Goal: Information Seeking & Learning: Learn about a topic

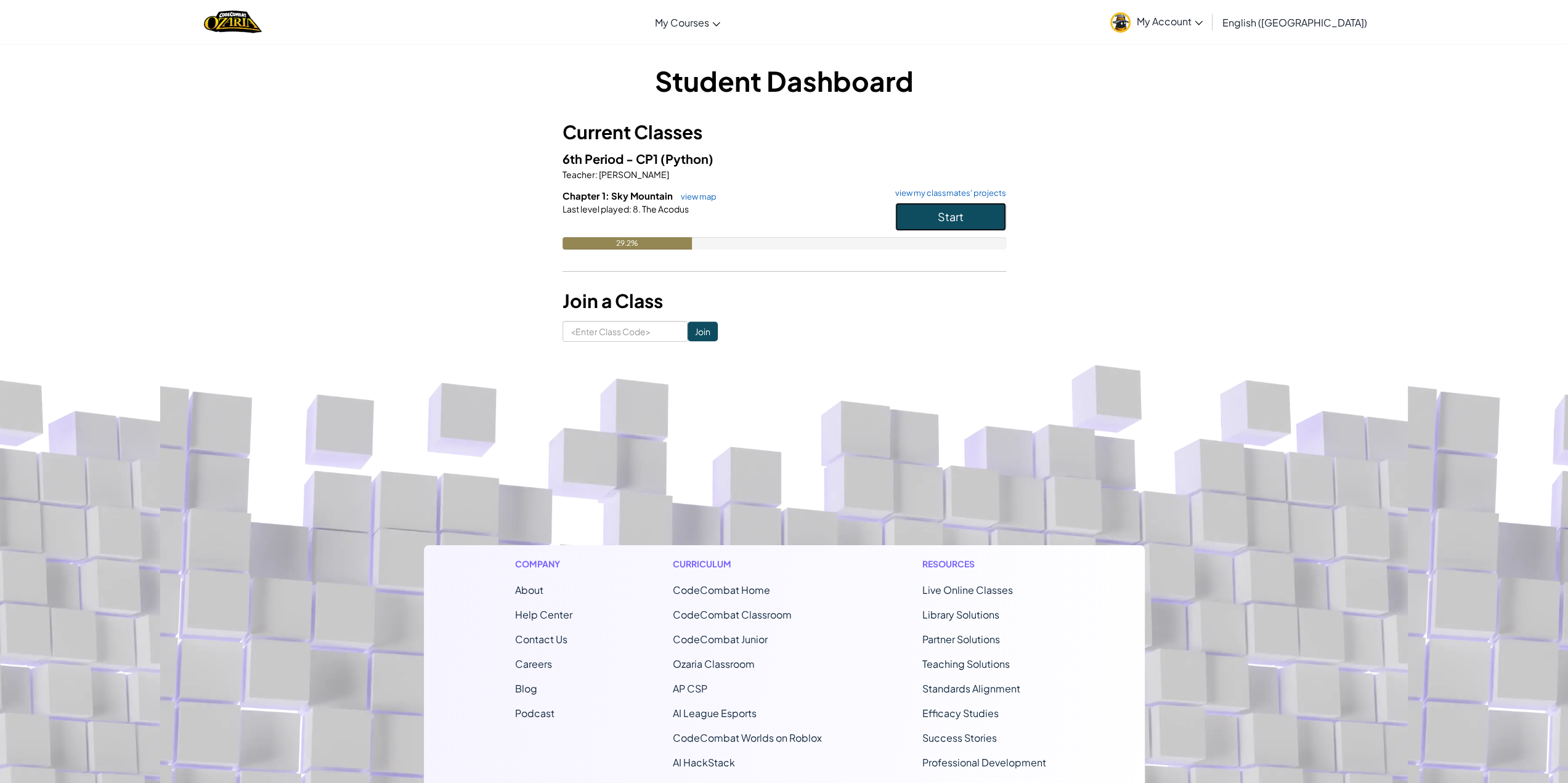
click at [960, 212] on span "Start" at bounding box center [951, 217] width 26 height 15
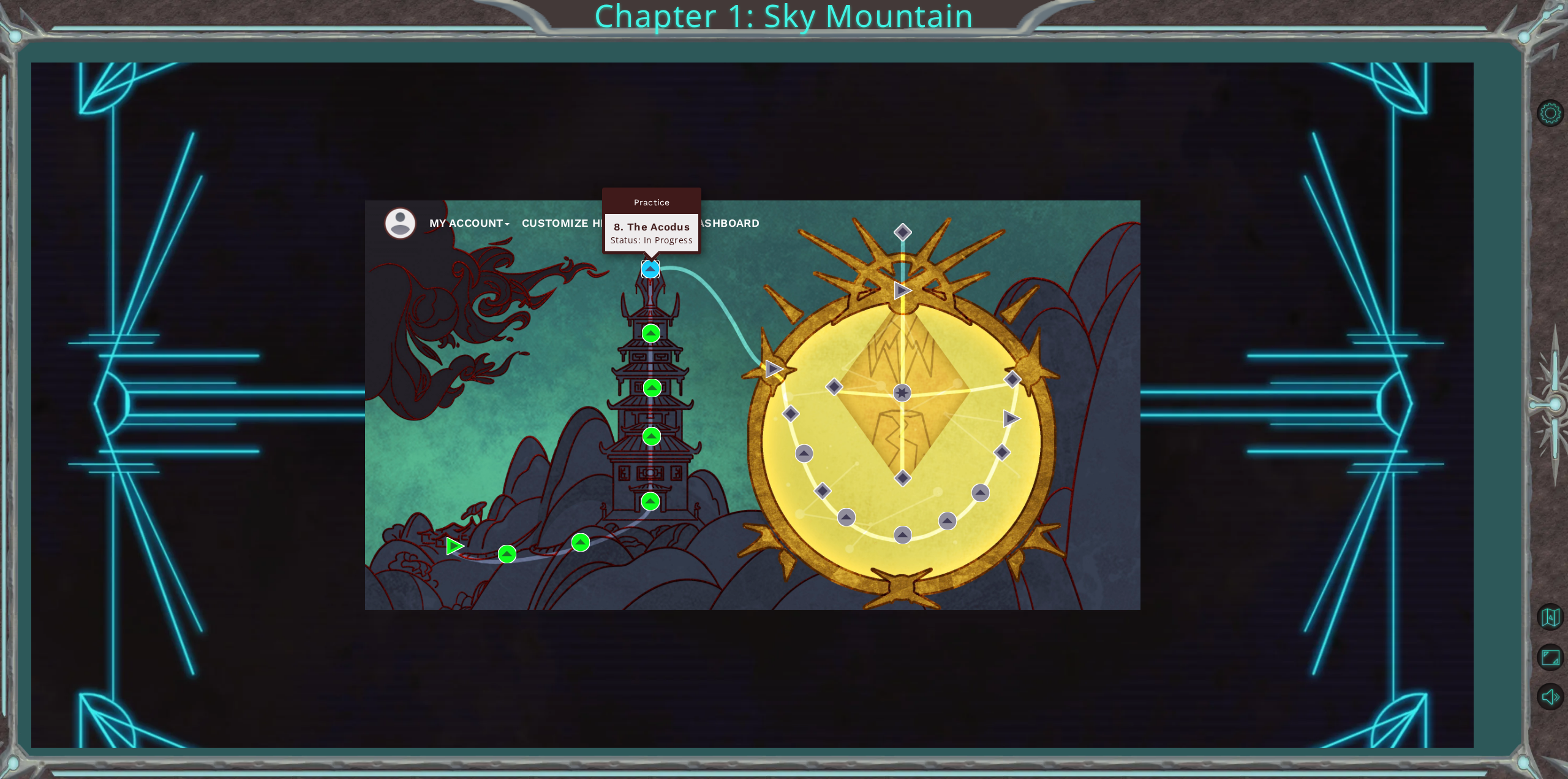
click at [649, 270] on img at bounding box center [651, 269] width 18 height 18
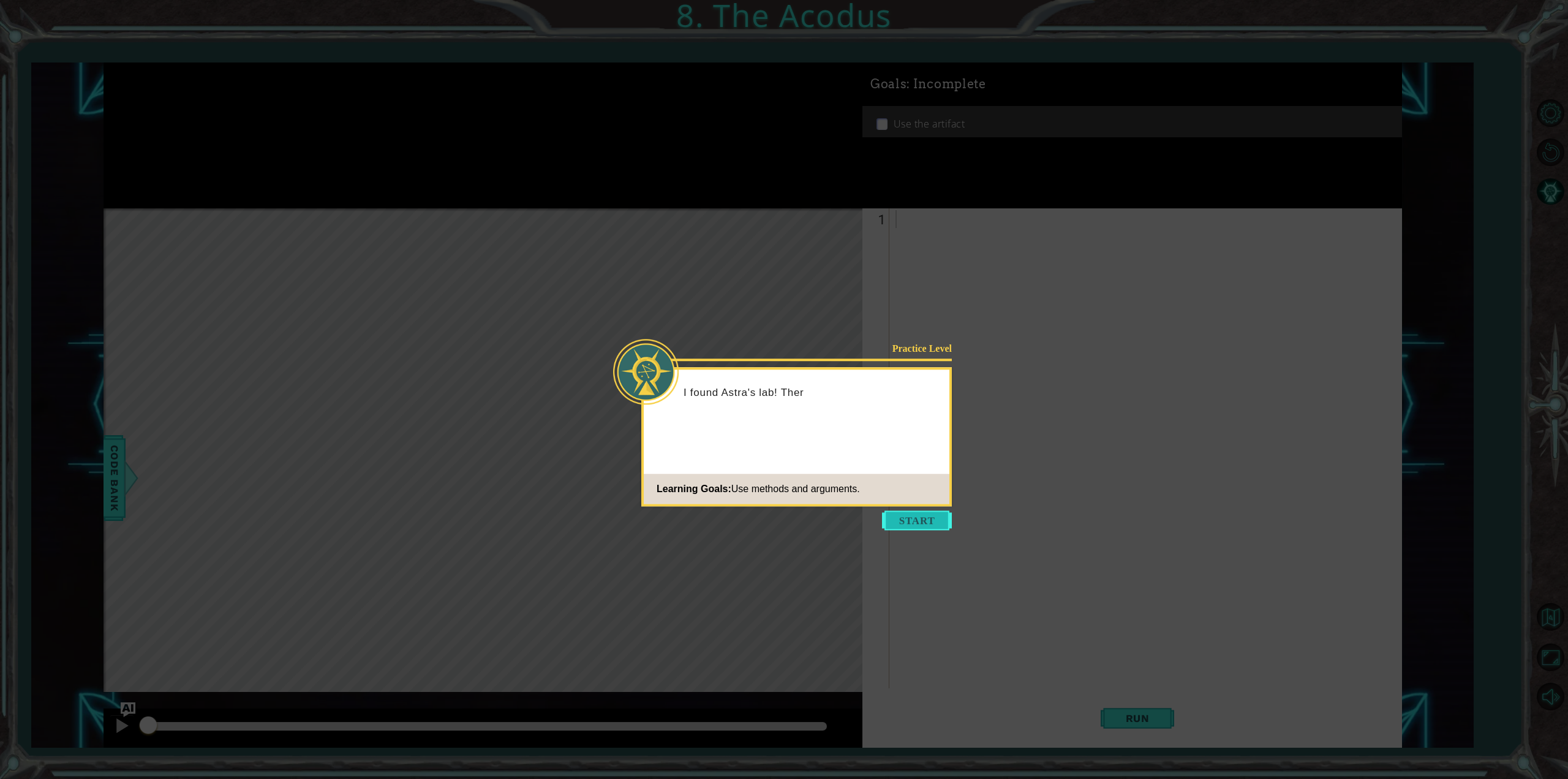
click at [942, 526] on button "Start" at bounding box center [917, 520] width 70 height 20
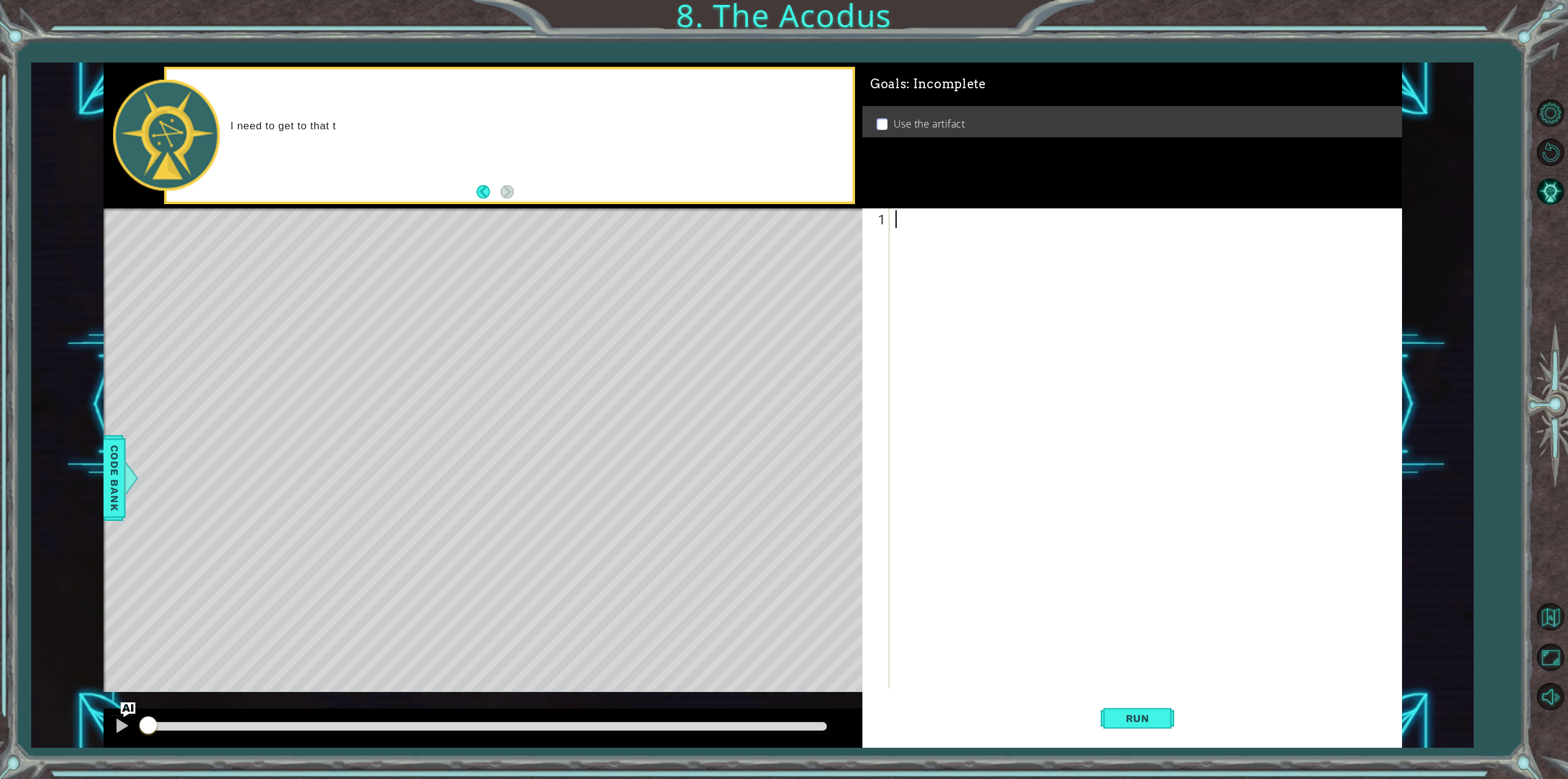
click at [964, 358] on div at bounding box center [1148, 468] width 510 height 516
type textarea "u"
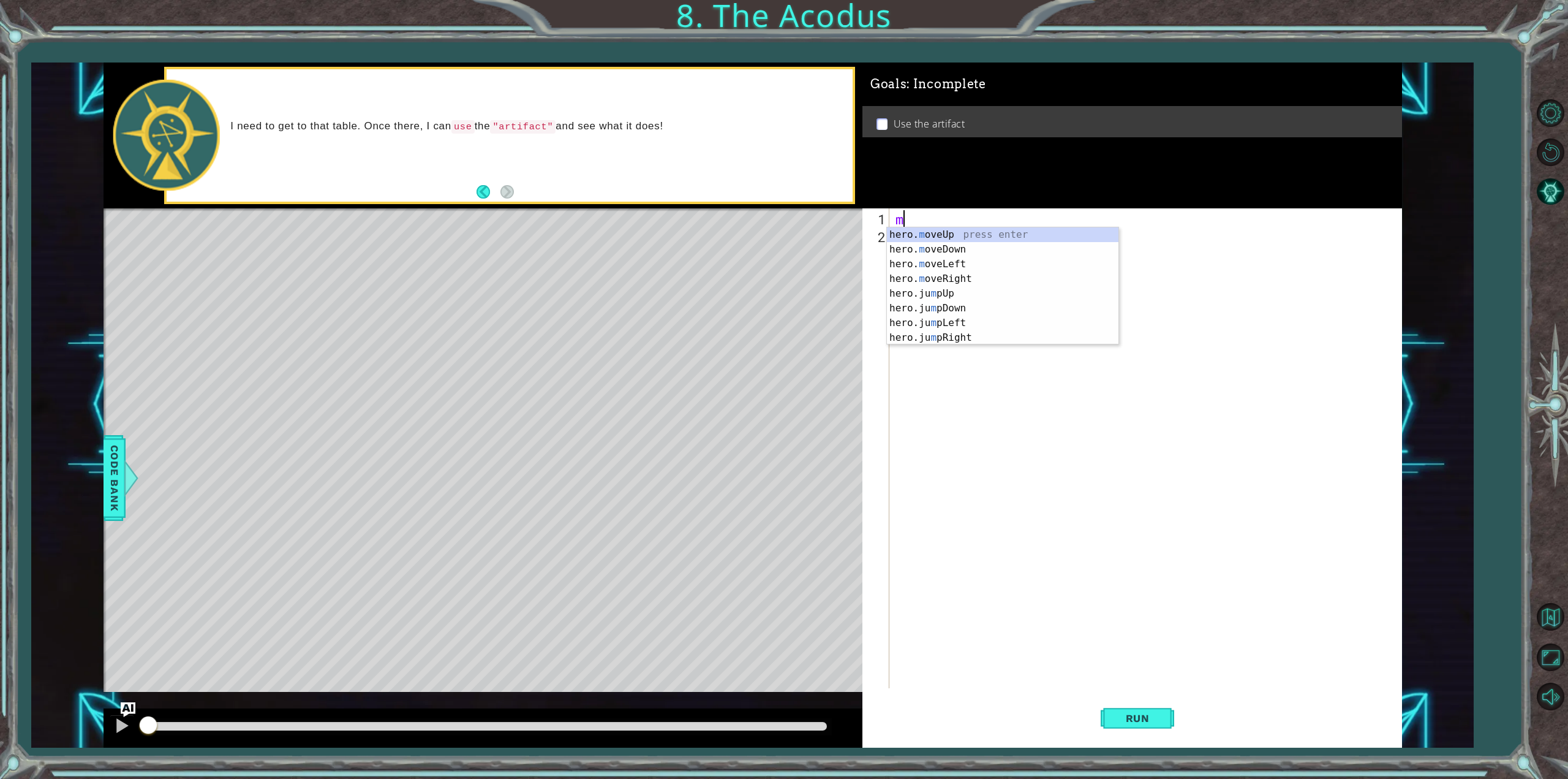
scroll to position [0, 1]
type textarea "hero.moveUp(2)"
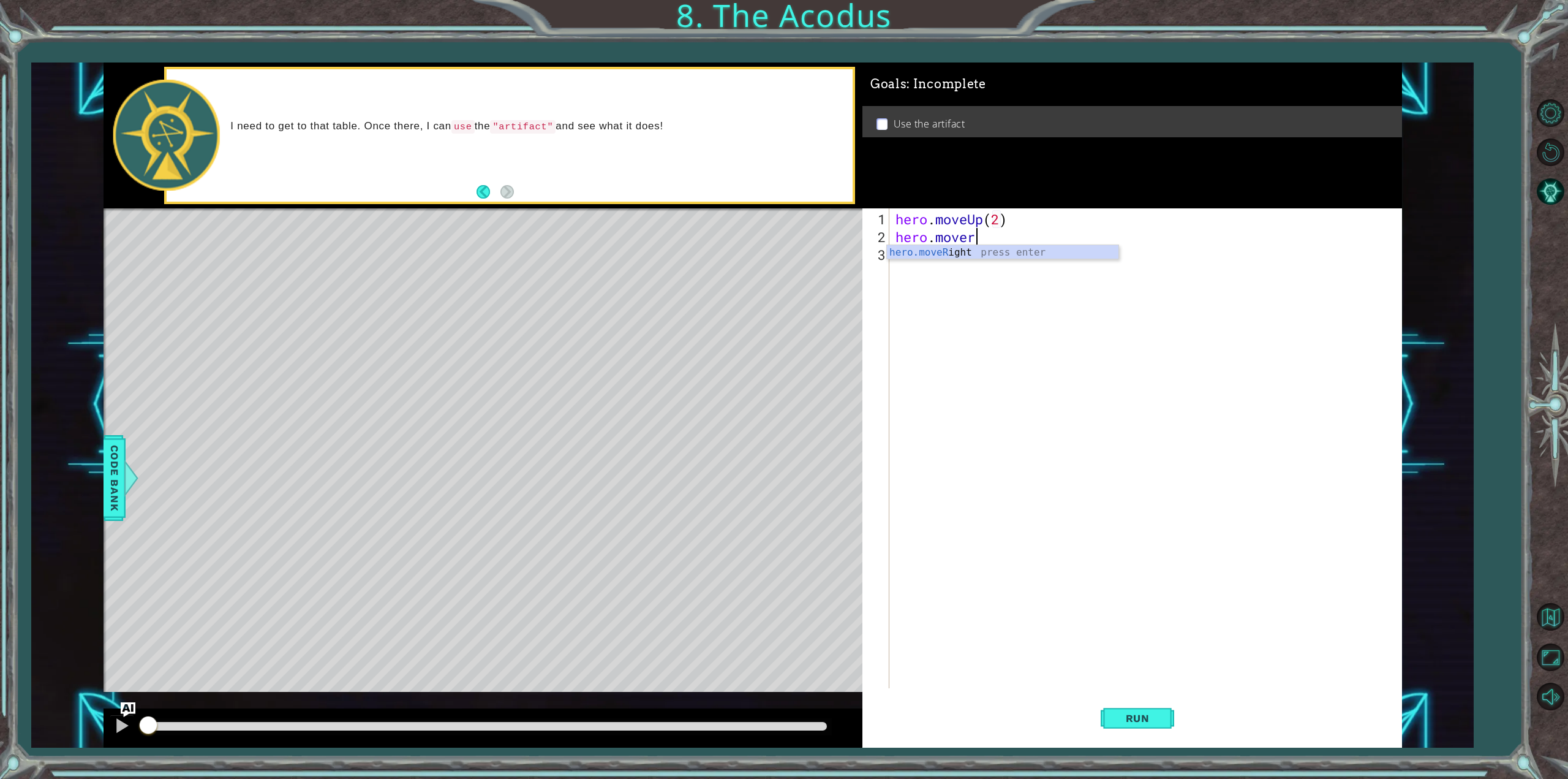
scroll to position [0, 3]
type textarea "hero.moveRight(1)"
click at [1128, 725] on button "Run" at bounding box center [1137, 718] width 74 height 54
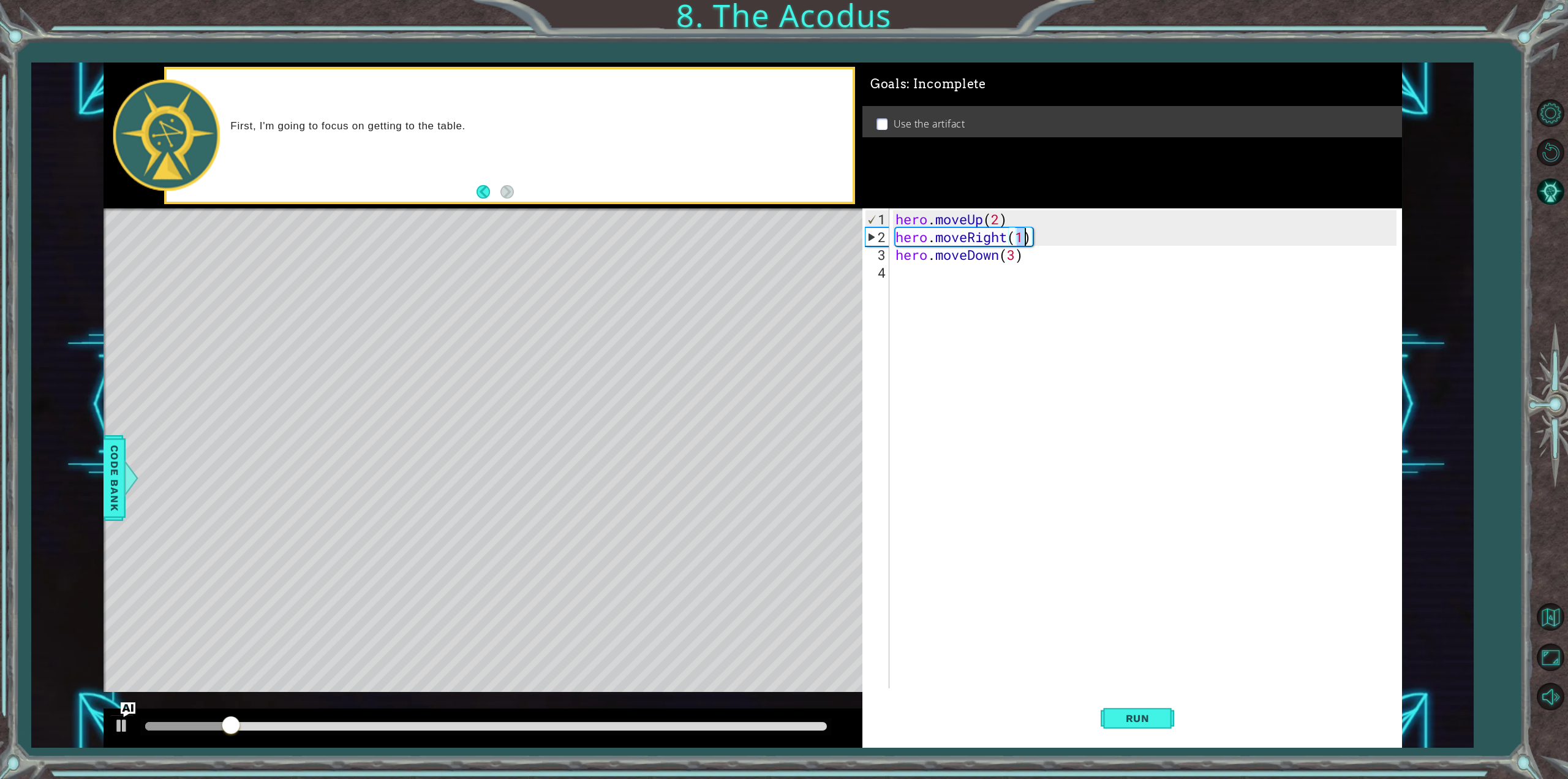
click at [1025, 238] on div "hero . moveUp ( 2 ) hero . moveRight ( 1 ) hero . moveDown ( 3 )" at bounding box center [1148, 468] width 510 height 516
drag, startPoint x: 977, startPoint y: 239, endPoint x: 1005, endPoint y: 237, distance: 28.1
click at [1000, 239] on div "hero . moveUp ( 2 ) hero . moveRight ( 1 ) hero . moveDown ( 3 )" at bounding box center [1148, 468] width 510 height 516
click at [1006, 236] on div "hero . moveUp ( 2 ) hero . moveRight ( 1 ) hero . moveDown ( 3 )" at bounding box center [1148, 468] width 510 height 516
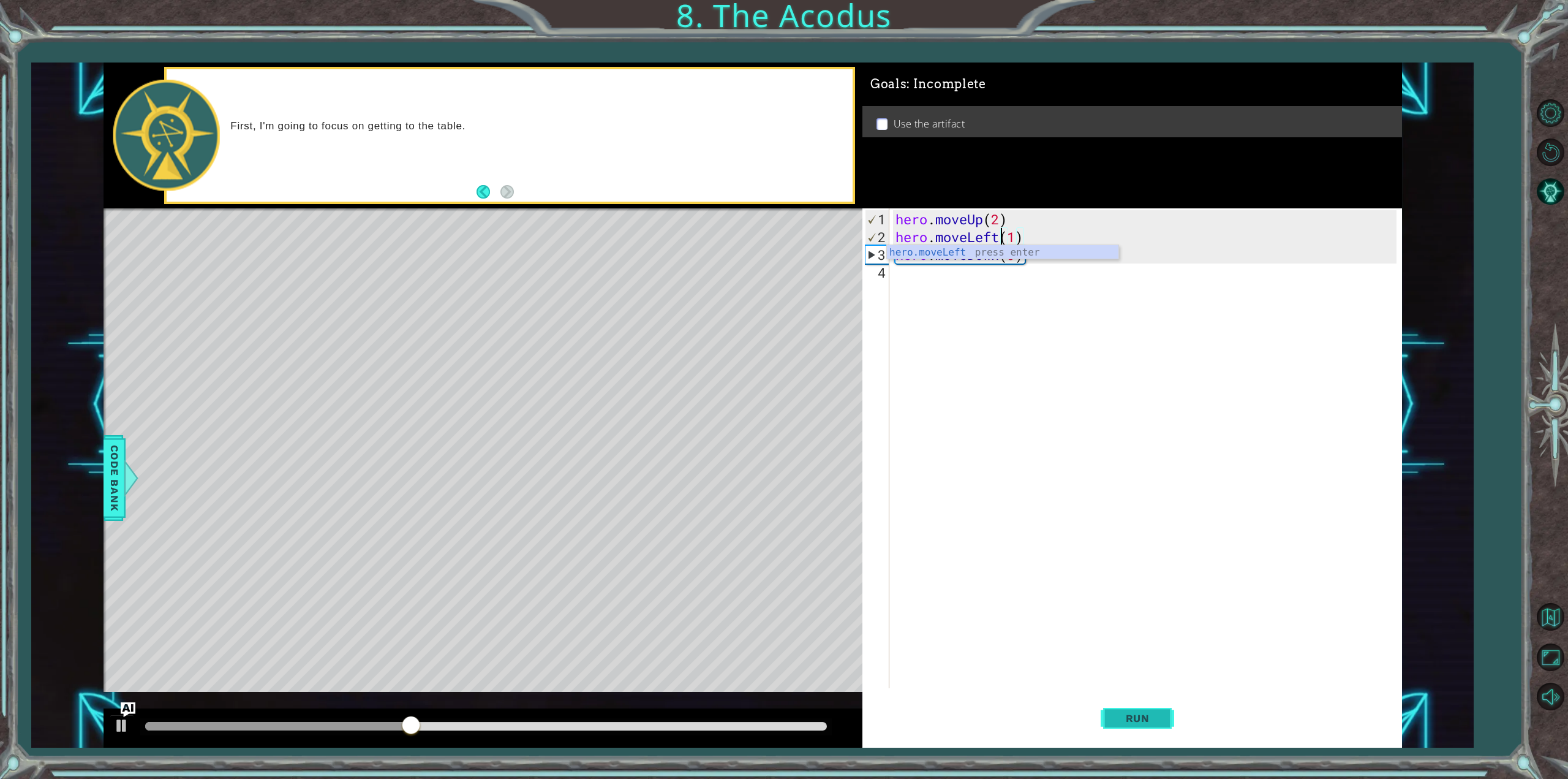
type textarea "hero.moveLeft(1)"
click at [1135, 729] on button "Run" at bounding box center [1137, 718] width 74 height 54
click at [830, 244] on div "1 ההההההההההההההההההההההההההההההההההההההההההההההההההההההההההההההההההההההההההההה…" at bounding box center [753, 405] width 1299 height 686
drag, startPoint x: 1018, startPoint y: 263, endPoint x: 1025, endPoint y: 259, distance: 8.1
click at [1018, 262] on div "hero . moveUp ( 2 ) hero . moveLeft ( 1 ) hero . moveDown ( 3 )" at bounding box center [1148, 468] width 510 height 516
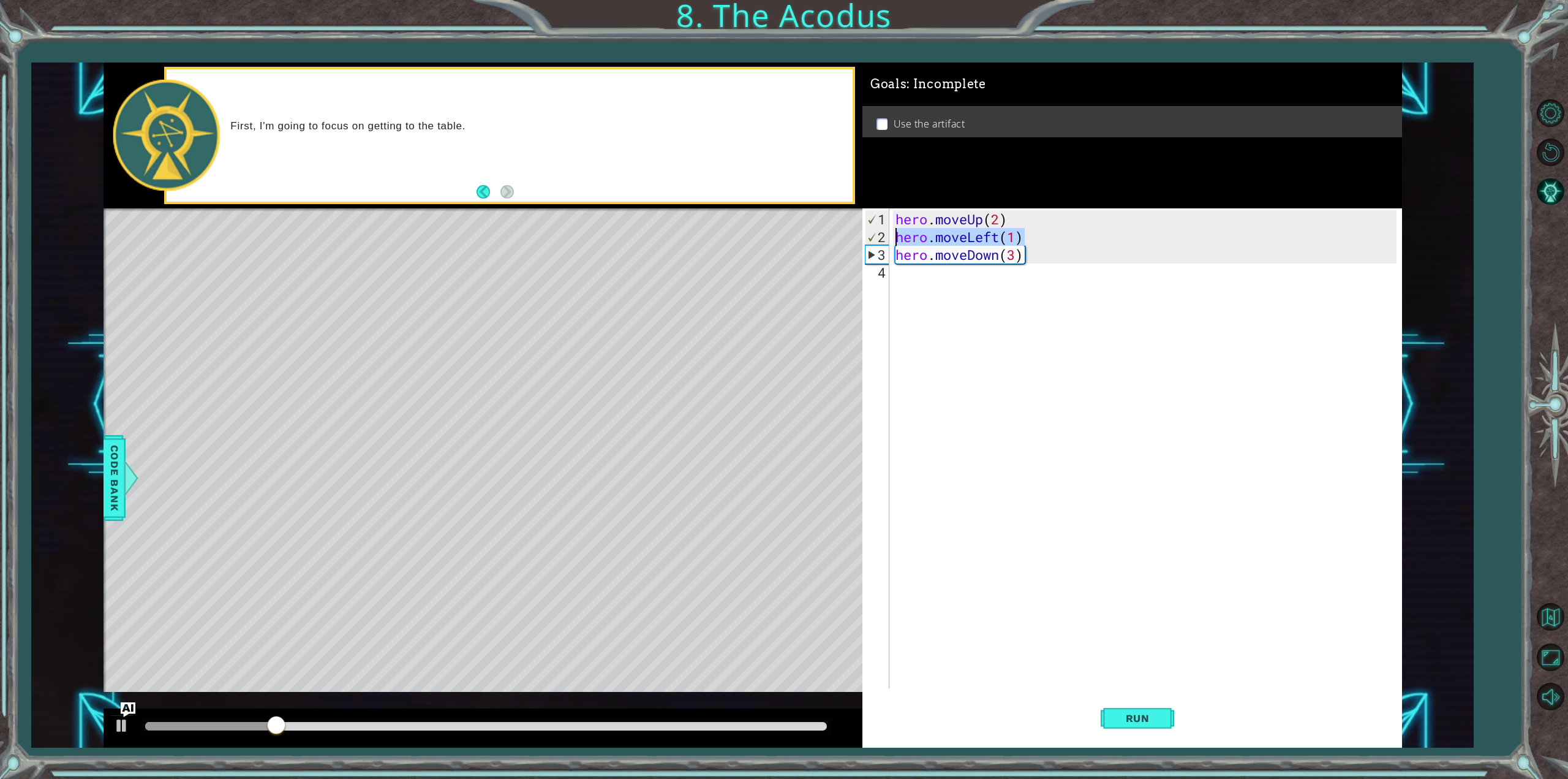
scroll to position [0, 0]
click at [861, 241] on div "1 ההההההההההההההההההההההההההההההההההההההההההההההההההההההההההההההההההההההההההההה…" at bounding box center [753, 405] width 1299 height 686
type textarea "hero.moveLeft(1)"
click at [904, 274] on div "hero . moveUp ( 2 ) hero . moveLeft ( 1 ) hero . moveDown ( 3 )" at bounding box center [1148, 468] width 510 height 516
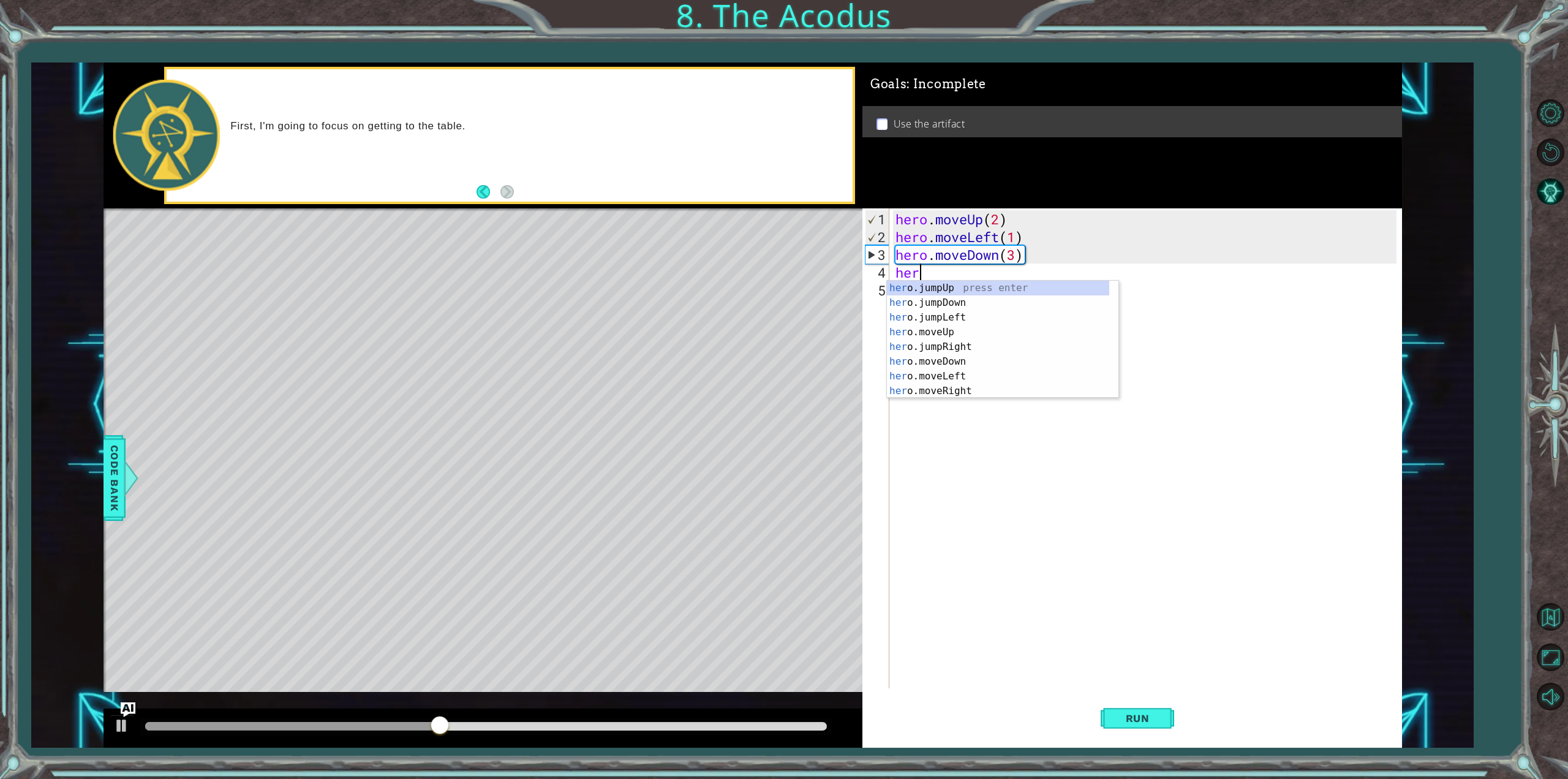
type textarea "hero"
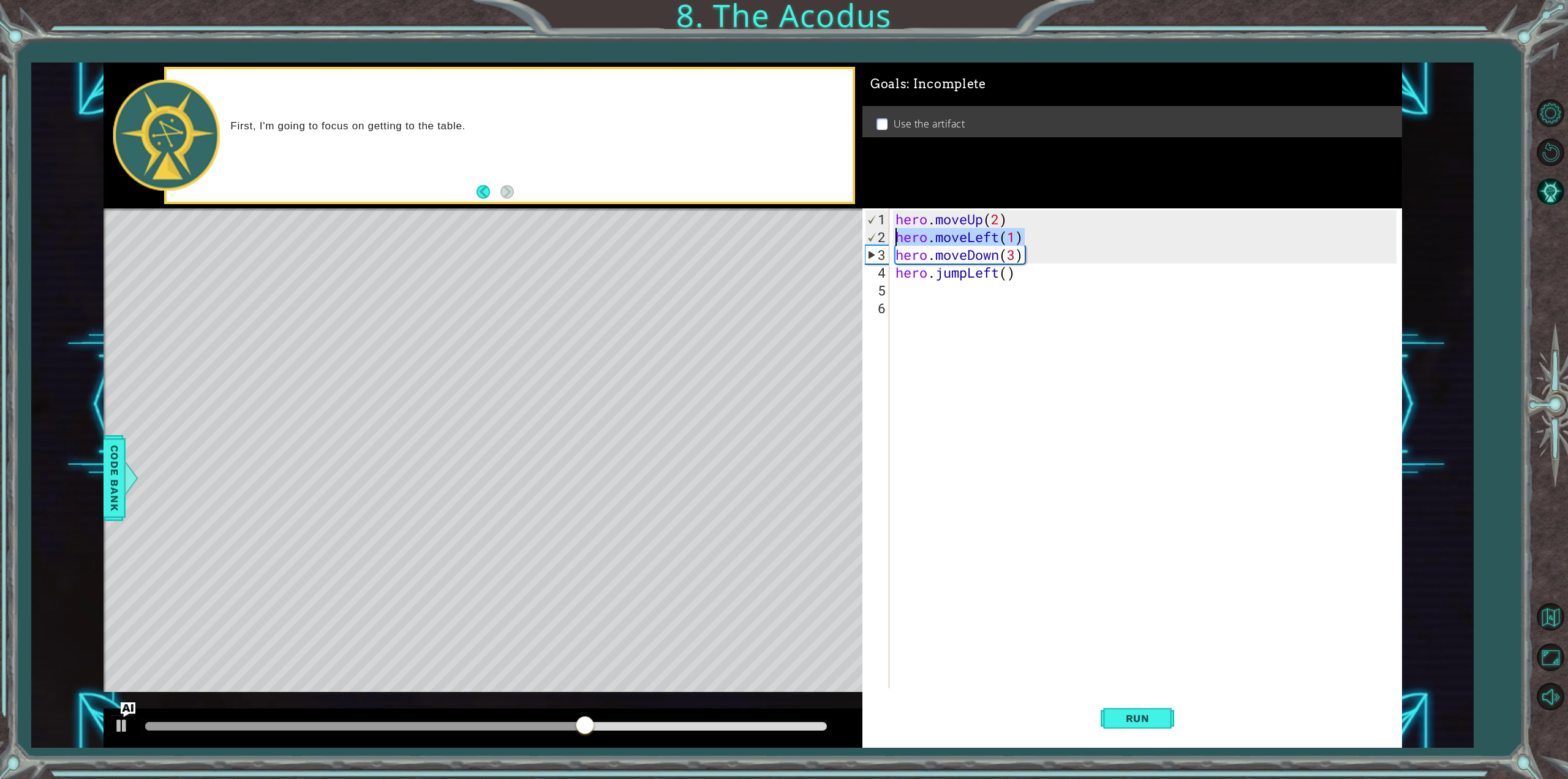
drag, startPoint x: 1056, startPoint y: 244, endPoint x: 884, endPoint y: 240, distance: 172.0
click at [884, 240] on div "1 2 3 4 5 6 hero . moveUp ( 2 ) hero . moveLeft ( 1 ) hero . moveDown ( 3 ) her…" at bounding box center [1130, 449] width 534 height 480
type textarea "hero.moveLeft(1)"
click at [925, 322] on div "hero . moveUp ( 2 ) hero . moveLeft ( 1 ) hero . moveDown ( 3 ) hero . jumpLeft…" at bounding box center [1148, 468] width 510 height 516
paste textarea "hero.moveLeft(1)"
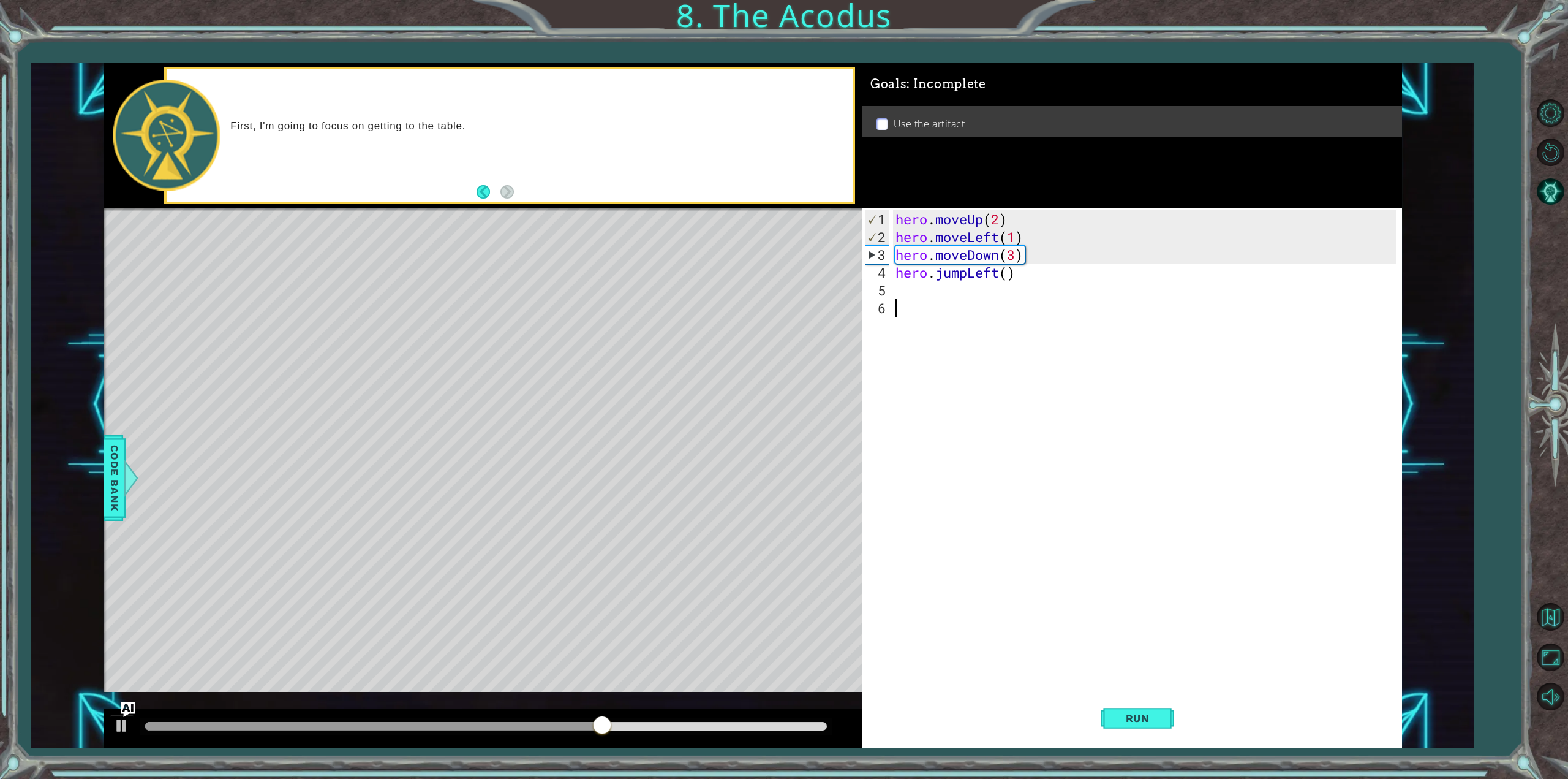
type textarea "hero.moveLeft(1)"
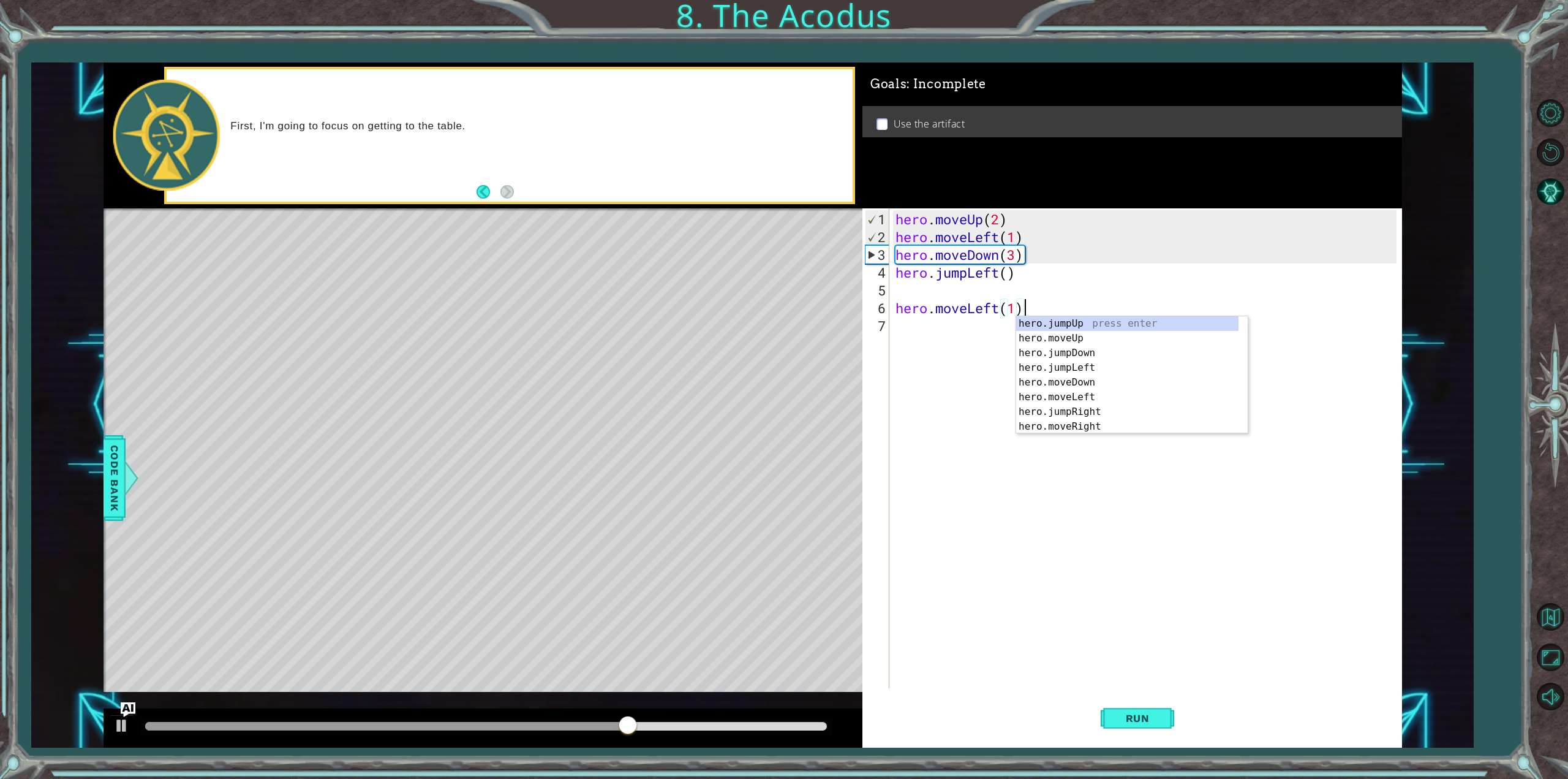
click at [943, 287] on div "hero . moveUp ( 2 ) hero . moveLeft ( 1 ) hero . moveDown ( 3 ) hero . jumpLeft…" at bounding box center [1148, 468] width 510 height 516
type textarea "hero.moveLeft(1)"
click at [919, 288] on div "hero . moveUp ( 2 ) hero . moveLeft ( 1 ) hero . moveDown ( 3 ) hero . jumpLeft…" at bounding box center [1148, 468] width 510 height 516
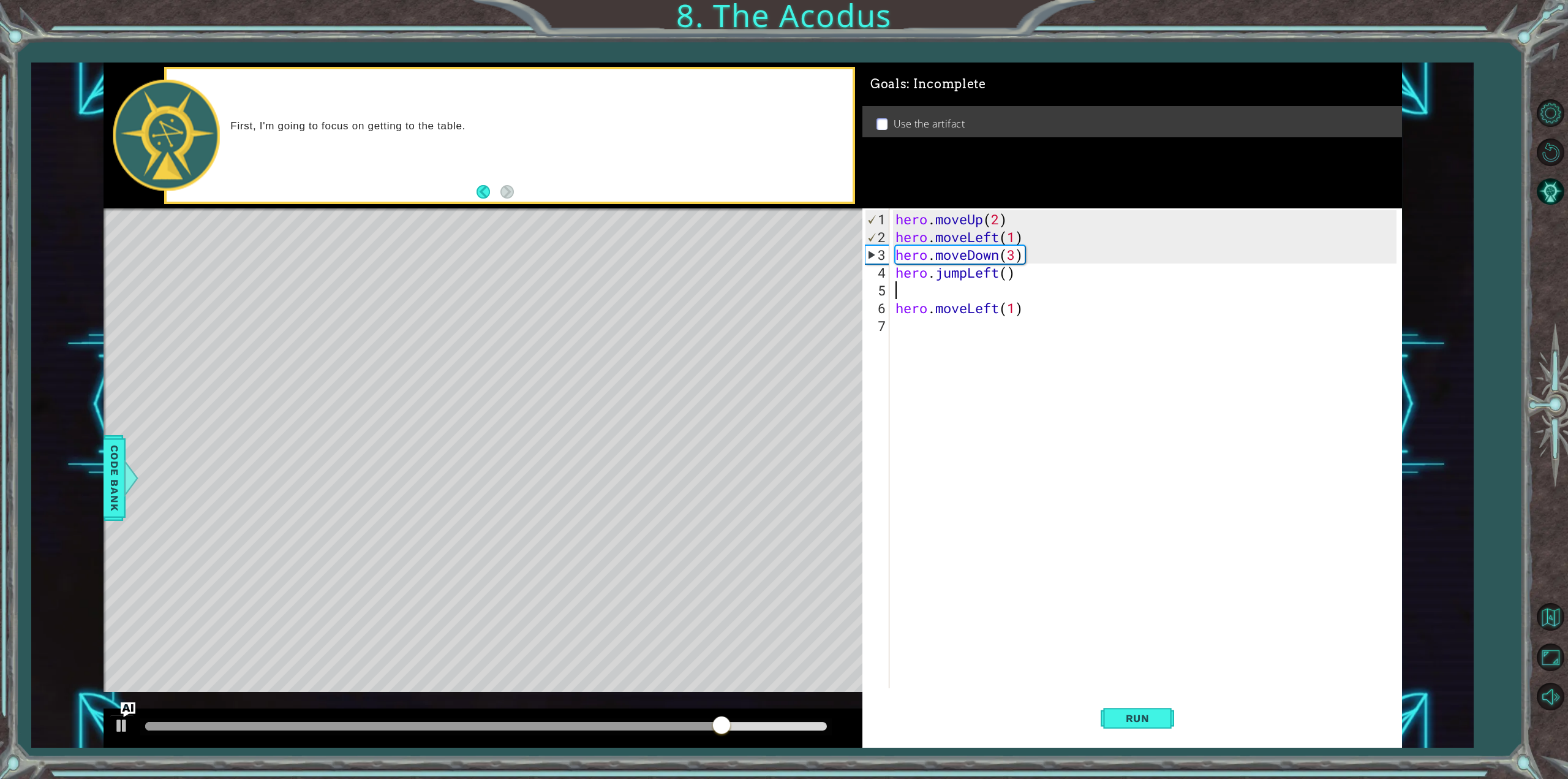
paste textarea "hero.moveLeft(1)"
drag, startPoint x: 973, startPoint y: 311, endPoint x: 979, endPoint y: 312, distance: 6.1
click at [979, 312] on div "hero . moveUp ( 2 ) hero . moveLeft ( 1 ) hero . moveDown ( 3 ) hero . jumpLeft…" at bounding box center [1148, 468] width 510 height 516
drag, startPoint x: 969, startPoint y: 308, endPoint x: 1001, endPoint y: 309, distance: 32.0
click at [1001, 309] on div "hero . moveUp ( 2 ) hero . moveLeft ( 1 ) hero . moveDown ( 3 ) hero . jumpLeft…" at bounding box center [1148, 468] width 510 height 516
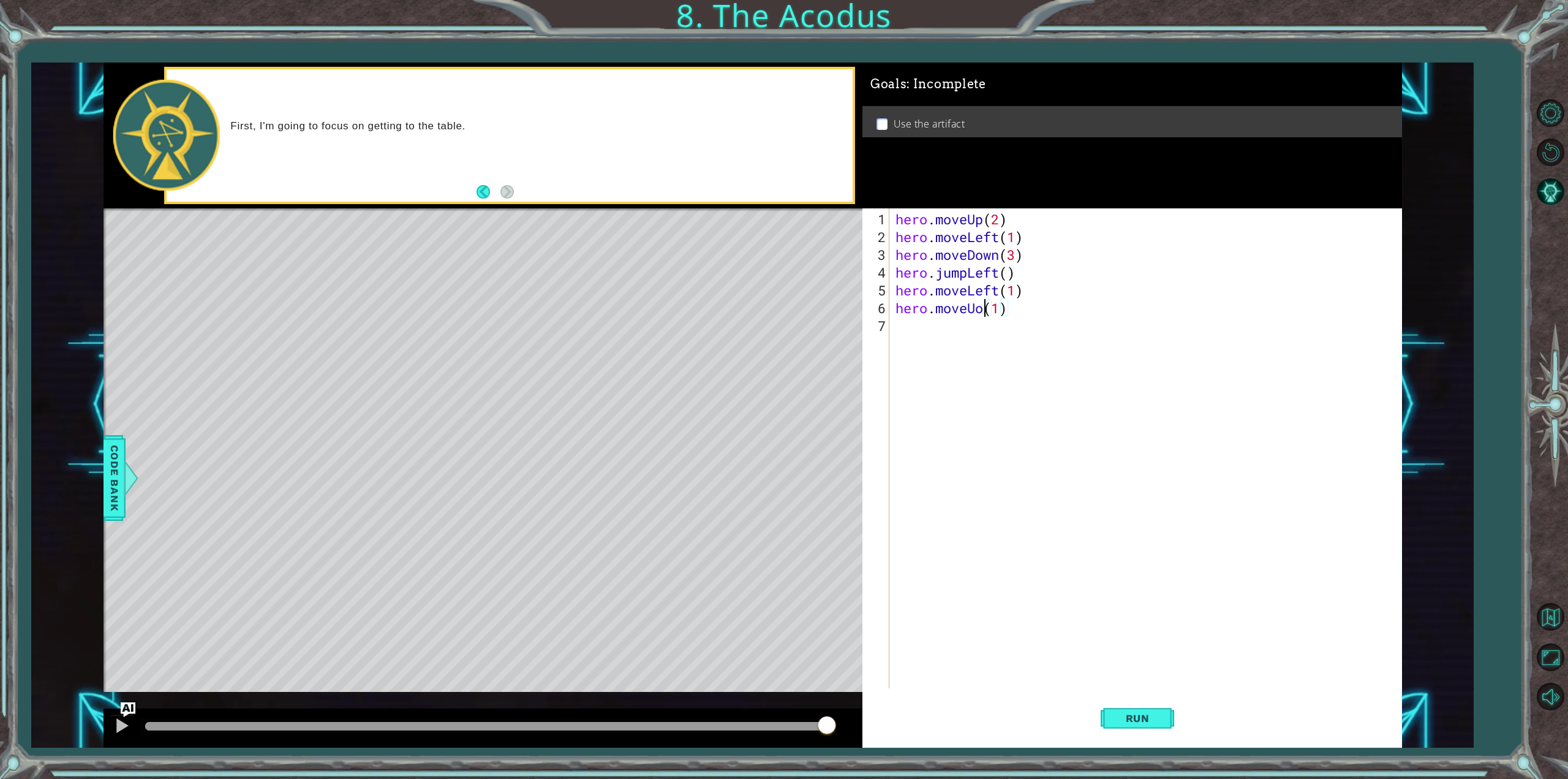
scroll to position [0, 4]
click at [982, 308] on div "hero . moveUp ( 2 ) hero . moveLeft ( 1 ) hero . moveDown ( 3 ) hero . jumpLeft…" at bounding box center [1148, 468] width 510 height 516
drag, startPoint x: 979, startPoint y: 309, endPoint x: 986, endPoint y: 309, distance: 7.0
click at [986, 309] on div "hero . moveUp ( 2 ) hero . moveLeft ( 1 ) hero . moveDown ( 3 ) hero . jumpLeft…" at bounding box center [1148, 468] width 510 height 516
click at [995, 310] on div "hero . moveUp ( 2 ) hero . moveLeft ( 1 ) hero . moveDown ( 3 ) hero . jumpLeft…" at bounding box center [1148, 468] width 510 height 516
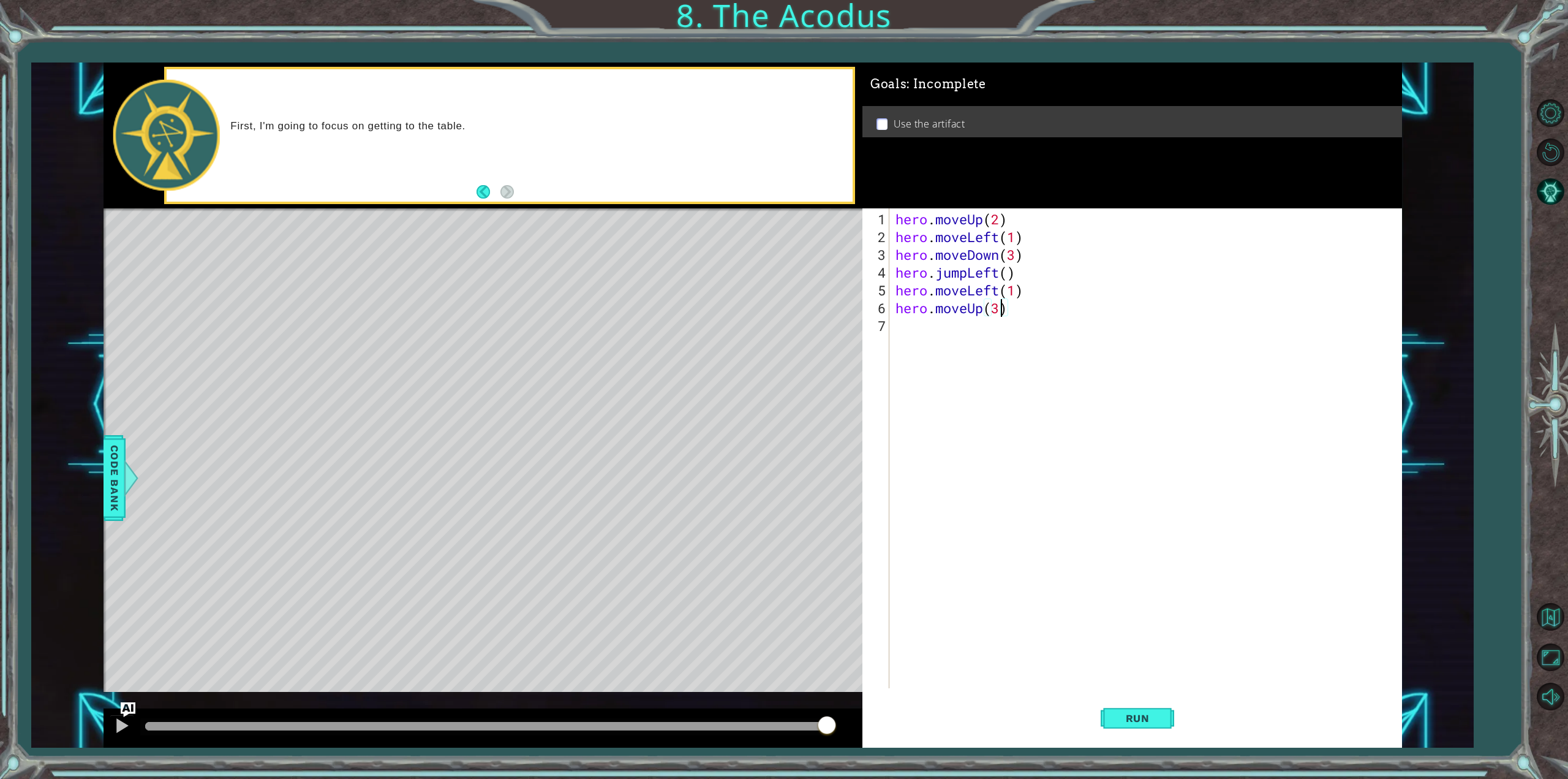
scroll to position [0, 5]
click at [1138, 719] on span "Run" at bounding box center [1138, 718] width 49 height 12
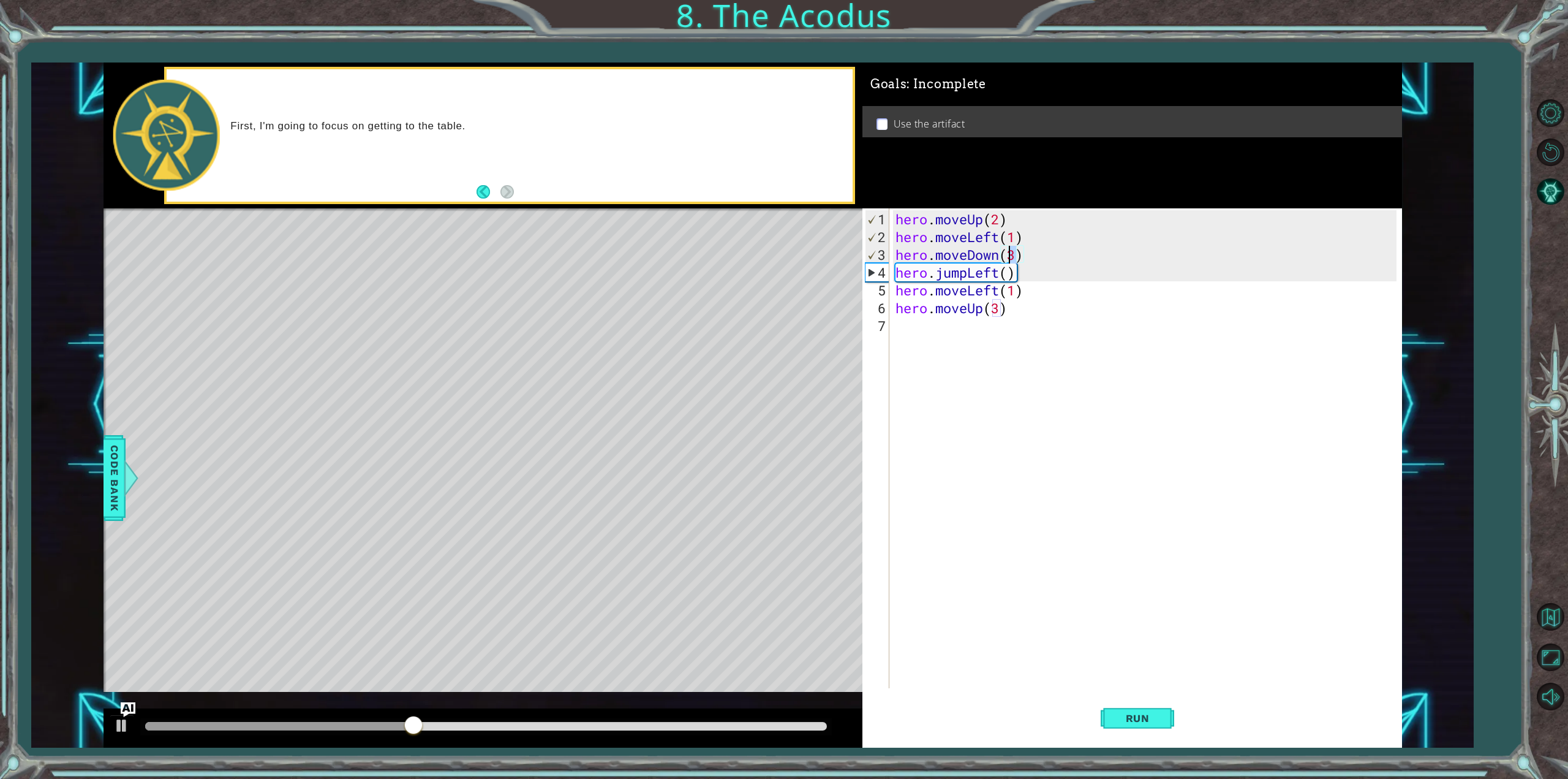
drag, startPoint x: 1018, startPoint y: 252, endPoint x: 1010, endPoint y: 252, distance: 8.0
click at [1010, 252] on div "hero . moveUp ( 2 ) hero . moveLeft ( 1 ) hero . moveDown ( 3 ) hero . jumpLeft…" at bounding box center [1148, 468] width 510 height 516
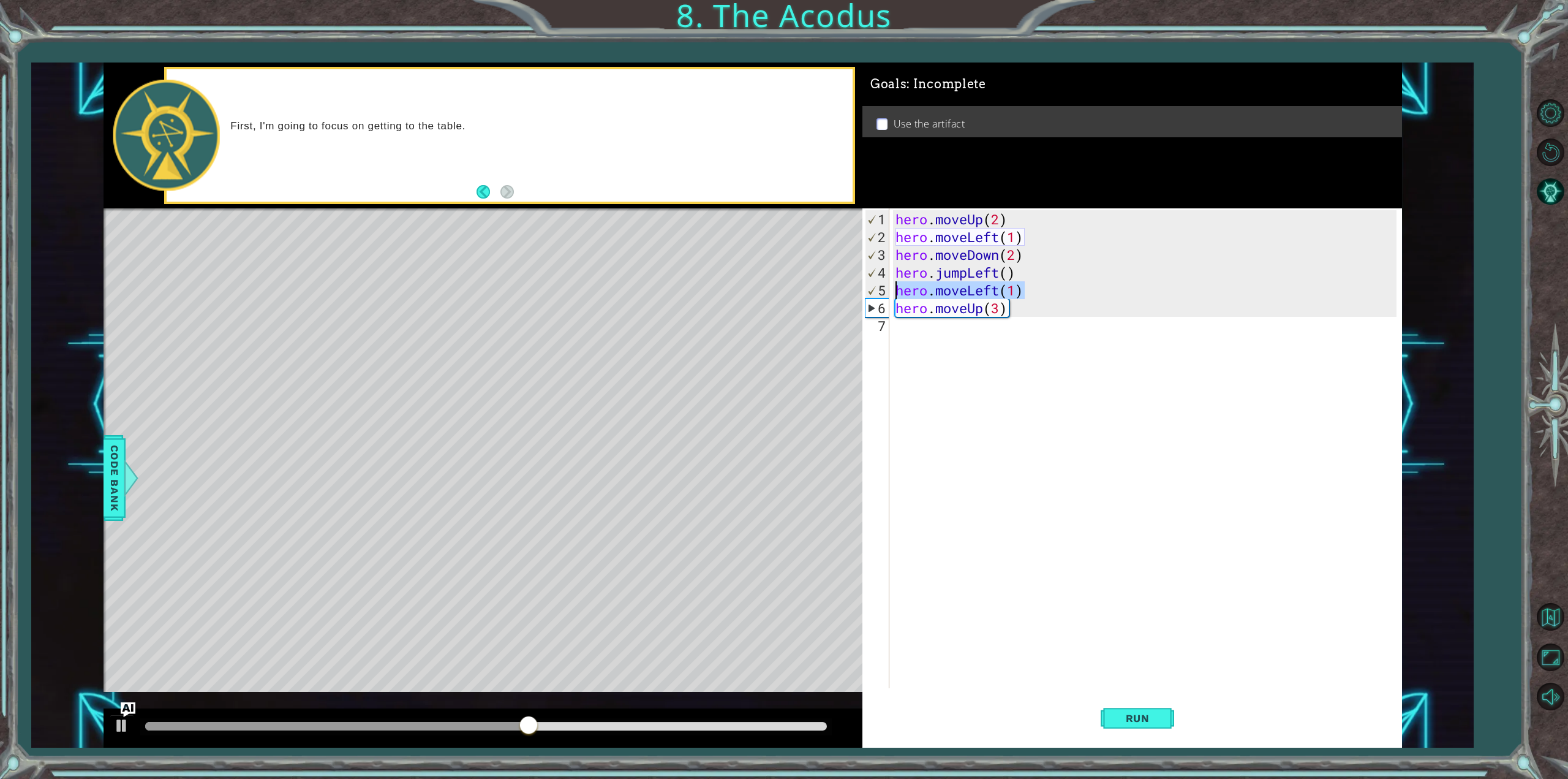
click at [852, 290] on div "1 ההההההההההההההההההההההההההההההההההההההההההההההההההההההההההההההההההההההההההההה…" at bounding box center [753, 405] width 1299 height 686
type textarea "hero.moveLeft(1)"
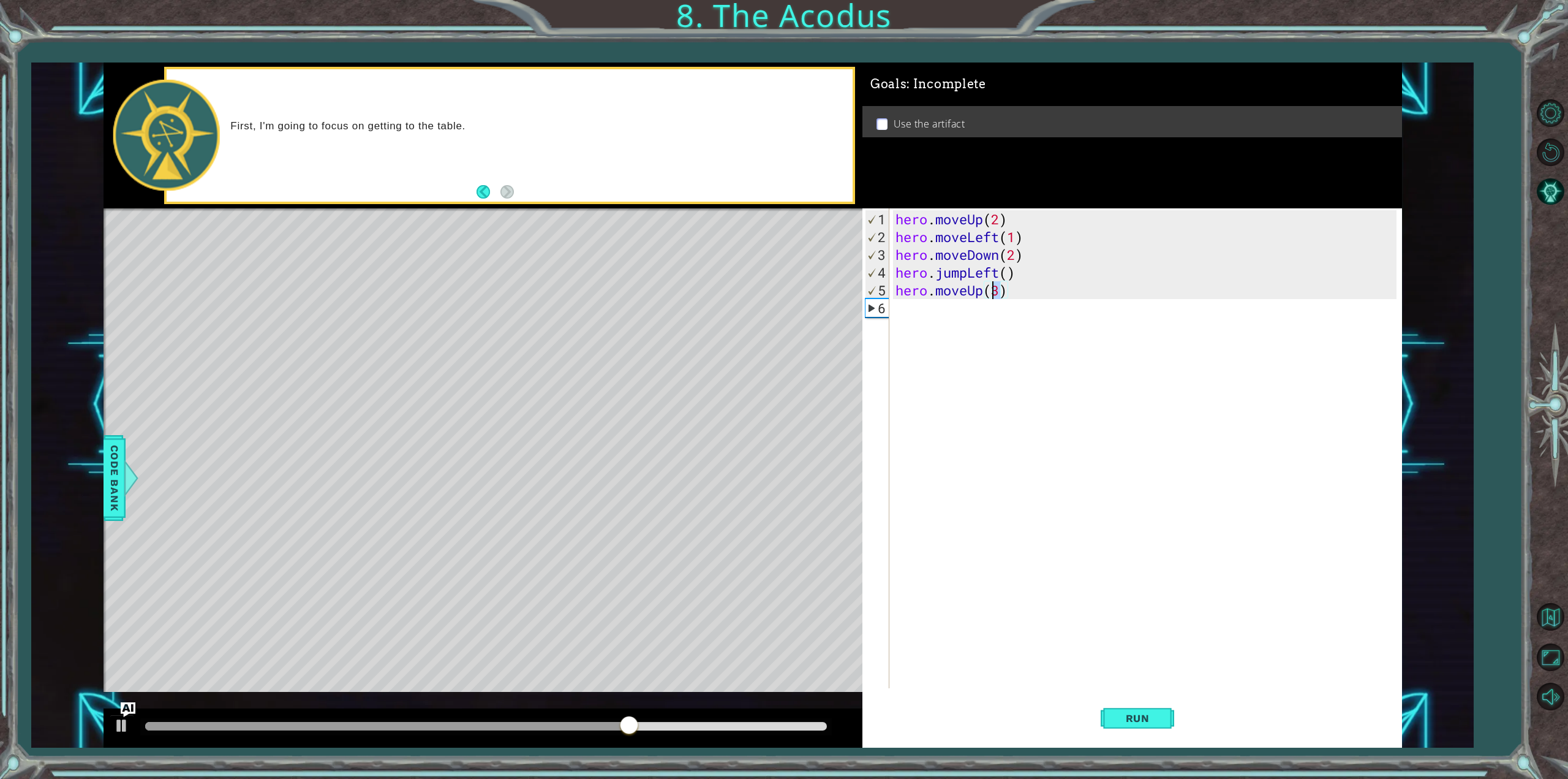
click at [994, 289] on div "hero . moveUp ( 2 ) hero . moveLeft ( 1 ) hero . moveDown ( 2 ) hero . jumpLeft…" at bounding box center [1148, 468] width 510 height 516
click at [850, 273] on div "1 ההההההההההההההההההההההההההההההההההההההההההההההההההההההההההההההההההההההההההההה…" at bounding box center [753, 405] width 1299 height 686
type textarea "hero.jumpLeft()"
click at [922, 308] on div "hero . moveUp ( 2 ) hero . moveLeft ( 1 ) hero . moveDown ( 2 ) hero . jumpLeft…" at bounding box center [1148, 468] width 510 height 516
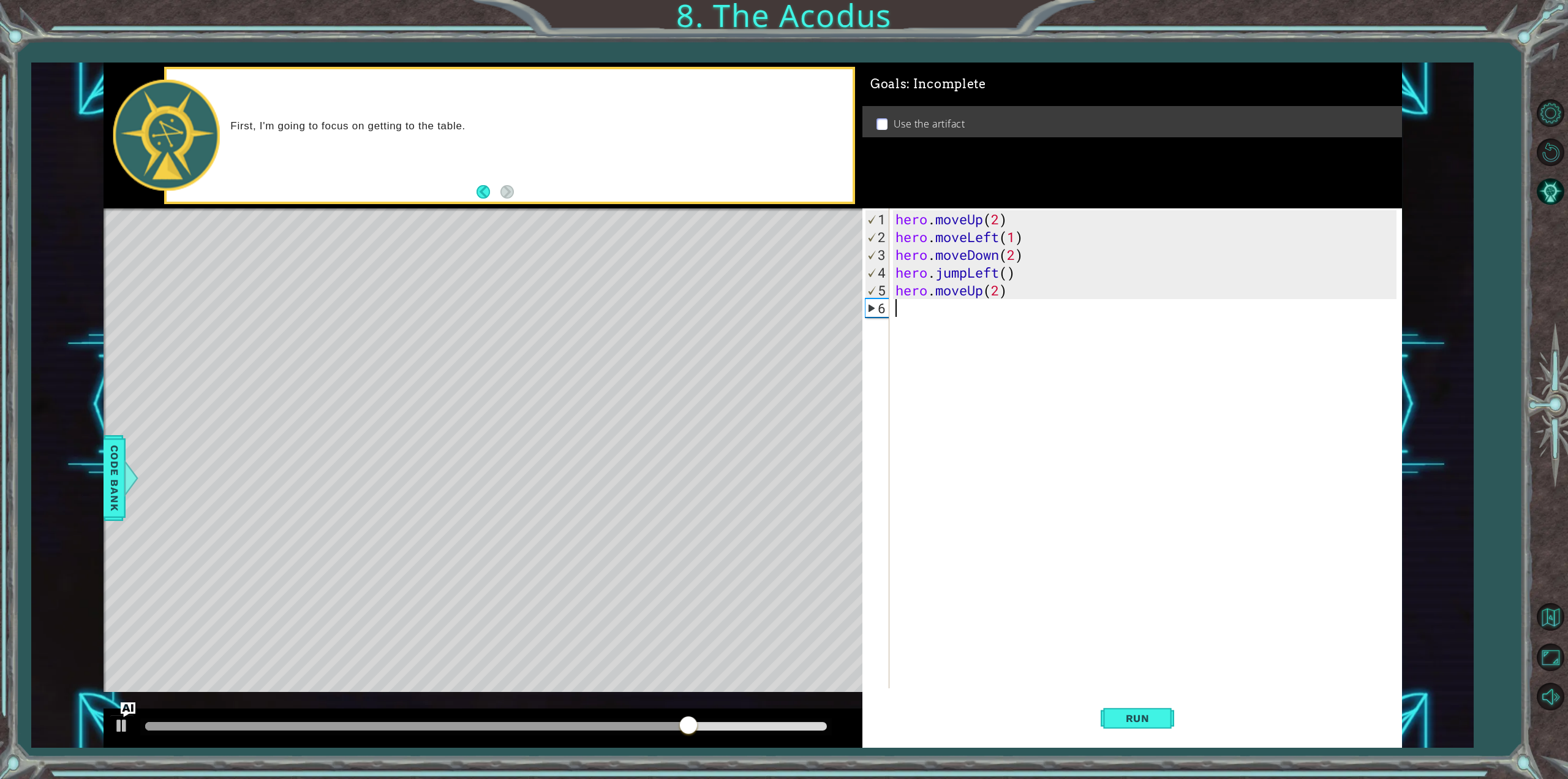
scroll to position [0, 0]
paste textarea "hero.jumpLeft()"
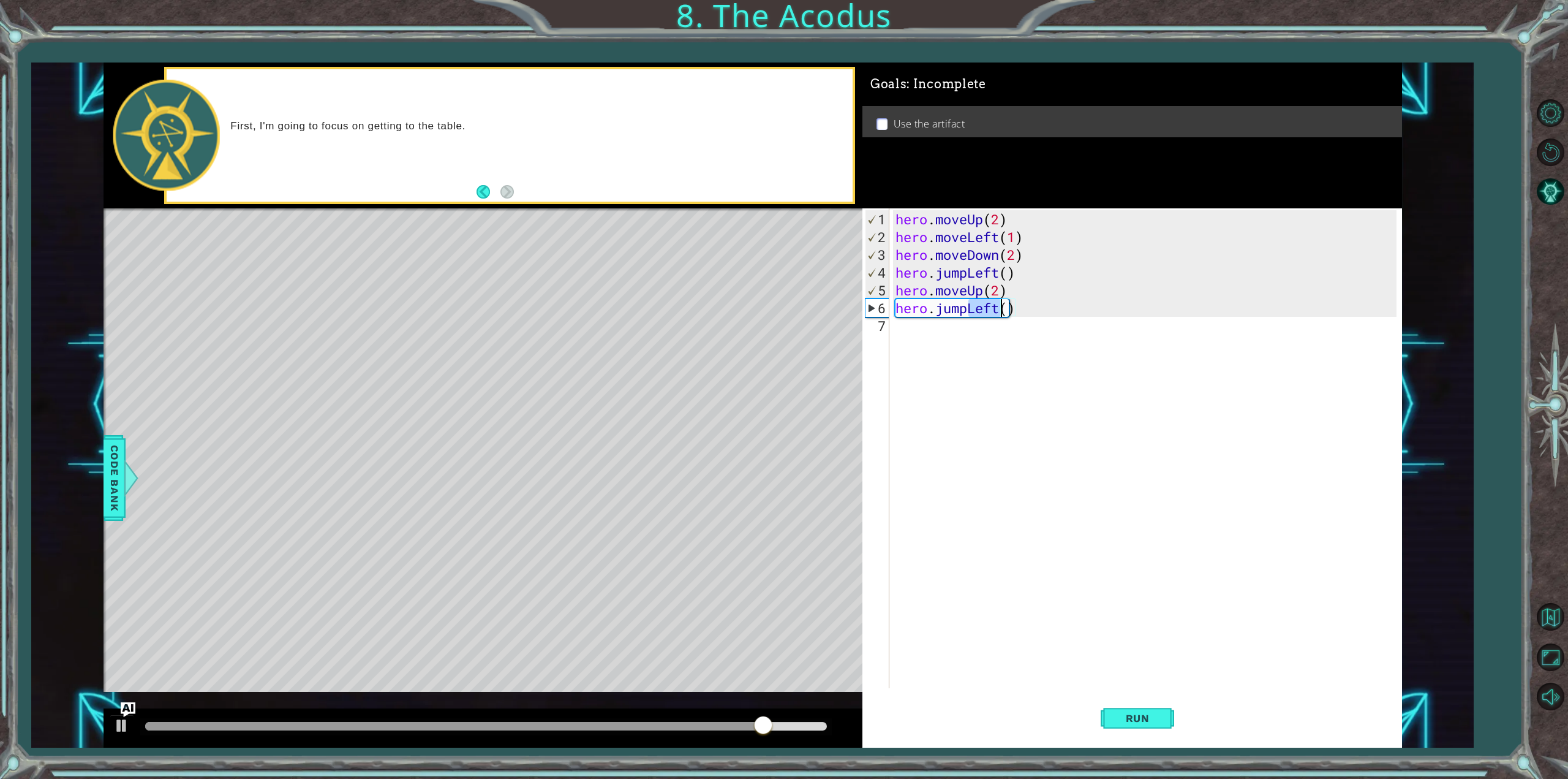
drag, startPoint x: 972, startPoint y: 306, endPoint x: 1001, endPoint y: 311, distance: 29.4
click at [1001, 311] on div "hero . moveUp ( 2 ) hero . moveLeft ( 1 ) hero . moveDown ( 2 ) hero . jumpLeft…" at bounding box center [1148, 468] width 510 height 516
type textarea "hero.jumpRight"
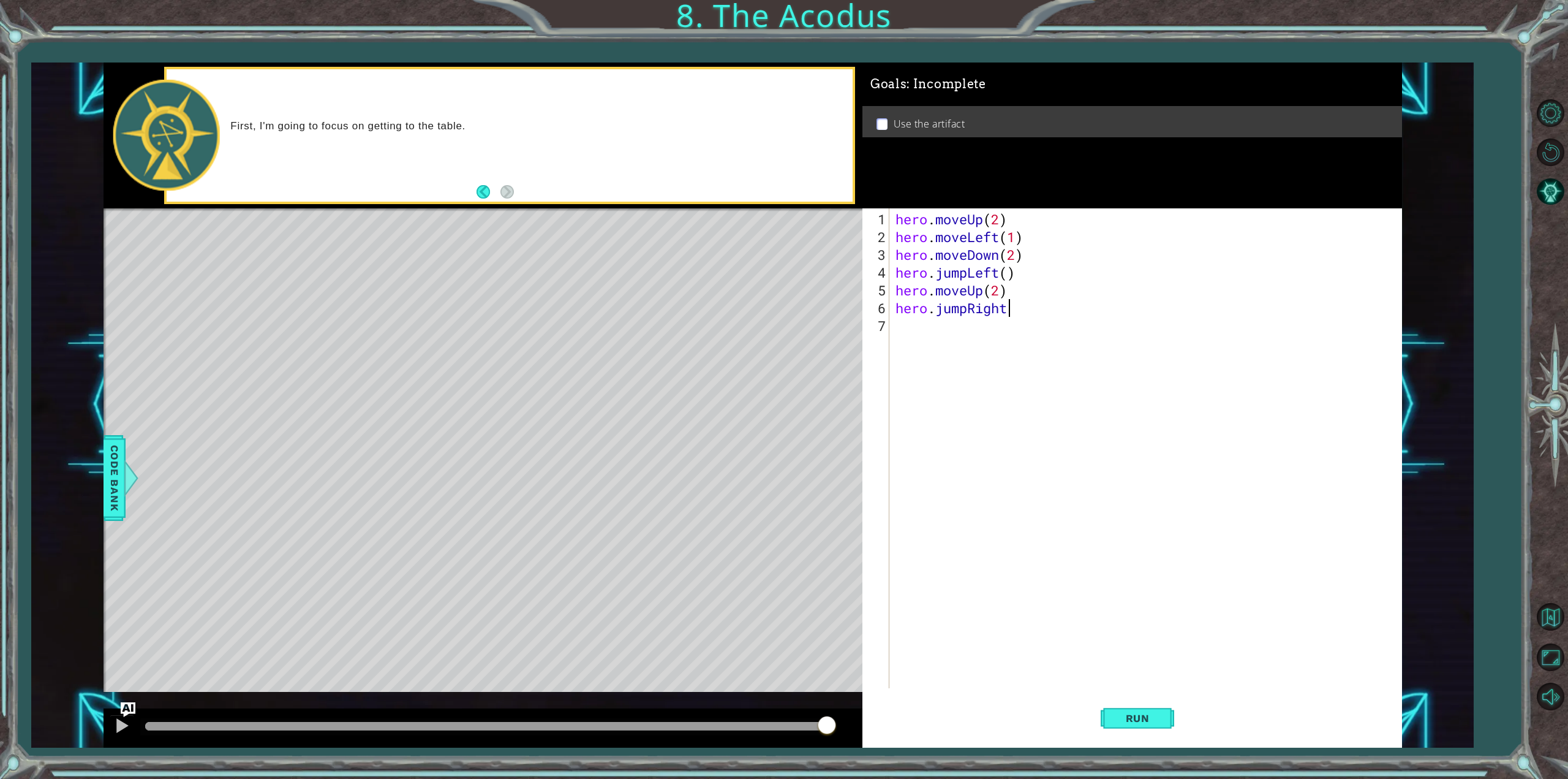
click at [956, 371] on div "hero . moveUp ( 2 ) hero . moveLeft ( 1 ) hero . moveDown ( 2 ) hero . jumpLeft…" at bounding box center [1148, 468] width 510 height 516
click at [1166, 723] on button "Run" at bounding box center [1137, 718] width 74 height 54
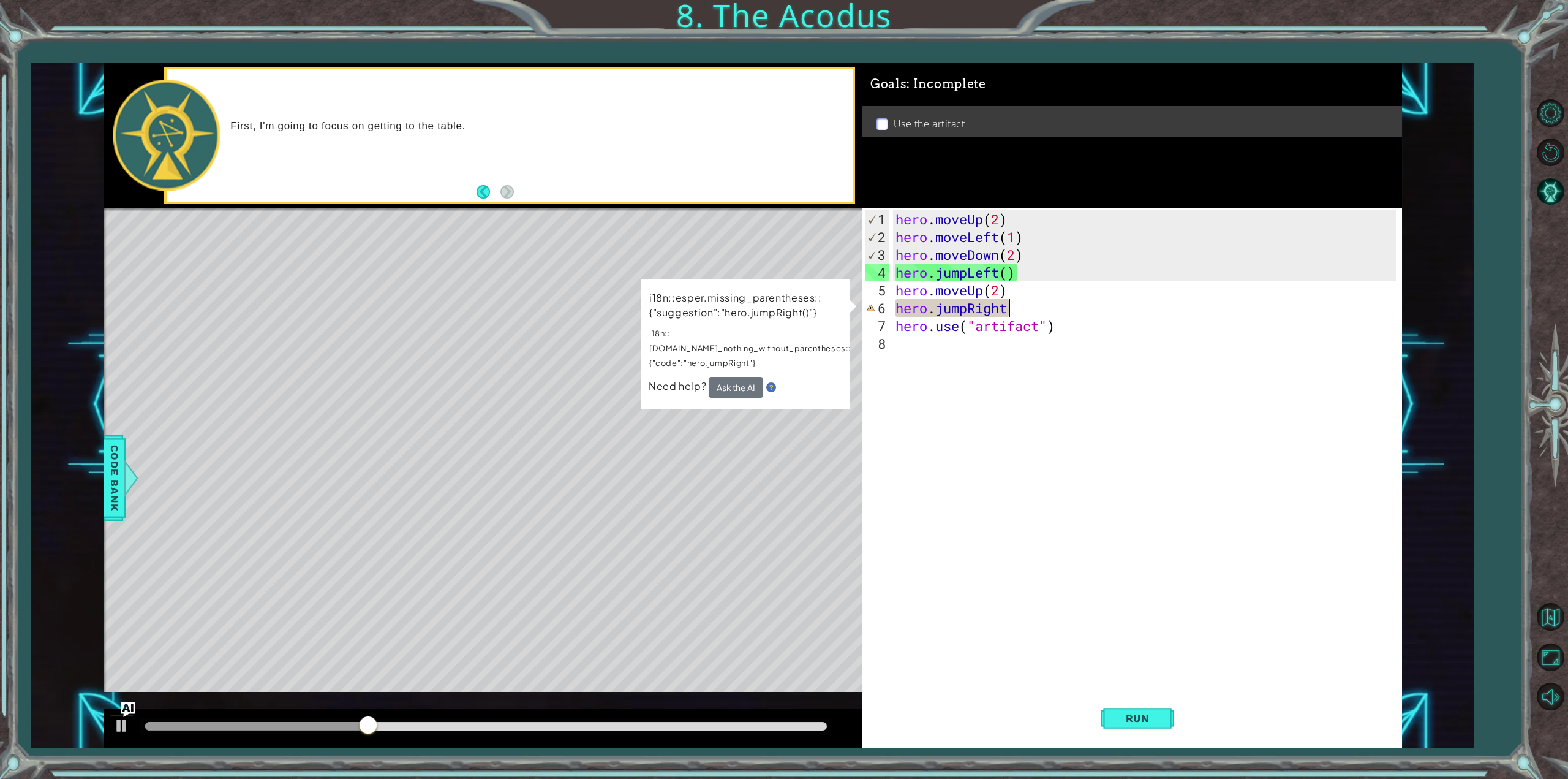
click at [1021, 312] on div "hero . moveUp ( 2 ) hero . moveLeft ( 1 ) hero . moveDown ( 2 ) hero . jumpLeft…" at bounding box center [1148, 468] width 510 height 516
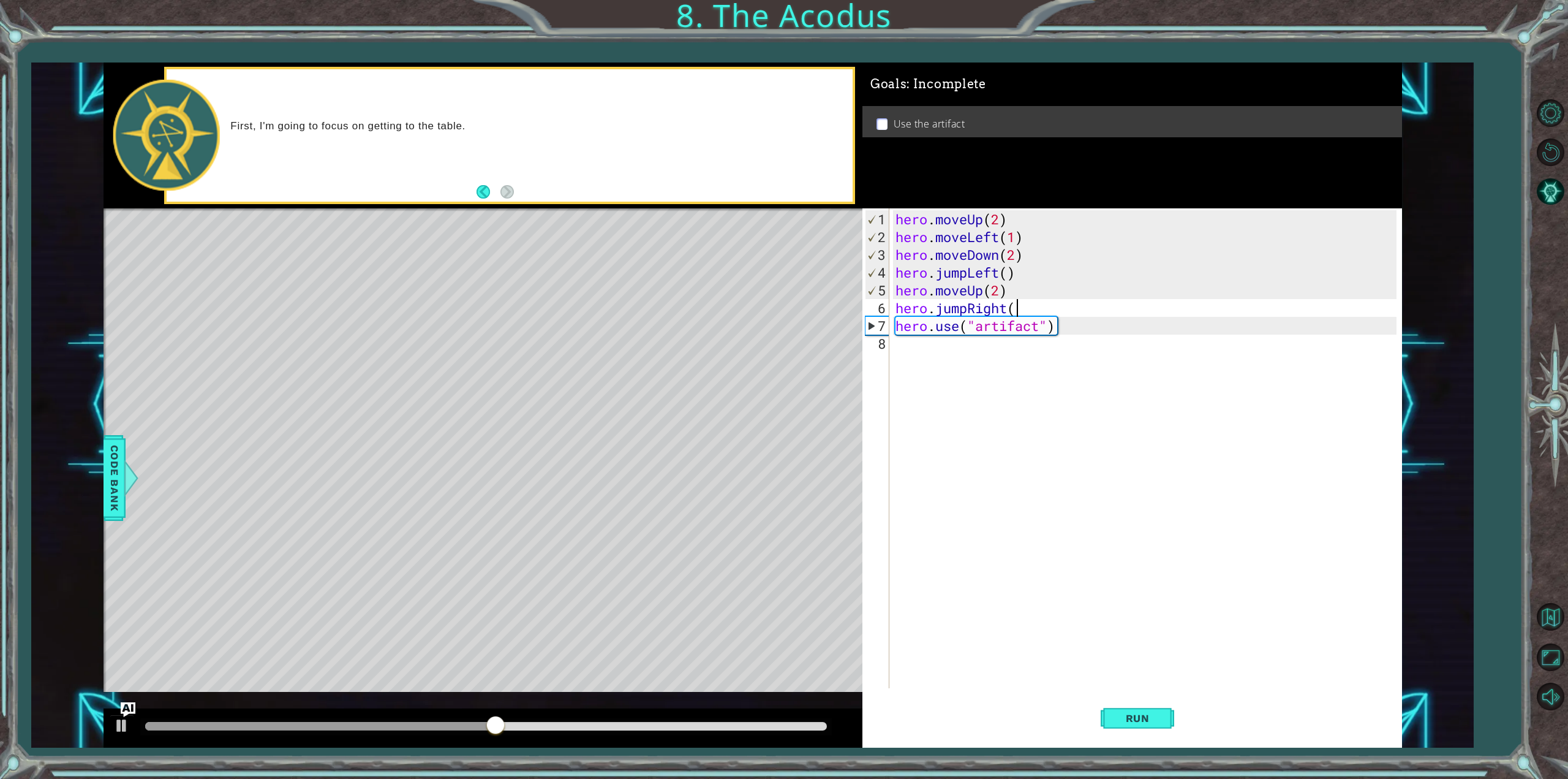
type textarea "hero.jumpRight()"
click at [1130, 610] on div "hero . moveUp ( 2 ) hero . moveLeft ( 1 ) hero . moveDown ( 2 ) hero . jumpLeft…" at bounding box center [1148, 468] width 510 height 516
drag, startPoint x: 1056, startPoint y: 312, endPoint x: 920, endPoint y: 306, distance: 136.1
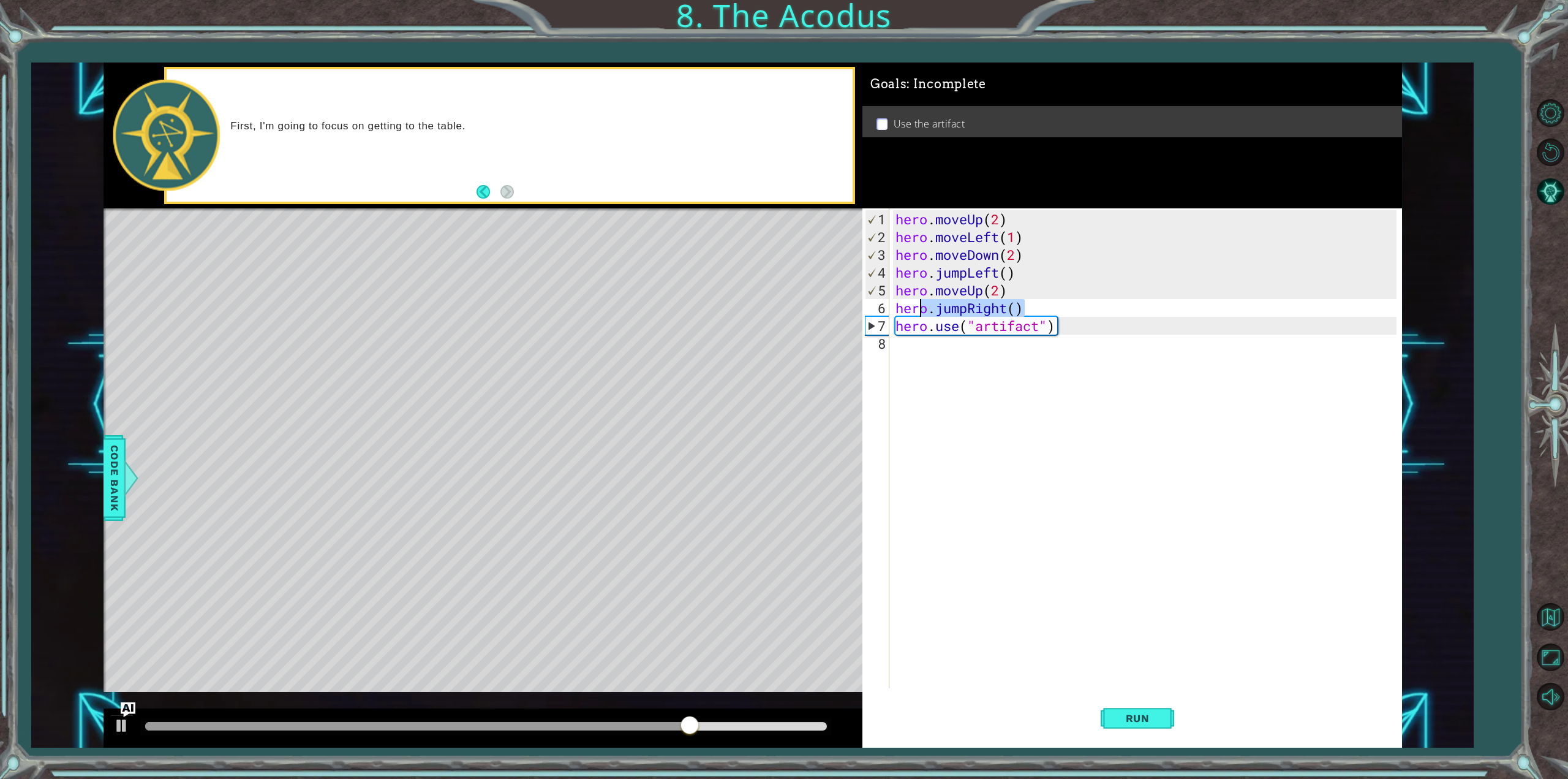
click at [920, 306] on div "hero . moveUp ( 2 ) hero . moveLeft ( 1 ) hero . moveDown ( 2 ) hero . jumpLeft…" at bounding box center [1148, 468] width 510 height 516
click at [945, 311] on div "hero . moveUp ( 2 ) hero . moveLeft ( 1 ) hero . moveDown ( 2 ) hero . jumpLeft…" at bounding box center [1145, 449] width 504 height 480
click at [946, 311] on div "hero . moveUp ( 2 ) hero . moveLeft ( 1 ) hero . moveDown ( 2 ) hero . jumpLeft…" at bounding box center [1148, 468] width 510 height 516
click at [949, 308] on div "hero . moveUp ( 2 ) hero . moveLeft ( 1 ) hero . moveDown ( 2 ) hero . jumpLeft…" at bounding box center [1148, 468] width 510 height 516
click at [951, 311] on div "hero . moveUp ( 2 ) hero . moveLeft ( 1 ) hero . moveDown ( 2 ) hero . jumpLeft…" at bounding box center [1148, 468] width 510 height 516
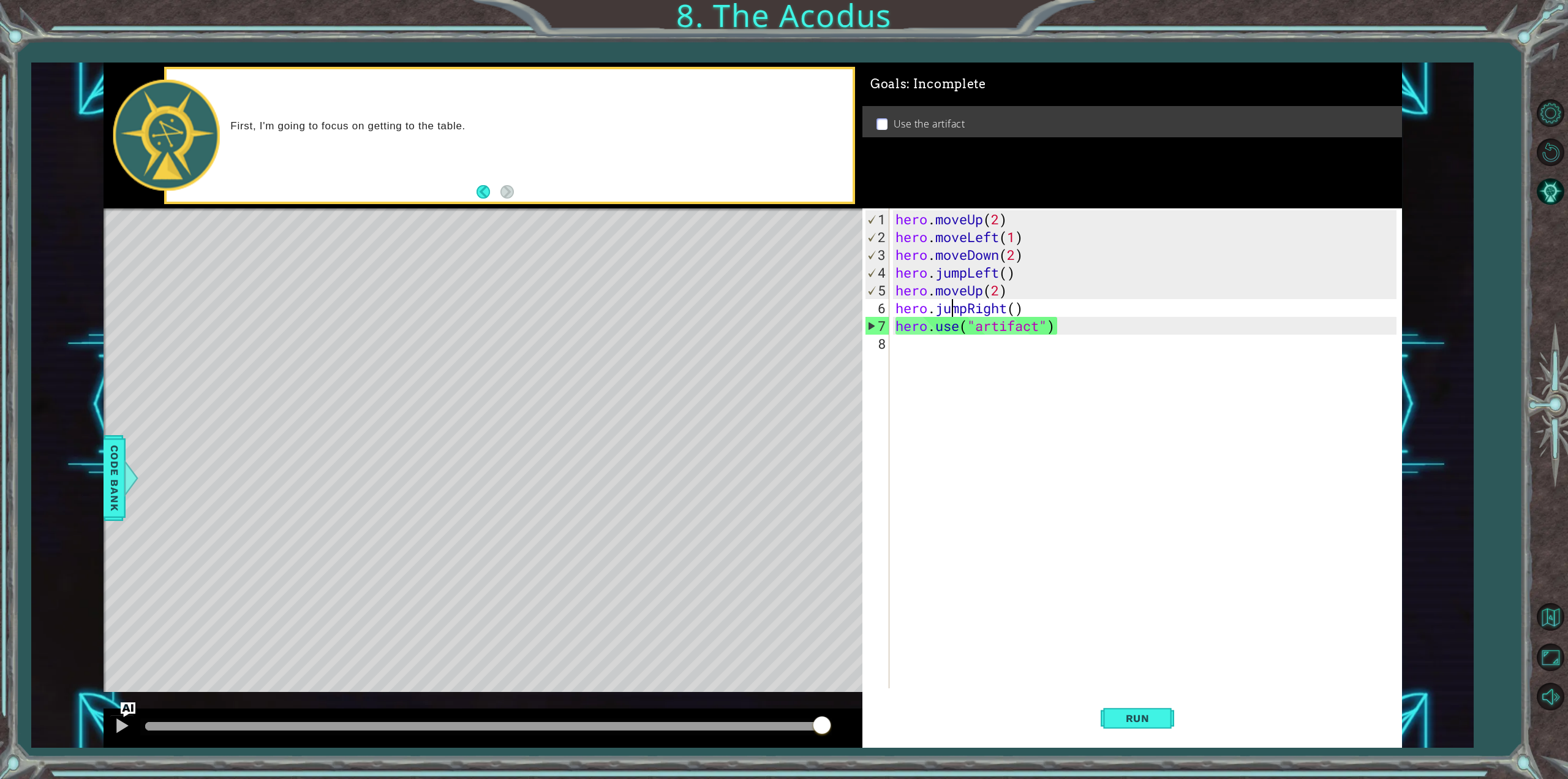
click at [954, 311] on div "hero . moveUp ( 2 ) hero . moveLeft ( 1 ) hero . moveDown ( 2 ) hero . jumpLeft…" at bounding box center [1148, 468] width 510 height 516
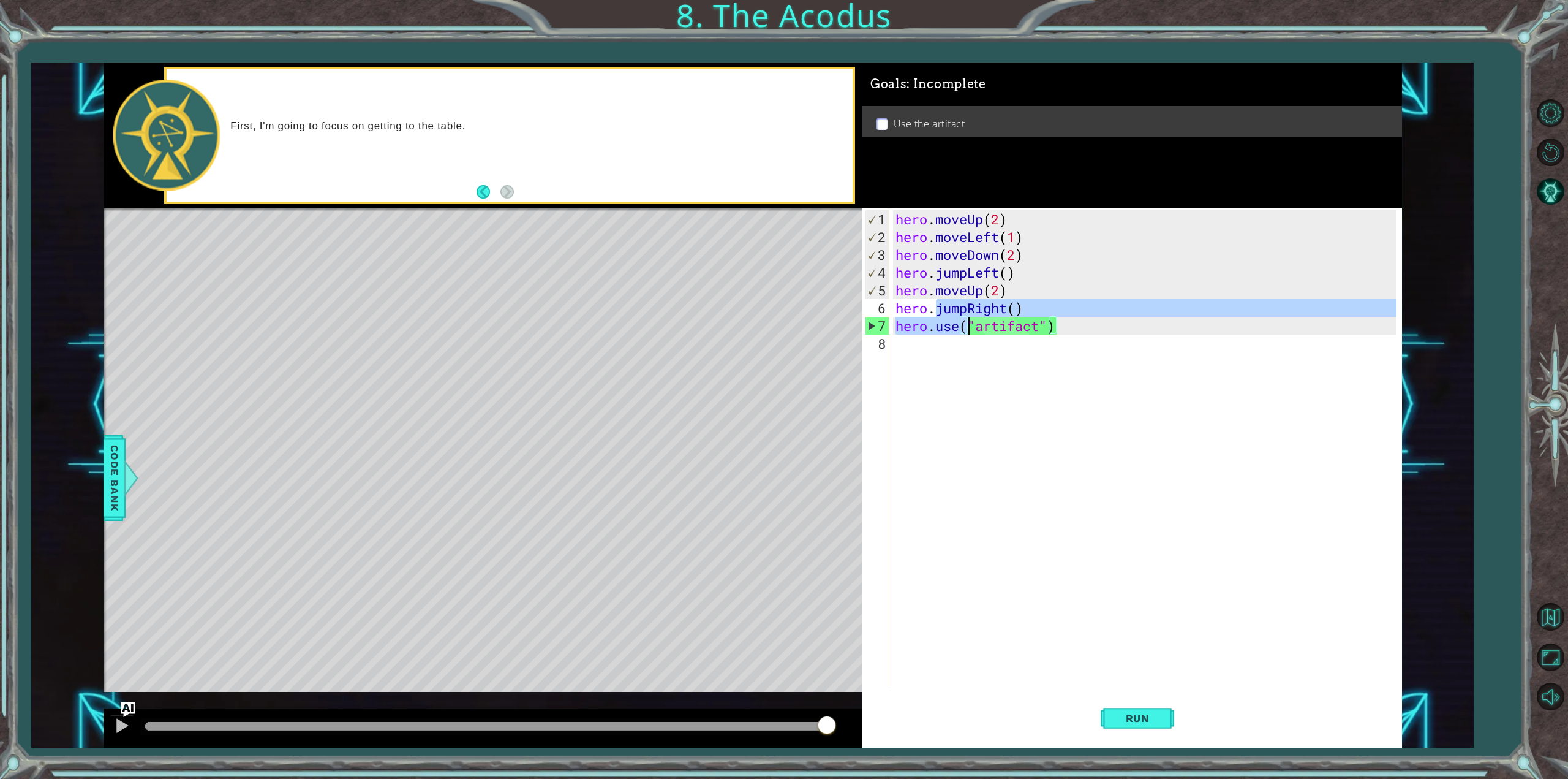
drag, startPoint x: 938, startPoint y: 307, endPoint x: 967, endPoint y: 311, distance: 29.3
click at [967, 311] on div "hero . moveUp ( 2 ) hero . moveLeft ( 1 ) hero . moveDown ( 2 ) hero . jumpLeft…" at bounding box center [1148, 468] width 510 height 516
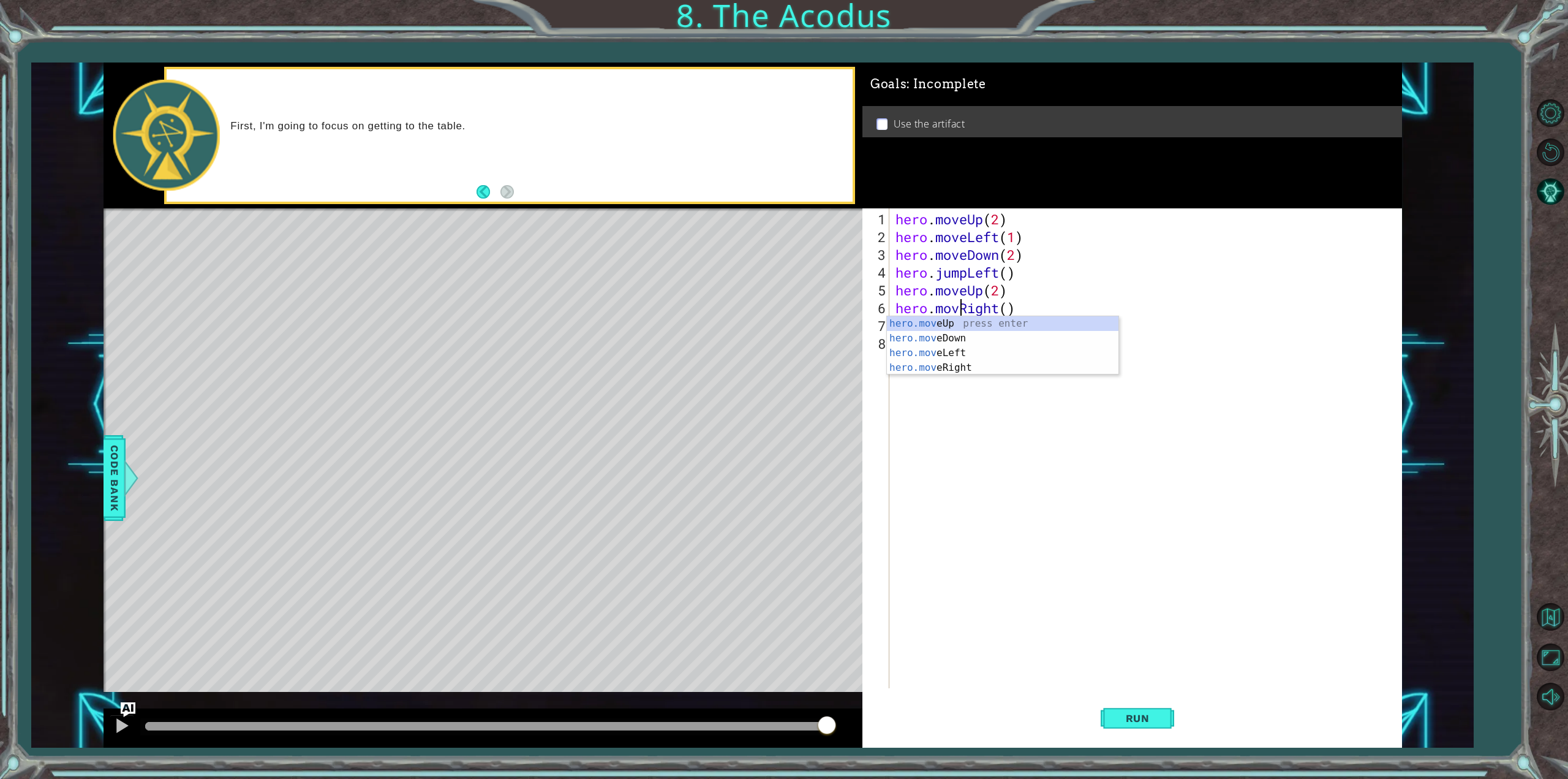
scroll to position [0, 3]
type textarea "hero.moveRight()"
click at [1145, 700] on button "Run" at bounding box center [1137, 718] width 74 height 54
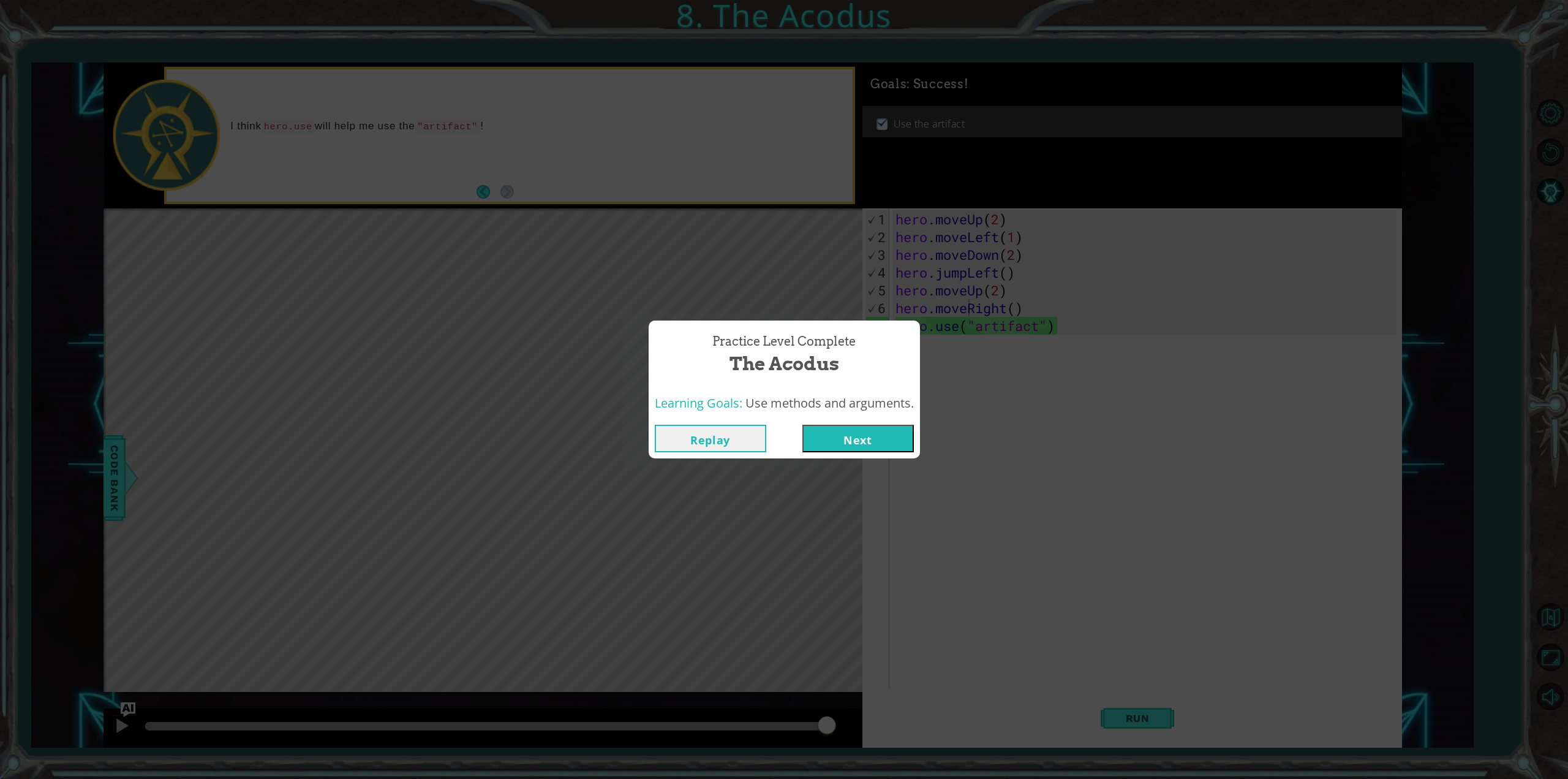
click at [881, 445] on button "Next" at bounding box center [858, 439] width 111 height 27
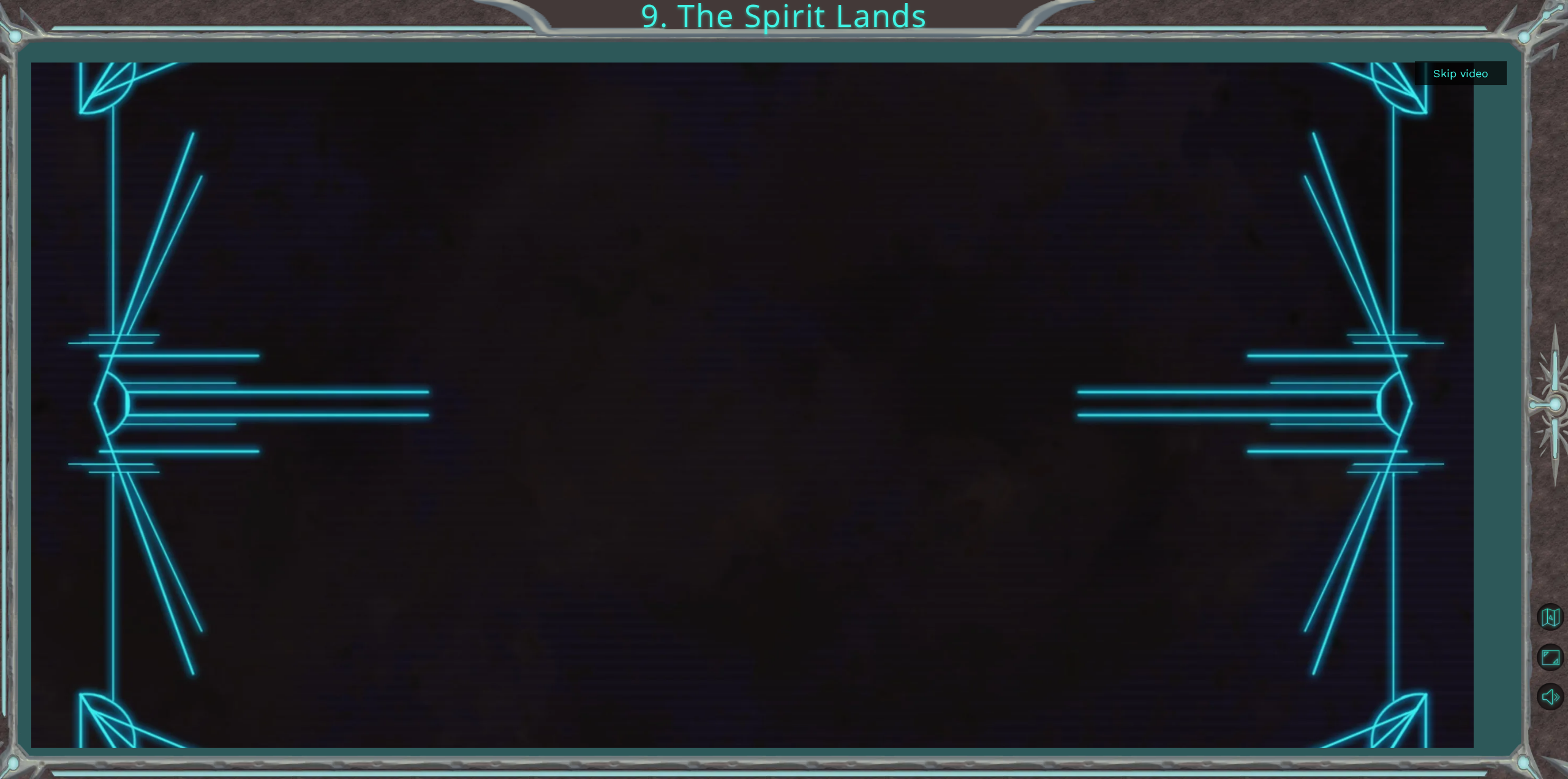
click at [1458, 69] on button "Skip video" at bounding box center [1461, 72] width 92 height 24
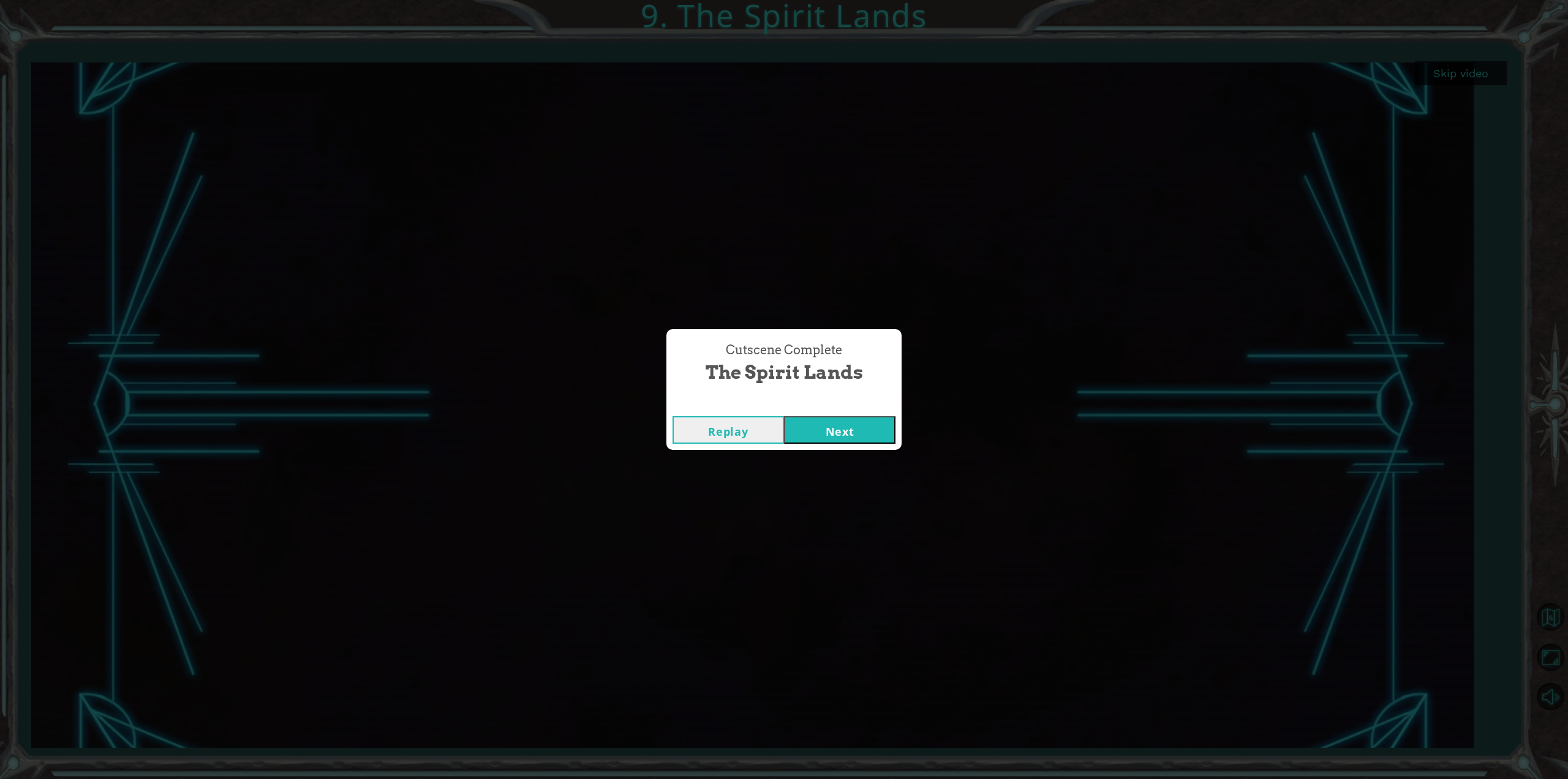
click at [812, 421] on button "Next" at bounding box center [840, 430] width 111 height 27
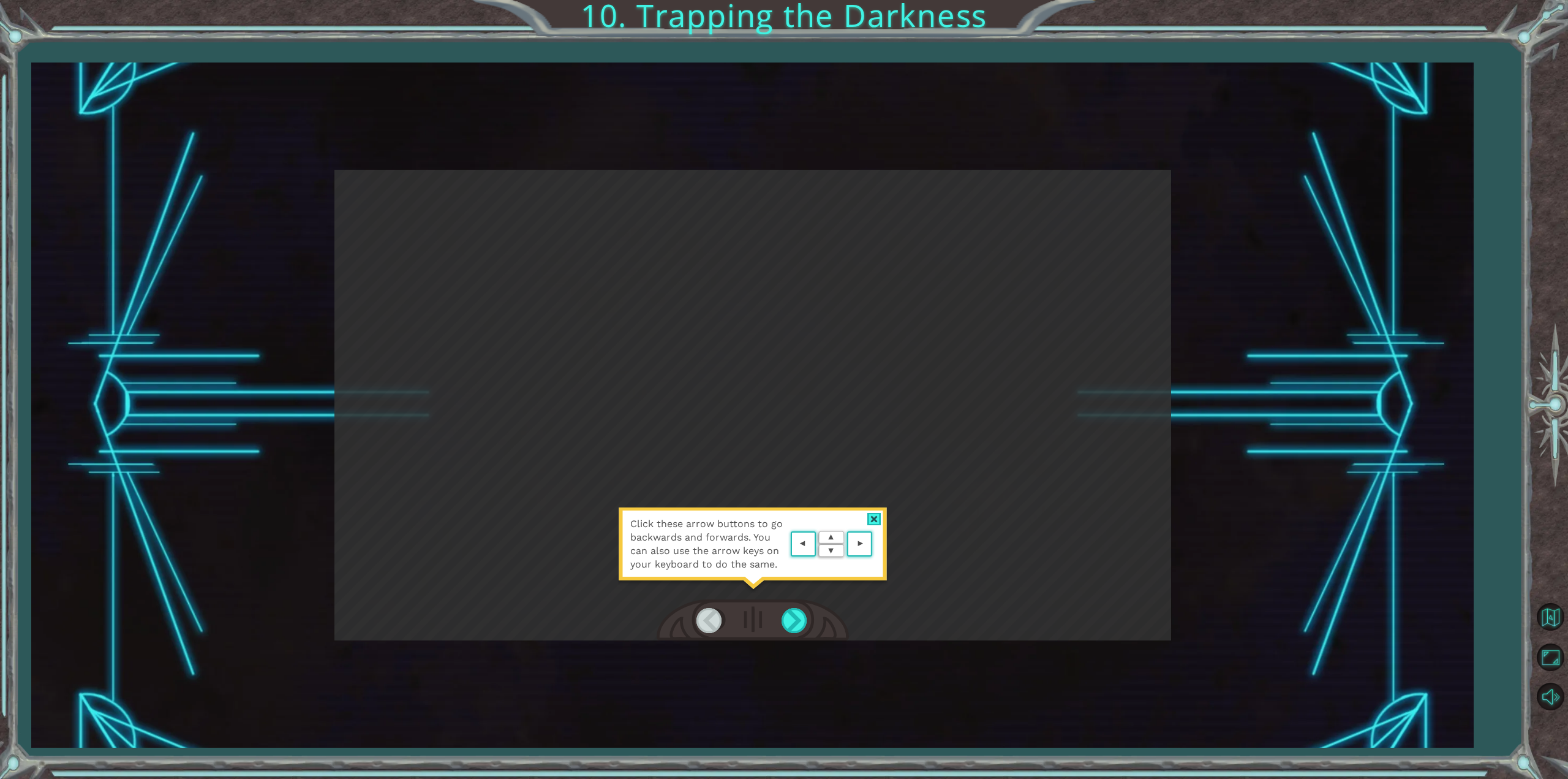
click at [875, 514] on div at bounding box center [875, 519] width 14 height 13
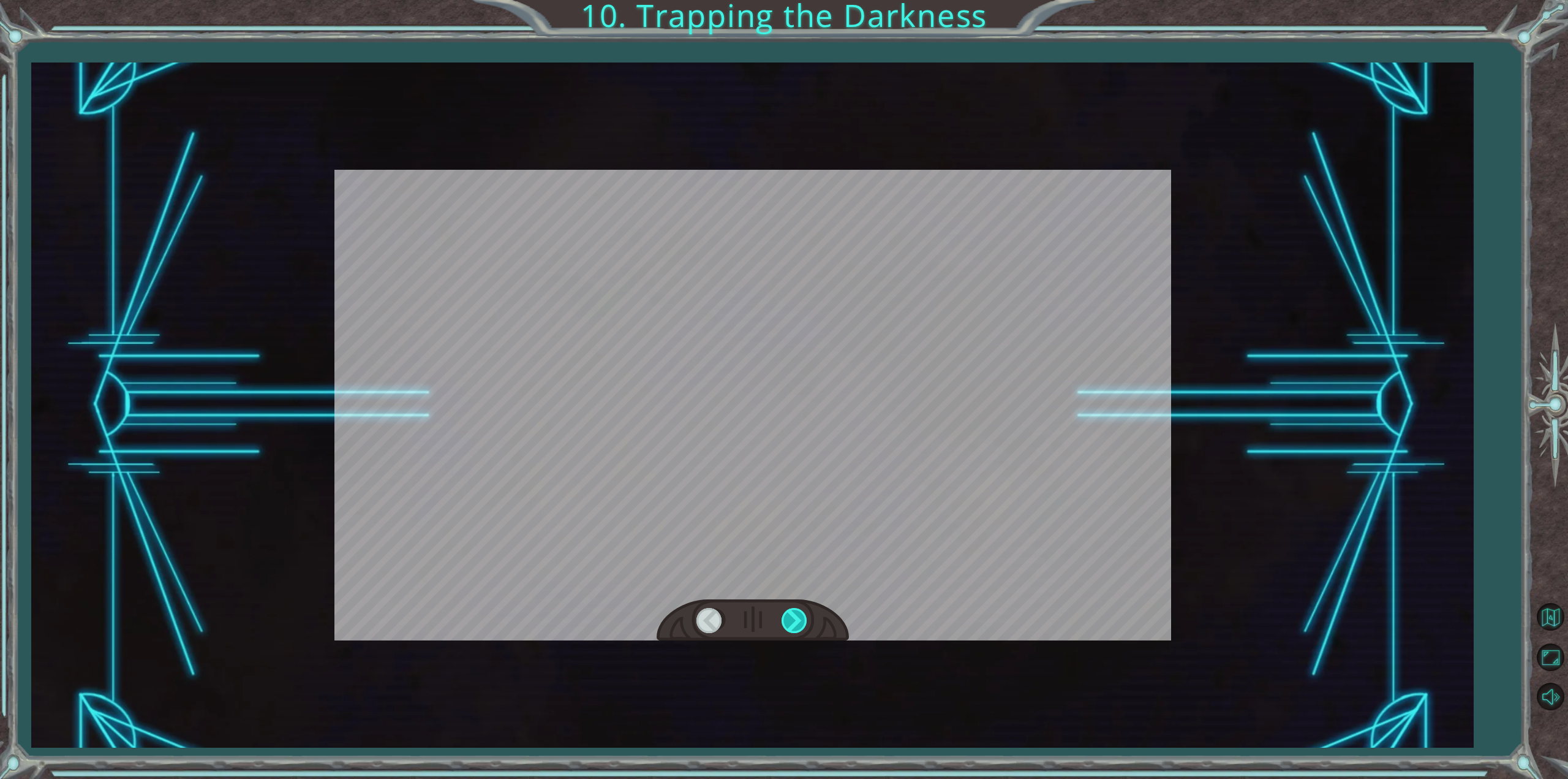
click at [805, 620] on div at bounding box center [795, 620] width 27 height 25
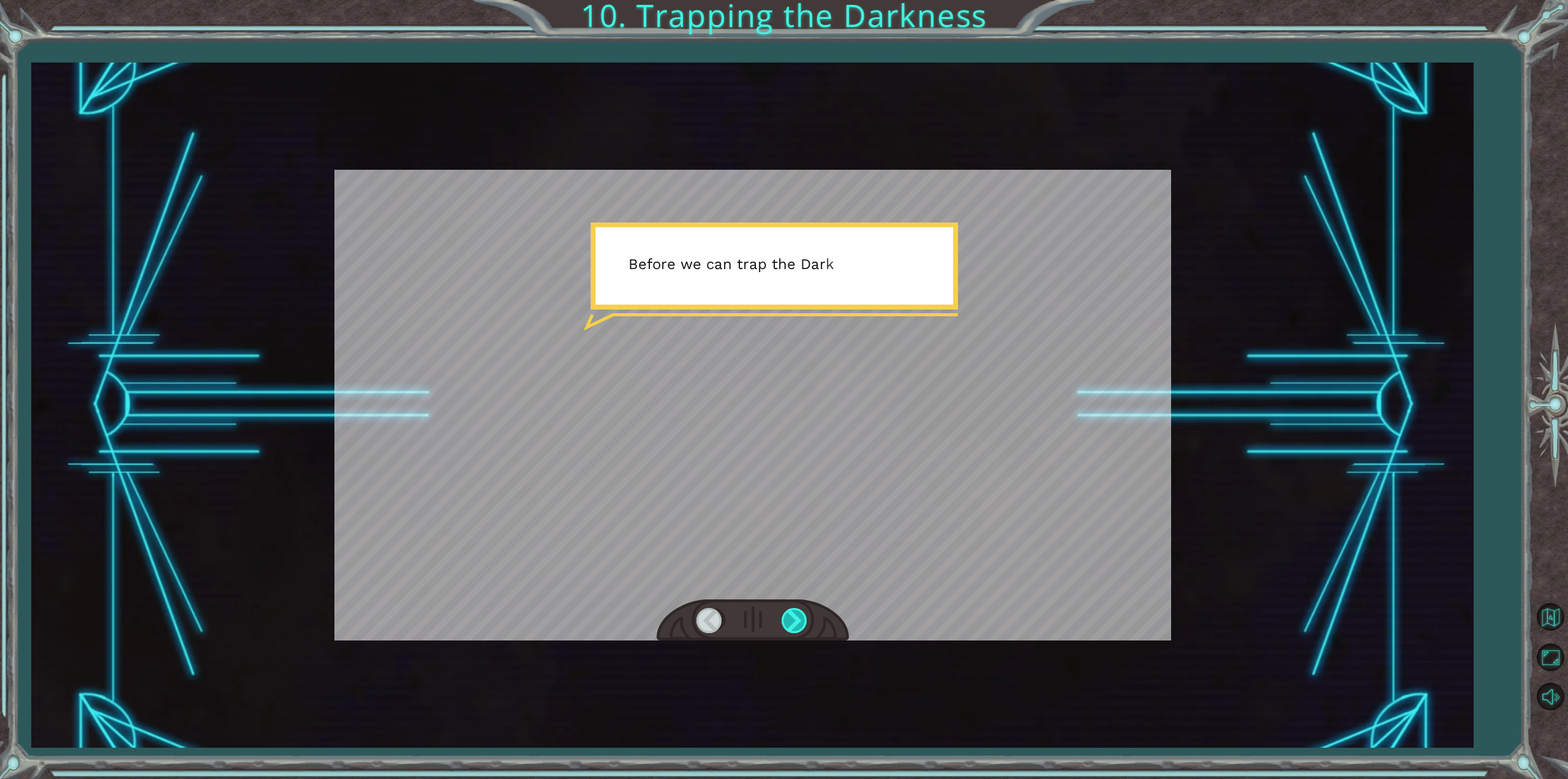
click at [804, 617] on div at bounding box center [795, 620] width 27 height 25
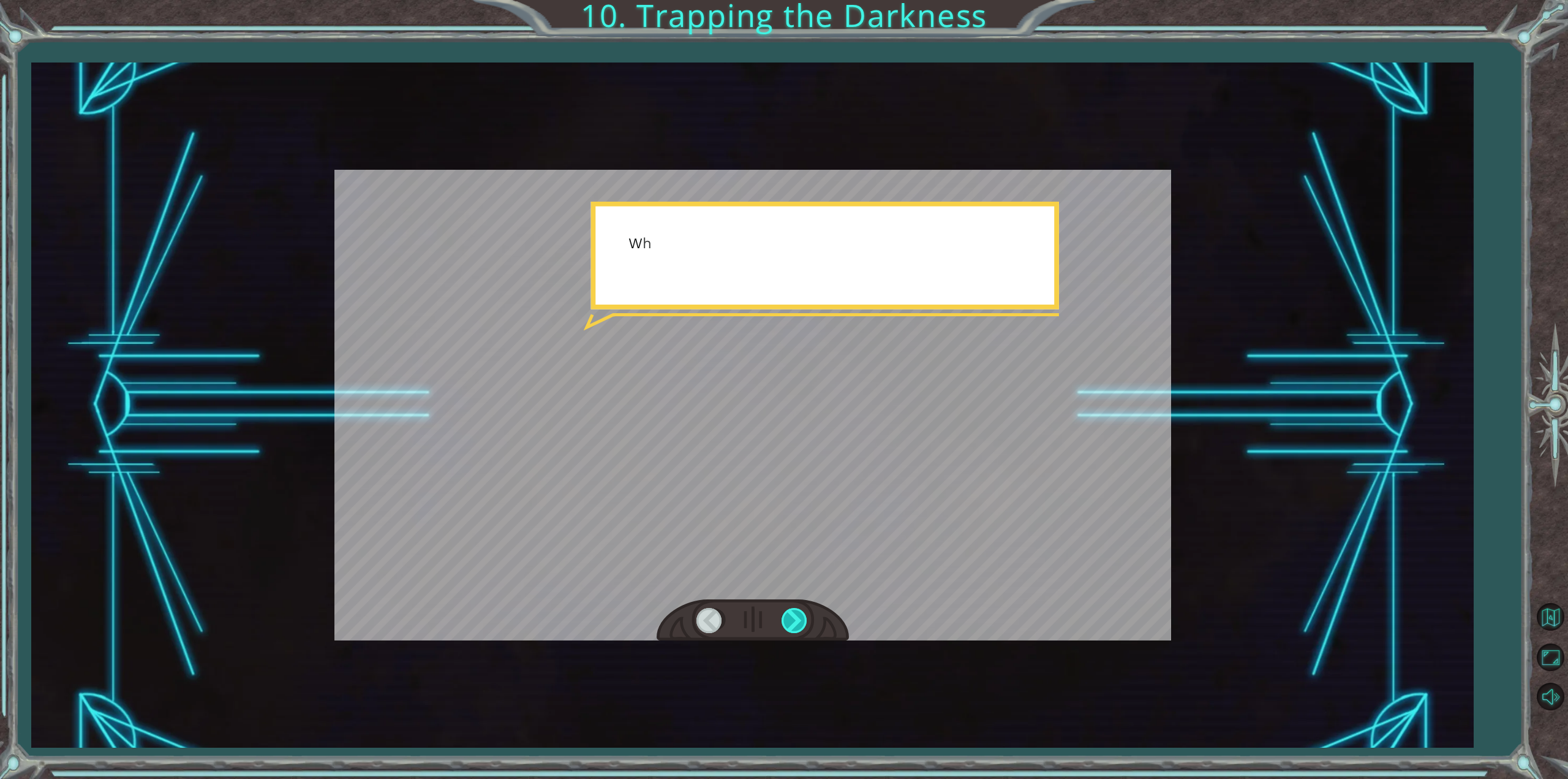
click at [803, 618] on div at bounding box center [795, 620] width 27 height 25
click at [802, 618] on div at bounding box center [795, 620] width 27 height 25
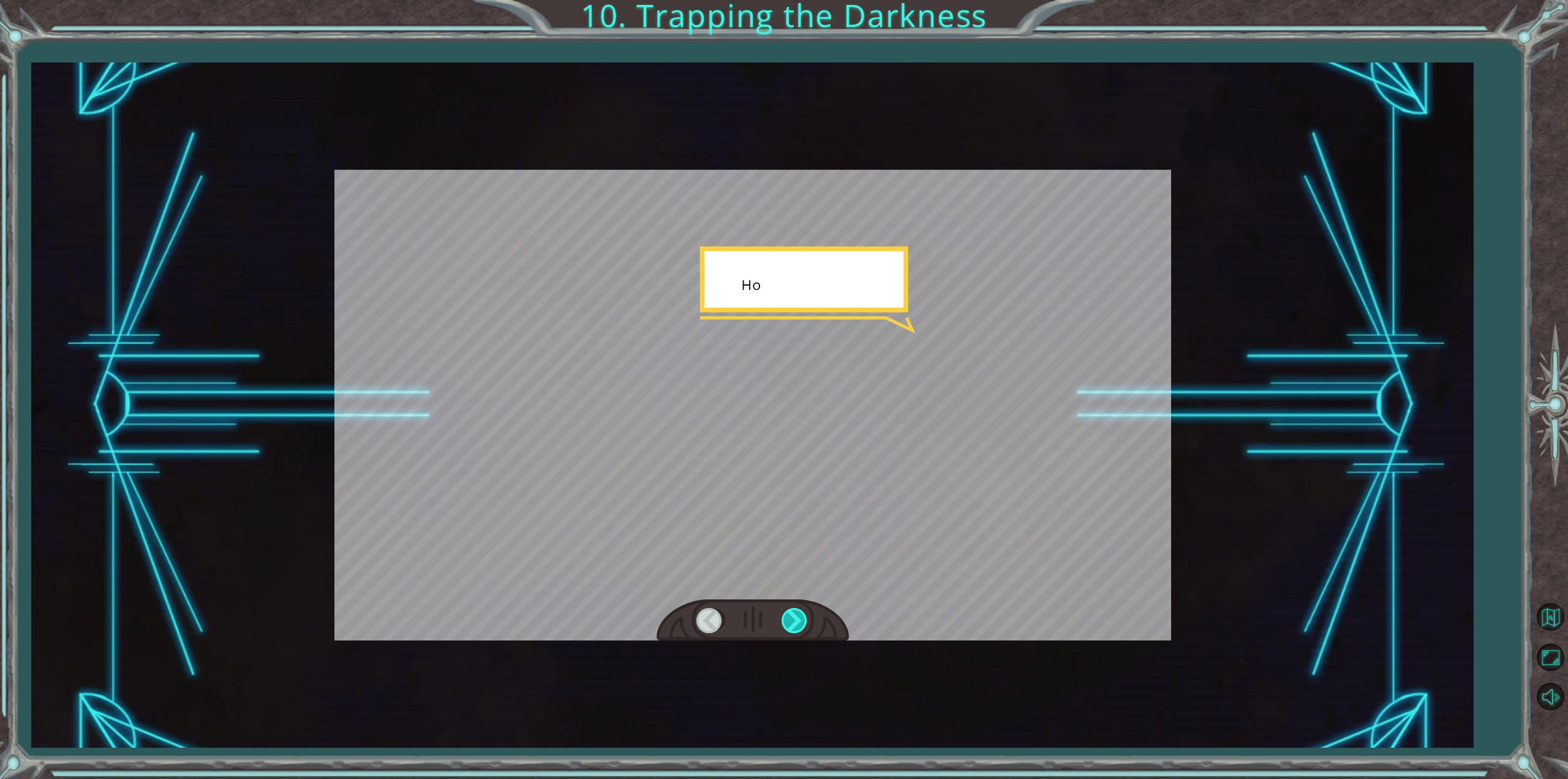
click at [802, 618] on div at bounding box center [795, 620] width 27 height 25
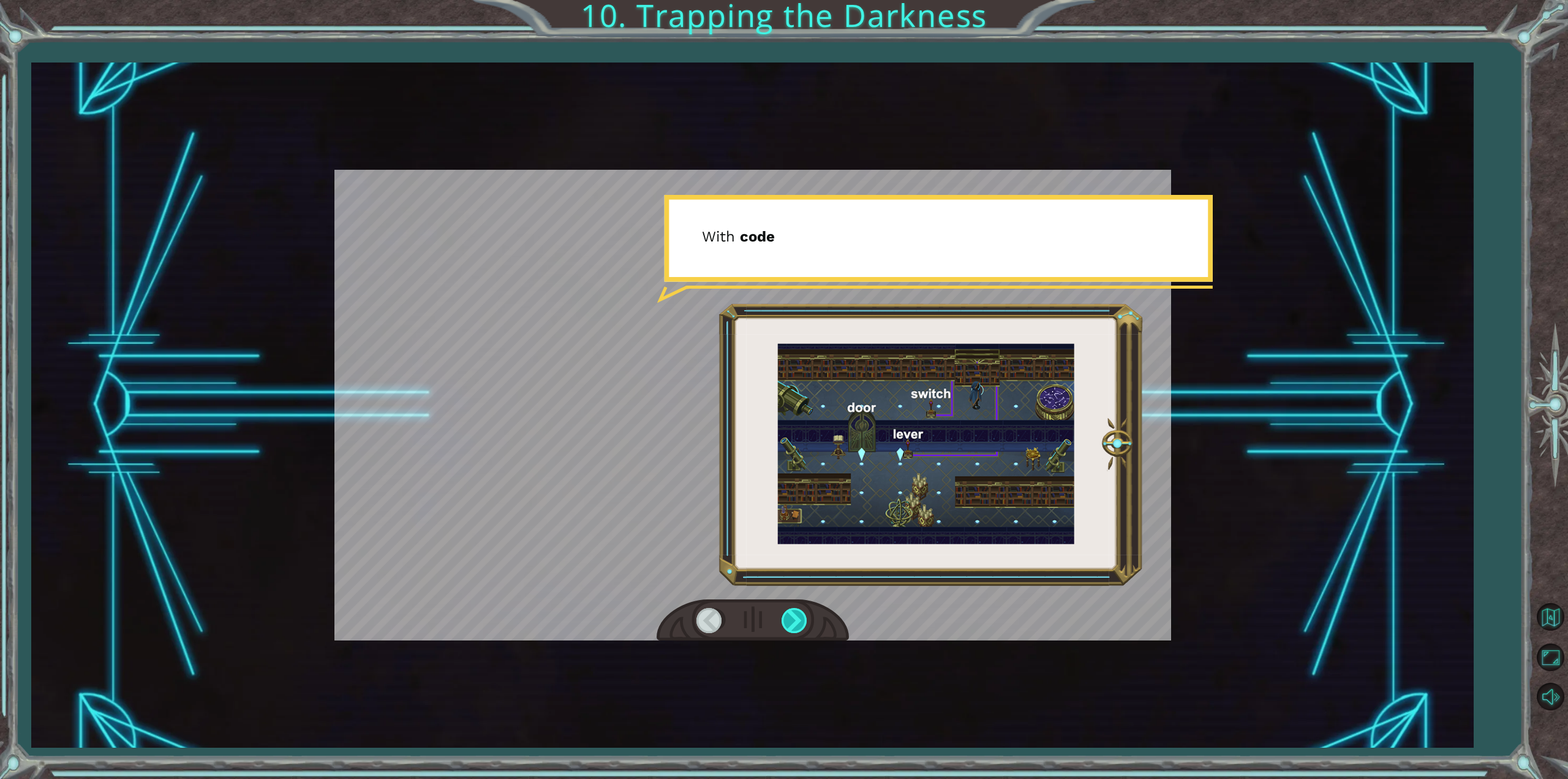
click at [802, 618] on div at bounding box center [795, 620] width 27 height 25
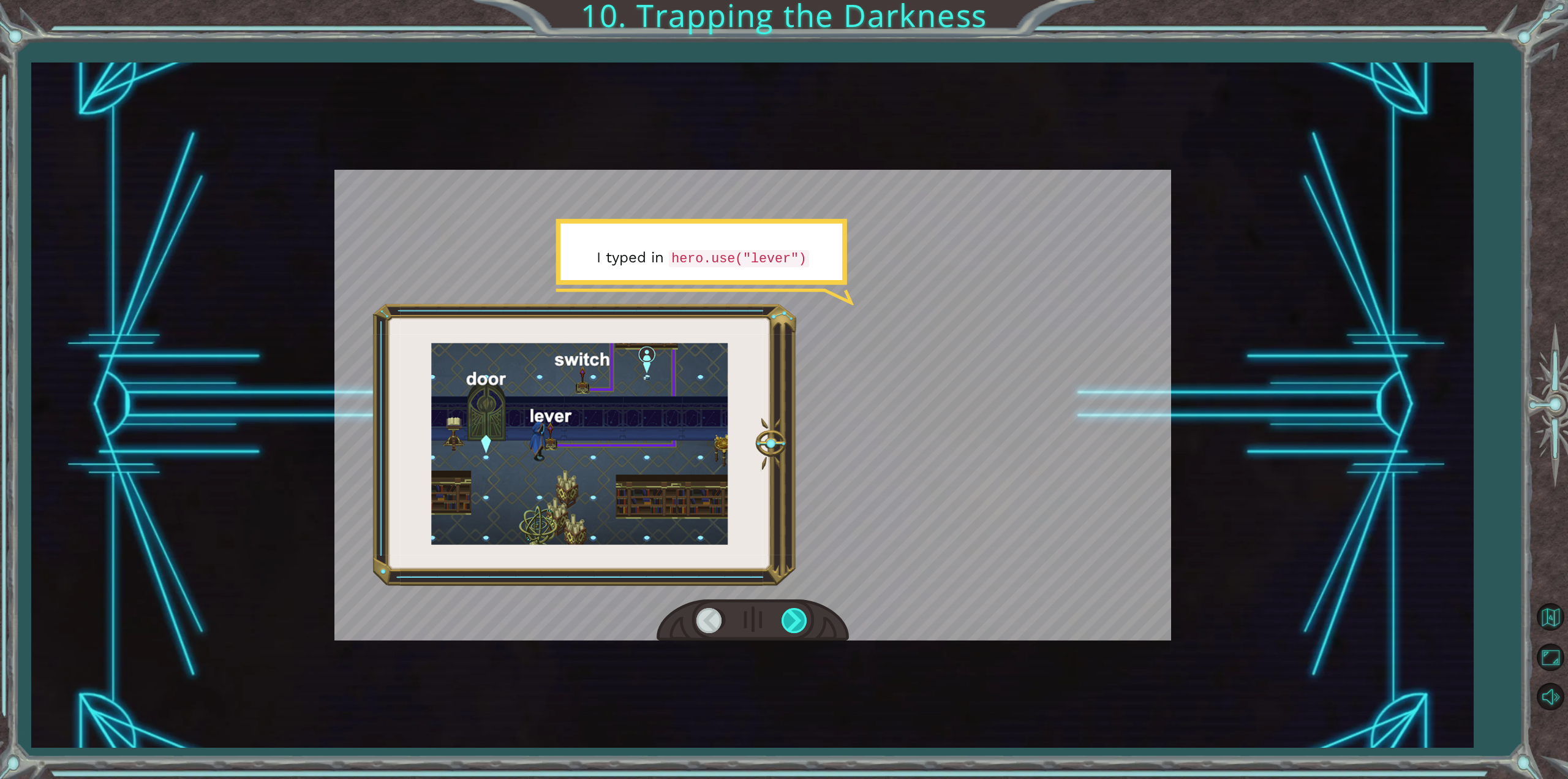
drag, startPoint x: 802, startPoint y: 618, endPoint x: 791, endPoint y: 619, distance: 11.0
click at [791, 619] on div at bounding box center [795, 620] width 27 height 25
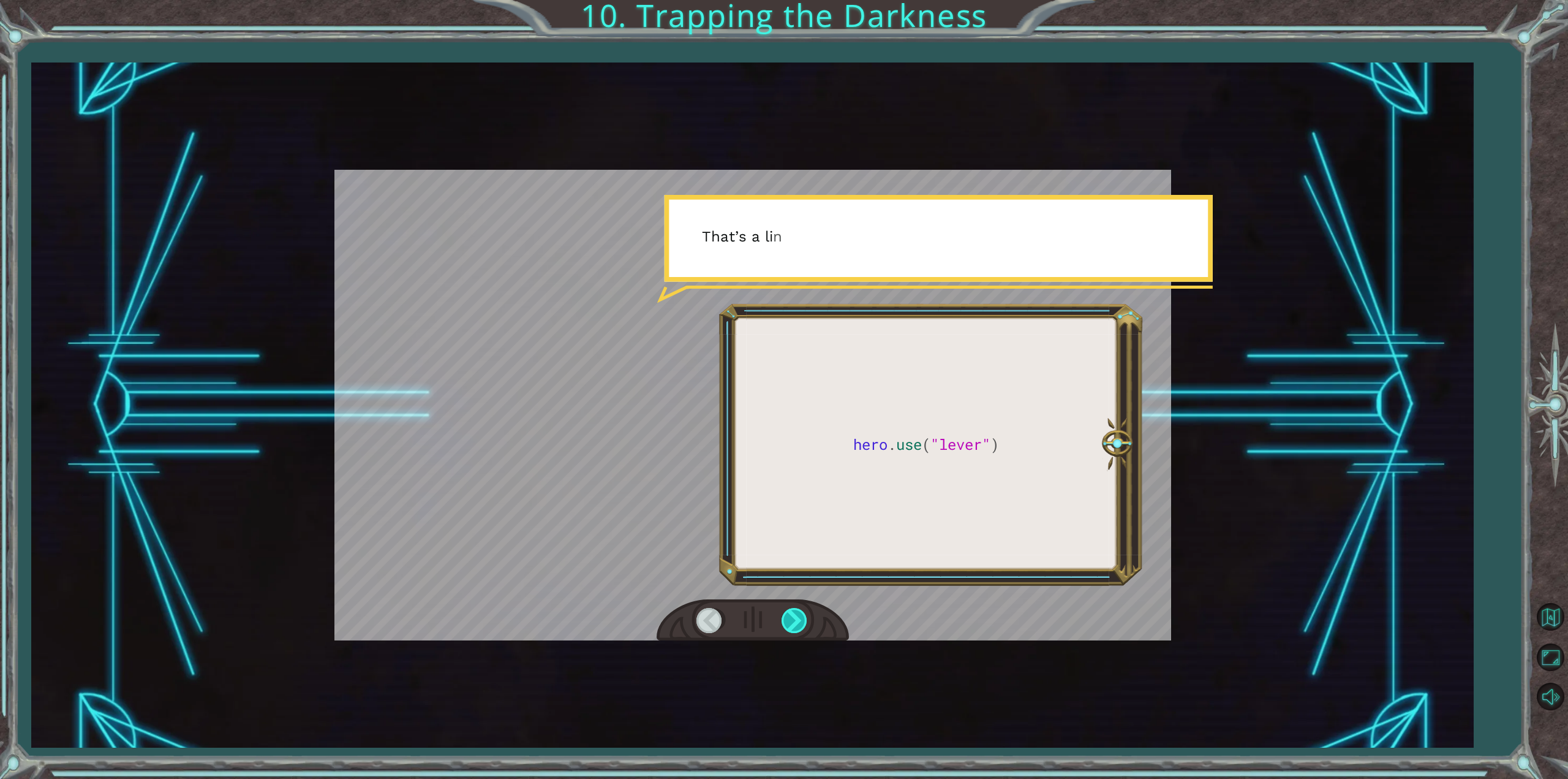
click at [799, 625] on div at bounding box center [795, 620] width 27 height 25
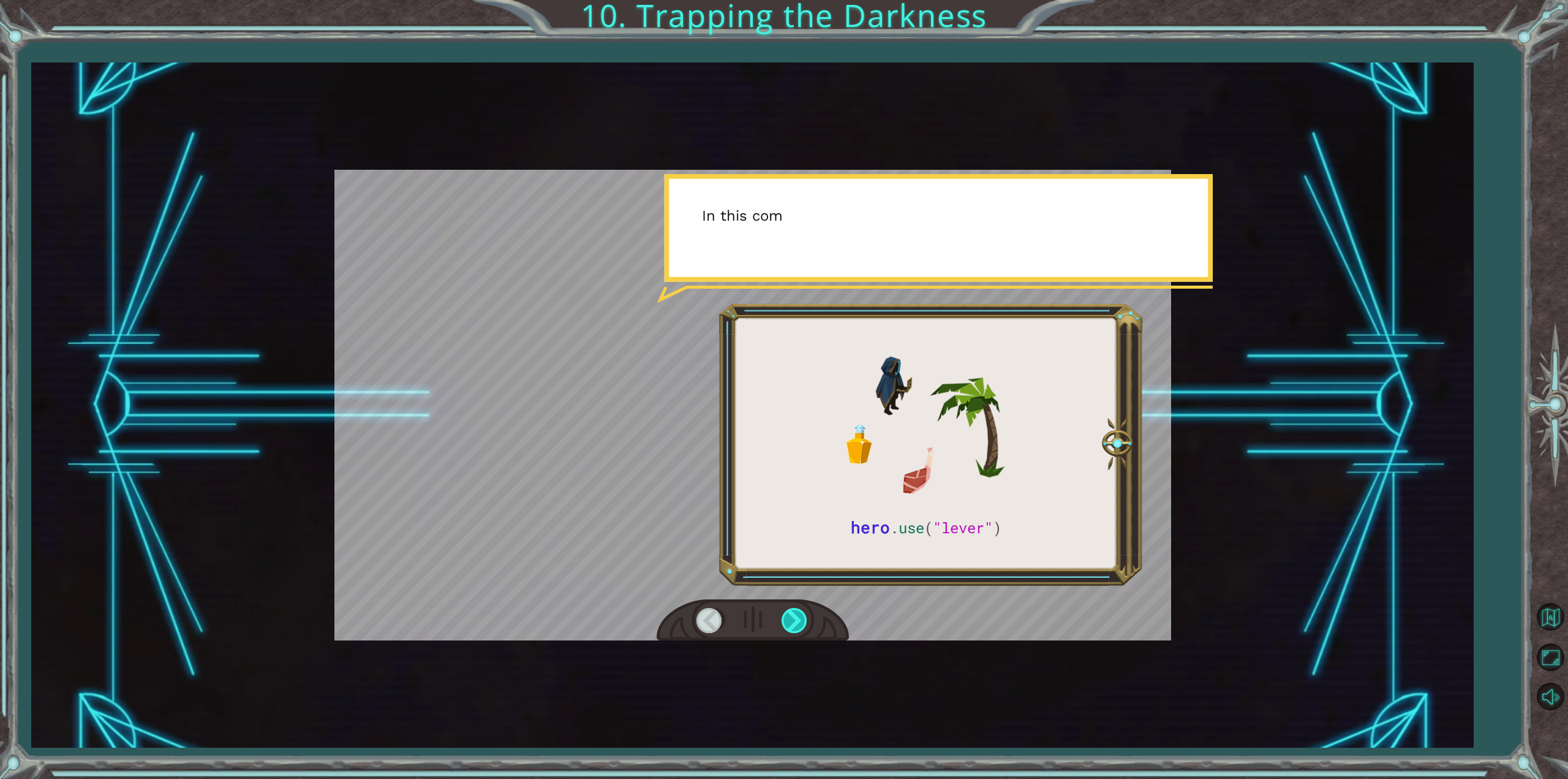
click at [799, 625] on div at bounding box center [795, 620] width 27 height 25
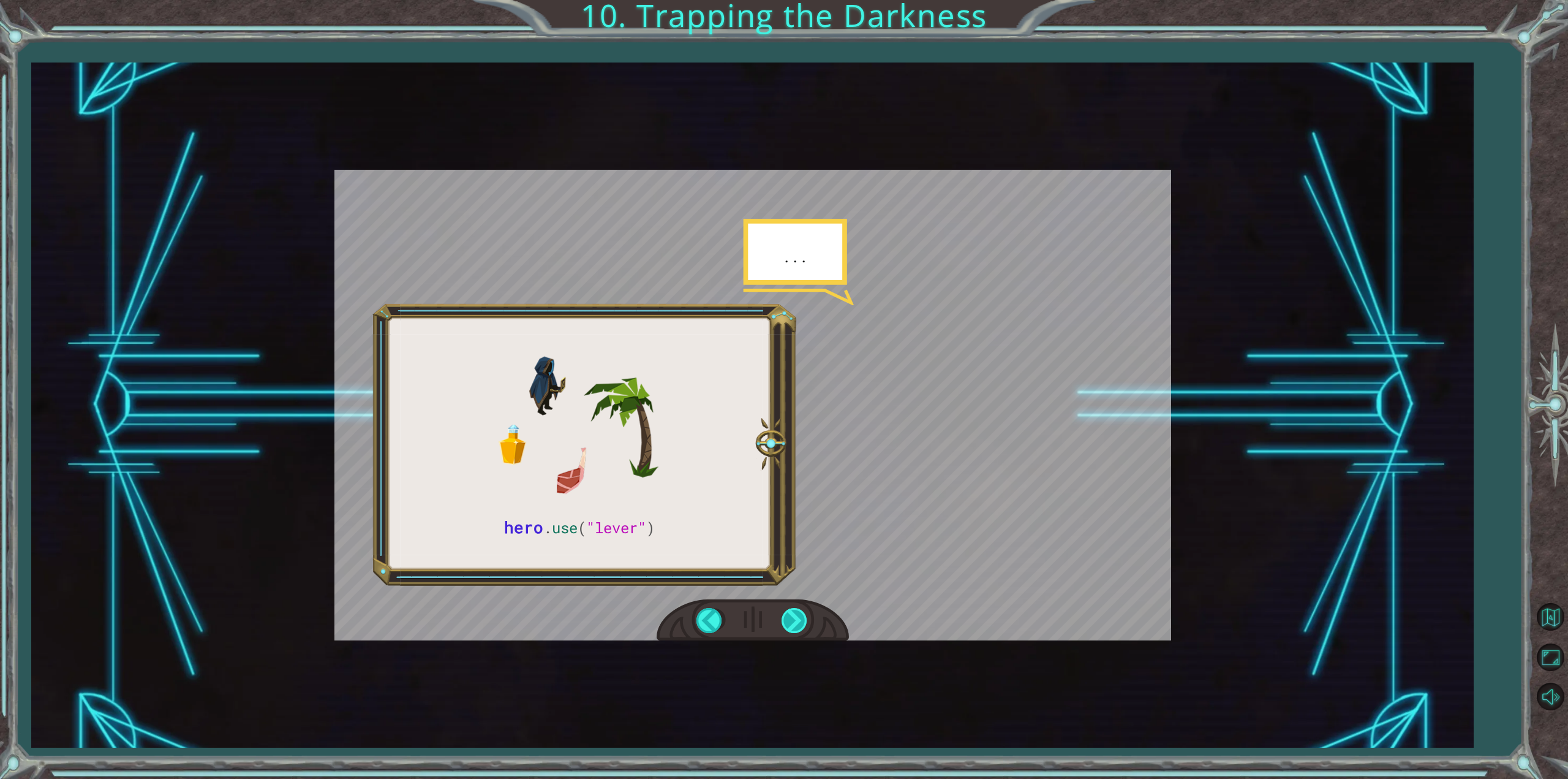
click at [799, 625] on div at bounding box center [795, 620] width 27 height 25
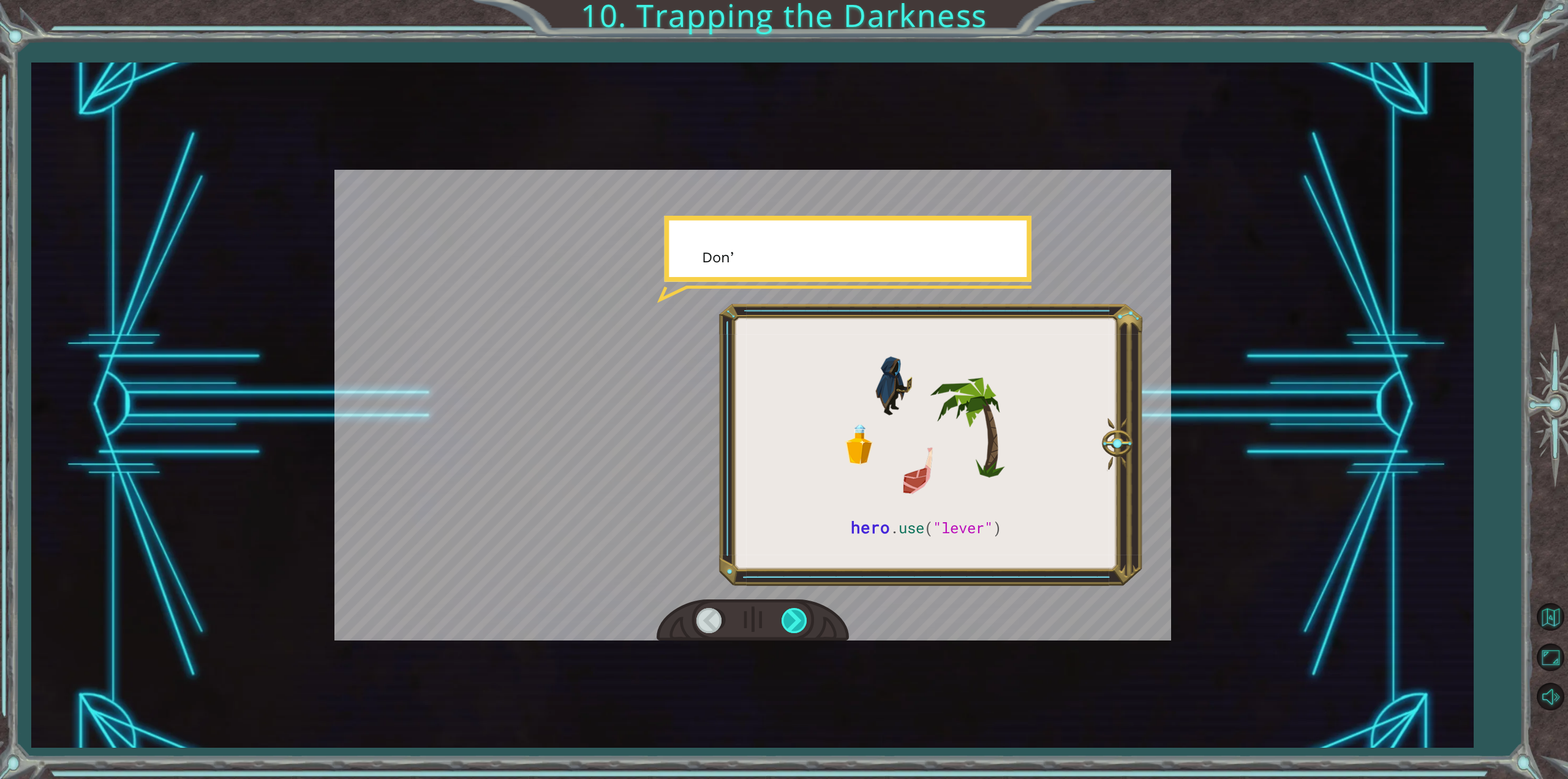
click at [799, 625] on div at bounding box center [795, 620] width 27 height 25
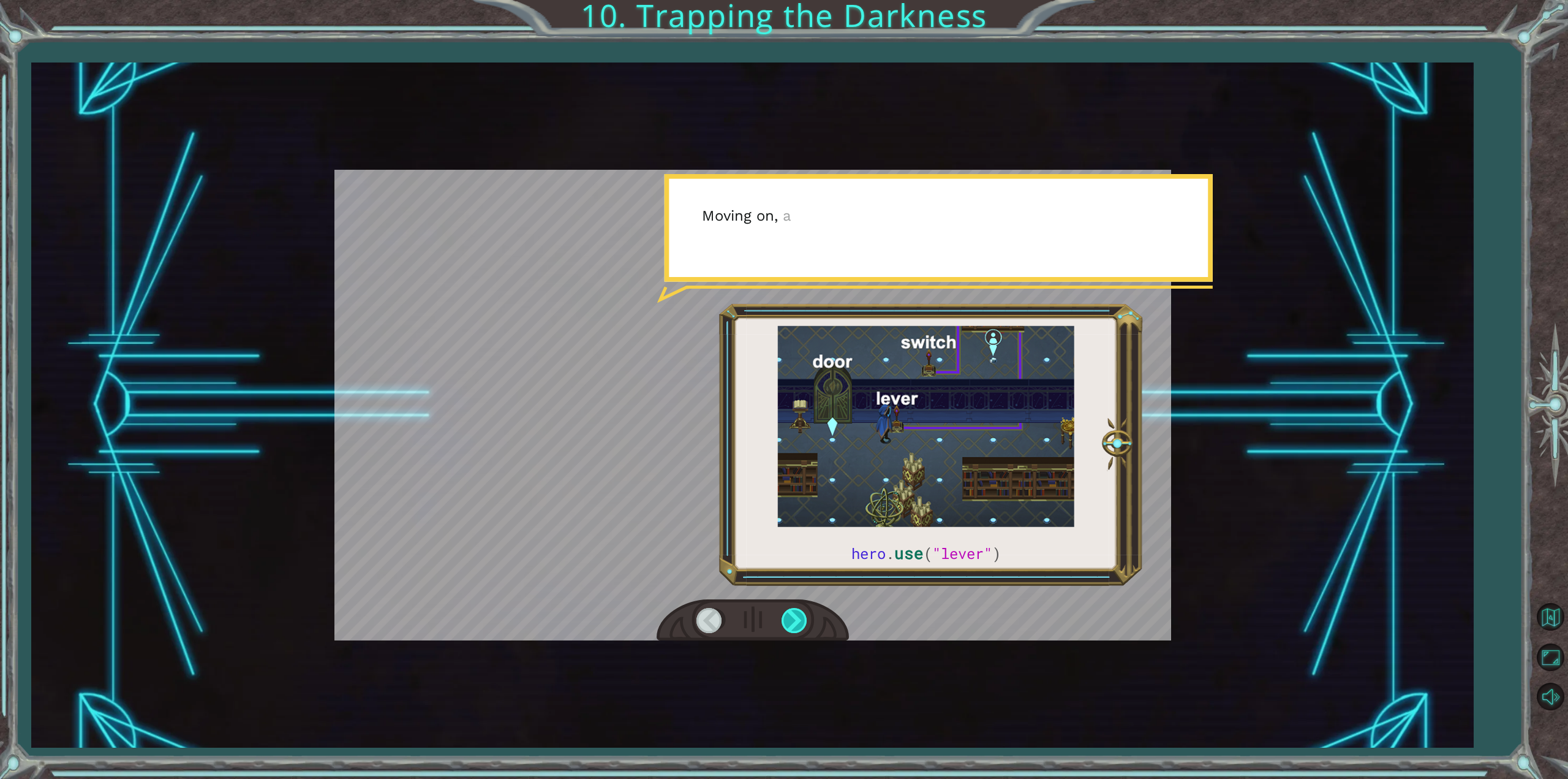
click at [799, 625] on div at bounding box center [795, 620] width 27 height 25
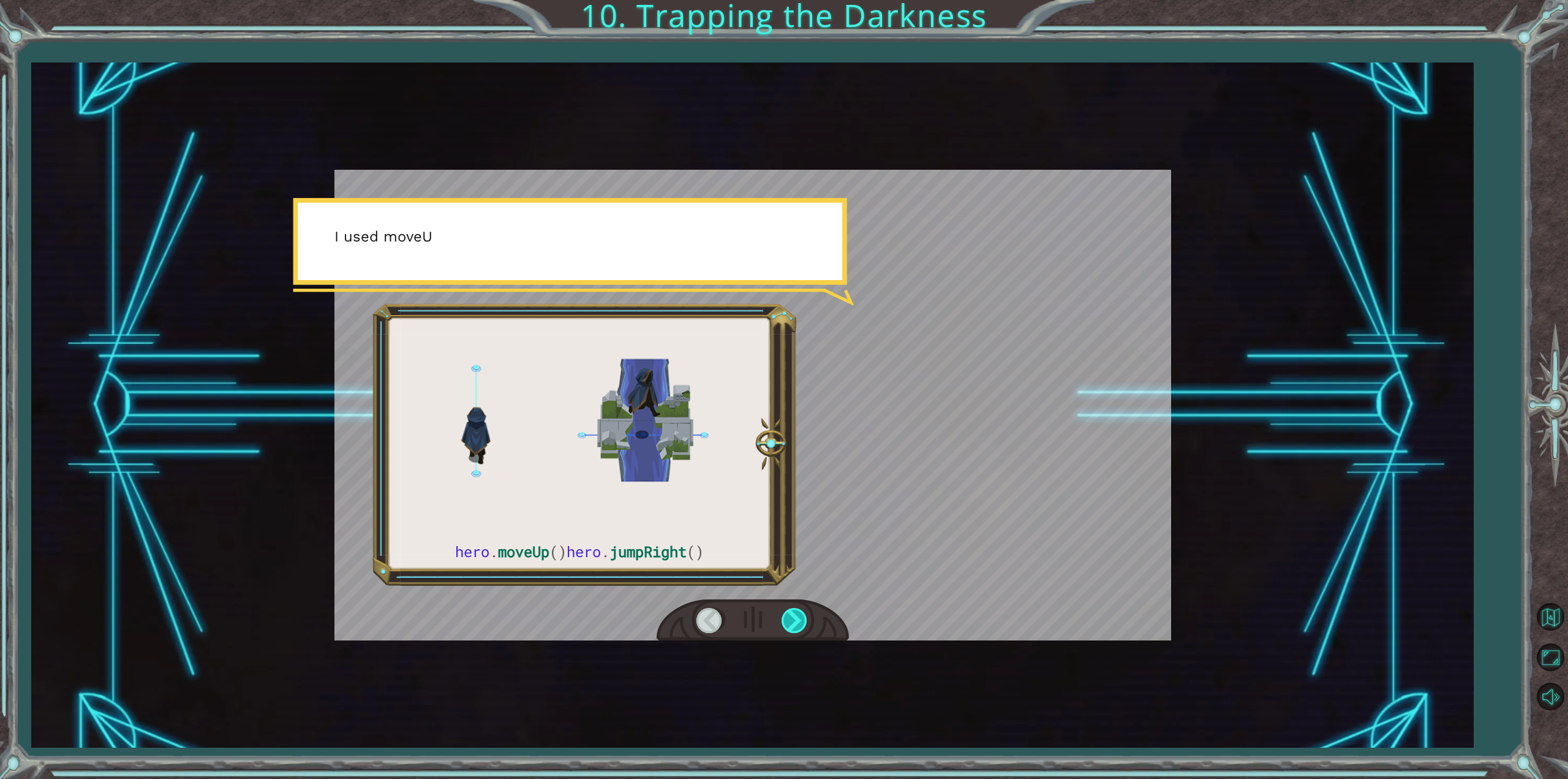
click at [799, 625] on div at bounding box center [795, 620] width 27 height 25
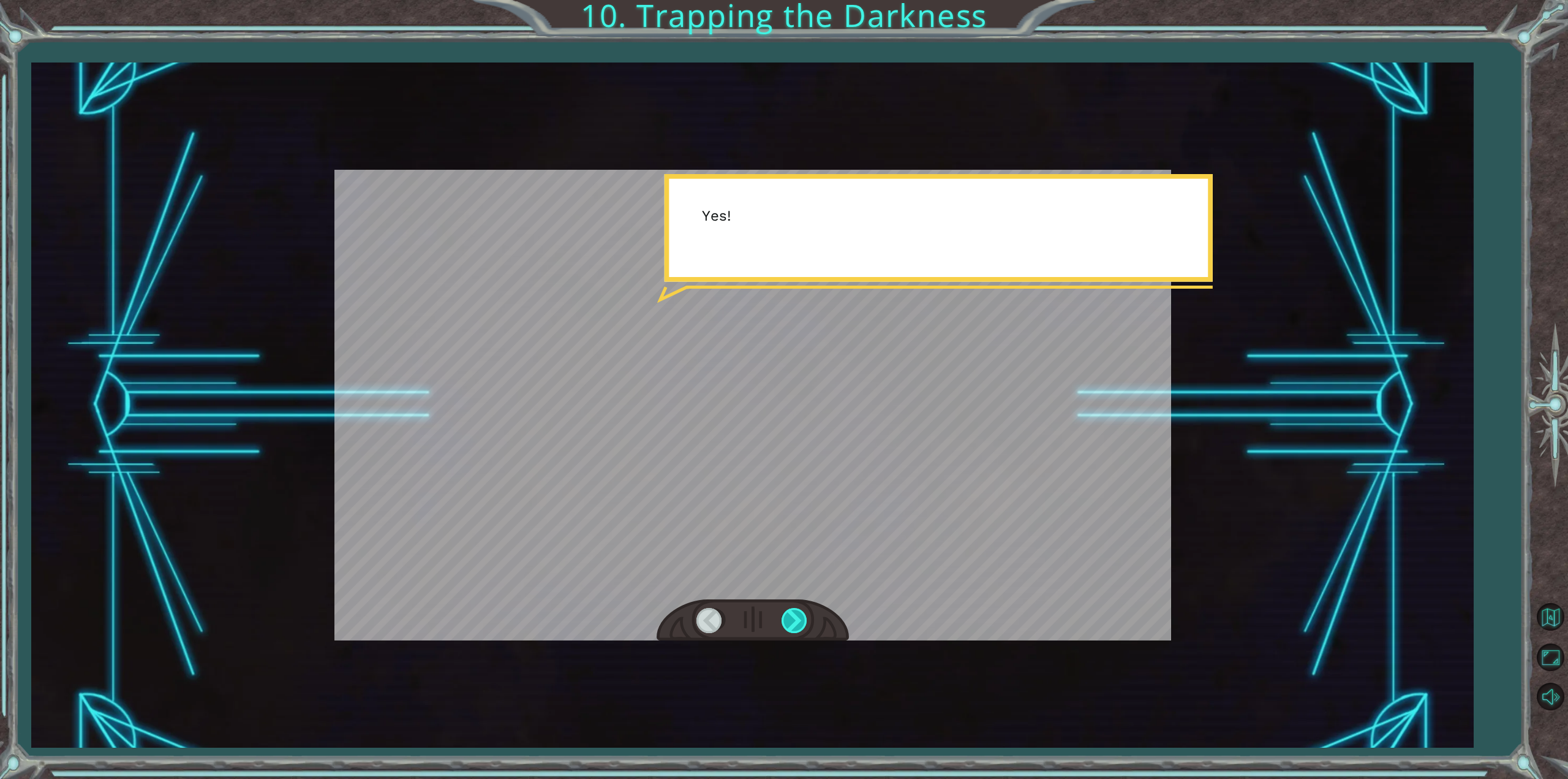
click at [799, 625] on div at bounding box center [795, 620] width 27 height 25
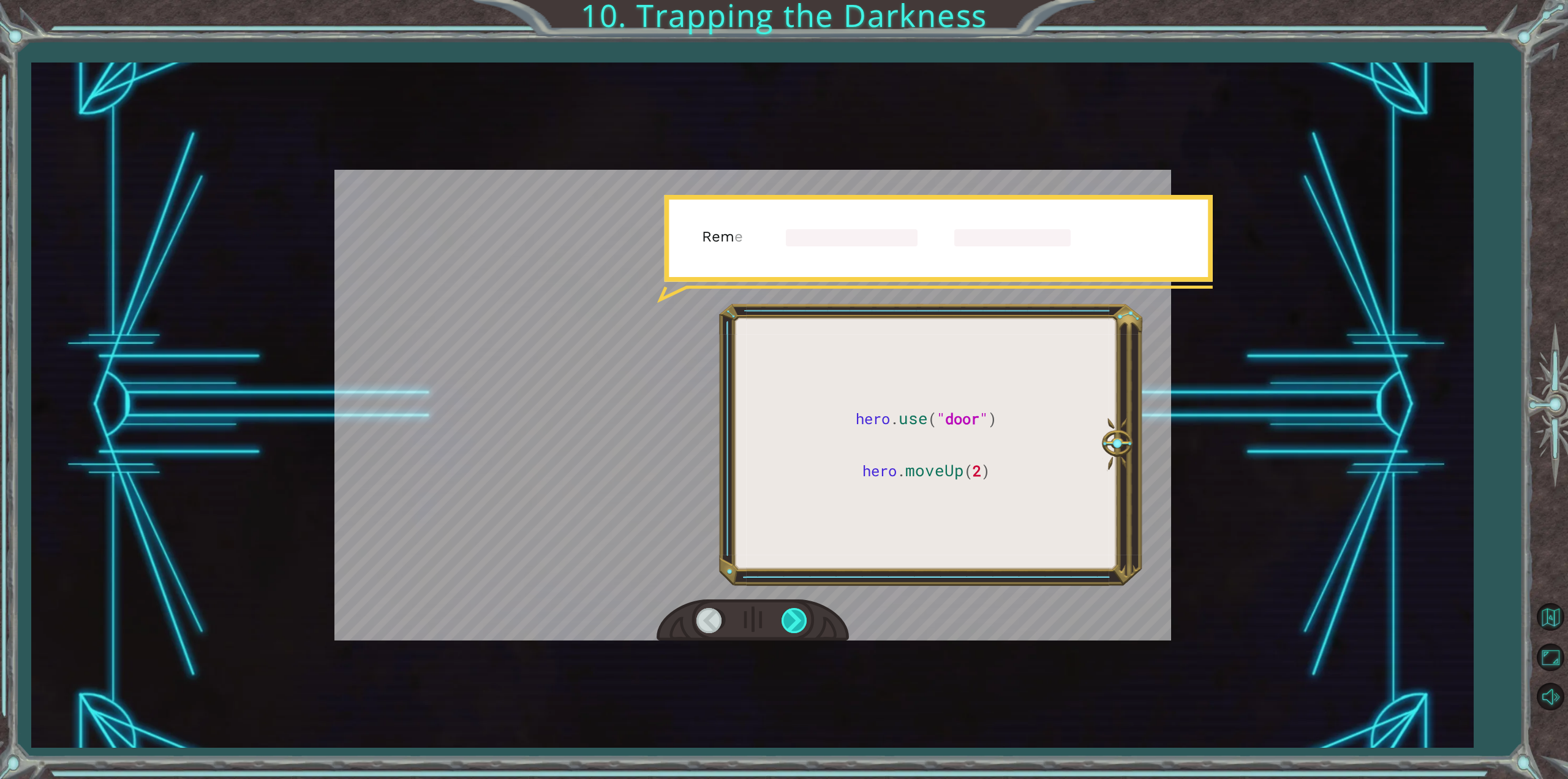
click at [799, 625] on div at bounding box center [795, 620] width 27 height 25
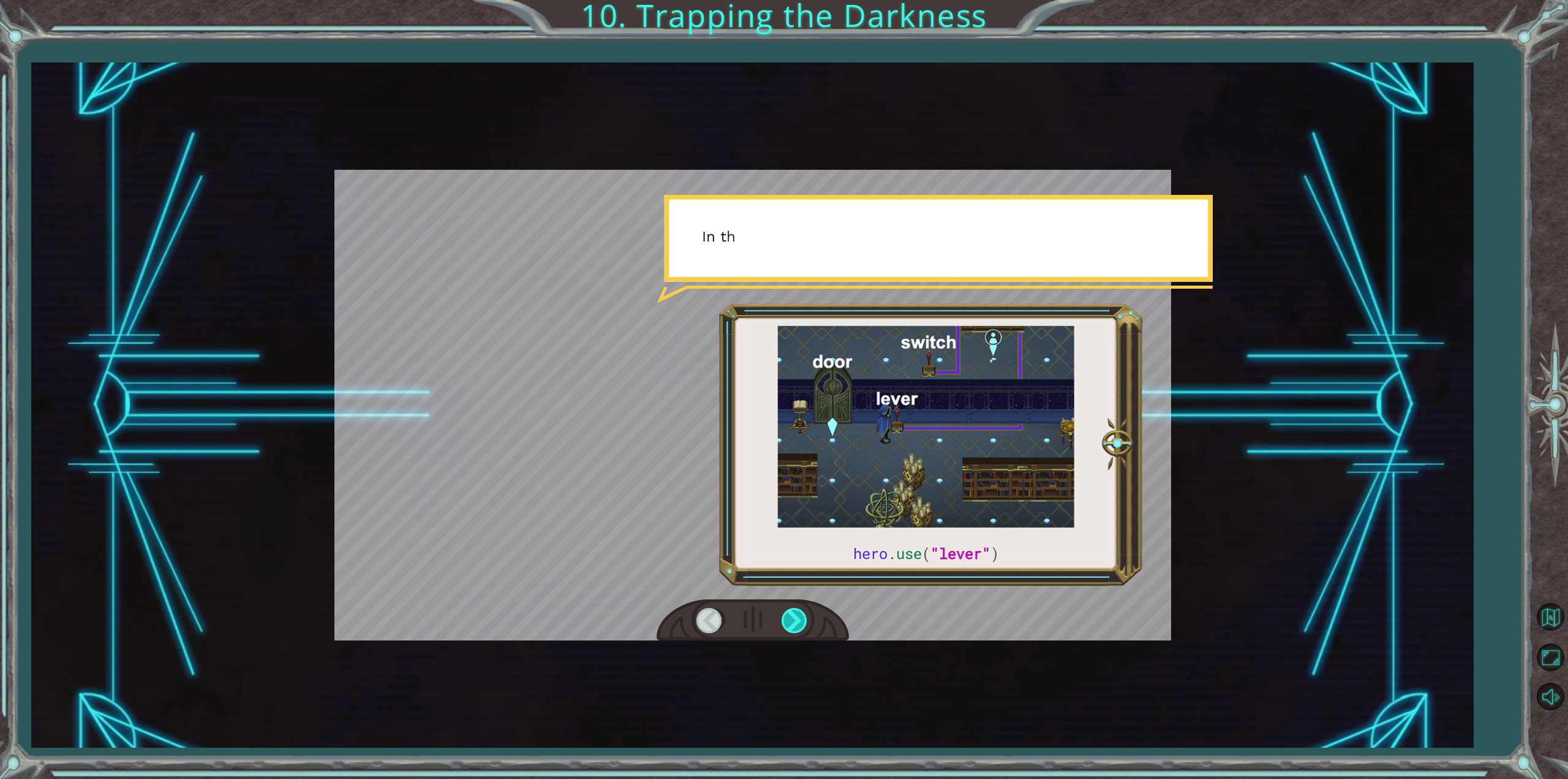
click at [799, 625] on div at bounding box center [795, 620] width 27 height 25
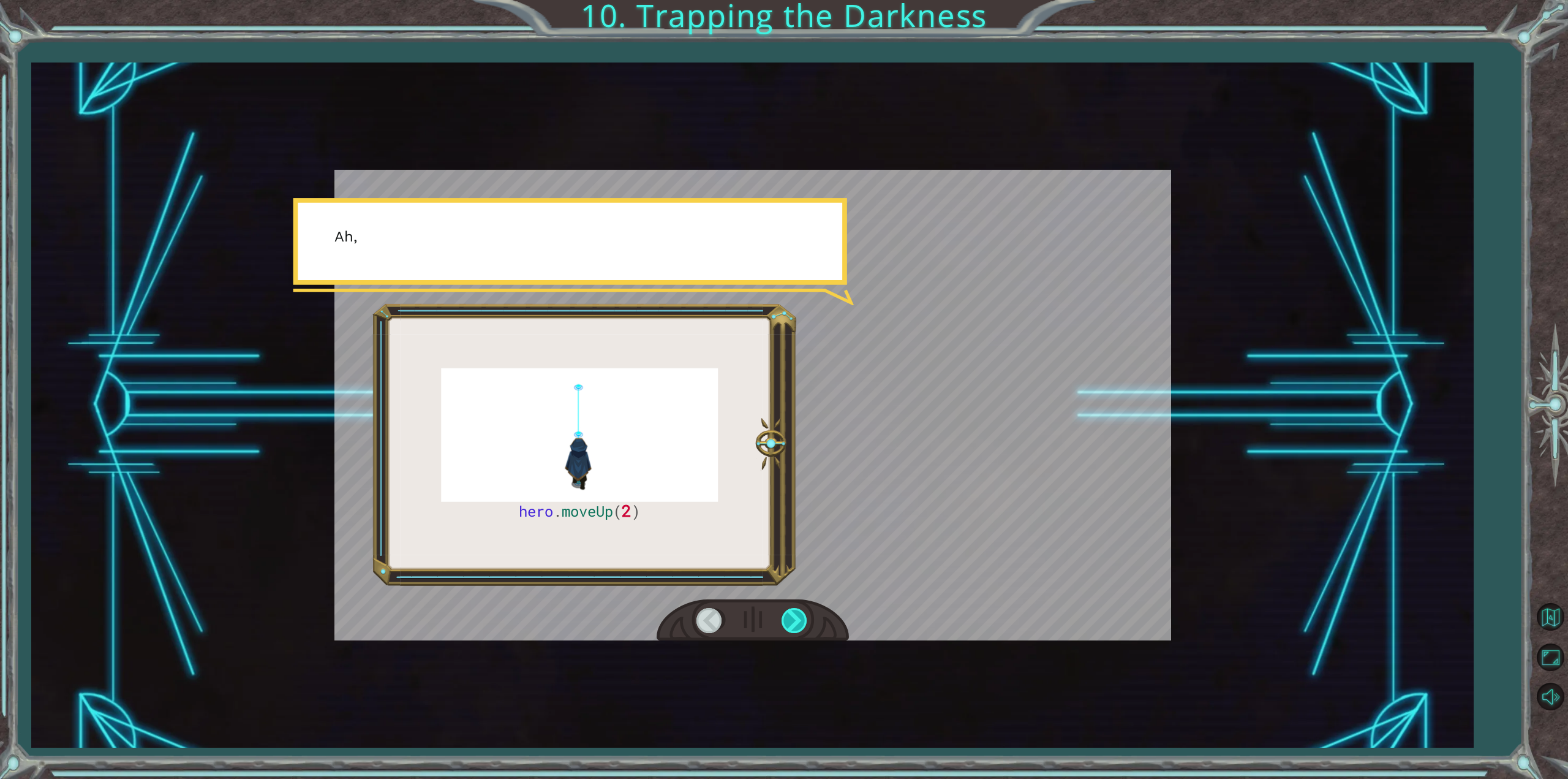
click at [799, 625] on div at bounding box center [795, 620] width 27 height 25
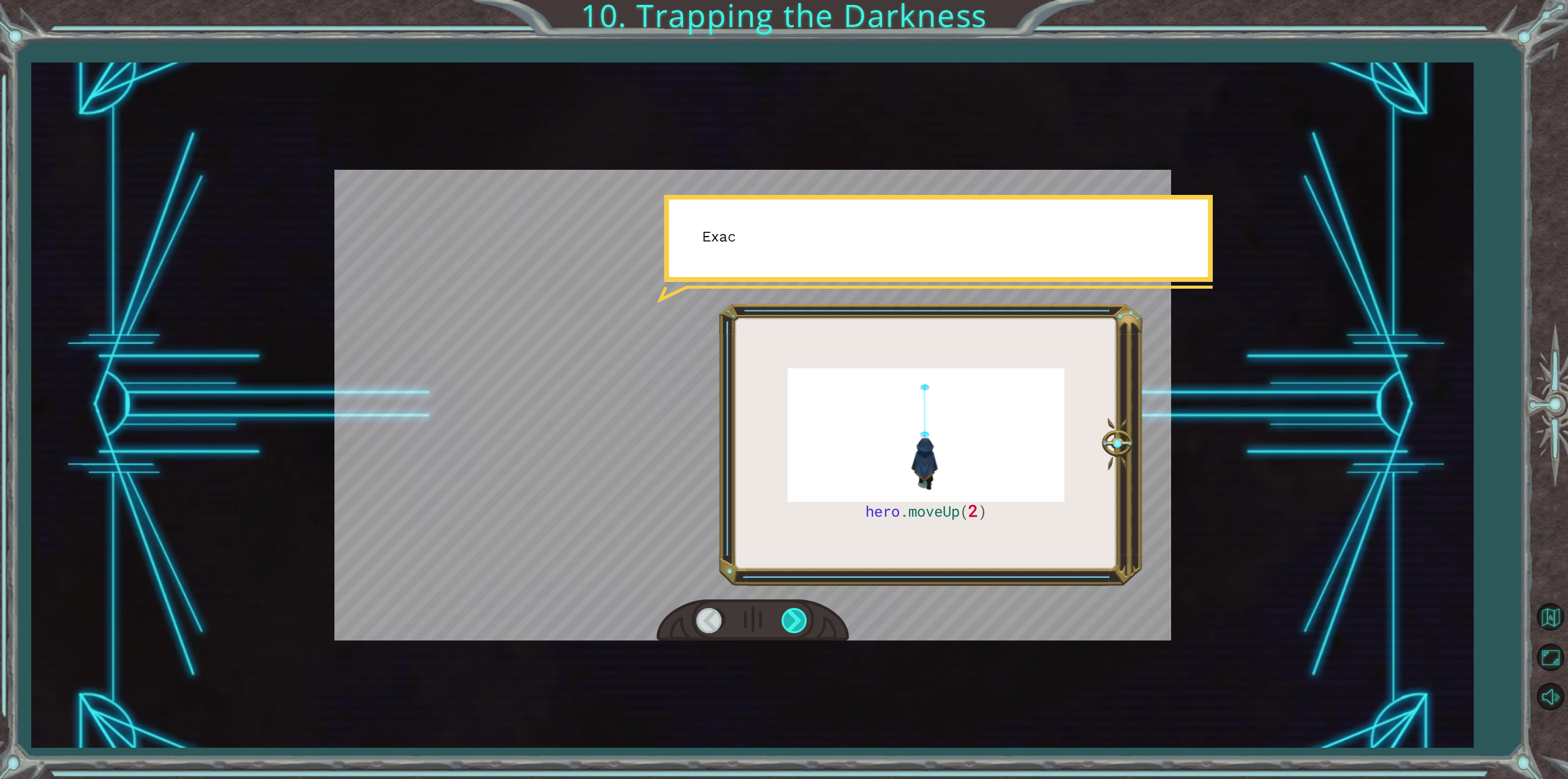
click at [799, 625] on div at bounding box center [795, 620] width 27 height 25
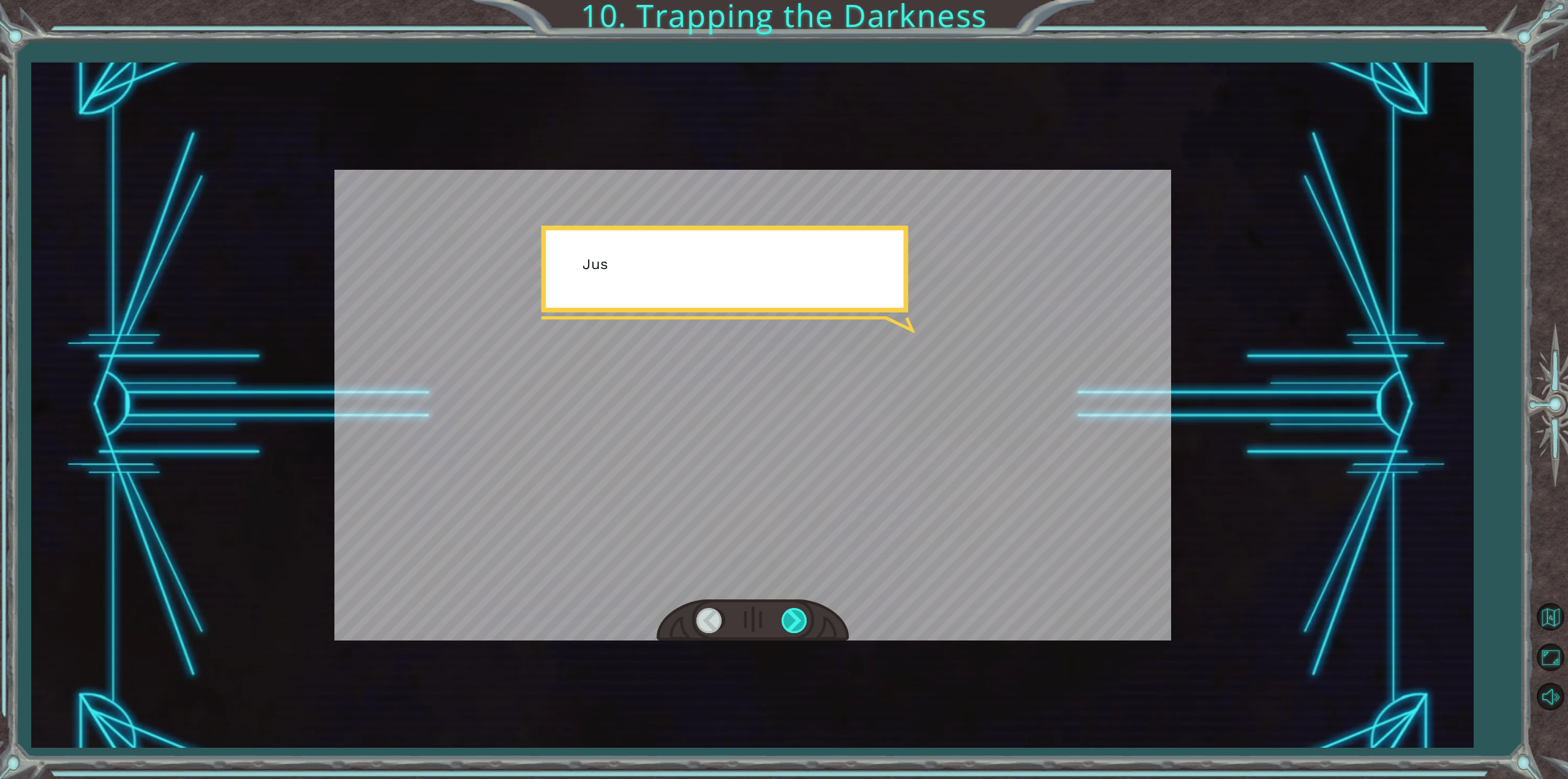
click at [799, 625] on div at bounding box center [795, 620] width 27 height 25
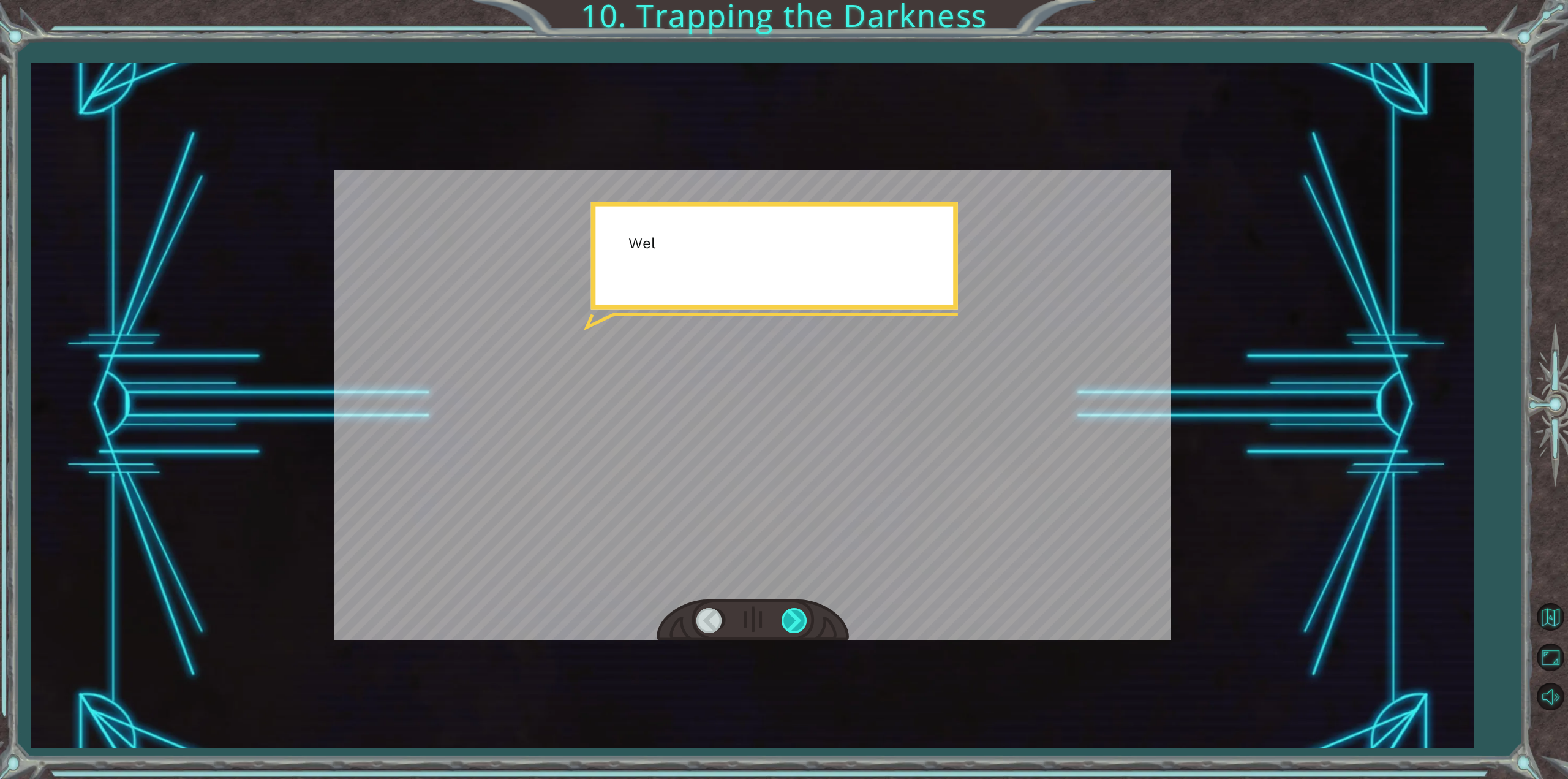
click at [799, 625] on div at bounding box center [795, 620] width 27 height 25
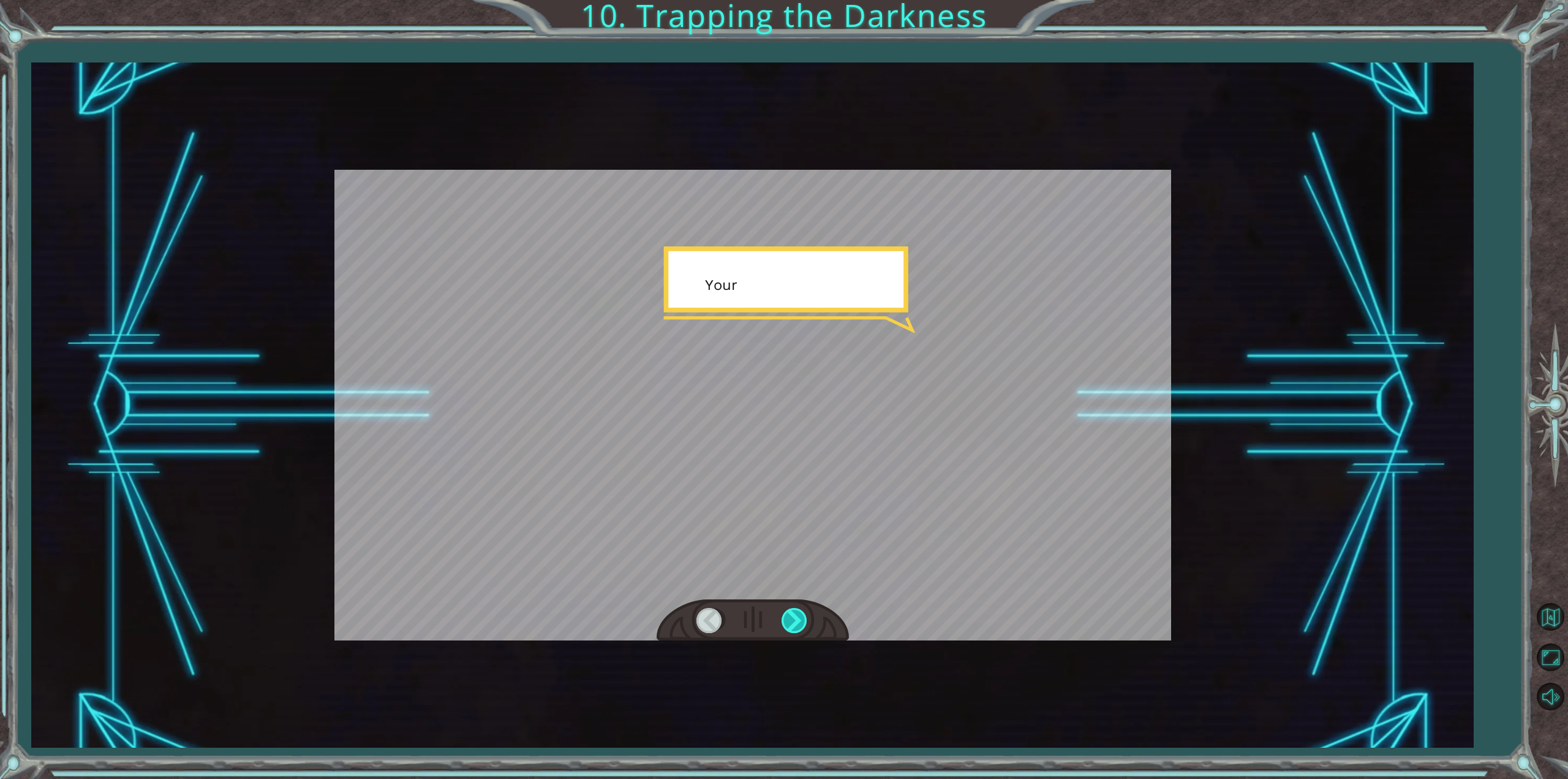
click at [799, 625] on div at bounding box center [795, 620] width 27 height 25
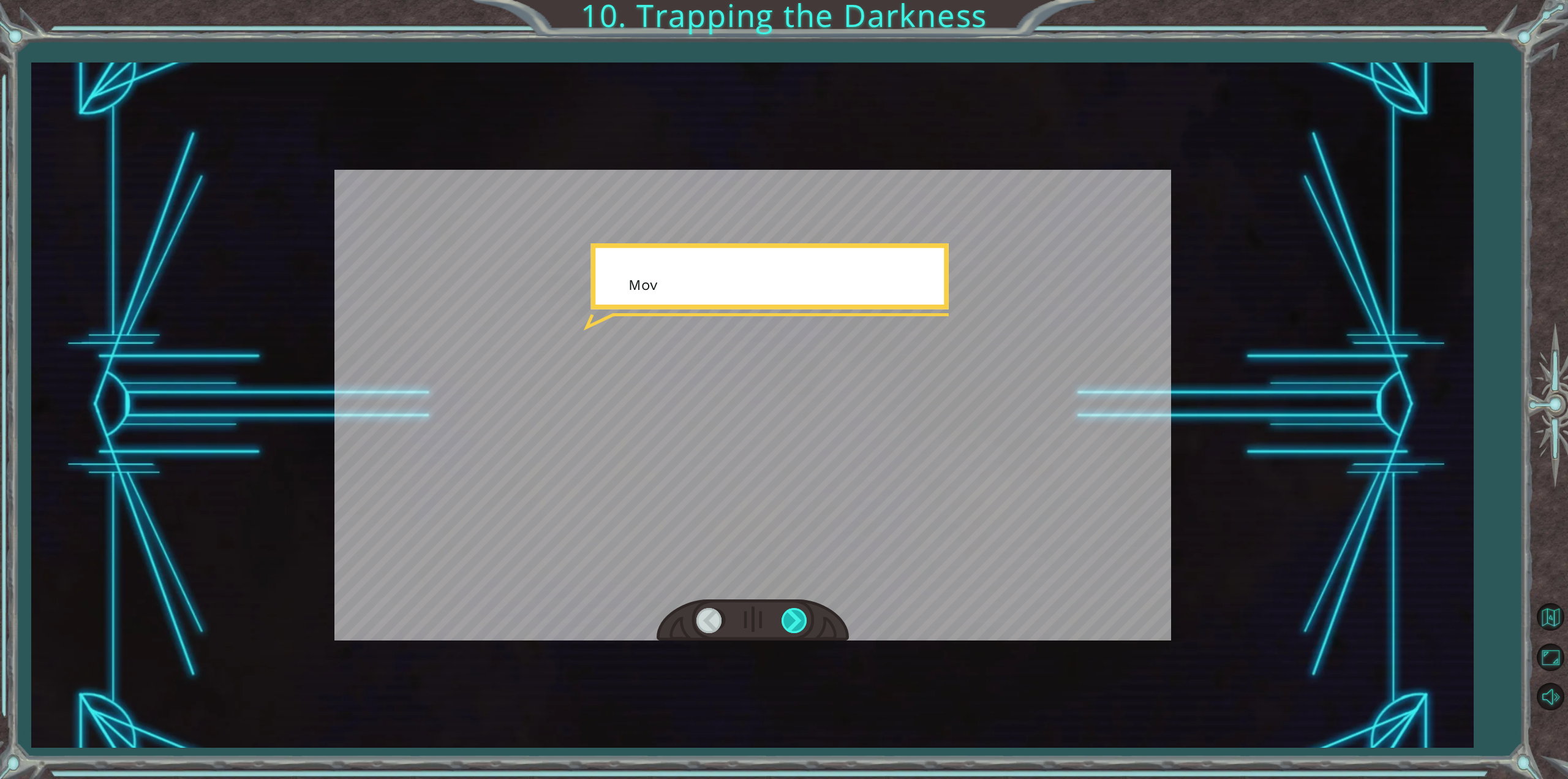
click at [799, 625] on div at bounding box center [795, 620] width 27 height 25
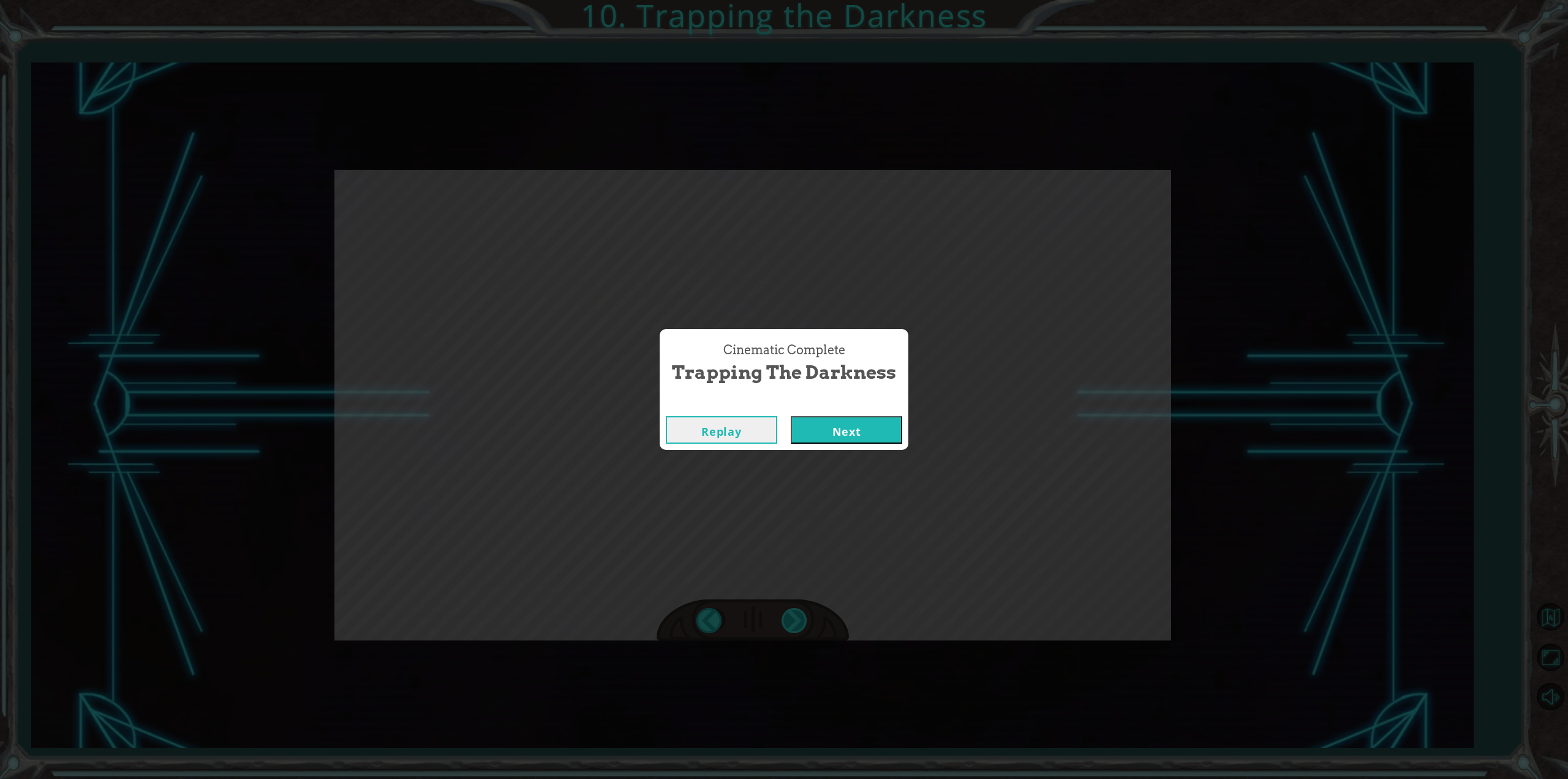
click at [799, 625] on div "Cinematic Complete Trapping the Darkness Replay Next" at bounding box center [784, 389] width 1568 height 779
click at [846, 436] on button "Next" at bounding box center [846, 430] width 111 height 27
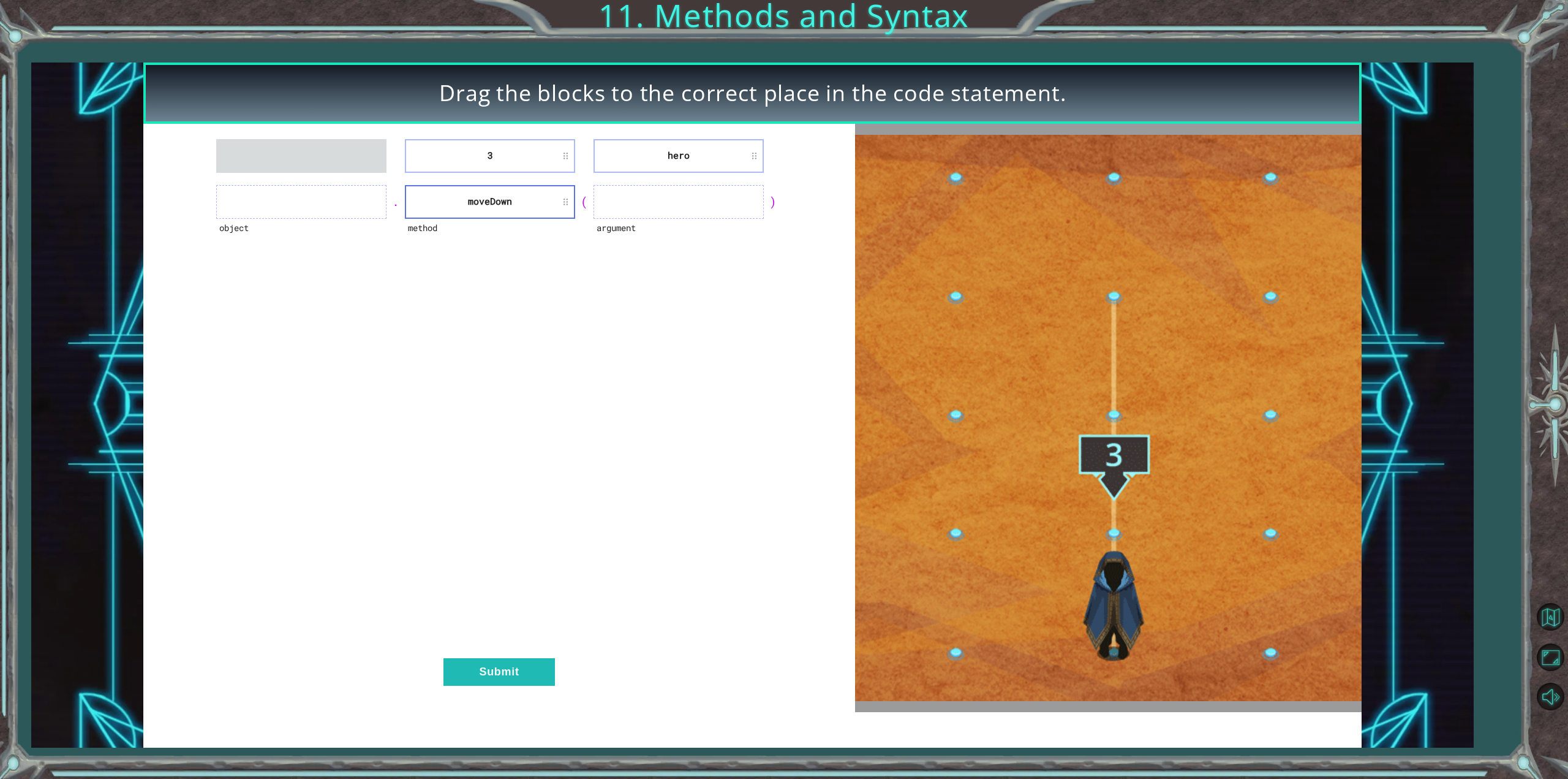
drag, startPoint x: 526, startPoint y: 132, endPoint x: 680, endPoint y: 189, distance: 164.2
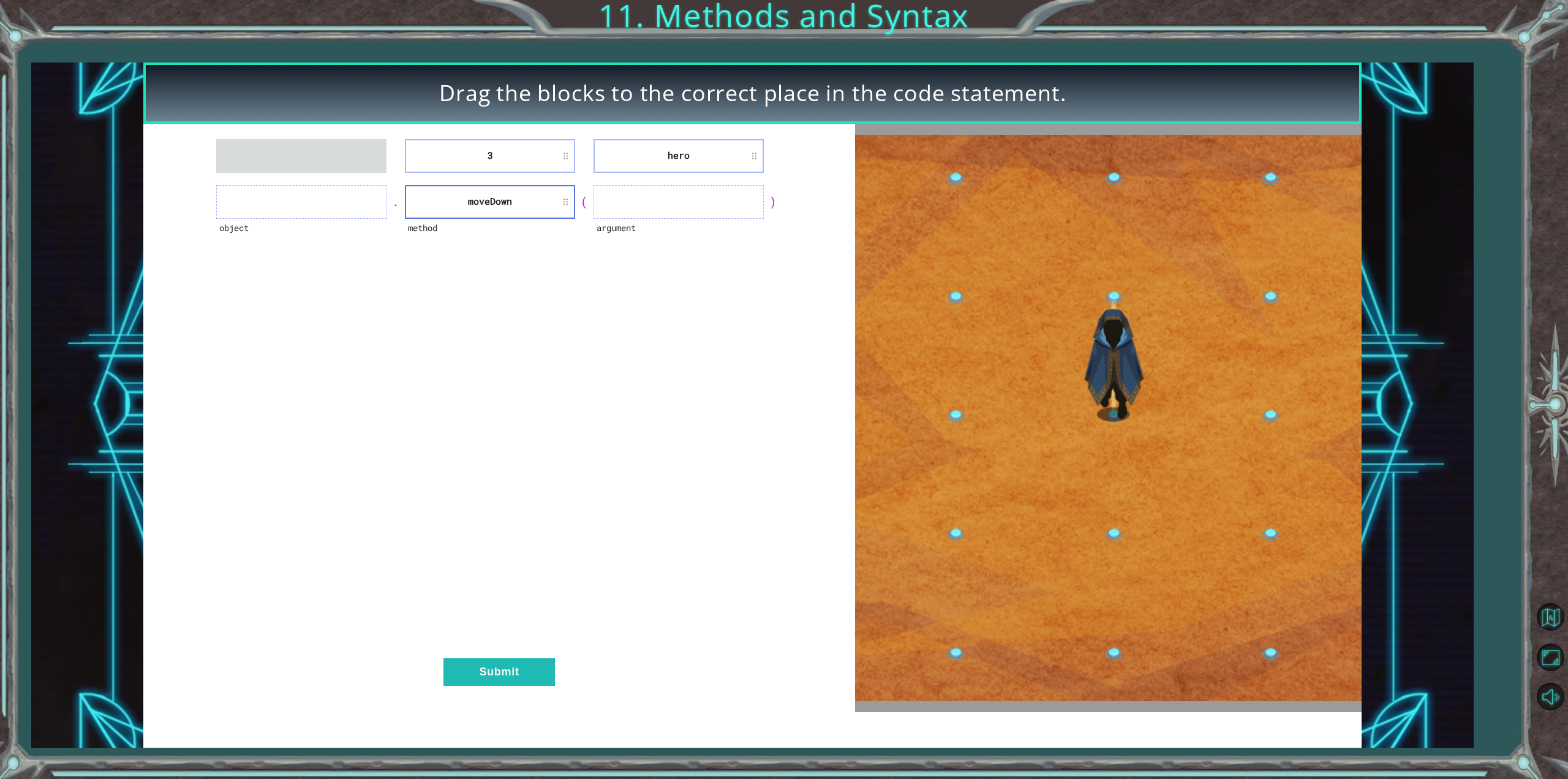
click at [691, 191] on div "3 hero object . method [GEOGRAPHIC_DATA] ( argument ) Submit" at bounding box center [499, 418] width 712 height 589
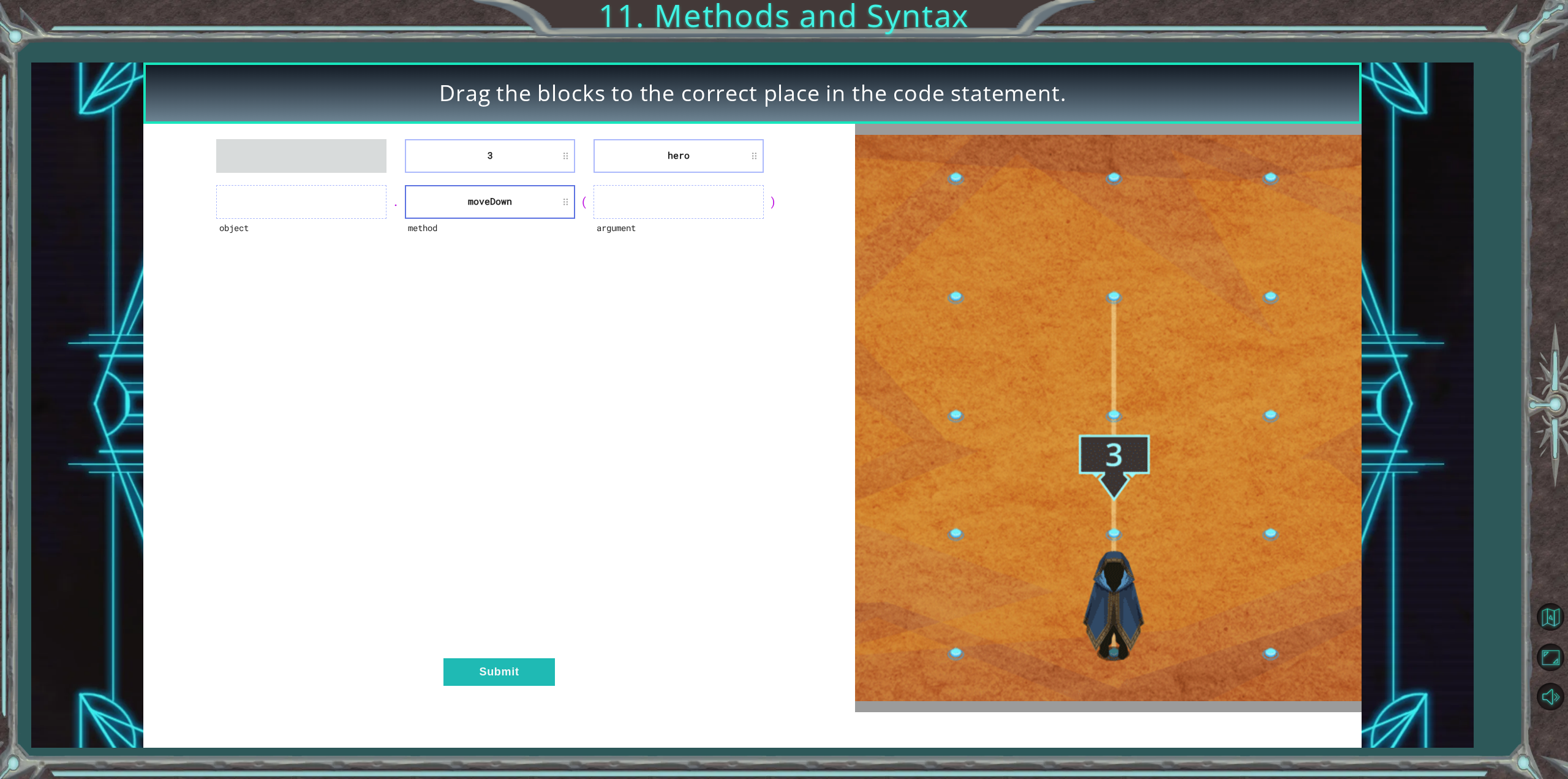
drag, startPoint x: 454, startPoint y: 136, endPoint x: 585, endPoint y: 174, distance: 136.4
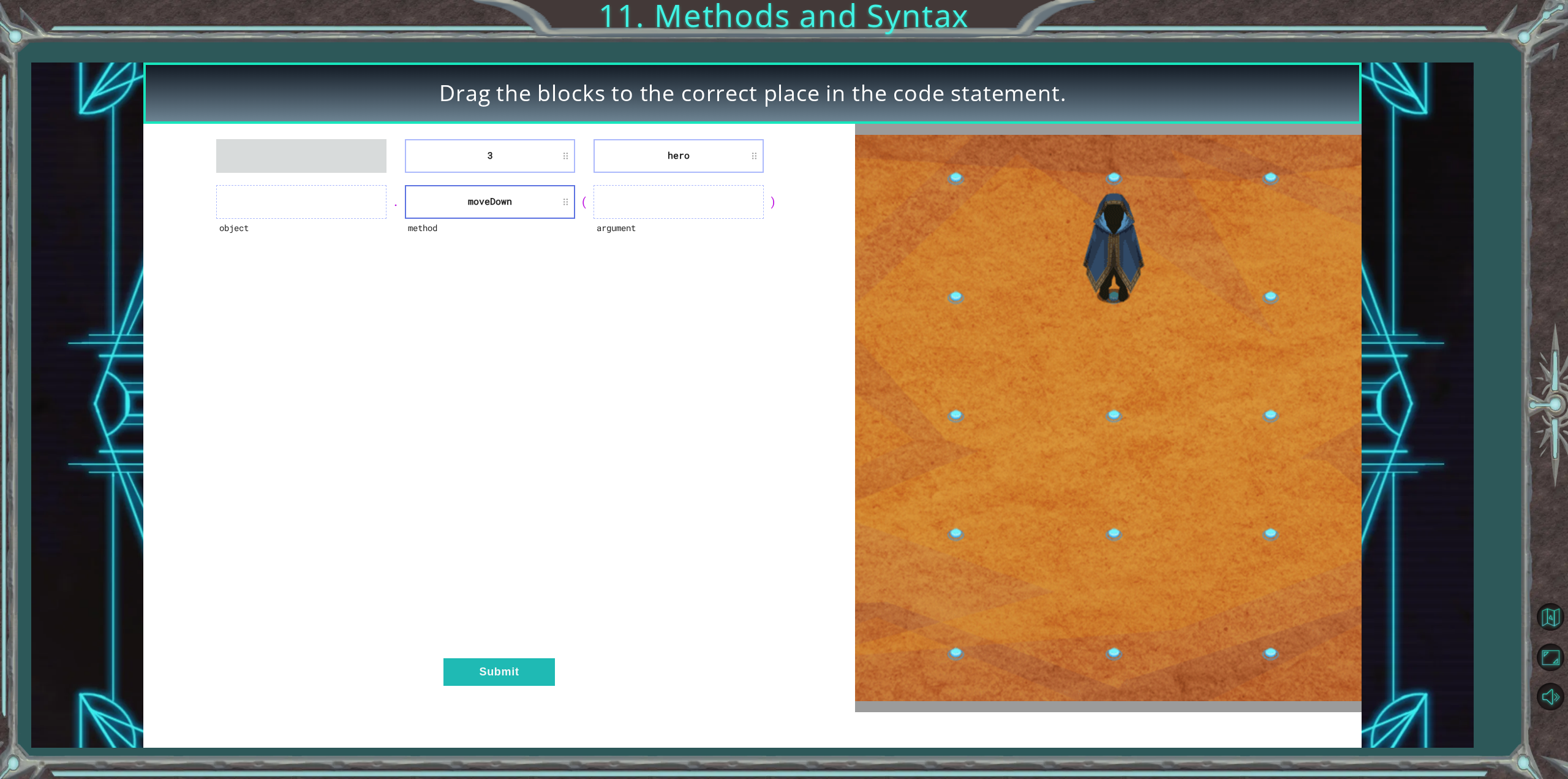
click at [617, 190] on div "3 hero object . method [GEOGRAPHIC_DATA] ( argument ) Submit" at bounding box center [499, 418] width 712 height 589
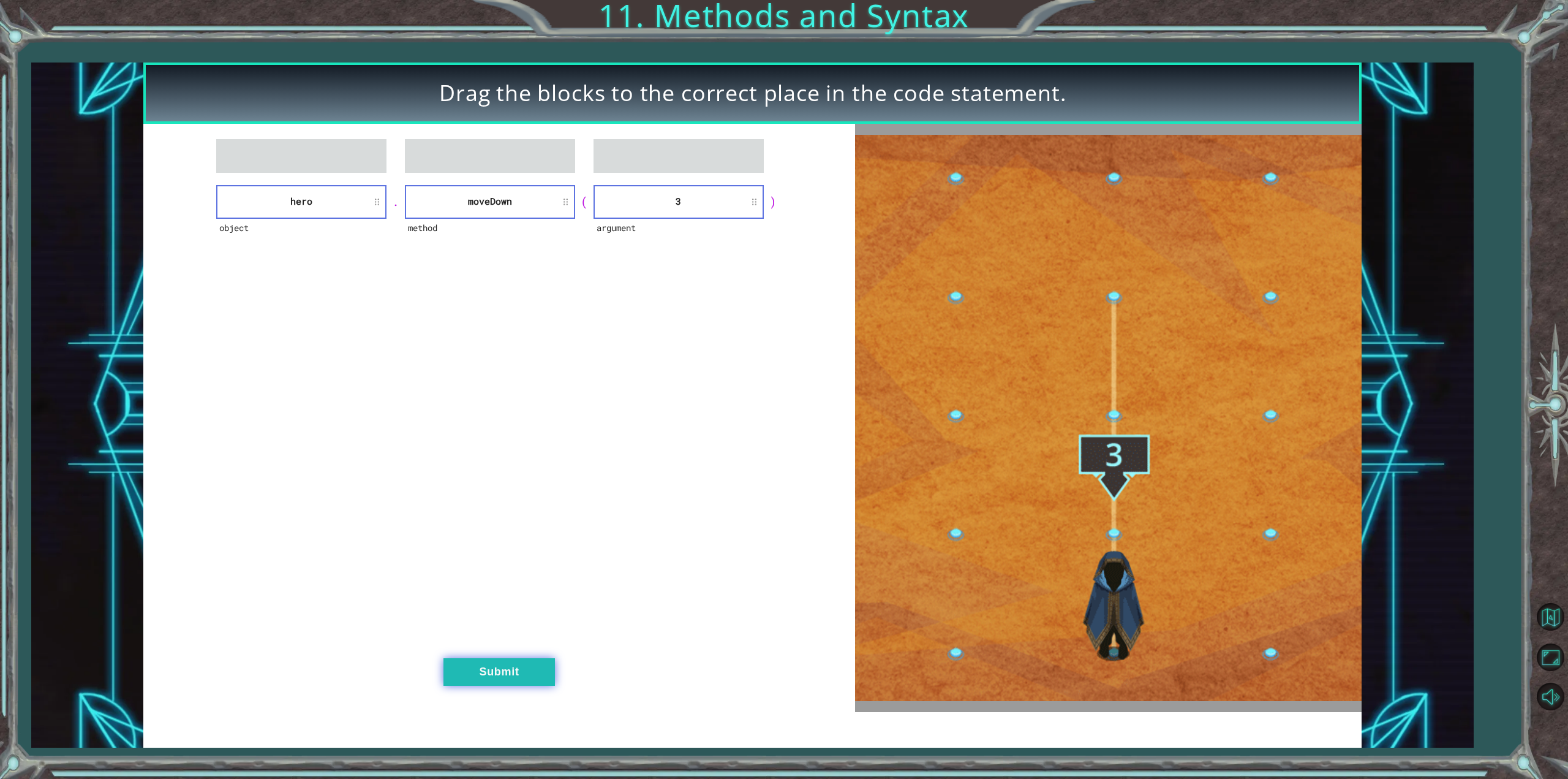
click at [496, 676] on button "Submit" at bounding box center [499, 672] width 111 height 27
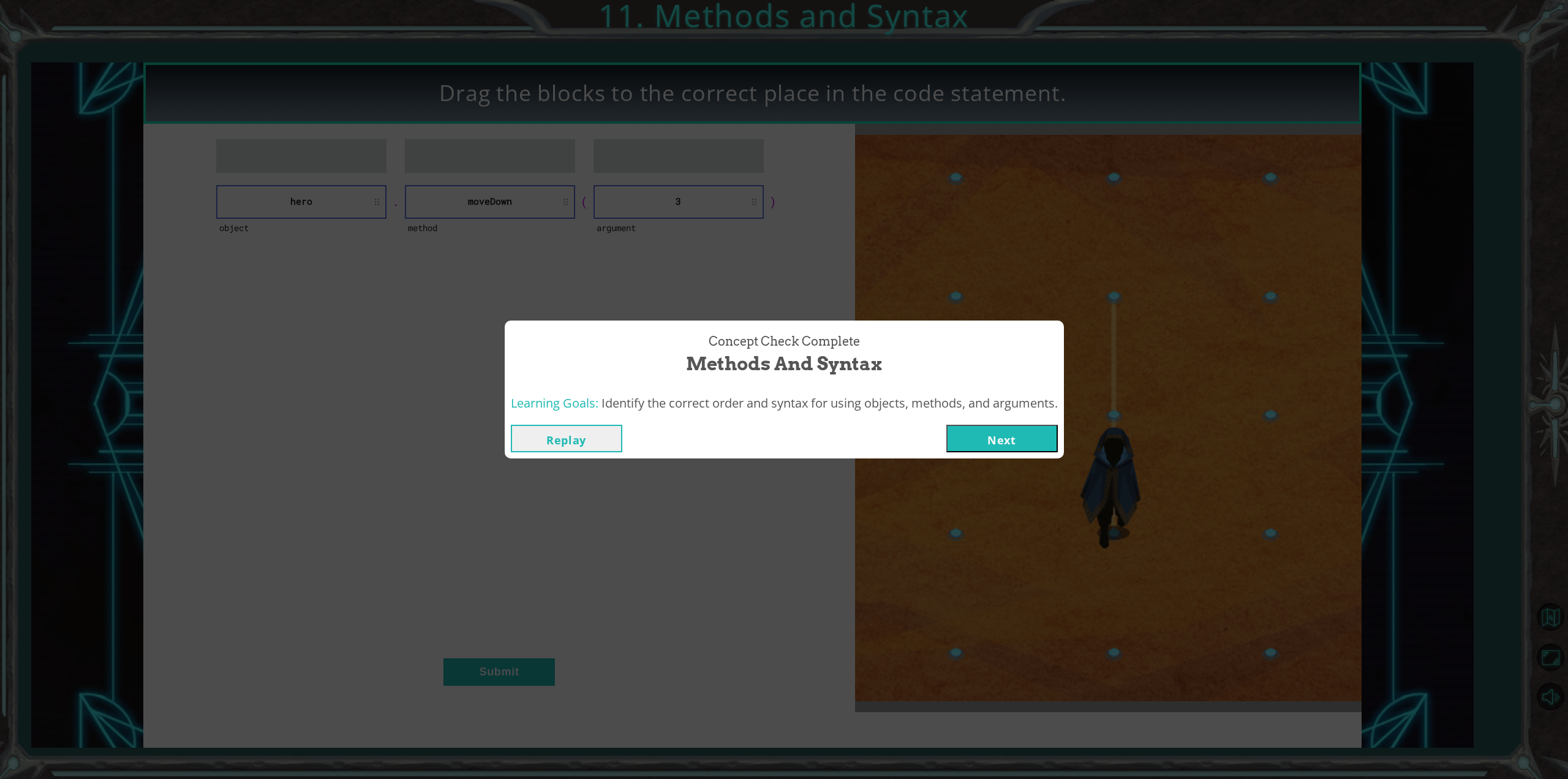
click at [1034, 445] on button "Next" at bounding box center [1002, 439] width 111 height 27
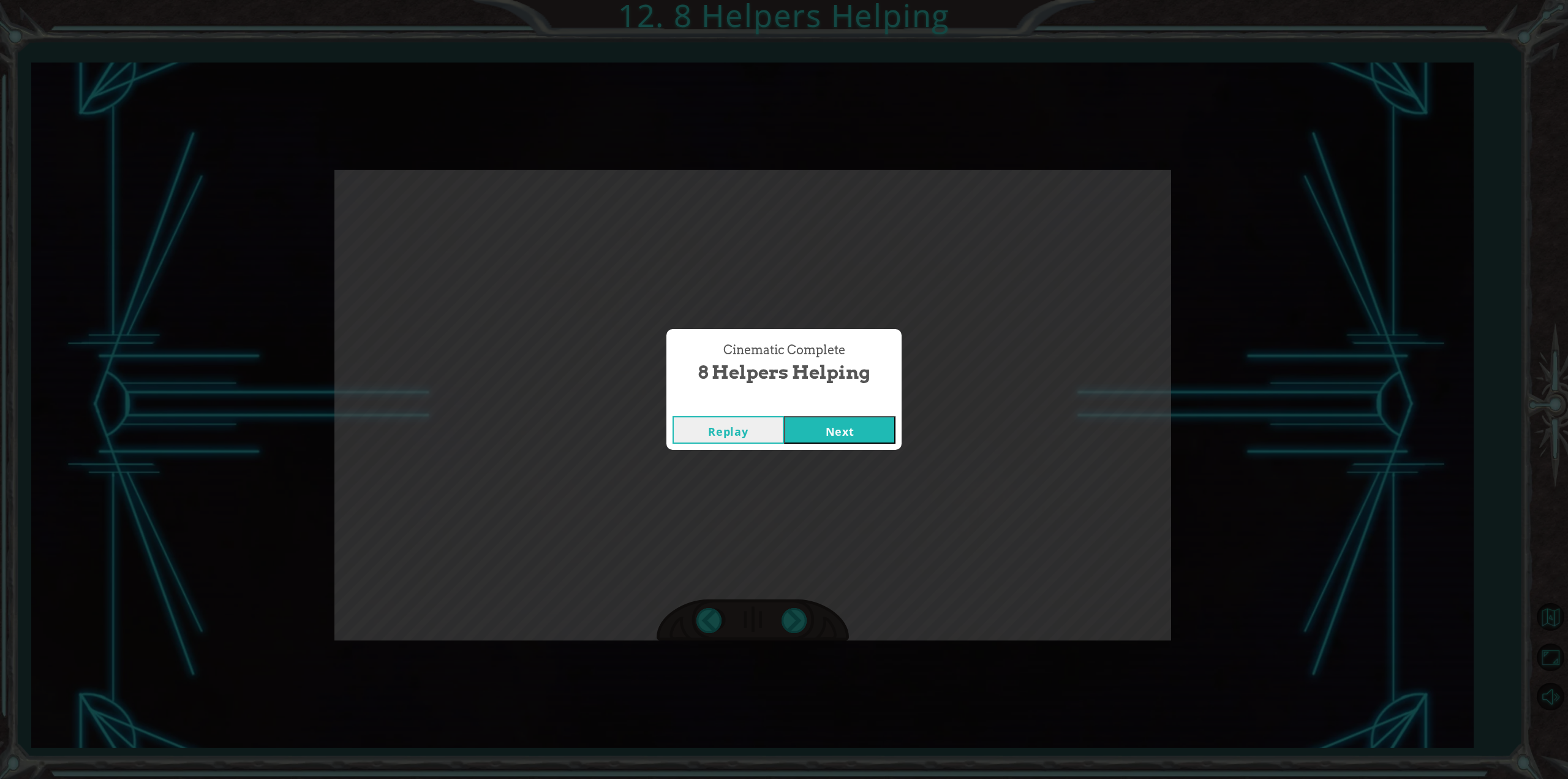
click at [824, 426] on button "Next" at bounding box center [840, 430] width 111 height 27
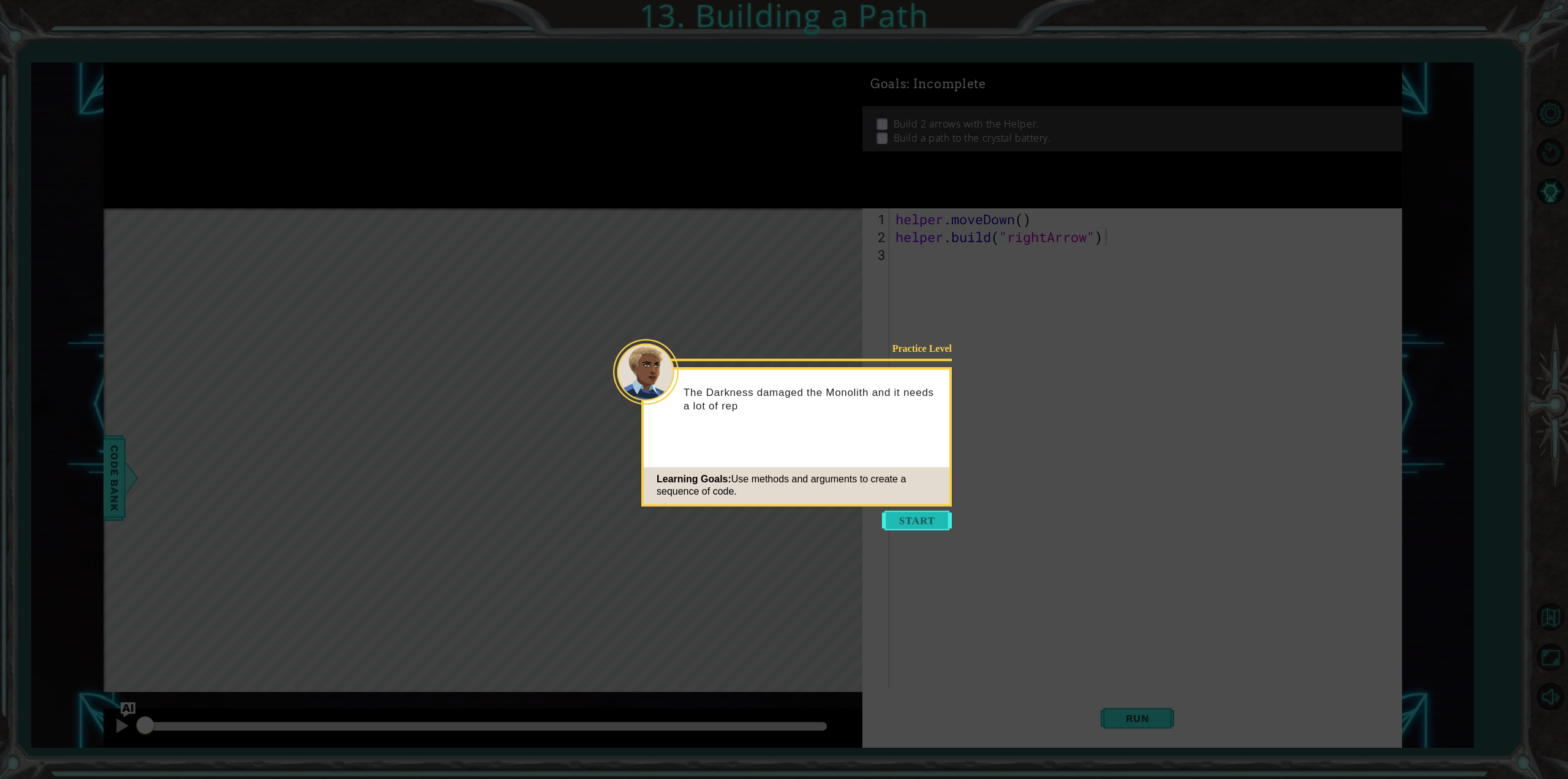
click at [928, 515] on button "Start" at bounding box center [917, 520] width 70 height 20
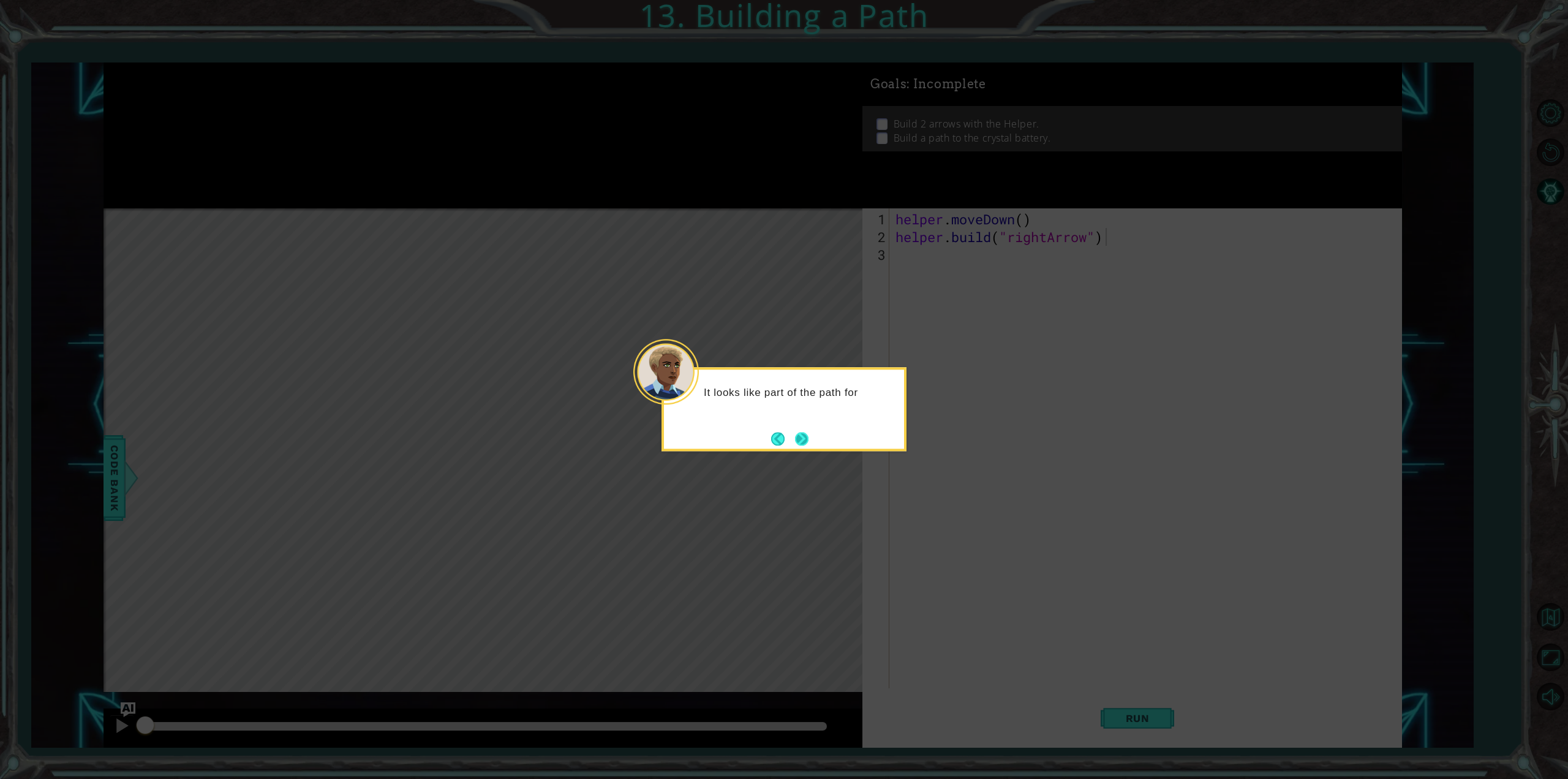
click at [808, 431] on button "Next" at bounding box center [802, 439] width 16 height 16
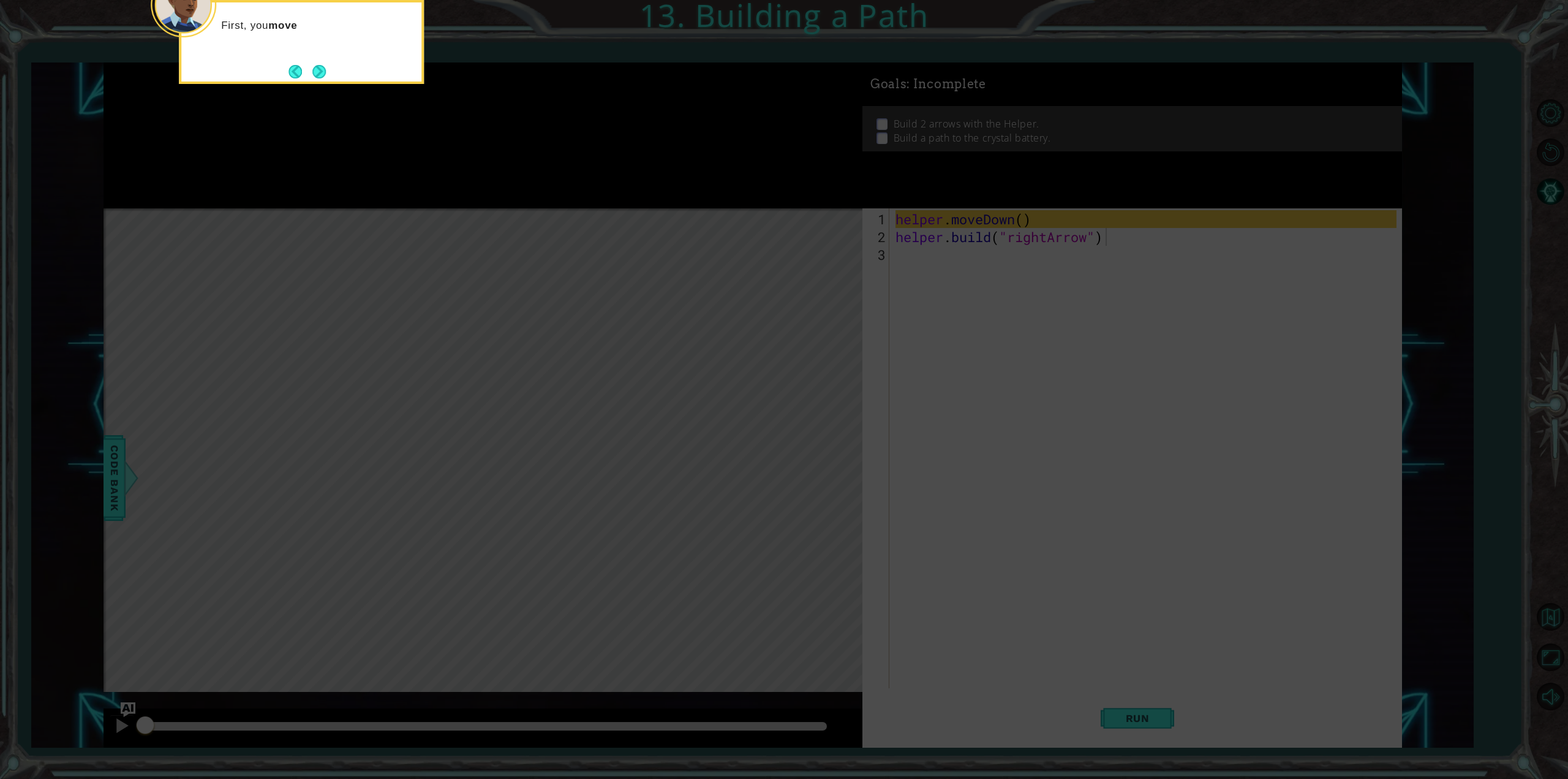
click at [808, 431] on icon at bounding box center [784, 117] width 1568 height 1325
click at [323, 62] on div "First, you move the Helper to an empty spot in the path." at bounding box center [301, 38] width 241 height 62
click at [318, 65] on button "Next" at bounding box center [319, 72] width 14 height 14
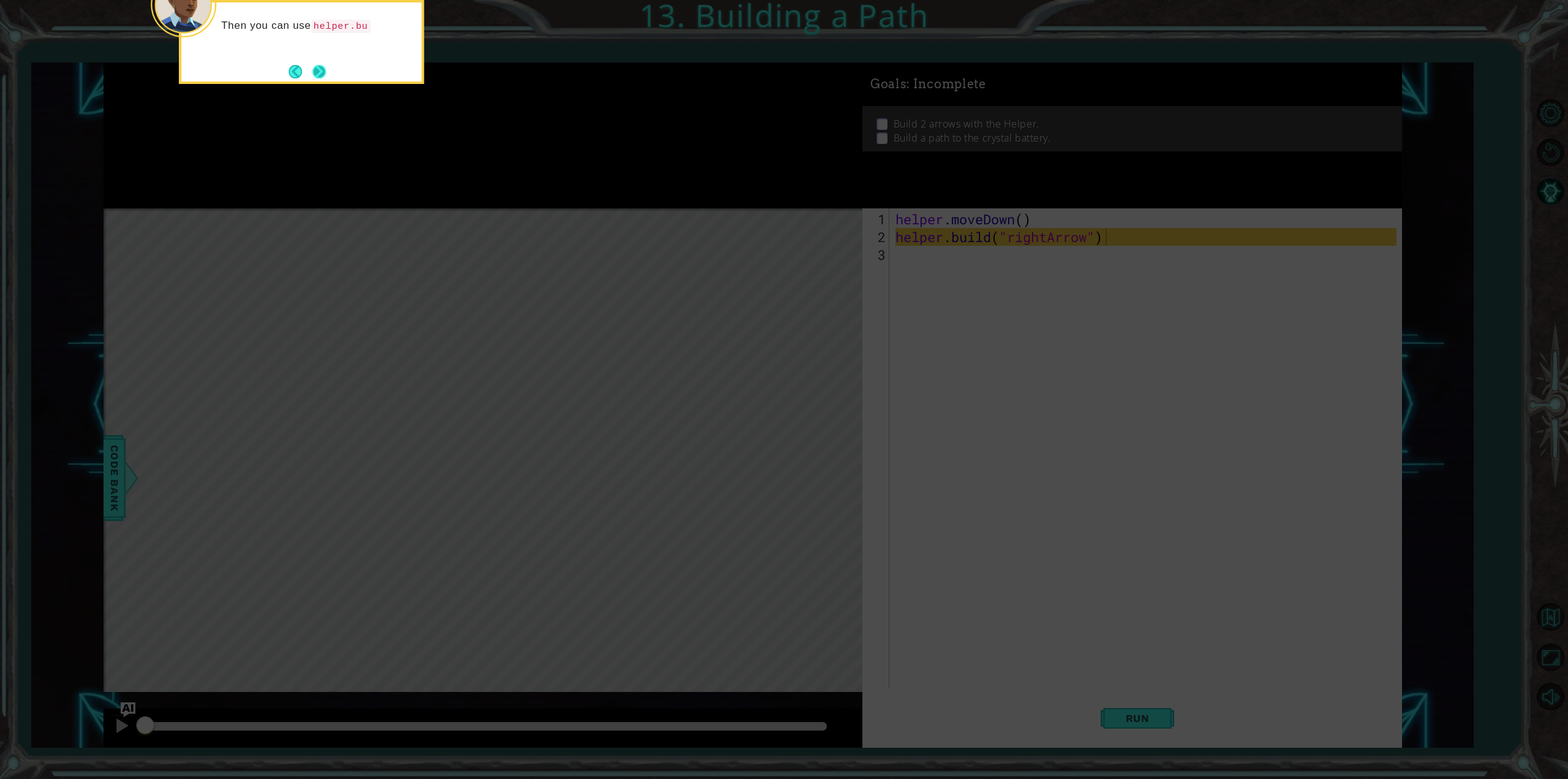
click at [322, 74] on button "Next" at bounding box center [320, 72] width 17 height 17
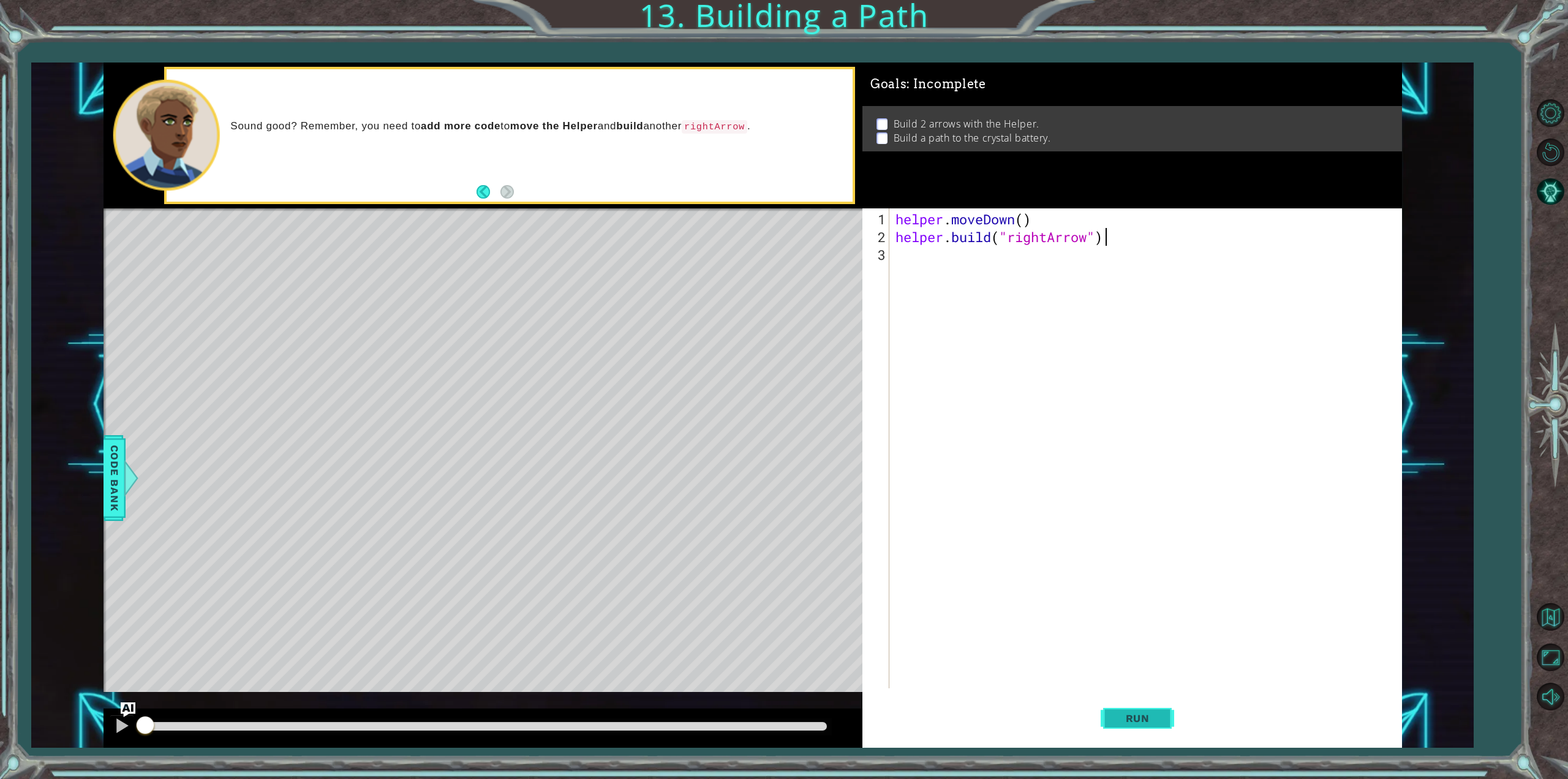
drag, startPoint x: 1098, startPoint y: 725, endPoint x: 1106, endPoint y: 721, distance: 8.9
click at [1098, 725] on div "Run" at bounding box center [1137, 718] width 540 height 54
click at [1160, 712] on span "Run" at bounding box center [1138, 718] width 49 height 12
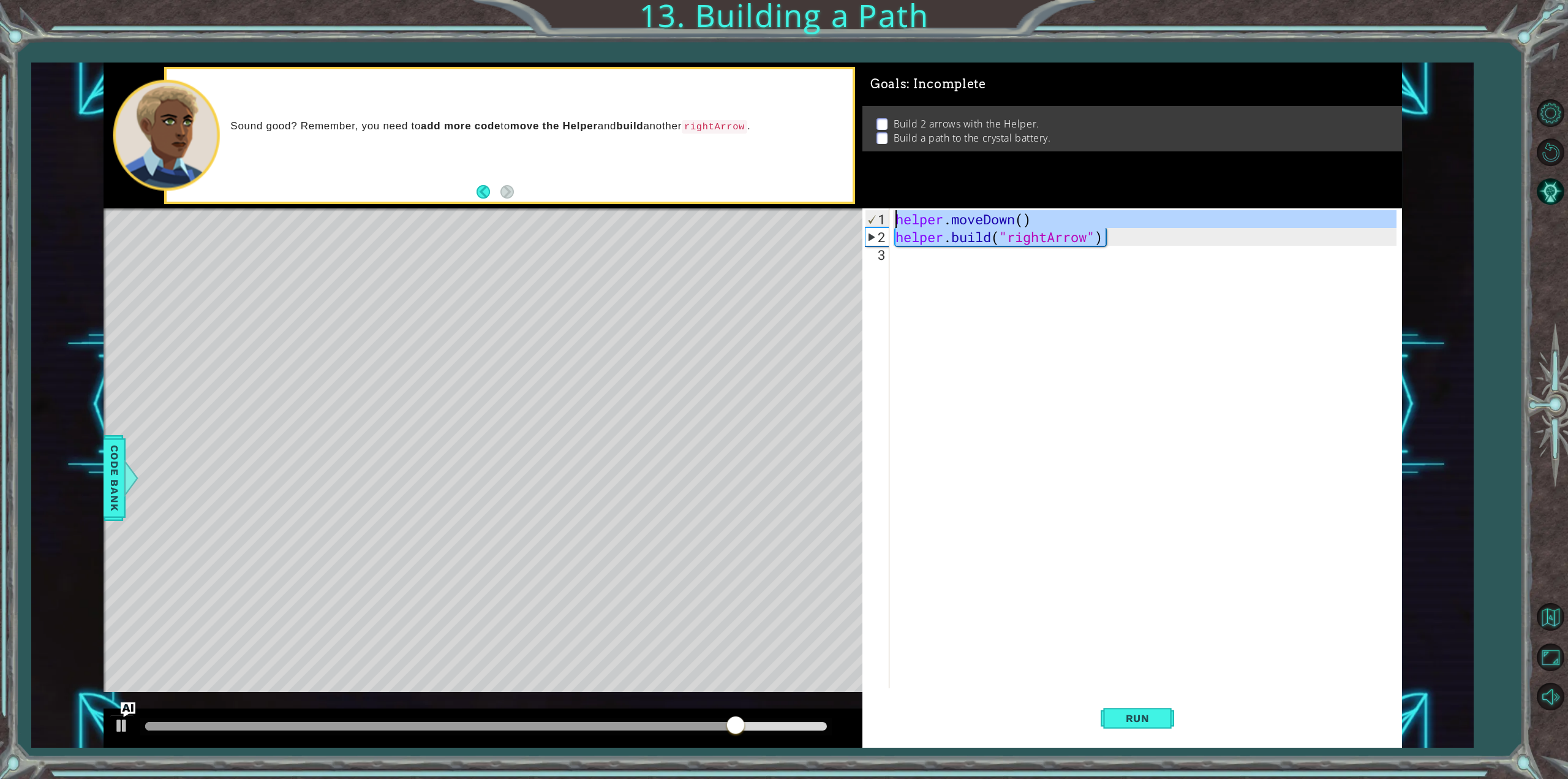
drag, startPoint x: 1125, startPoint y: 228, endPoint x: 843, endPoint y: 202, distance: 283.2
click at [843, 202] on div "1 ההההההההההההההההההההההההההההההההההההההההההההההההההההההההההההההההההההההההההההה…" at bounding box center [753, 405] width 1299 height 686
type textarea "helper.moveDown() [DOMAIN_NAME]("rightArrow")"
click at [1216, 262] on div "helper . moveDown ( ) helper . build ( "rightArrow" )" at bounding box center [1148, 468] width 510 height 516
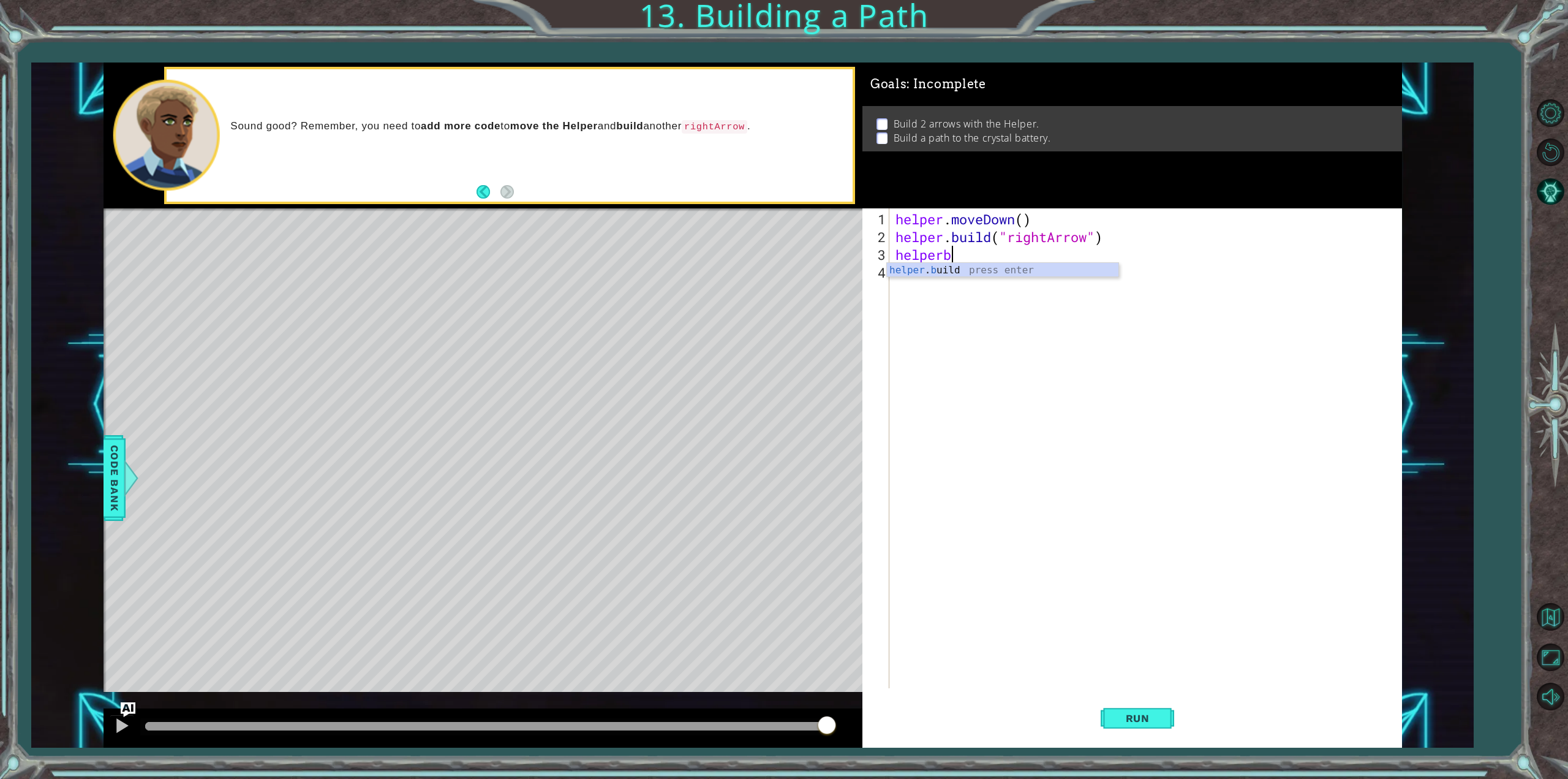
scroll to position [0, 2]
type textarea "[DOMAIN_NAME]("rightArrow")"
click at [1144, 262] on div "helper . moveDown ( ) helper . build ( "rightArrow" ) helper . build ( "rightAr…" at bounding box center [1148, 468] width 510 height 516
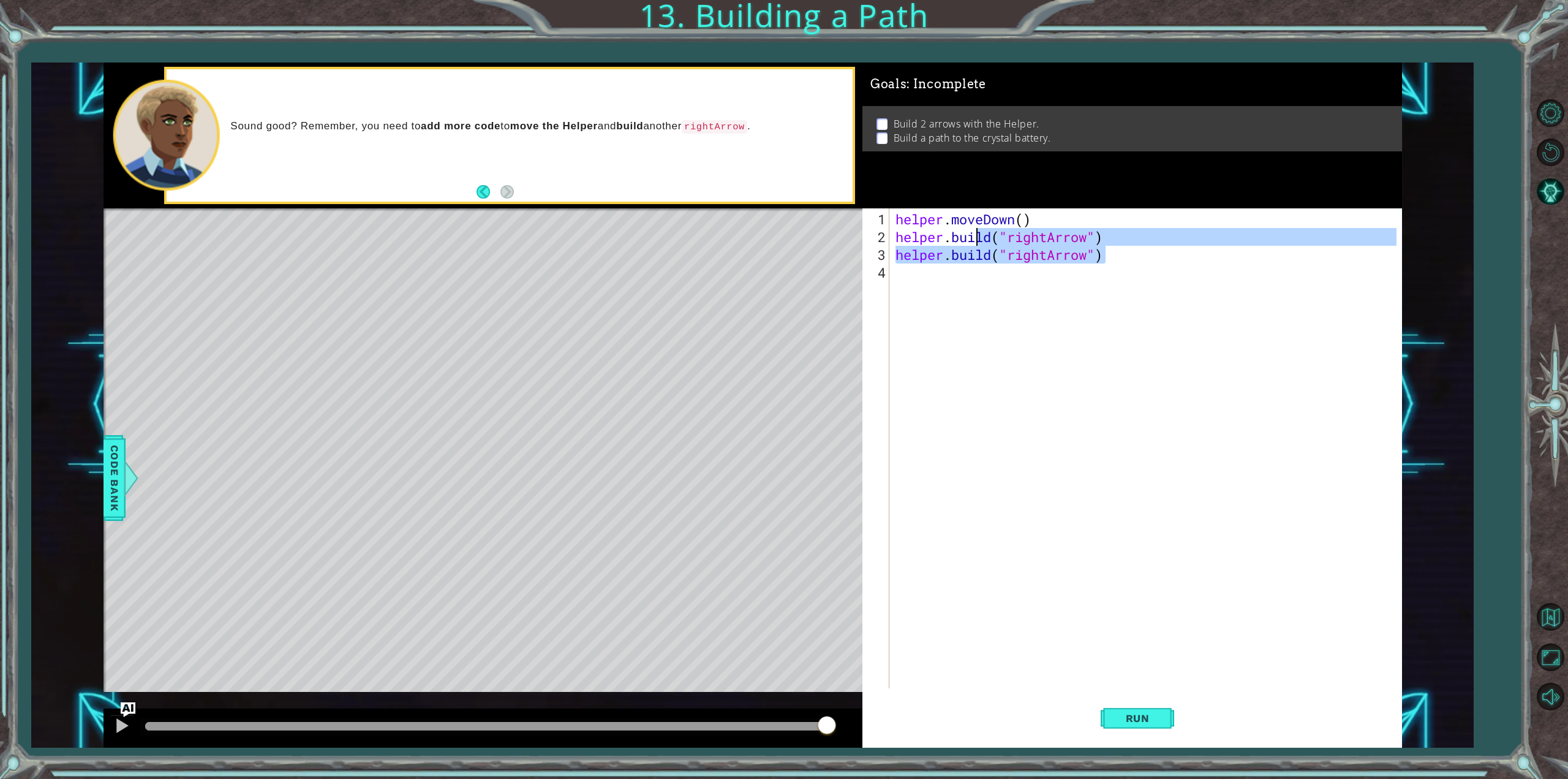
drag, startPoint x: 1164, startPoint y: 246, endPoint x: 977, endPoint y: 244, distance: 187.0
click at [977, 244] on div "helper . moveDown ( ) helper . build ( "rightArrow" ) helper . build ( "rightAr…" at bounding box center [1148, 468] width 510 height 516
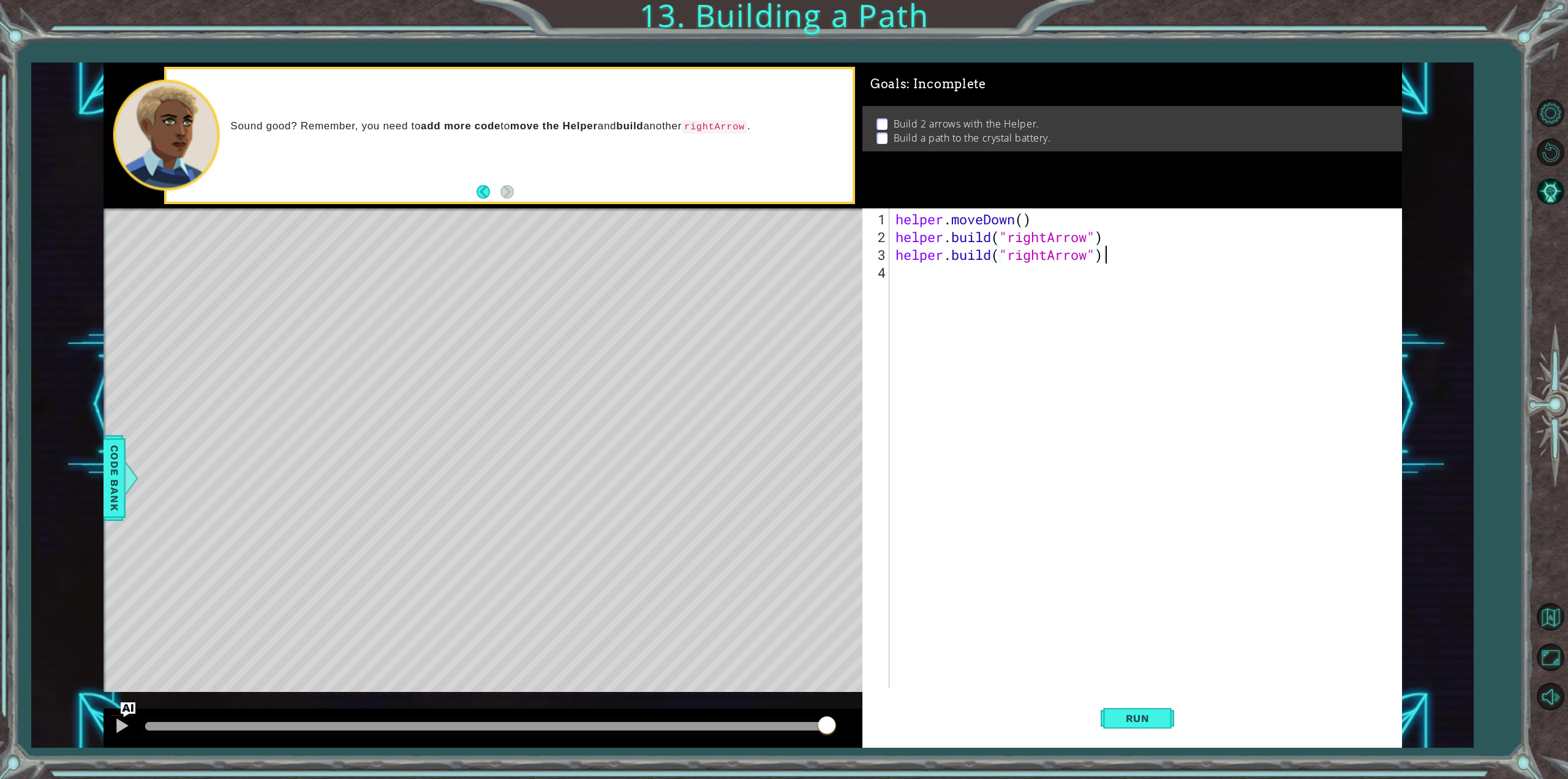
type textarea "[DOMAIN_NAME]("rightArrow")"
click at [974, 262] on div "helper . moveDown ( ) helper . build ( "rightArrow" ) helper . build ( "rightAr…" at bounding box center [1148, 468] width 510 height 516
click at [967, 253] on div "helper . moveDown ( ) helper . build ( "rightArrow" ) helper . build ( "rightAr…" at bounding box center [1148, 468] width 510 height 516
drag, startPoint x: 967, startPoint y: 253, endPoint x: 1176, endPoint y: 247, distance: 209.1
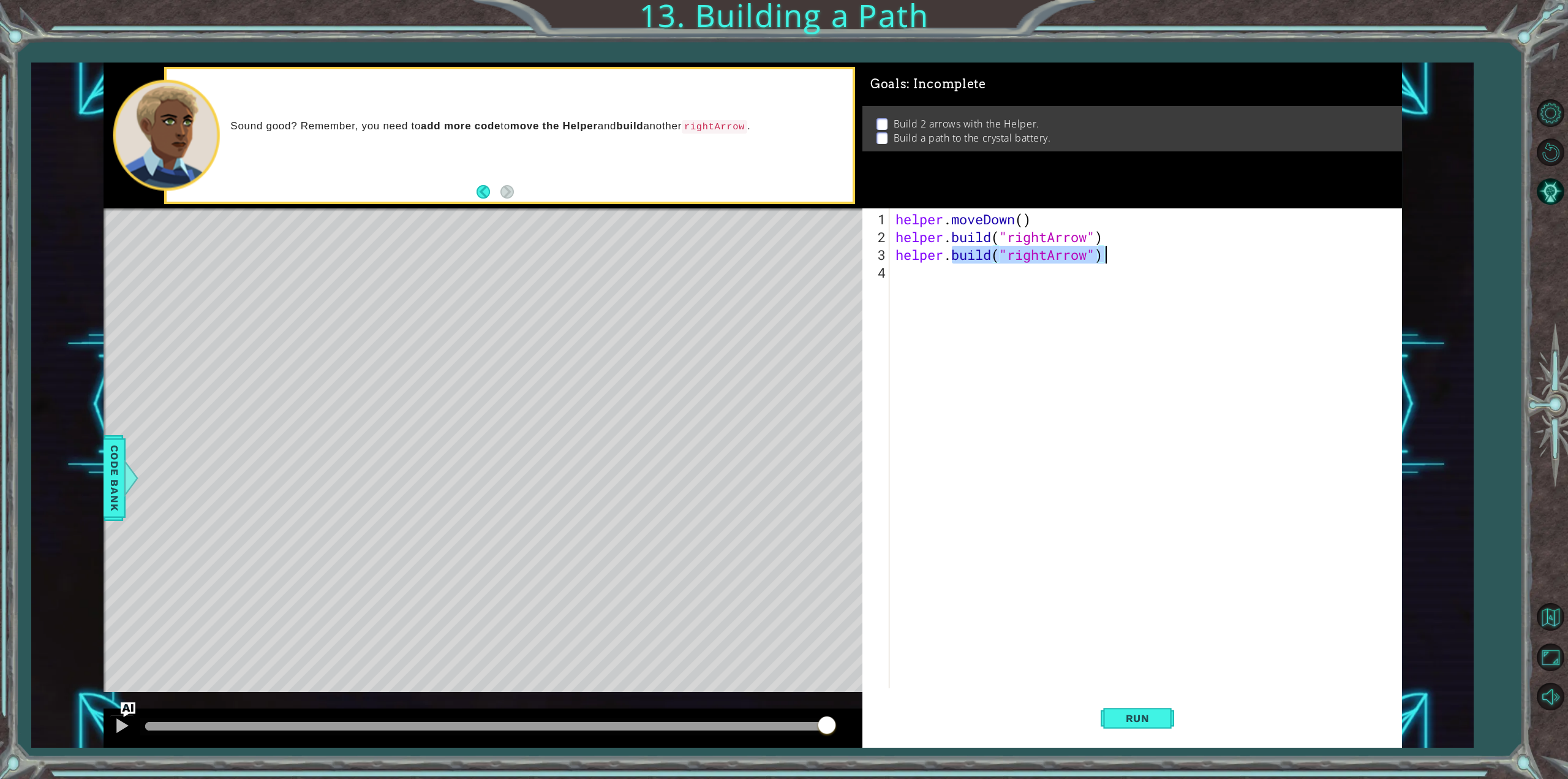
click at [1176, 247] on div "helper . moveDown ( ) helper . build ( "rightArrow" ) helper . build ( "rightAr…" at bounding box center [1148, 468] width 510 height 516
click at [1146, 723] on span "Run" at bounding box center [1138, 718] width 49 height 12
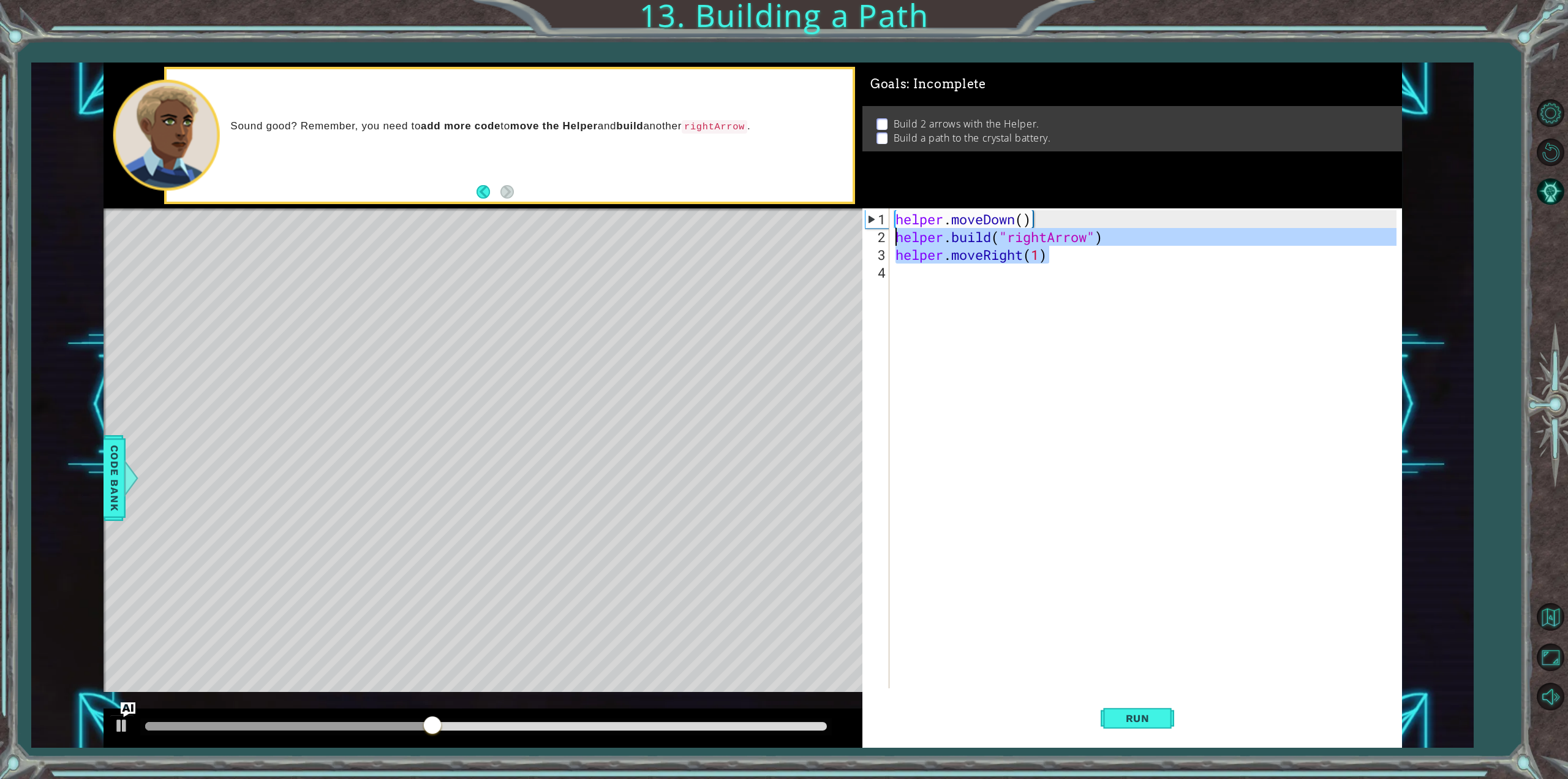
click at [827, 237] on div "1 ההההההההההההההההההההההההההההההההההההההההההההההההההההההההההההההההההההההההההההה…" at bounding box center [753, 405] width 1299 height 686
click at [1037, 254] on div "helper . moveDown ( ) helper . build ( "rightArrow" ) helper . moveRight ( 1 )" at bounding box center [1145, 449] width 504 height 480
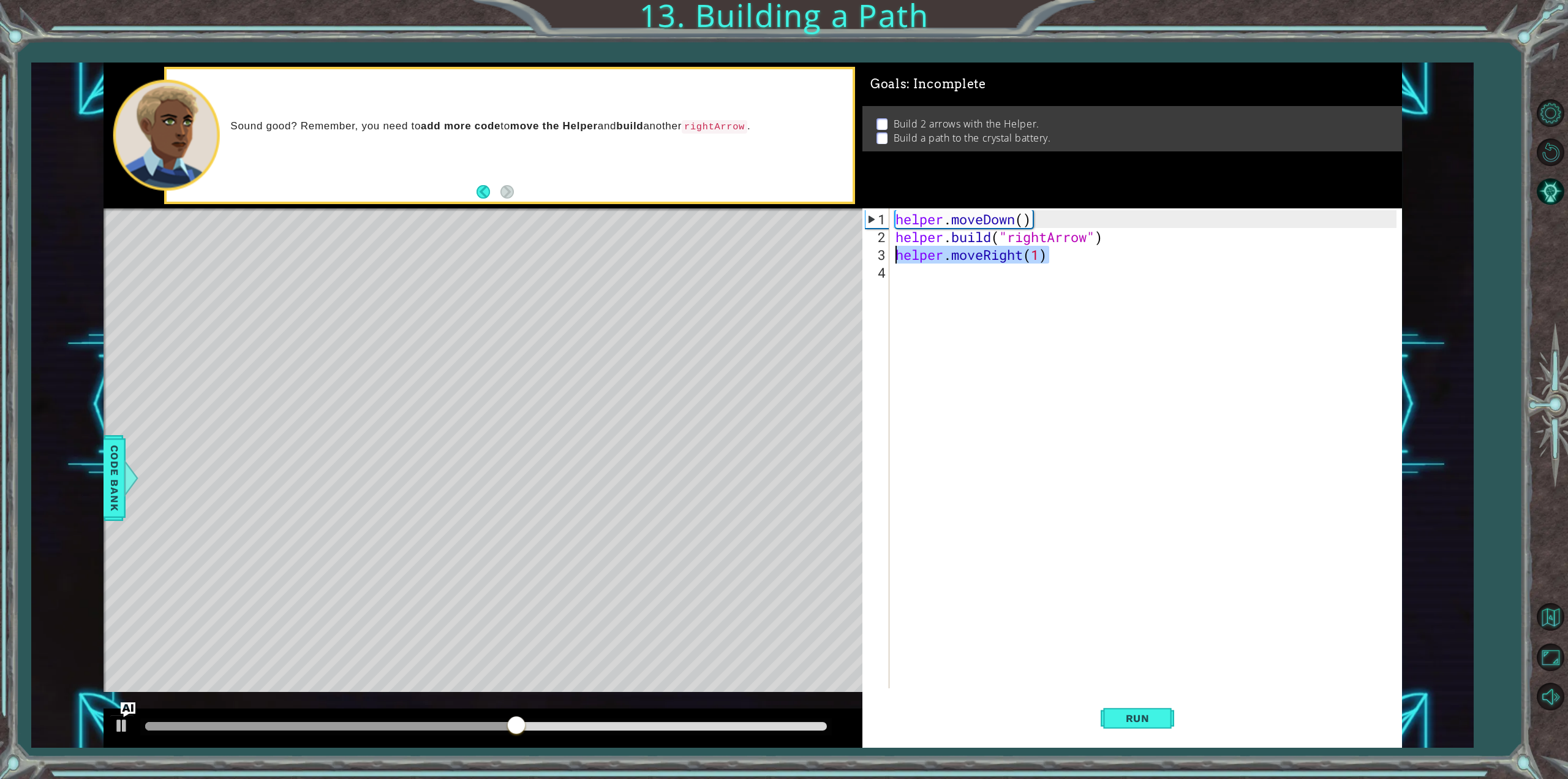
drag, startPoint x: 1076, startPoint y: 250, endPoint x: 866, endPoint y: 251, distance: 210.0
click at [865, 251] on div "helper.moveRight(1) 1 2 3 4 helper . moveDown ( ) helper . build ( "rightArrow"…" at bounding box center [1130, 449] width 534 height 480
click at [1054, 254] on div "helper . moveDown ( ) helper . build ( "rightArrow" ) helper . moveRight ( 1 )" at bounding box center [1145, 449] width 504 height 480
drag, startPoint x: 1035, startPoint y: 258, endPoint x: 1050, endPoint y: 257, distance: 15.0
click at [1050, 257] on div "helper . moveDown ( ) helper . build ( "rightArrow" ) helper . moveRight ( 1 )" at bounding box center [1148, 468] width 510 height 516
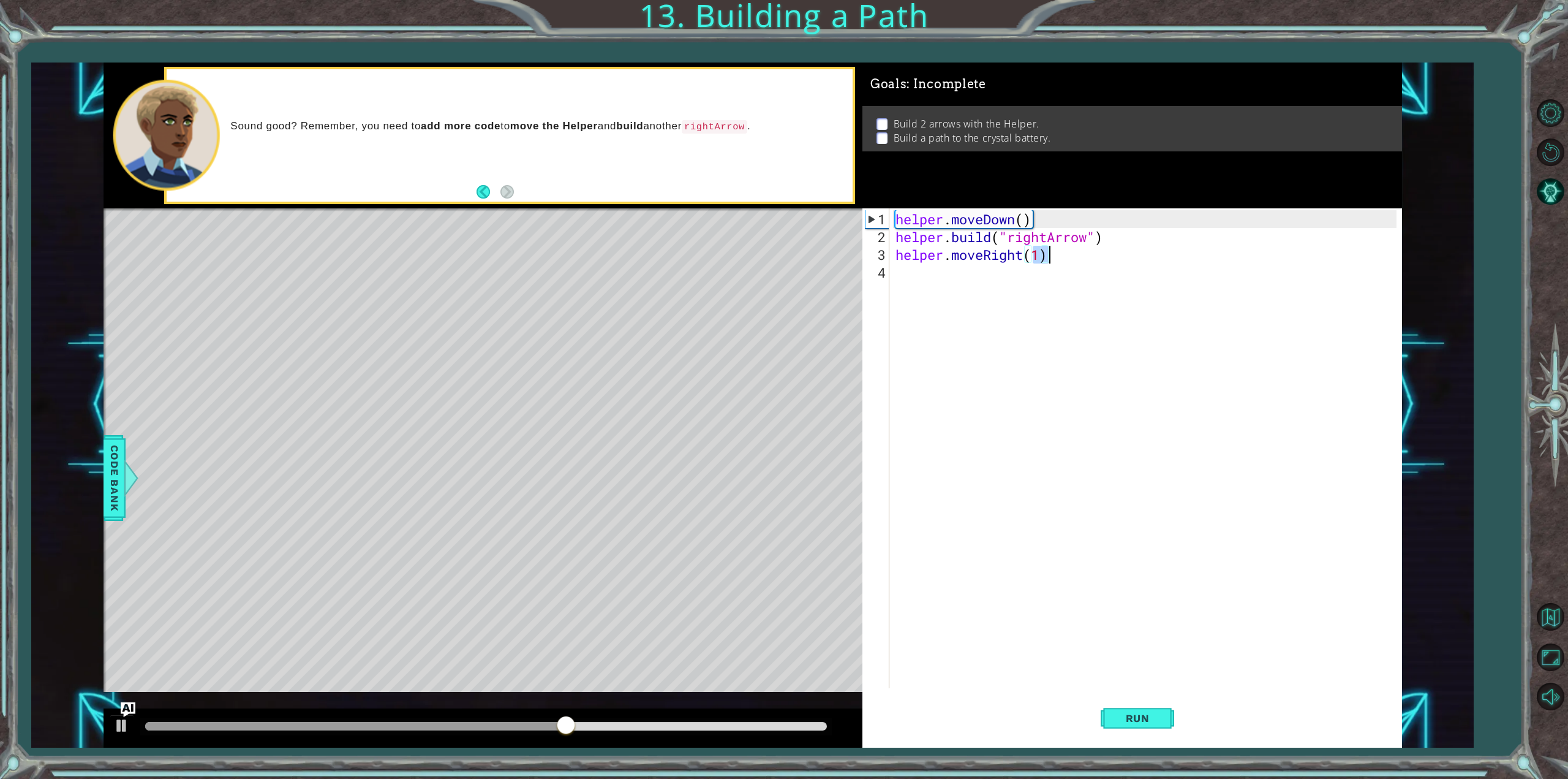
scroll to position [0, 5]
click at [1132, 717] on span "Run" at bounding box center [1138, 718] width 49 height 12
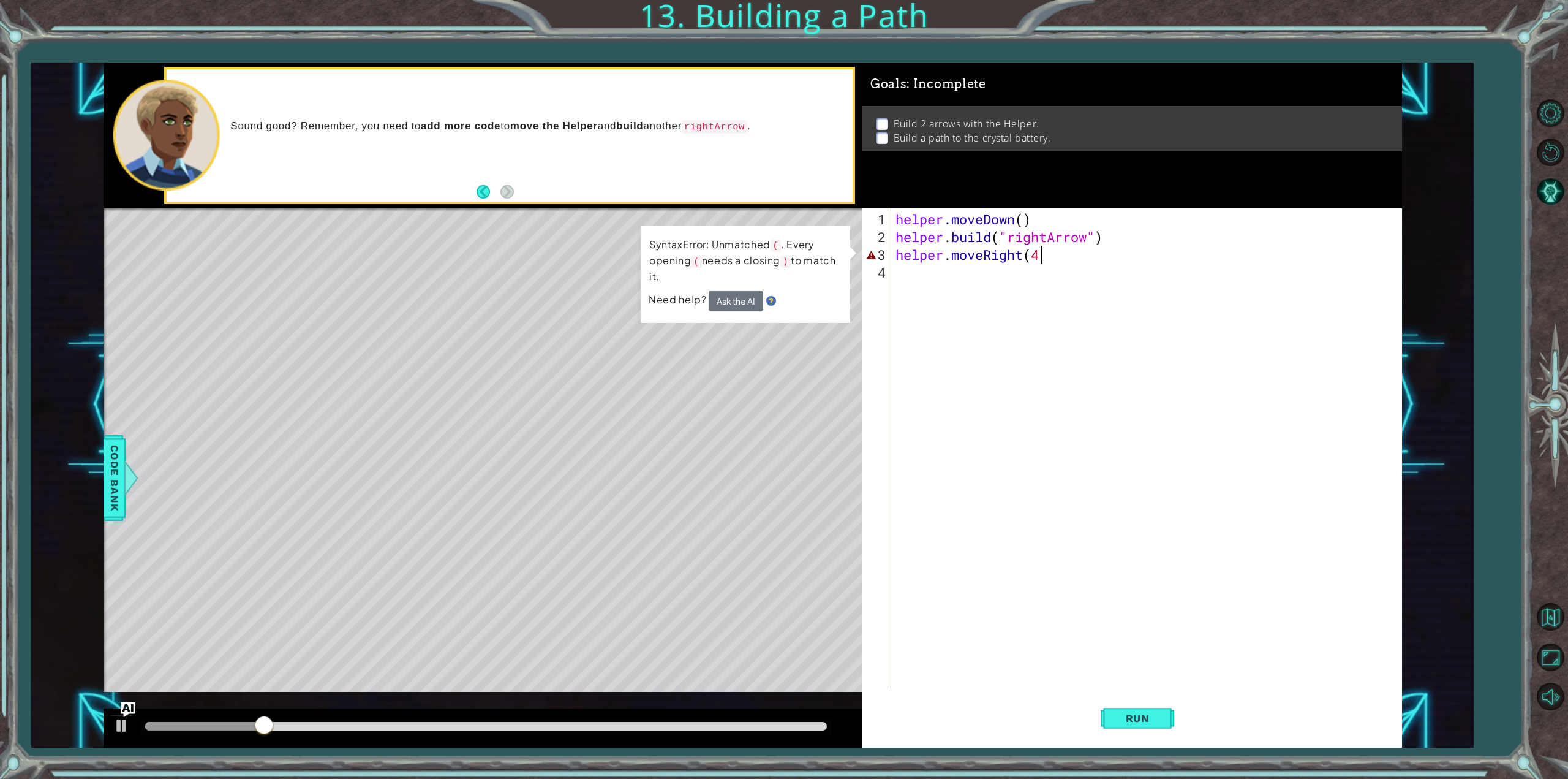
scroll to position [0, 6]
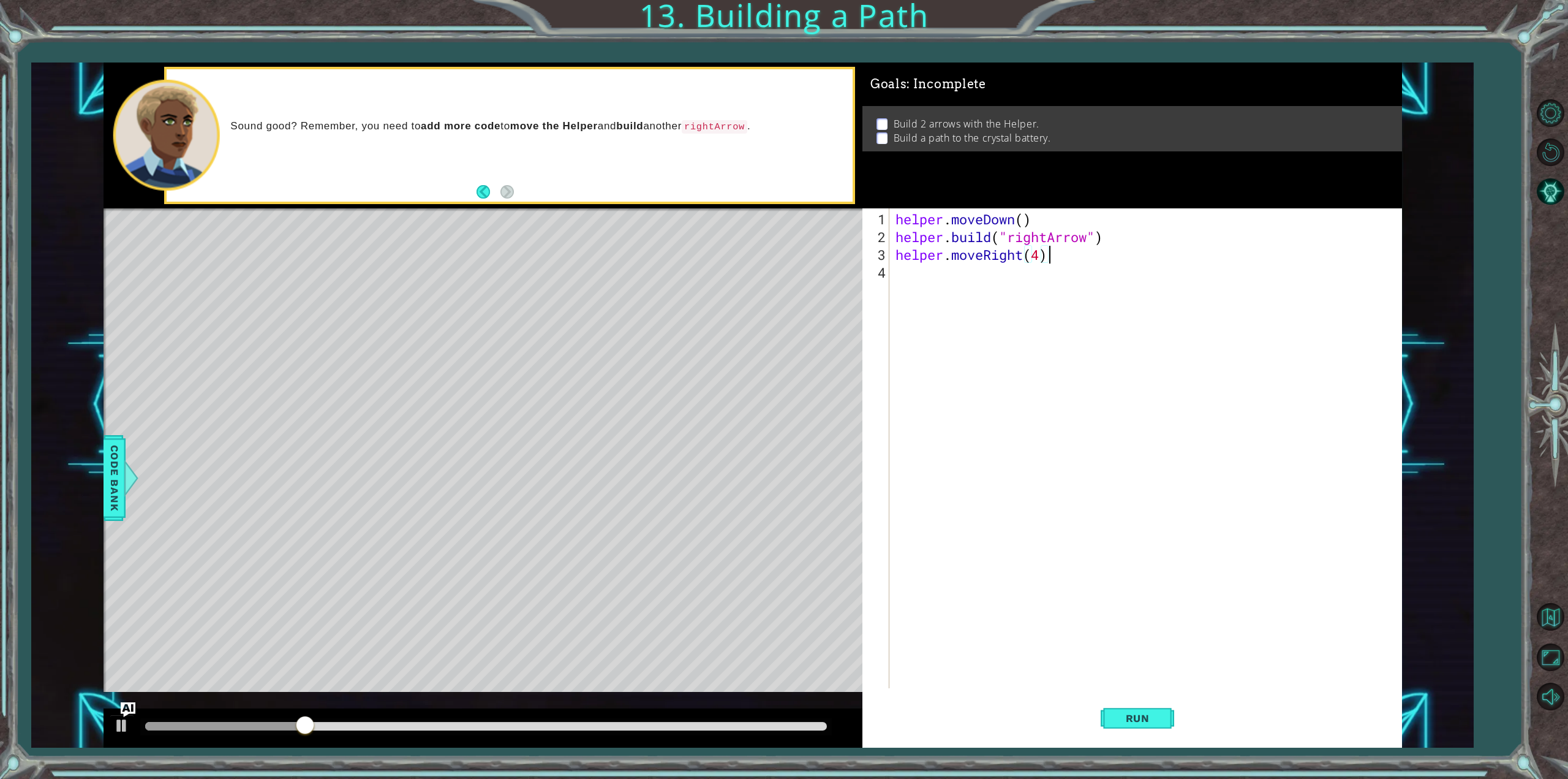
type textarea "helper.moveRight(4)"
drag, startPoint x: 1179, startPoint y: 724, endPoint x: 1165, endPoint y: 723, distance: 14.0
click at [1177, 724] on div "Run" at bounding box center [1137, 718] width 540 height 54
click at [1165, 722] on button "Run" at bounding box center [1137, 718] width 74 height 54
drag, startPoint x: 1148, startPoint y: 730, endPoint x: 1056, endPoint y: 633, distance: 133.7
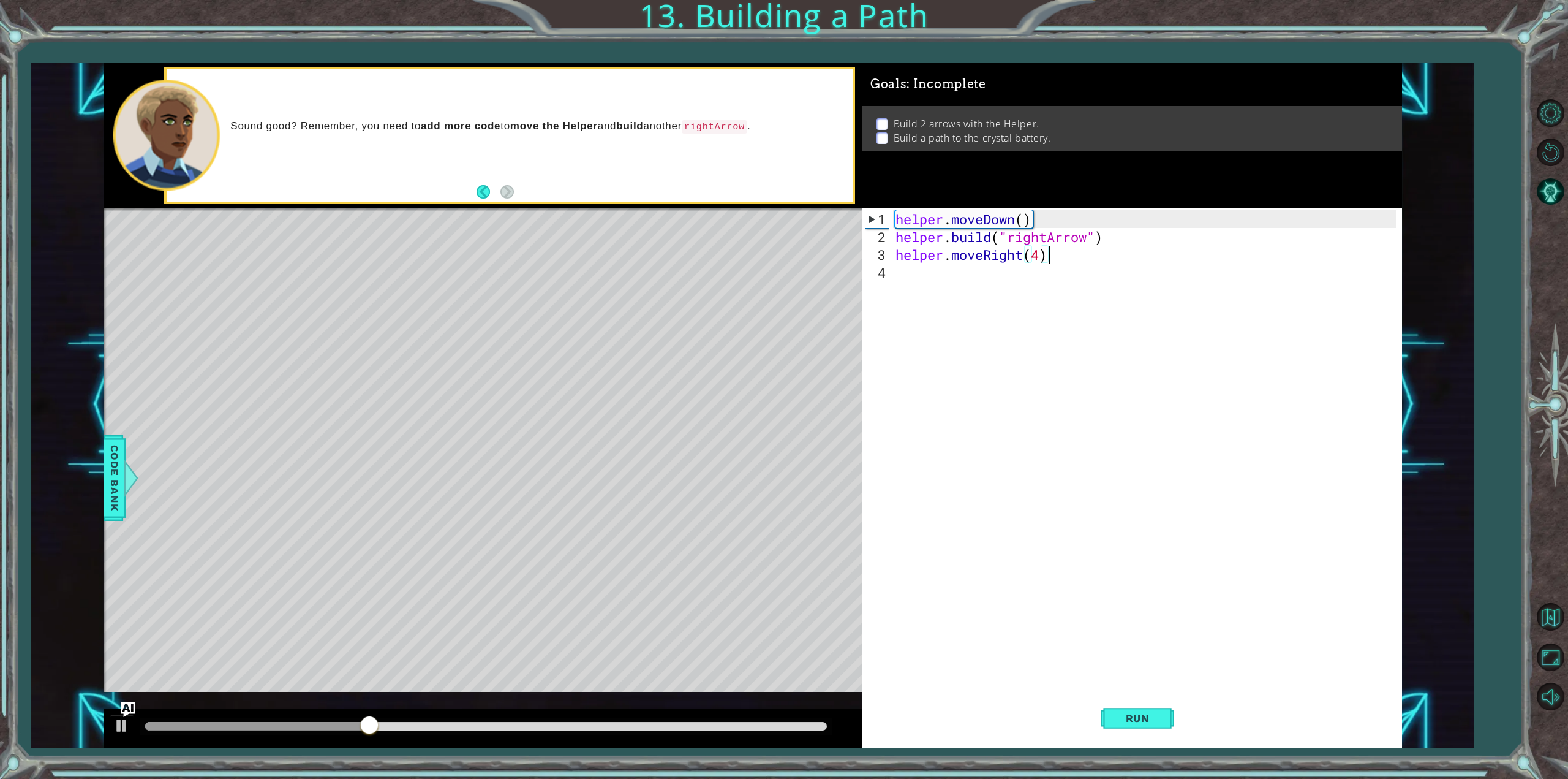
scroll to position [0, 0]
drag, startPoint x: 1056, startPoint y: 633, endPoint x: 919, endPoint y: 489, distance: 198.8
click at [919, 489] on div "helper . moveDown ( ) helper . build ( "rightArrow" ) helper . moveRight ( 4 )" at bounding box center [1148, 468] width 510 height 516
click at [1037, 257] on div "helper . moveDown ( ) helper . build ( "rightArrow" ) helper . moveRight ( 4 )" at bounding box center [1148, 468] width 510 height 516
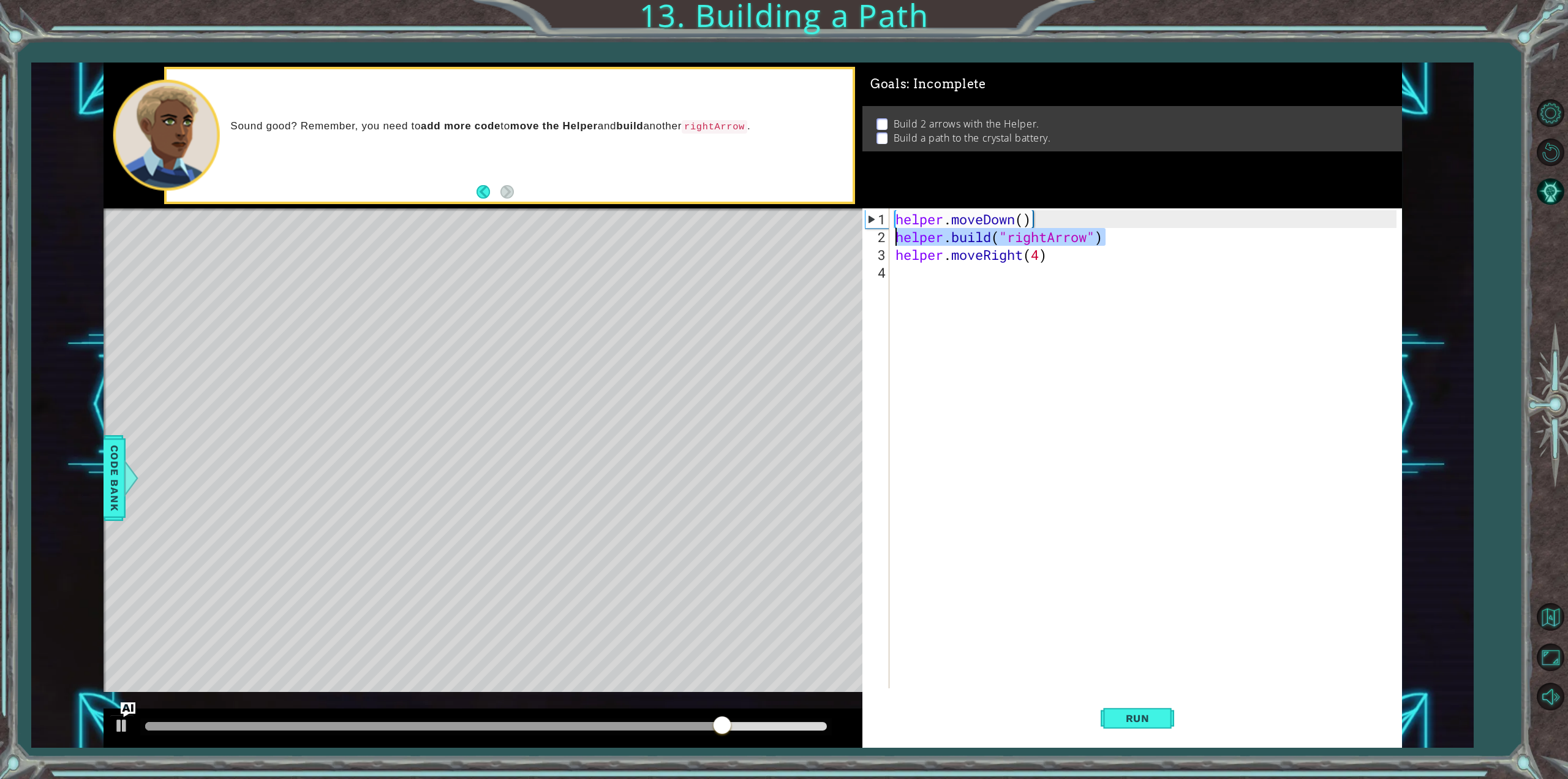
click at [853, 234] on div "1 ההההההההההההההההההההההההההההההההההההההההההההההההההההההההההההההההההההההההההההה…" at bounding box center [753, 405] width 1299 height 686
click at [907, 240] on div "helper . moveDown ( ) helper . build ( "rightArrow" ) helper . moveRight ( 4 )" at bounding box center [1145, 449] width 504 height 480
click at [903, 242] on div "helper . moveDown ( ) helper . build ( "rightArrow" ) helper . moveRight ( 4 )" at bounding box center [1148, 468] width 510 height 516
click at [897, 248] on div "helper . moveDown ( ) helper . build ( "rightArrow" ) helper . moveRight ( 4 )" at bounding box center [1148, 468] width 510 height 516
click at [1178, 254] on div "helper . moveDown ( ) helper . build ( "rightArrow" ) helper . moveRight ( 4 )" at bounding box center [1148, 468] width 510 height 516
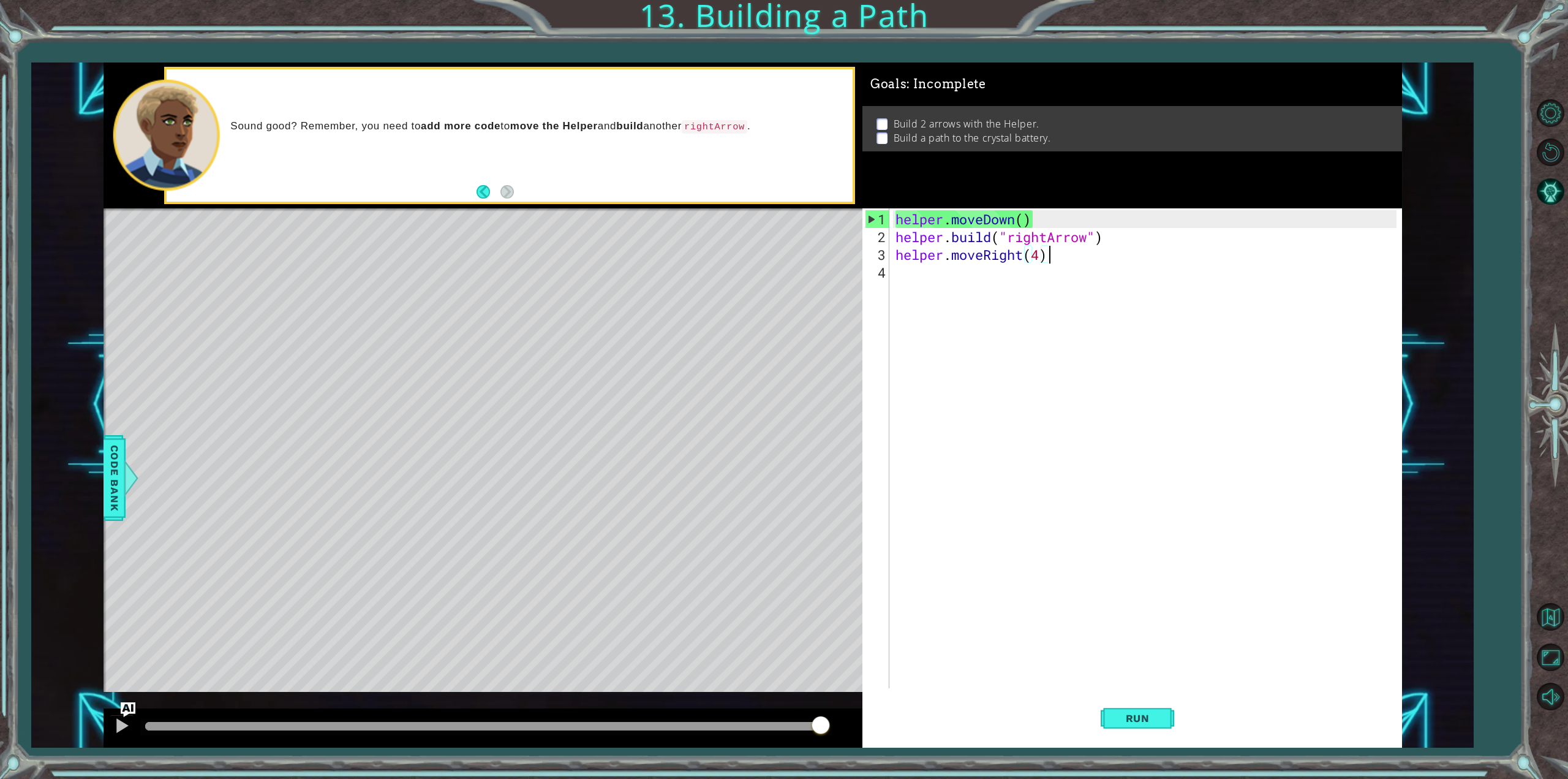
click at [1153, 231] on div "helper . moveDown ( ) helper . build ( "rightArrow" ) helper . moveRight ( 4 )" at bounding box center [1148, 468] width 510 height 516
type textarea "[DOMAIN_NAME]("rightArrow")"
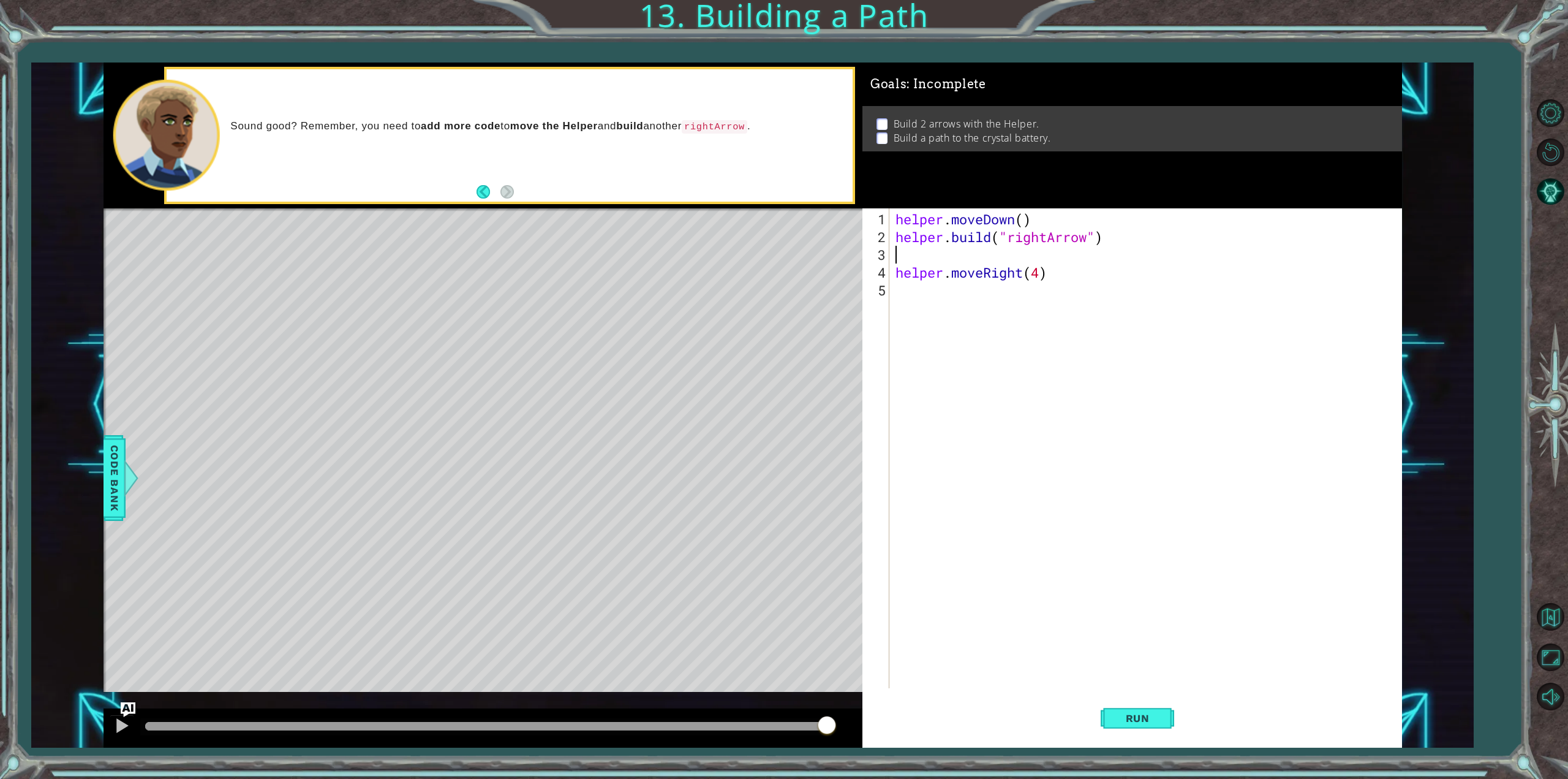
paste textarea "[DOMAIN_NAME]("rightArrow")"
click at [1050, 253] on div "helper . moveDown ( ) helper . build ( "rightArrow" ) helper . build ( "rightAr…" at bounding box center [1148, 468] width 510 height 516
click at [1138, 735] on button "Run" at bounding box center [1137, 718] width 74 height 54
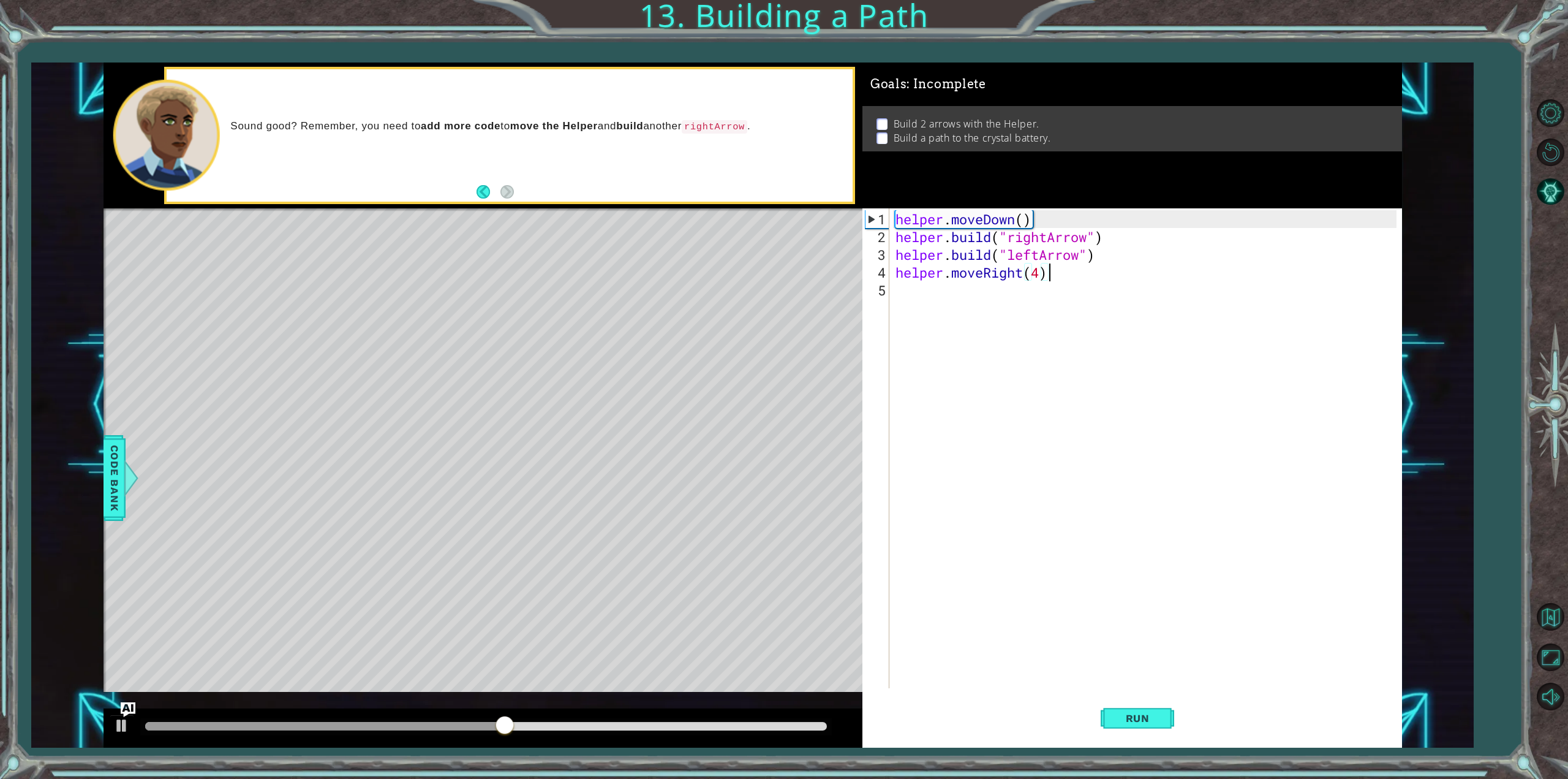
click at [1137, 266] on div "helper . moveDown ( ) helper . build ( "rightArrow" ) helper . build ( "leftArr…" at bounding box center [1148, 468] width 510 height 516
click at [786, 231] on div "1 ההההההההההההההההההההההההההההההההההההההההההההההההההההההההההההההההההההההההההההה…" at bounding box center [753, 405] width 1299 height 686
click at [1171, 251] on div "helper . moveDown ( ) helper . build ( "rightArrow" ) helper . build ( "leftArr…" at bounding box center [1148, 468] width 510 height 516
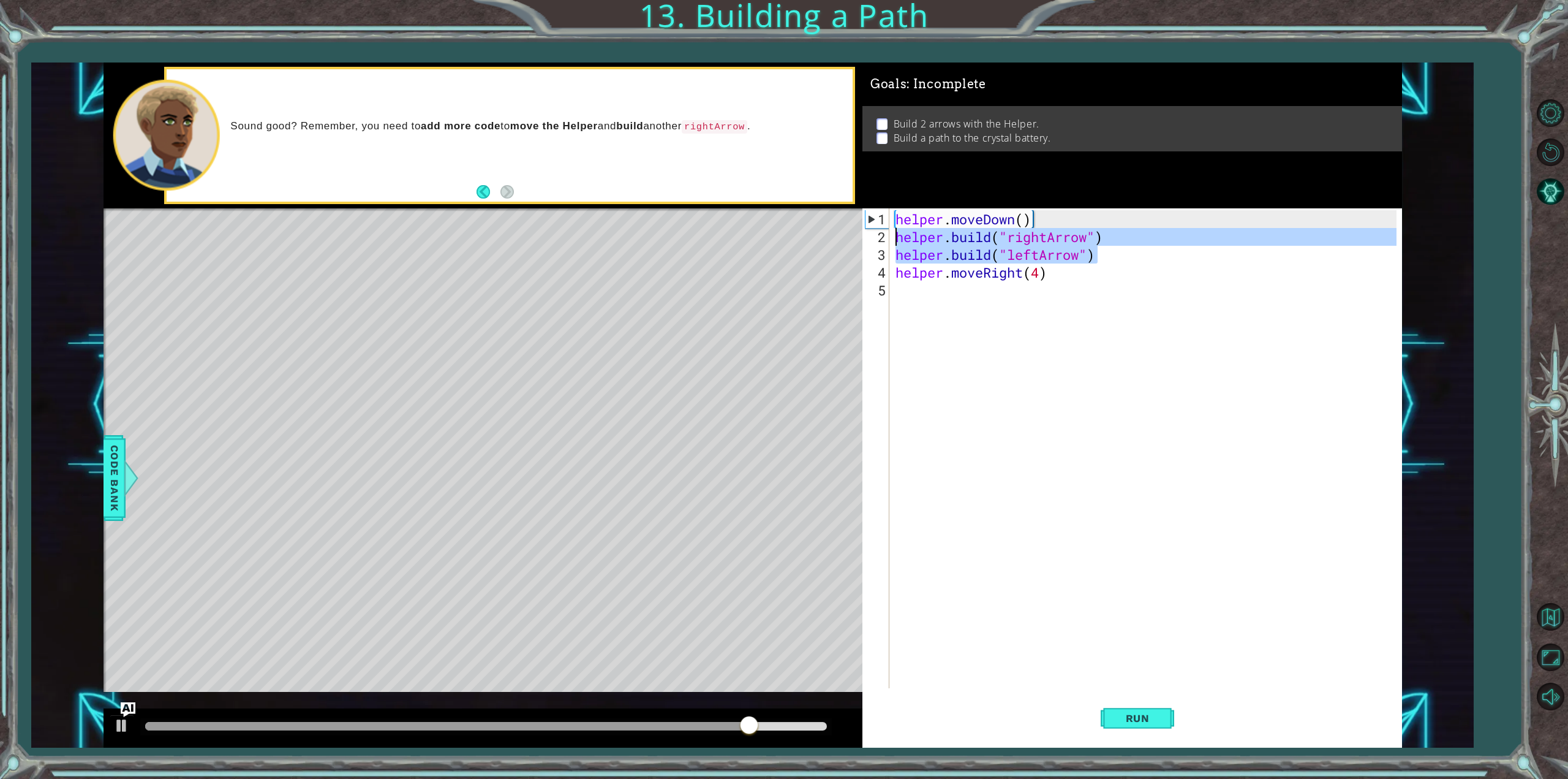
click at [860, 230] on div "1 ההההההההההההההההההההההההההההההההההההההההההההההההההההההההההההההההההההההההההההה…" at bounding box center [753, 405] width 1299 height 686
click at [1087, 265] on div "helper . moveDown ( ) helper . build ( "rightArrow" ) helper . build ( "leftArr…" at bounding box center [1148, 468] width 510 height 516
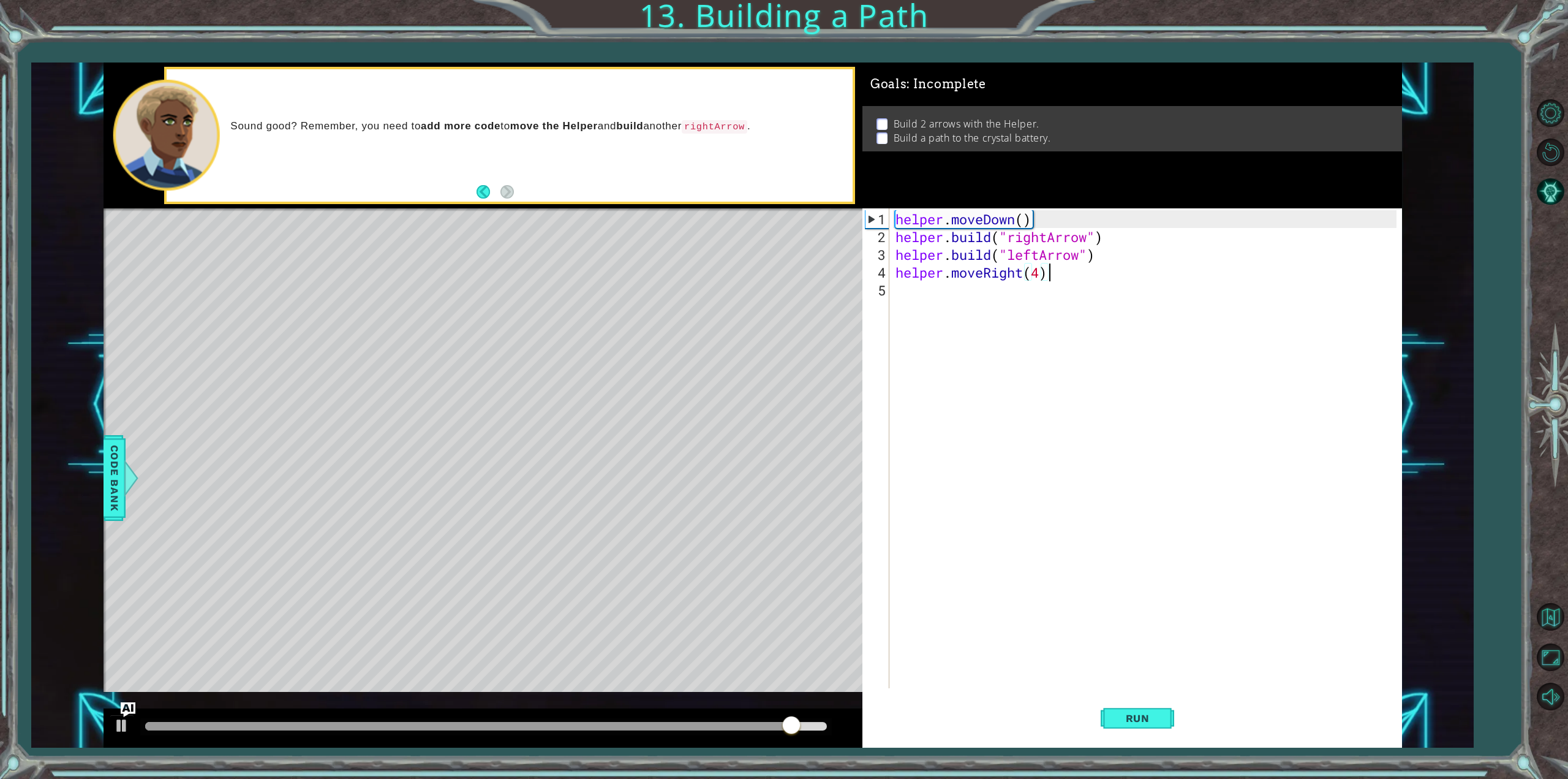
click at [1027, 235] on div "helper . moveDown ( ) helper . build ( "rightArrow" ) helper . build ( "leftArr…" at bounding box center [1148, 468] width 510 height 516
click at [1028, 250] on div "helper . moveDown ( ) helper . build ( "rightArrow" ) helper . build ( "leftArr…" at bounding box center [1148, 468] width 510 height 516
paste textarea "righ"
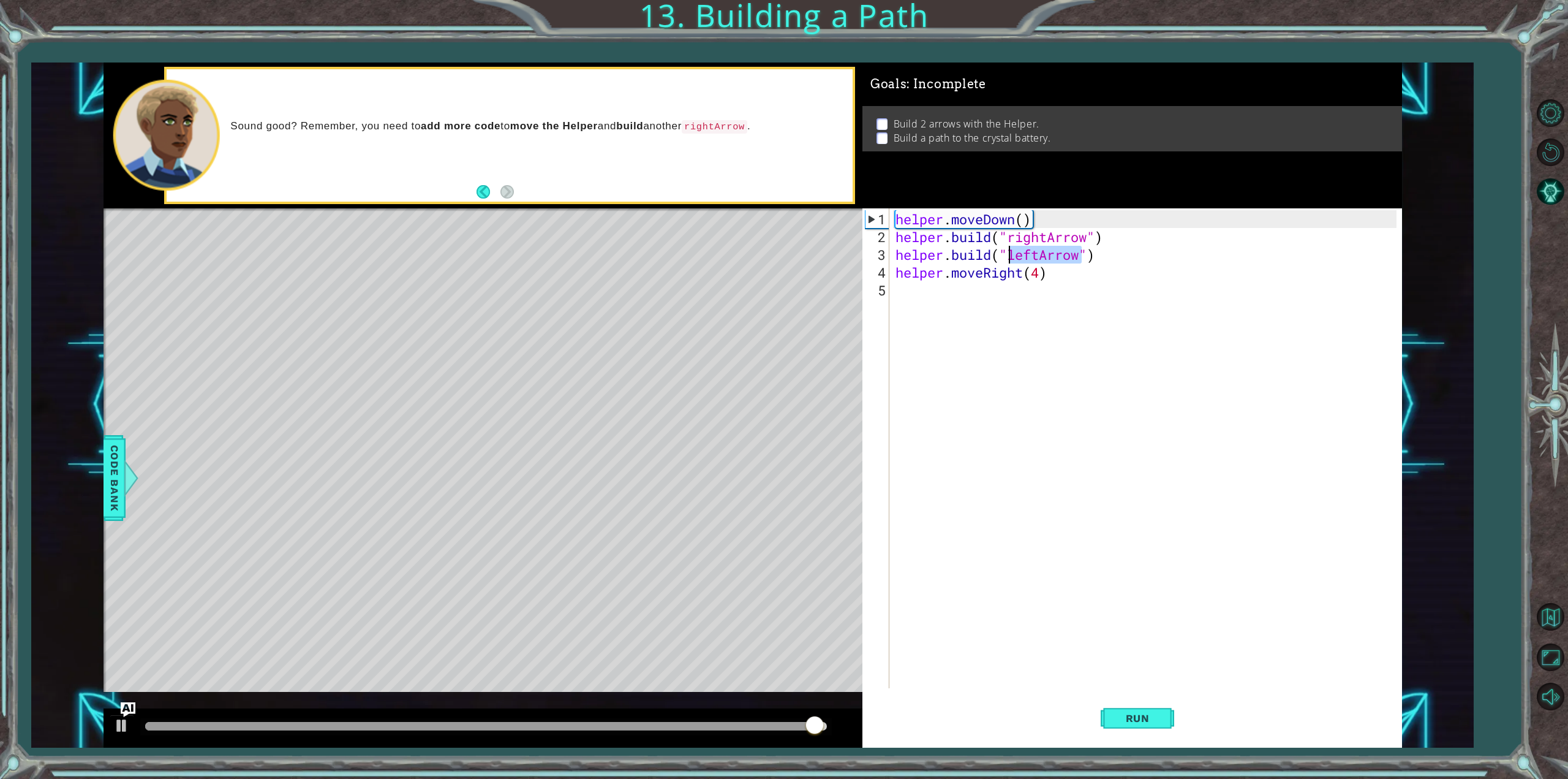
type textarea "[DOMAIN_NAME]("rightArrow")"
drag, startPoint x: 1114, startPoint y: 251, endPoint x: 878, endPoint y: 257, distance: 236.1
click at [878, 257] on div "[DOMAIN_NAME]("rightArrow") 1 2 3 4 5 helper . moveDown ( ) helper . build ( "r…" at bounding box center [1130, 449] width 534 height 480
click at [1182, 253] on div "helper . moveDown ( ) helper . build ( "rightArrow" ) helper . build ( "rightAr…" at bounding box center [1145, 449] width 504 height 480
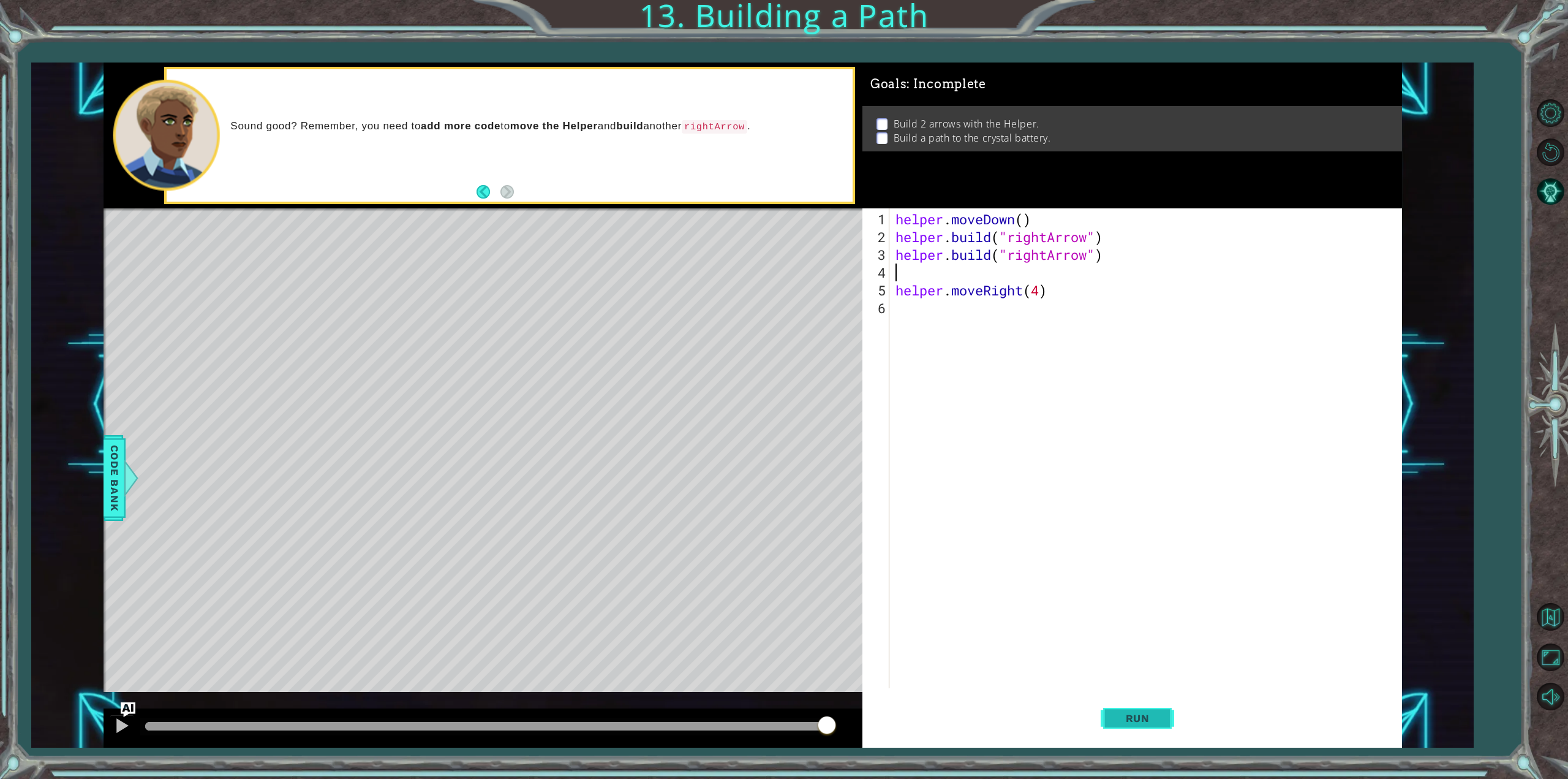
paste textarea "[DOMAIN_NAME]("rightArrow")"
type textarea "[DOMAIN_NAME]("rightArrow")"
click at [1140, 726] on button "Run" at bounding box center [1137, 718] width 74 height 54
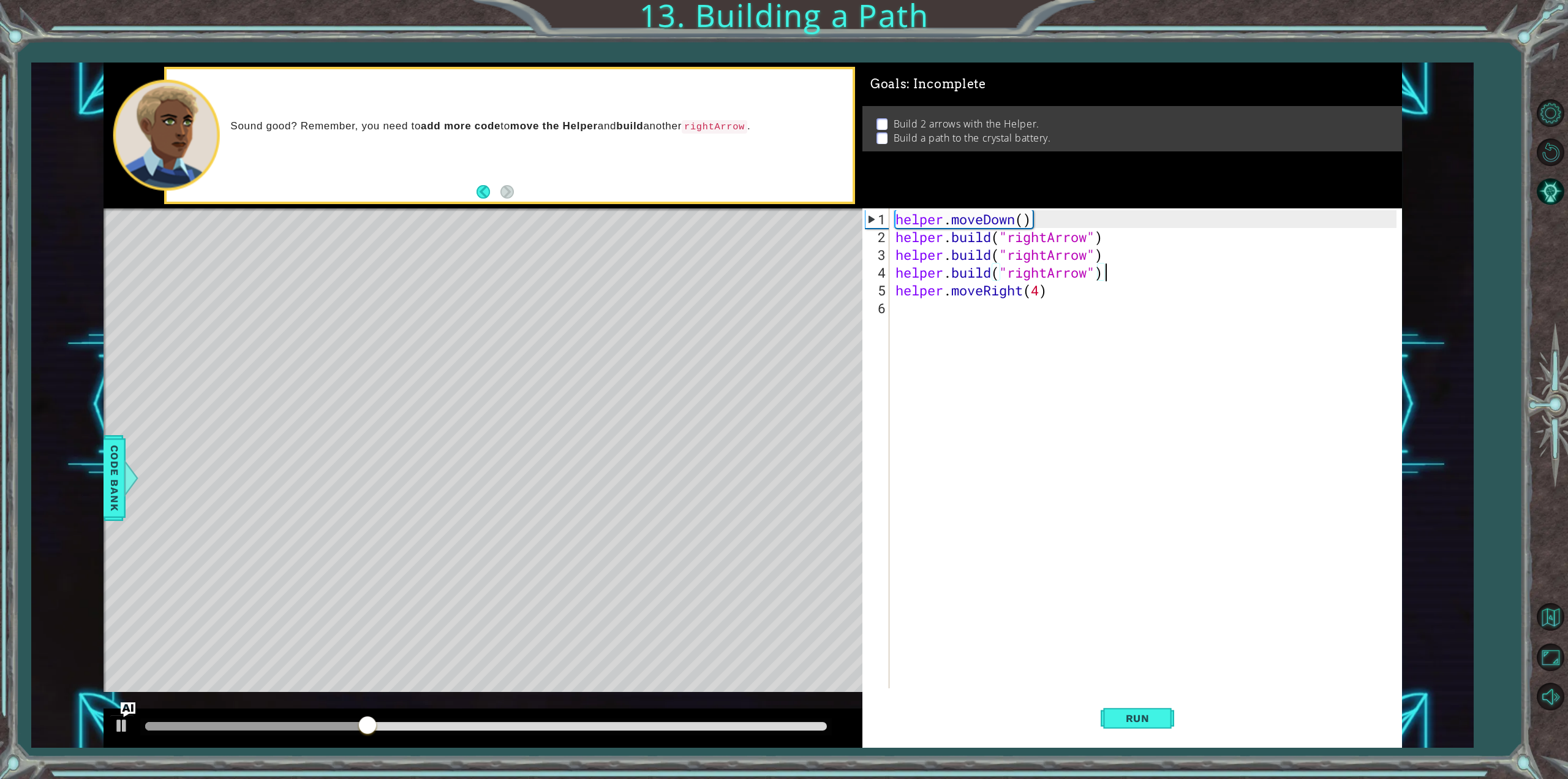
click at [1163, 300] on div "helper . moveDown ( ) helper . build ( "rightArrow" ) helper . build ( "rightAr…" at bounding box center [1148, 468] width 510 height 516
click at [1191, 272] on div "helper . moveDown ( ) helper . build ( "rightArrow" ) helper . build ( "rightAr…" at bounding box center [1148, 468] width 510 height 516
type textarea "[DOMAIN_NAME]("rightArrow")"
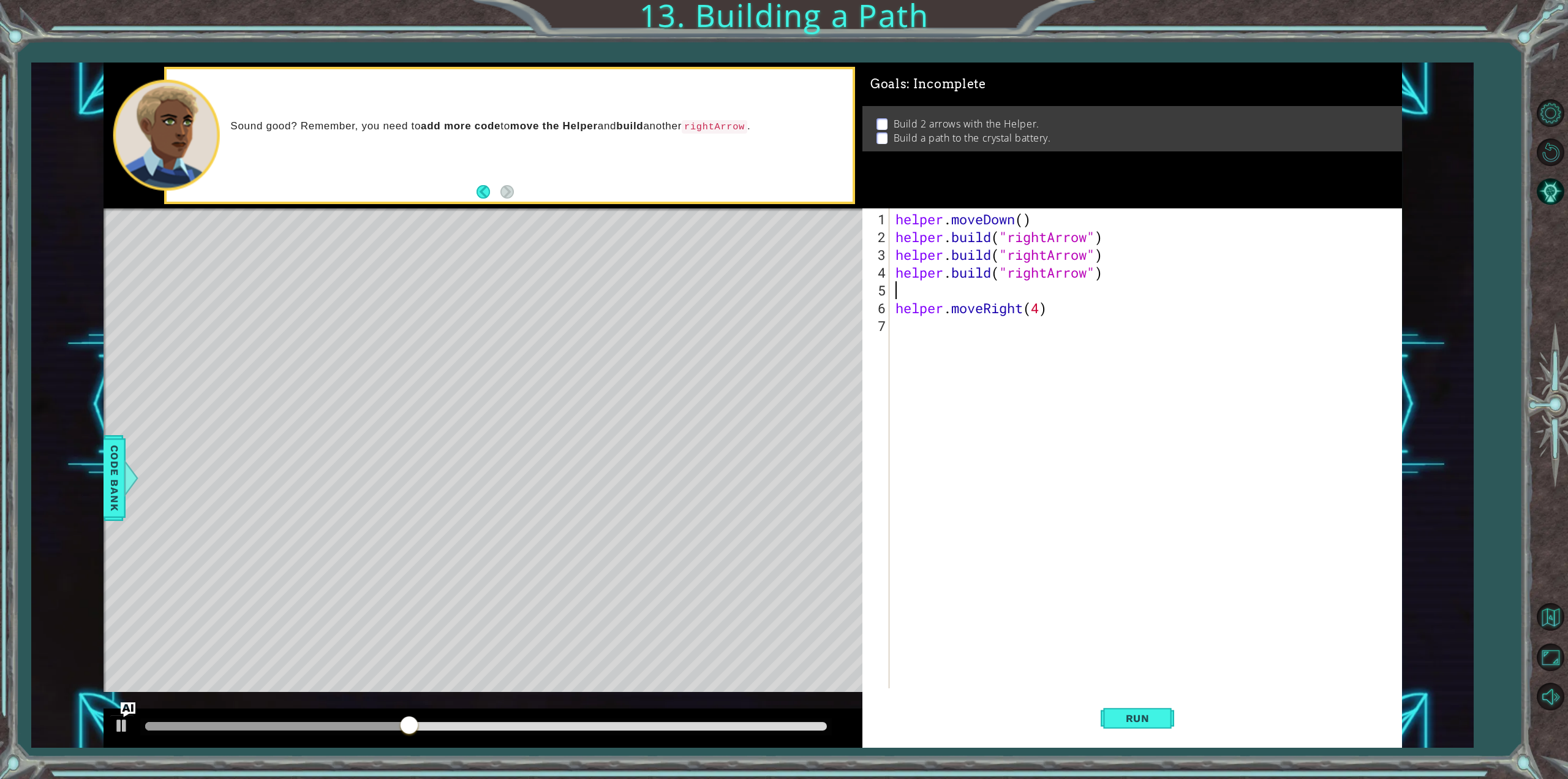
paste textarea "[DOMAIN_NAME]("rightArrow")"
type textarea "[DOMAIN_NAME]("rightArrow")"
click at [1148, 714] on span "Run" at bounding box center [1138, 718] width 49 height 12
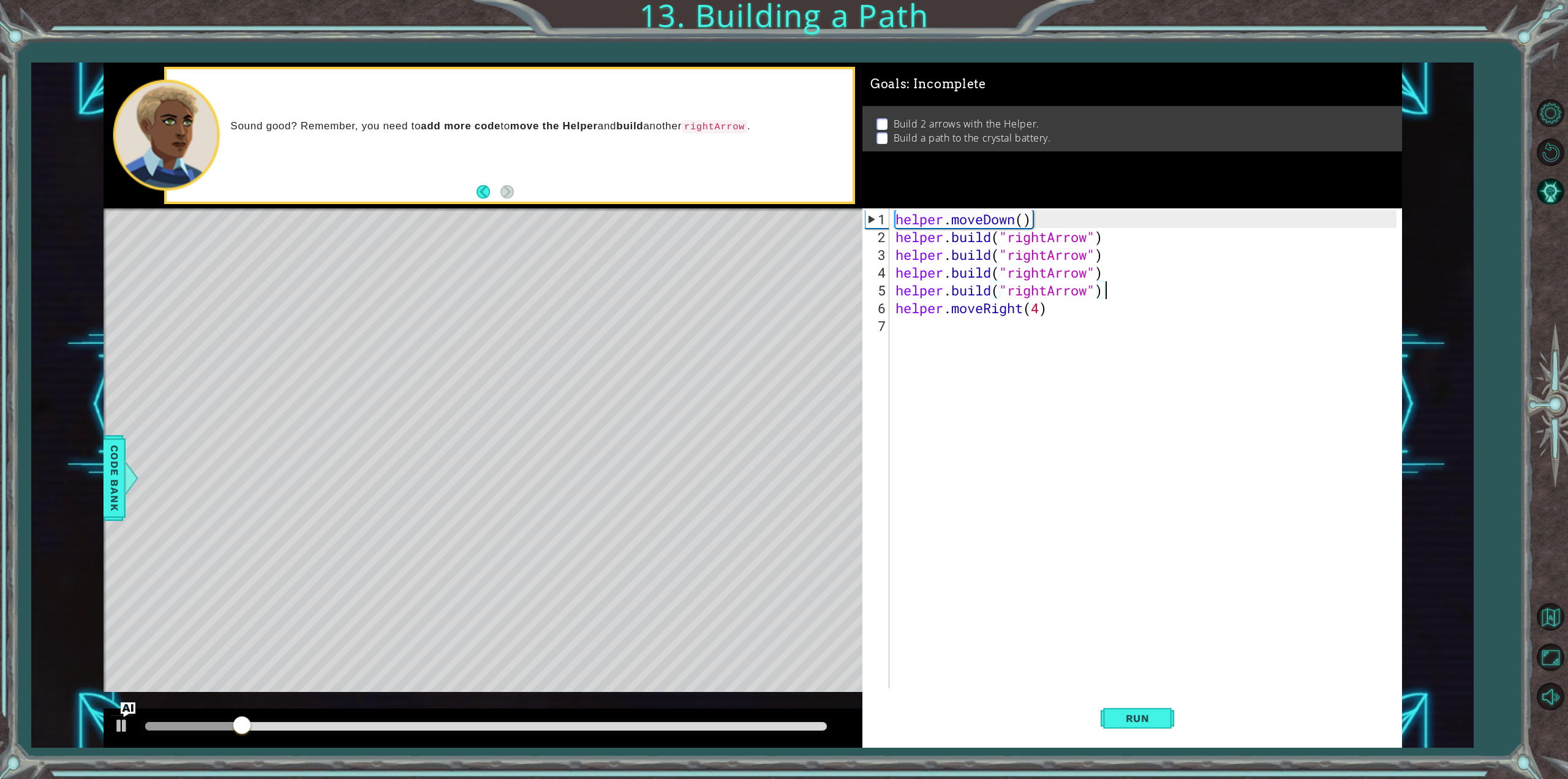
drag, startPoint x: 1144, startPoint y: 714, endPoint x: 1099, endPoint y: 714, distance: 45.0
drag, startPoint x: 1099, startPoint y: 714, endPoint x: 1121, endPoint y: 287, distance: 427.6
click at [1121, 287] on div "helper . moveDown ( ) helper . build ( "rightArrow" ) helper . build ( "rightAr…" at bounding box center [1148, 468] width 510 height 516
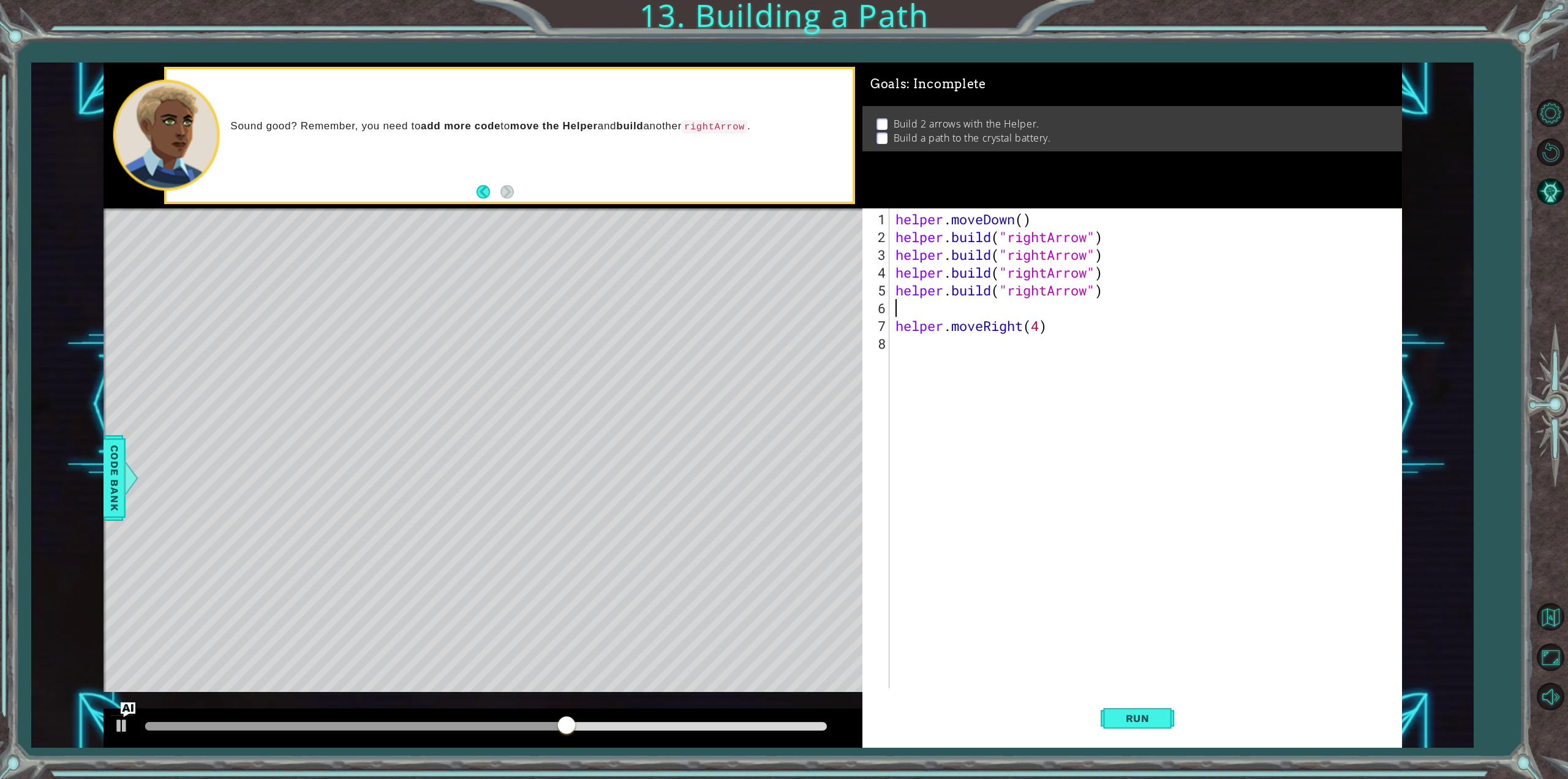
paste textarea "[DOMAIN_NAME]("rightArrow")"
click at [1143, 733] on button "Run" at bounding box center [1137, 718] width 74 height 54
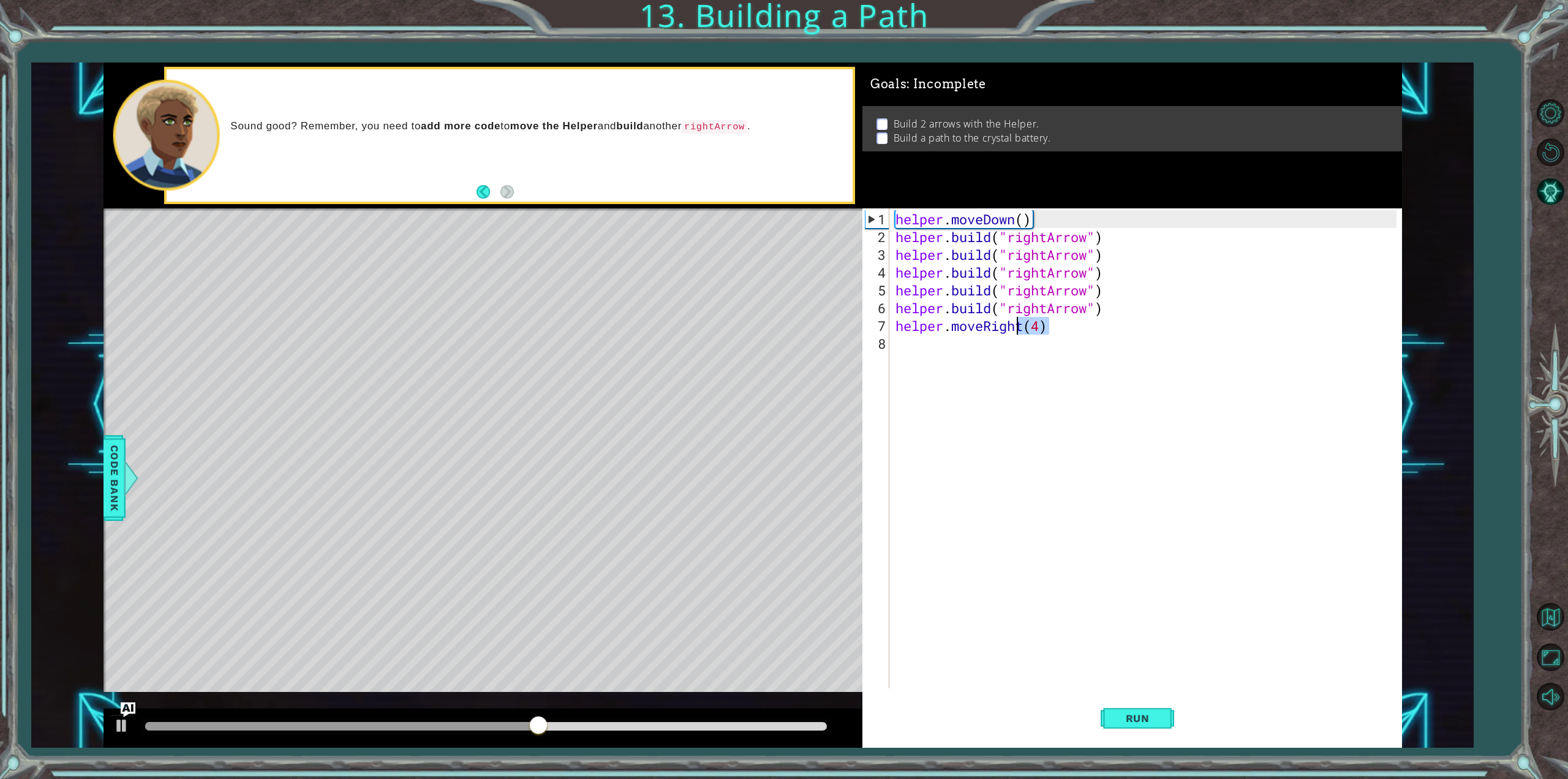
drag, startPoint x: 1076, startPoint y: 320, endPoint x: 1021, endPoint y: 324, distance: 55.1
click at [1021, 324] on div "helper . moveDown ( ) helper . build ( "rightArrow" ) helper . build ( "rightAr…" at bounding box center [1148, 468] width 510 height 516
click at [1037, 324] on div "helper . moveDown ( ) helper . build ( "rightArrow" ) helper . build ( "rightAr…" at bounding box center [1145, 449] width 504 height 480
drag, startPoint x: 1031, startPoint y: 324, endPoint x: 1041, endPoint y: 325, distance: 10.0
click at [1041, 325] on div "helper . moveDown ( ) helper . build ( "rightArrow" ) helper . build ( "rightAr…" at bounding box center [1148, 468] width 510 height 516
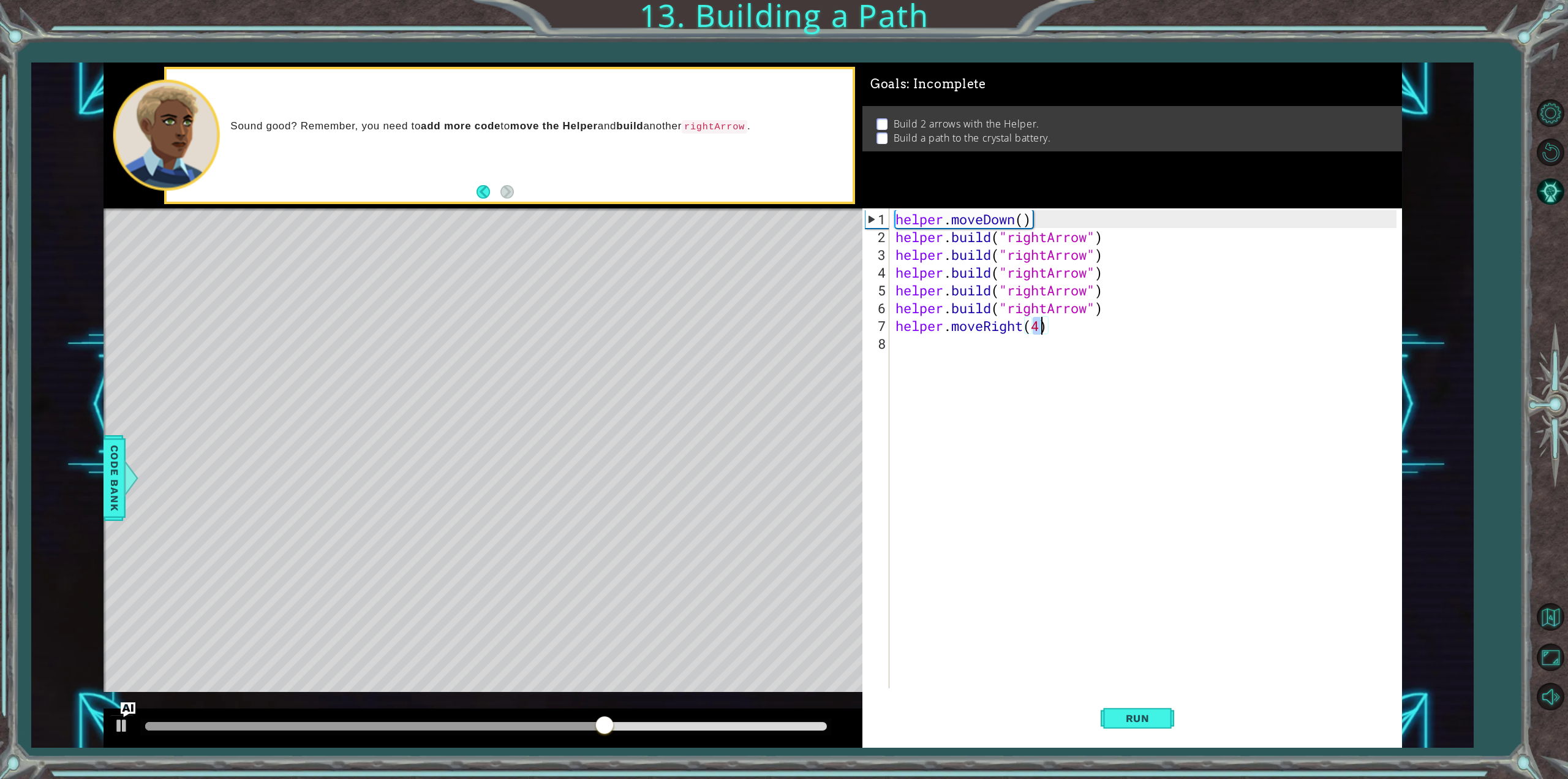
scroll to position [0, 6]
click at [1152, 716] on span "Run" at bounding box center [1138, 718] width 49 height 12
click at [1164, 709] on button "Run" at bounding box center [1137, 718] width 74 height 54
click at [126, 702] on div "methods helper moveUp() moveDown() moveLeft() moveRight() build(item) tools for…" at bounding box center [753, 405] width 1299 height 686
click at [133, 715] on img "Ask AI" at bounding box center [127, 710] width 16 height 16
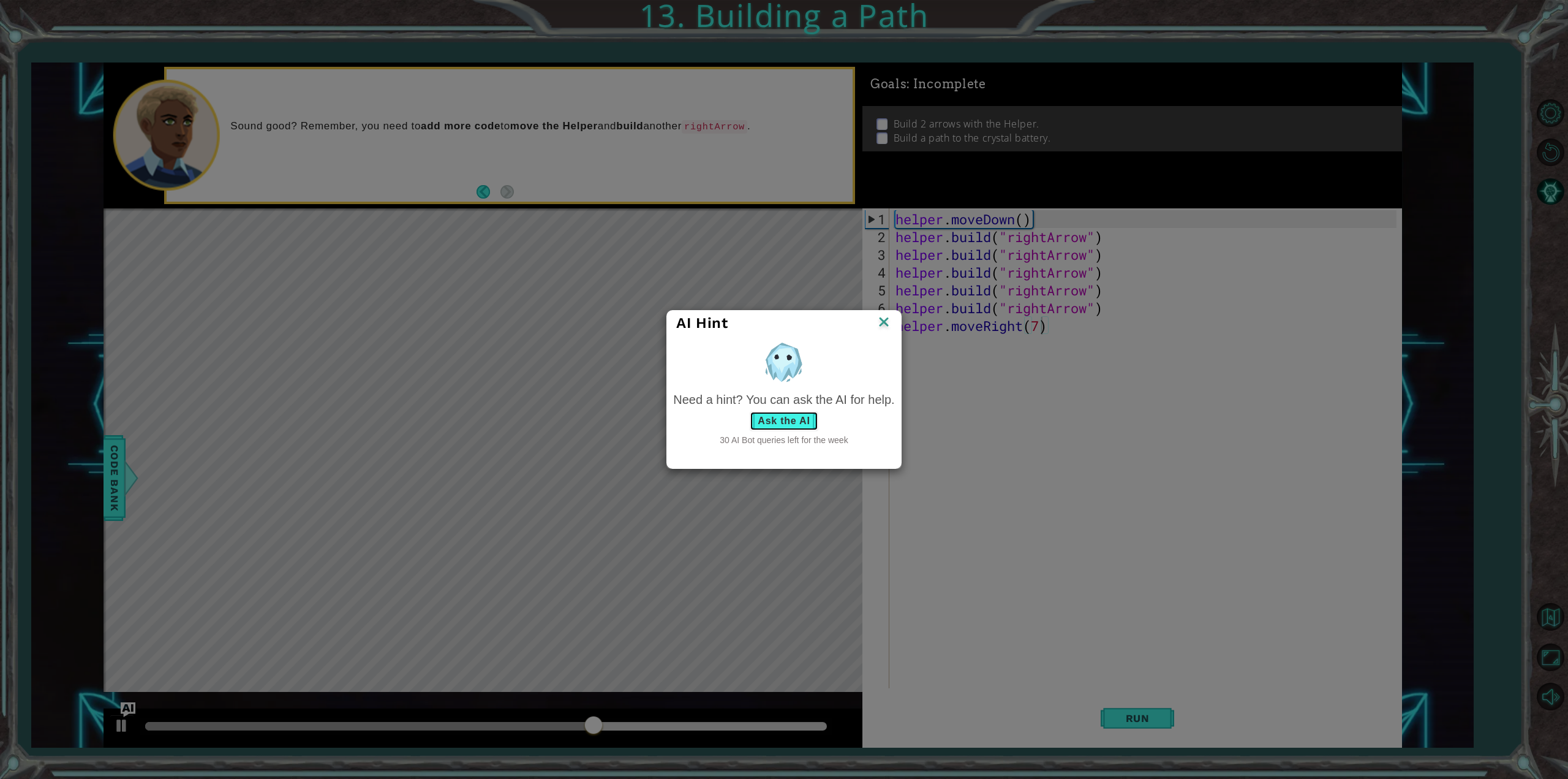
click at [774, 417] on button "Ask the AI" at bounding box center [783, 421] width 68 height 20
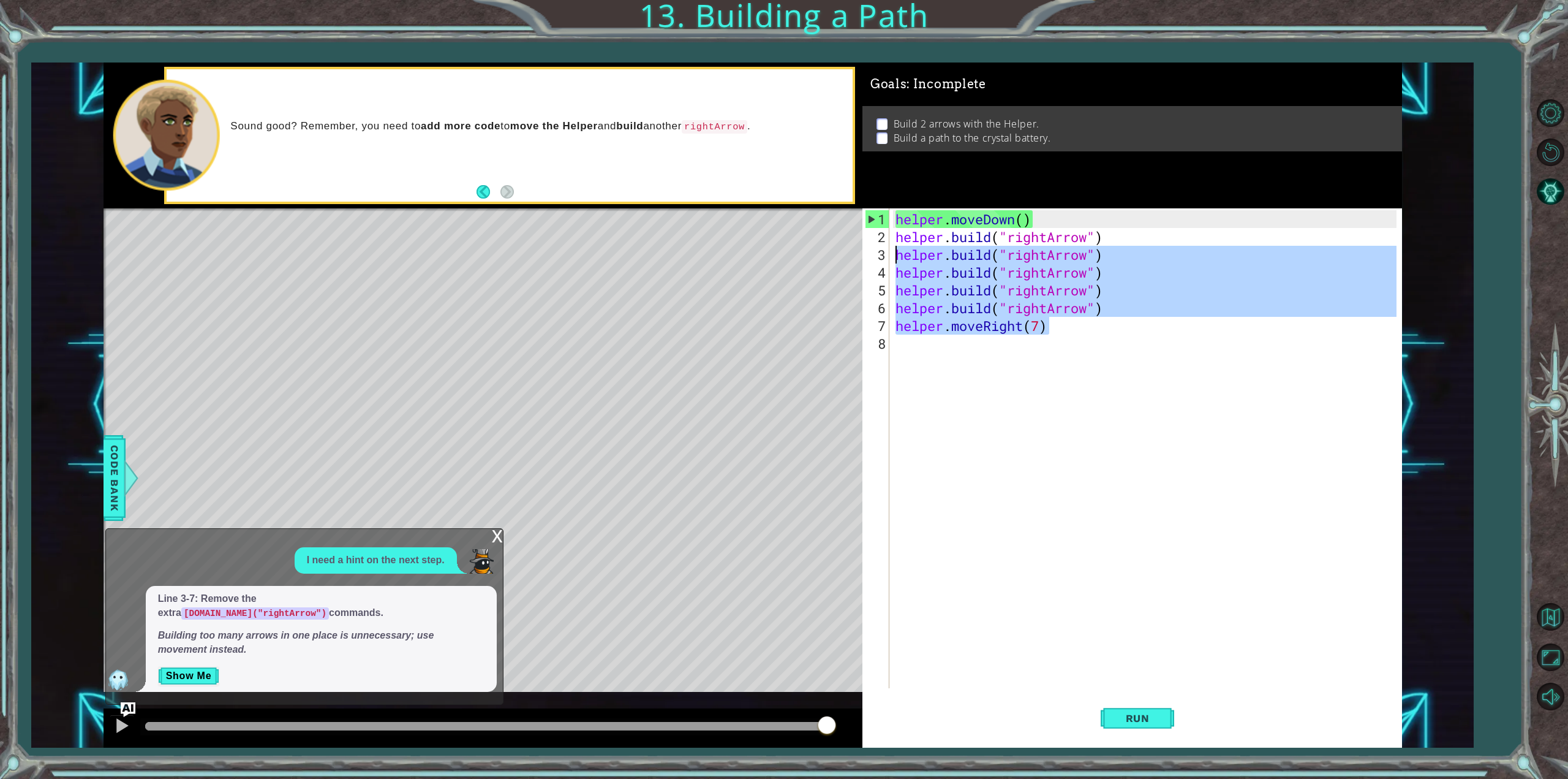
click at [843, 247] on div "1 2 3 4 helper . moveDown ( ) helper . build ( "rightArrow" ) helper . moveRigh…" at bounding box center [753, 405] width 1299 height 686
click at [1149, 329] on div "helper . moveDown ( ) helper . build ( "rightArrow" ) helper . build ( "rightAr…" at bounding box center [1145, 449] width 504 height 480
click at [798, 251] on div "1 2 3 4 helper . moveDown ( ) helper . build ( "rightArrow" ) helper . moveRigh…" at bounding box center [753, 405] width 1299 height 686
type textarea "[DOMAIN_NAME]("rightArrow") [DOMAIN_NAME]("rightArrow")"
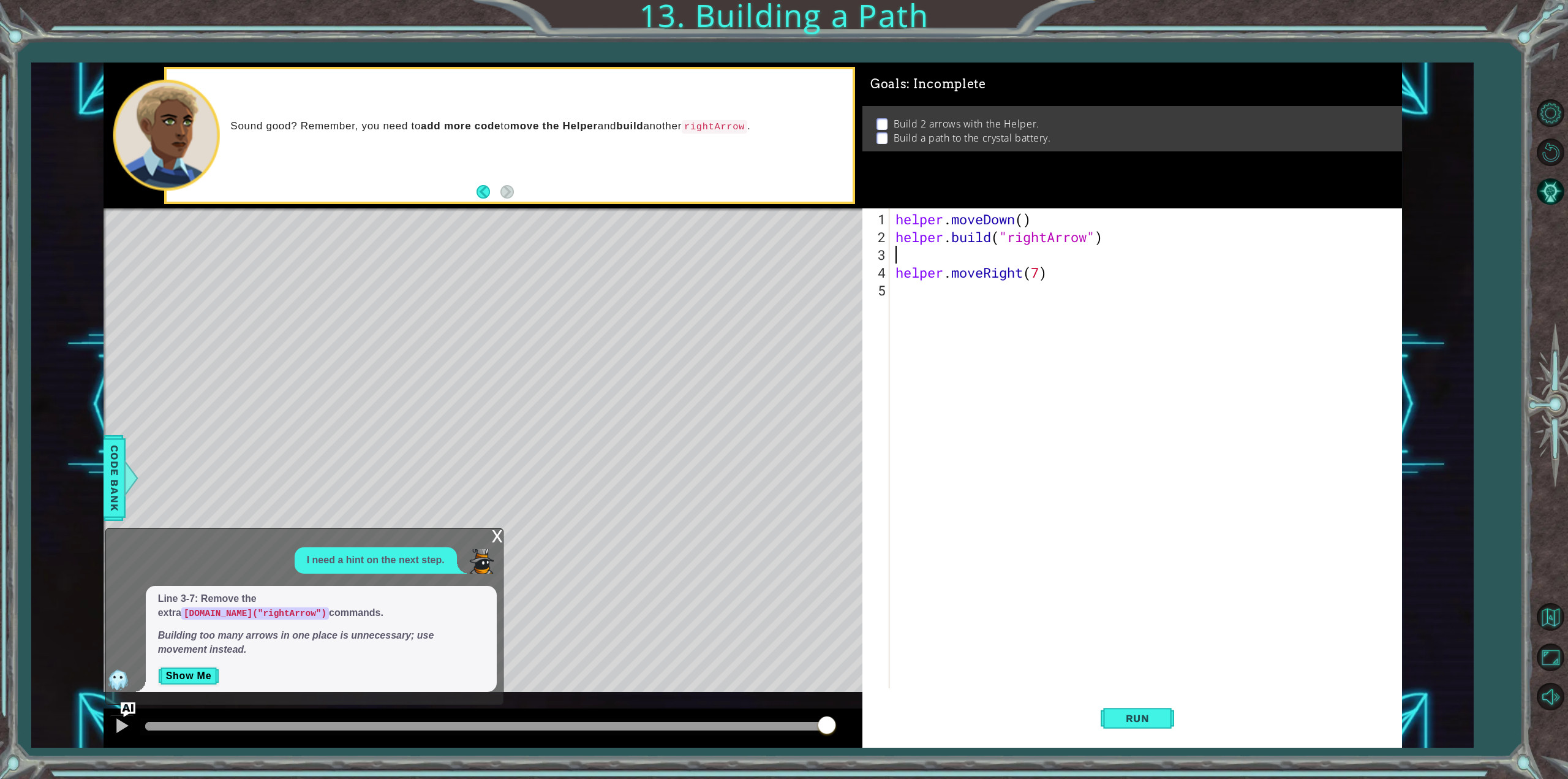
scroll to position [0, 0]
click at [1038, 256] on div "helper . moveDown ( ) helper . build ( "rightArrow" ) helper . moveRight ( 7 )" at bounding box center [1148, 468] width 510 height 516
click at [1154, 717] on span "Run" at bounding box center [1138, 718] width 49 height 12
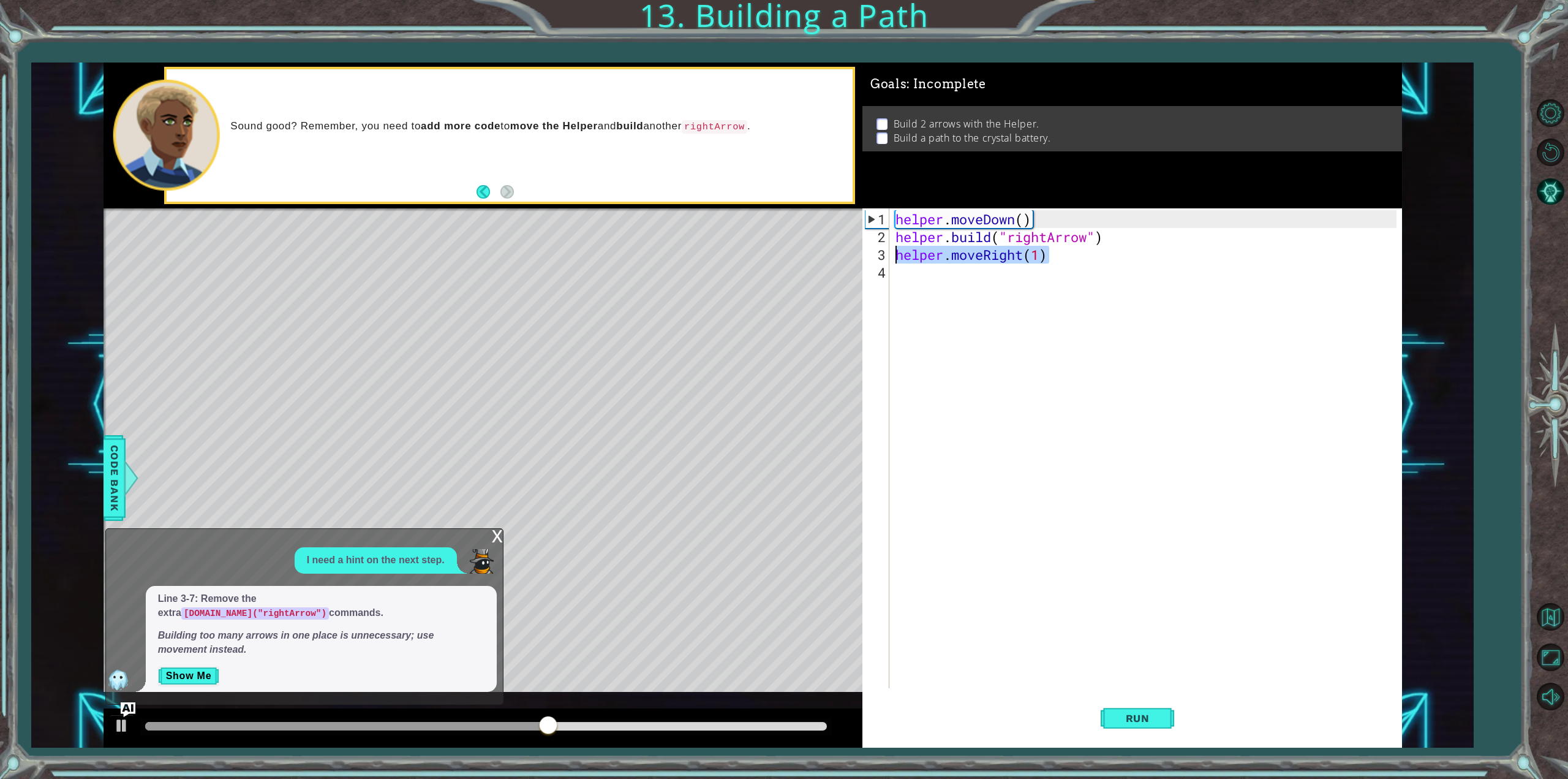
drag, startPoint x: 1079, startPoint y: 259, endPoint x: 893, endPoint y: 260, distance: 186.0
click at [893, 260] on div "helper . moveDown ( ) helper . build ( "rightArrow" ) helper . moveRight ( 1 )" at bounding box center [1145, 449] width 504 height 480
click at [1023, 247] on div "helper . moveDown ( ) helper . build ( "rightArrow" ) helper . moveRight ( 1 )" at bounding box center [1145, 449] width 504 height 480
drag, startPoint x: 1035, startPoint y: 252, endPoint x: 1044, endPoint y: 253, distance: 9.1
click at [1044, 253] on div "helper . moveDown ( ) helper . build ( "rightArrow" ) helper . moveRight ( 1 )" at bounding box center [1148, 468] width 510 height 516
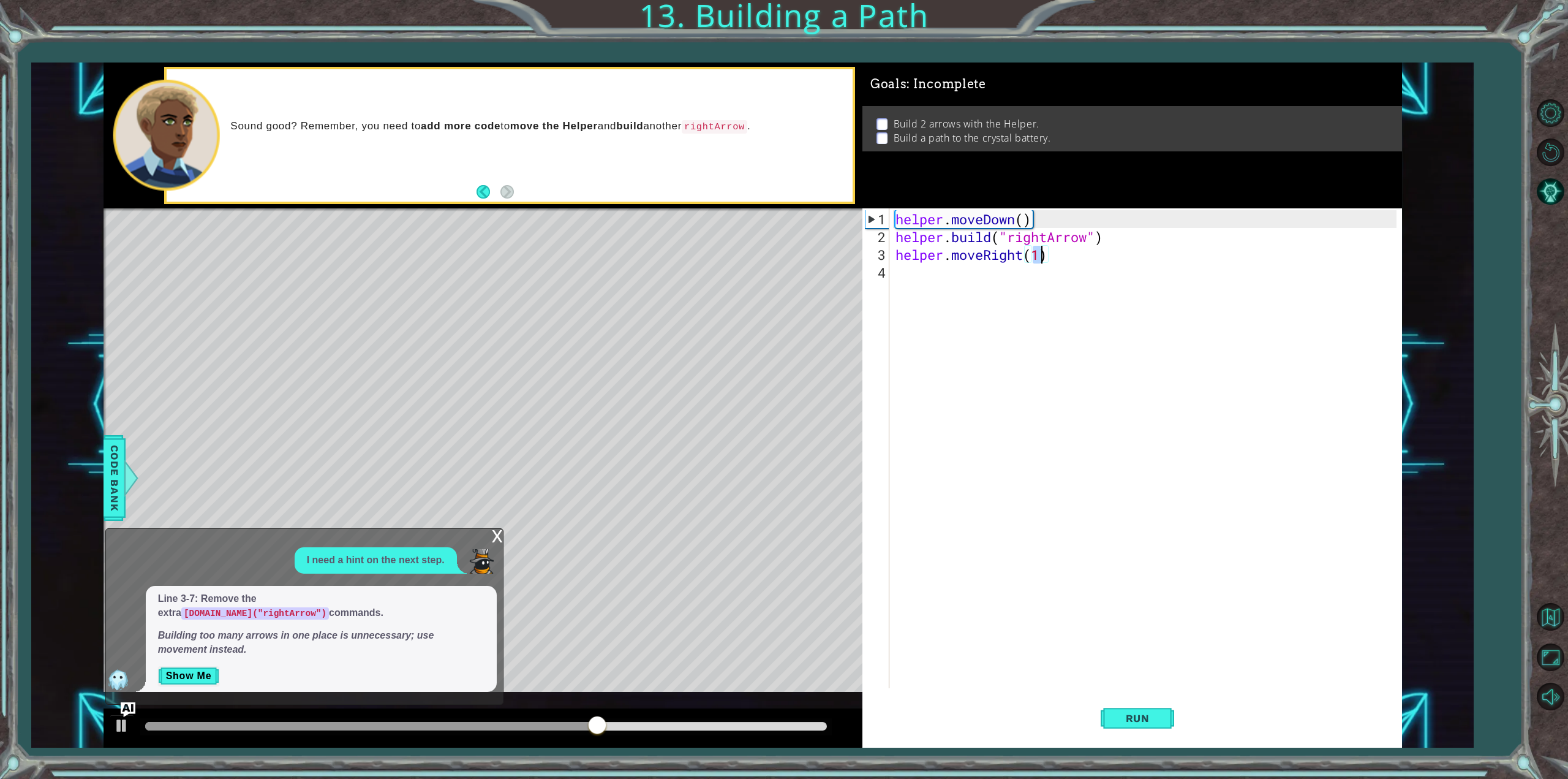
type textarea "helper.moveRight(2)"
click at [629, 254] on div "1 2 3 4 helper . moveDown ( ) helper . build ( "rightArrow" ) helper . moveRigh…" at bounding box center [753, 405] width 1299 height 686
click at [923, 287] on div "helper . moveDown ( ) helper . build ( "rightArrow" ) helper . moveRight ( 2 )" at bounding box center [1148, 468] width 510 height 516
paste textarea "helper.moveRight(2)"
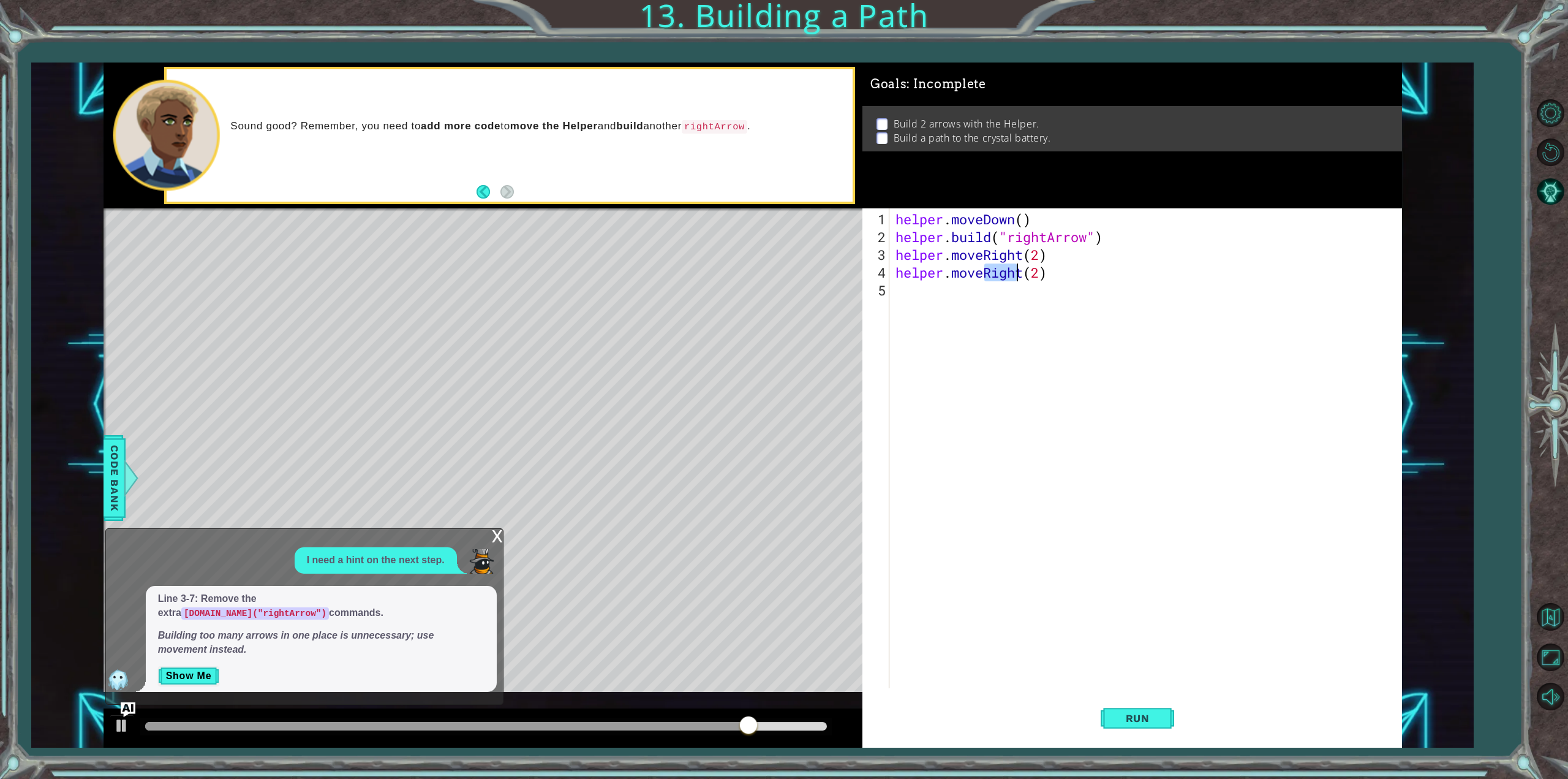
drag, startPoint x: 983, startPoint y: 275, endPoint x: 1021, endPoint y: 273, distance: 38.1
click at [1021, 273] on div "helper . moveDown ( ) helper . build ( "rightArrow" ) helper . moveRight ( 2 ) …" at bounding box center [1148, 468] width 510 height 516
click at [1021, 273] on div "helper . moveDown ( ) helper . build ( "rightArrow" ) helper . moveRight ( 2 ) …" at bounding box center [1145, 449] width 504 height 480
drag, startPoint x: 1025, startPoint y: 273, endPoint x: 983, endPoint y: 276, distance: 42.1
click at [983, 276] on div "helper . moveDown ( ) helper . build ( "rightArrow" ) helper . moveRight ( 2 ) …" at bounding box center [1148, 468] width 510 height 516
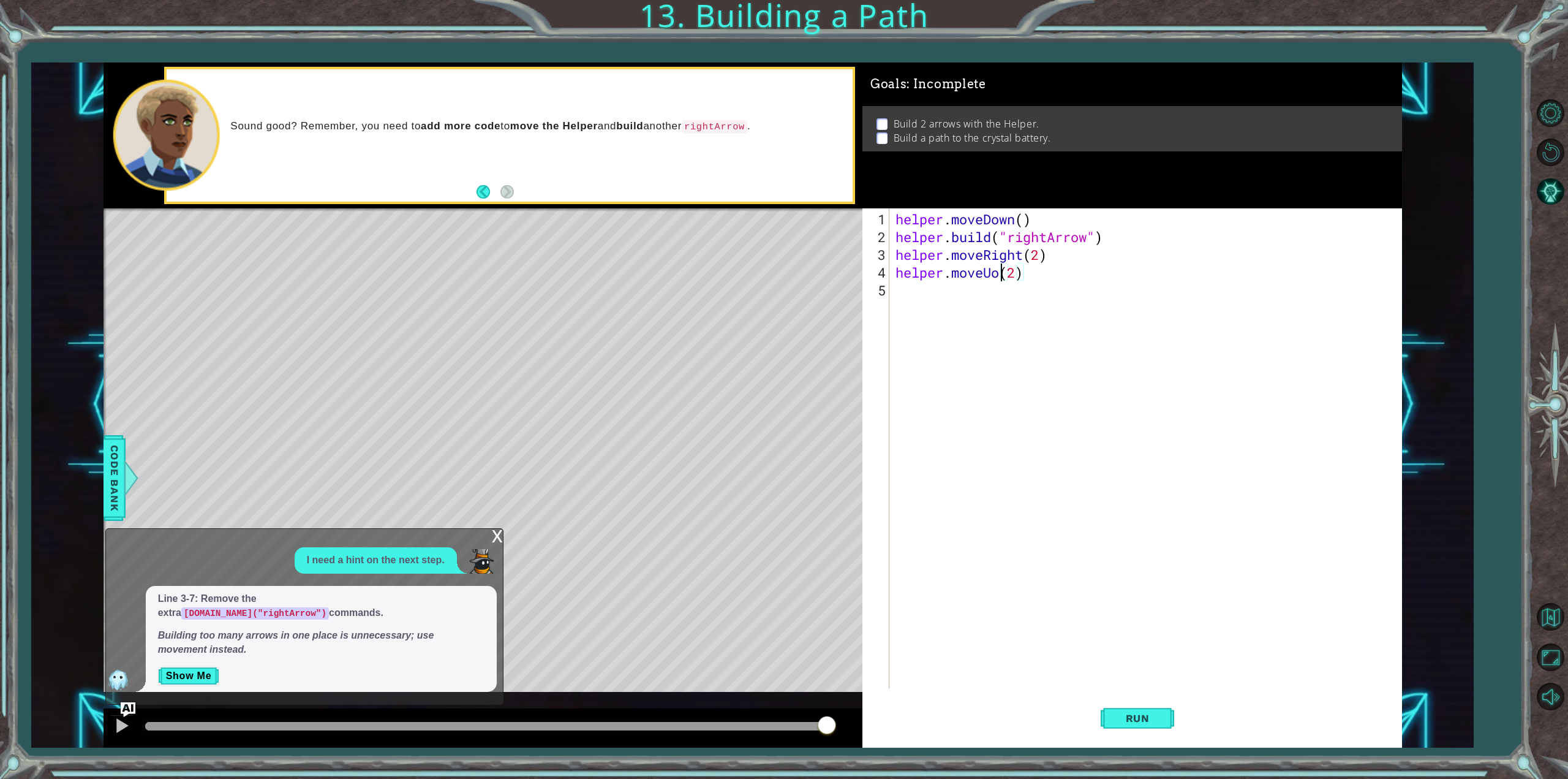
scroll to position [0, 5]
click at [1011, 277] on div "helper . moveDown ( ) helper . build ( "rightArrow" ) helper . moveRight ( 2 ) …" at bounding box center [1148, 468] width 510 height 516
click at [817, 262] on div "1 2 3 4 helper . moveDown ( ) helper . build ( "rightArrow" ) helper . moveRigh…" at bounding box center [753, 405] width 1299 height 686
click at [1098, 252] on div "helper . moveDown ( ) helper . build ( "rightArrow" ) helper . moveRight ( 2 ) …" at bounding box center [1148, 468] width 510 height 516
click at [852, 267] on div "1 2 3 4 helper . moveDown ( ) helper . build ( "rightArrow" ) helper . moveRigh…" at bounding box center [753, 405] width 1299 height 686
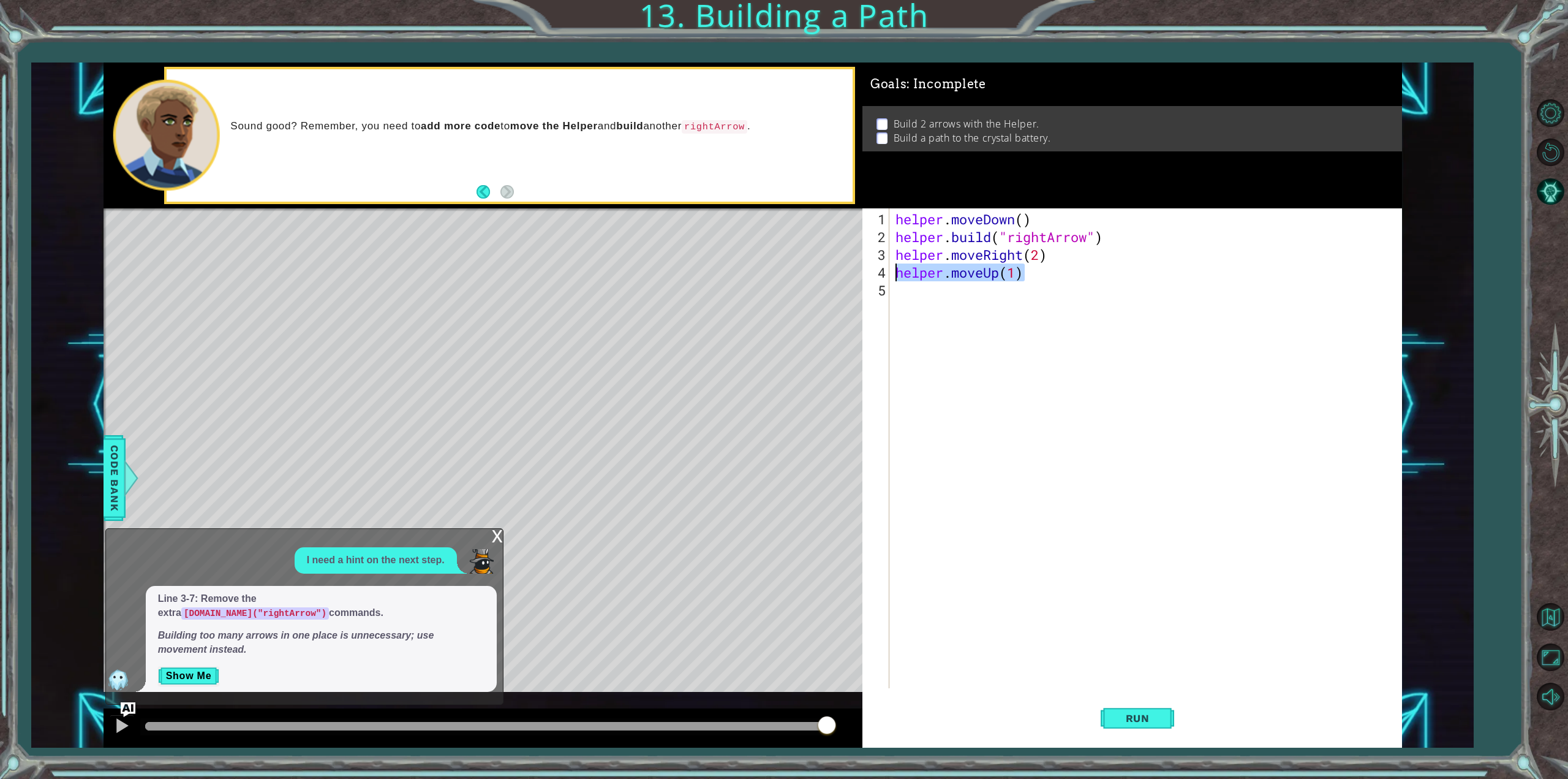
type textarea "helper.moveUp(1)"
click at [904, 292] on div "helper . moveDown ( ) helper . build ( "rightArrow" ) helper . moveRight ( 2 ) …" at bounding box center [1148, 468] width 510 height 516
paste textarea "helper.moveUp(1)"
drag, startPoint x: 985, startPoint y: 291, endPoint x: 999, endPoint y: 291, distance: 14.0
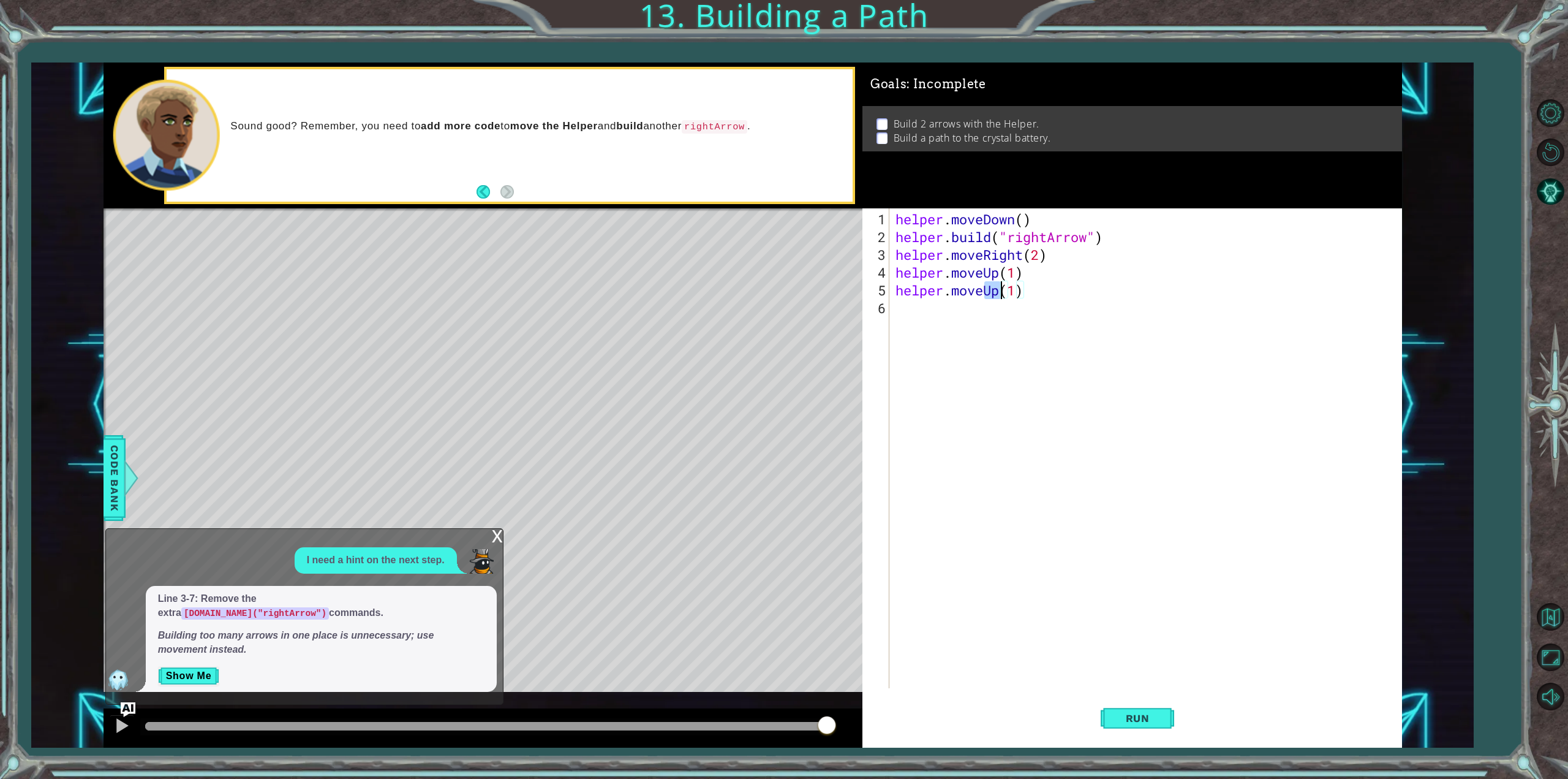
click at [999, 291] on div "helper . moveDown ( ) helper . build ( "rightArrow" ) helper . moveRight ( 2 ) …" at bounding box center [1148, 468] width 510 height 516
click at [1047, 279] on div "helper . moveDown ( ) helper . build ( "rightArrow" ) helper . moveRight ( 2 ) …" at bounding box center [1148, 468] width 510 height 516
click at [856, 252] on div "1 2 3 4 helper . moveDown ( ) helper . build ( "rightArrow" ) helper . moveRigh…" at bounding box center [753, 405] width 1299 height 686
type textarea "helper.moveRight(2)"
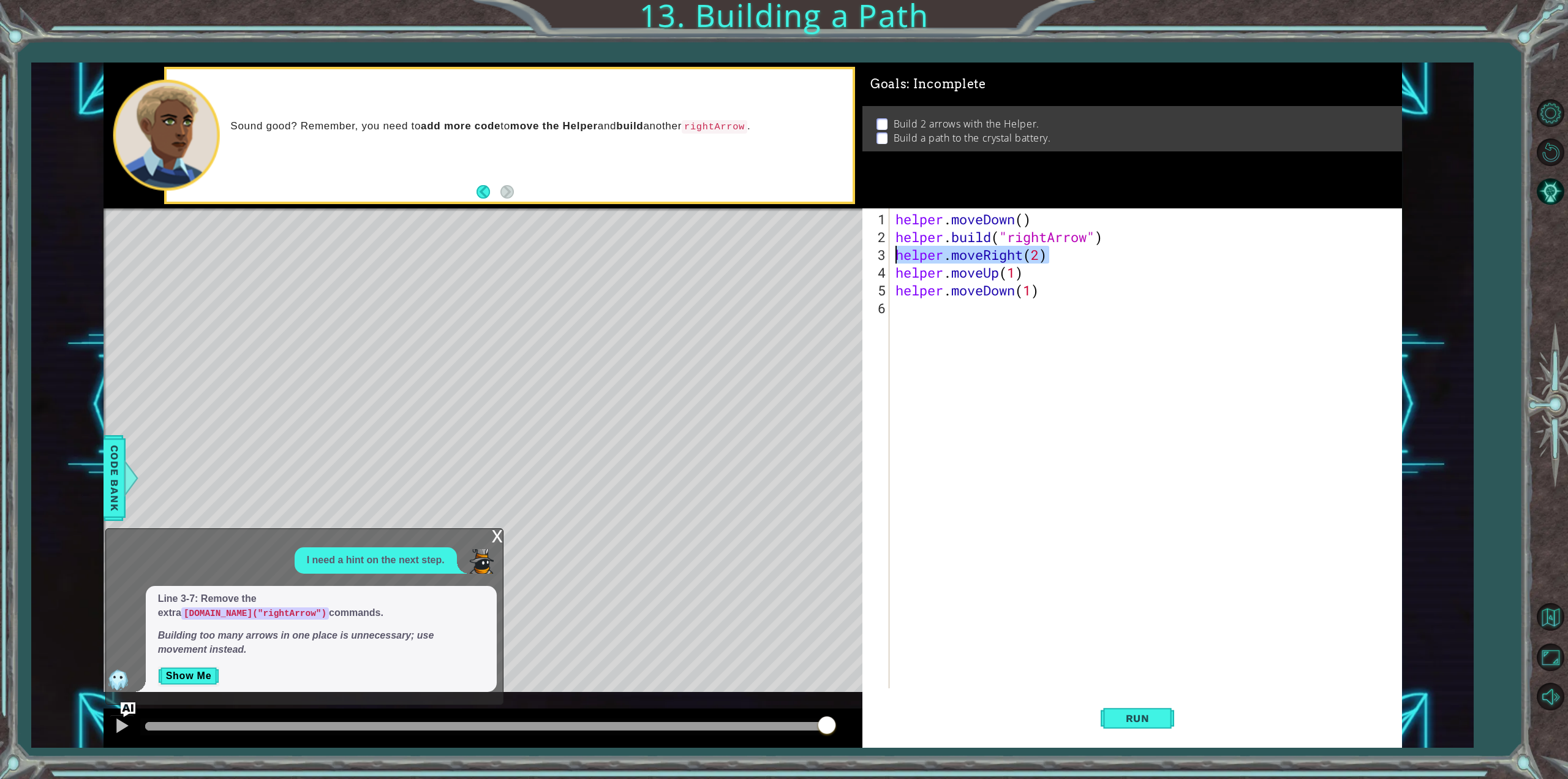
click at [904, 318] on div "helper . moveDown ( ) helper . build ( "rightArrow" ) helper . moveRight ( 2 ) …" at bounding box center [1148, 468] width 510 height 516
paste textarea "helper.moveRight(2)"
drag, startPoint x: 1041, startPoint y: 305, endPoint x: 1035, endPoint y: 307, distance: 6.3
click at [1035, 307] on div "helper . moveDown ( ) helper . build ( "rightArrow" ) helper . moveRight ( 2 ) …" at bounding box center [1148, 468] width 510 height 516
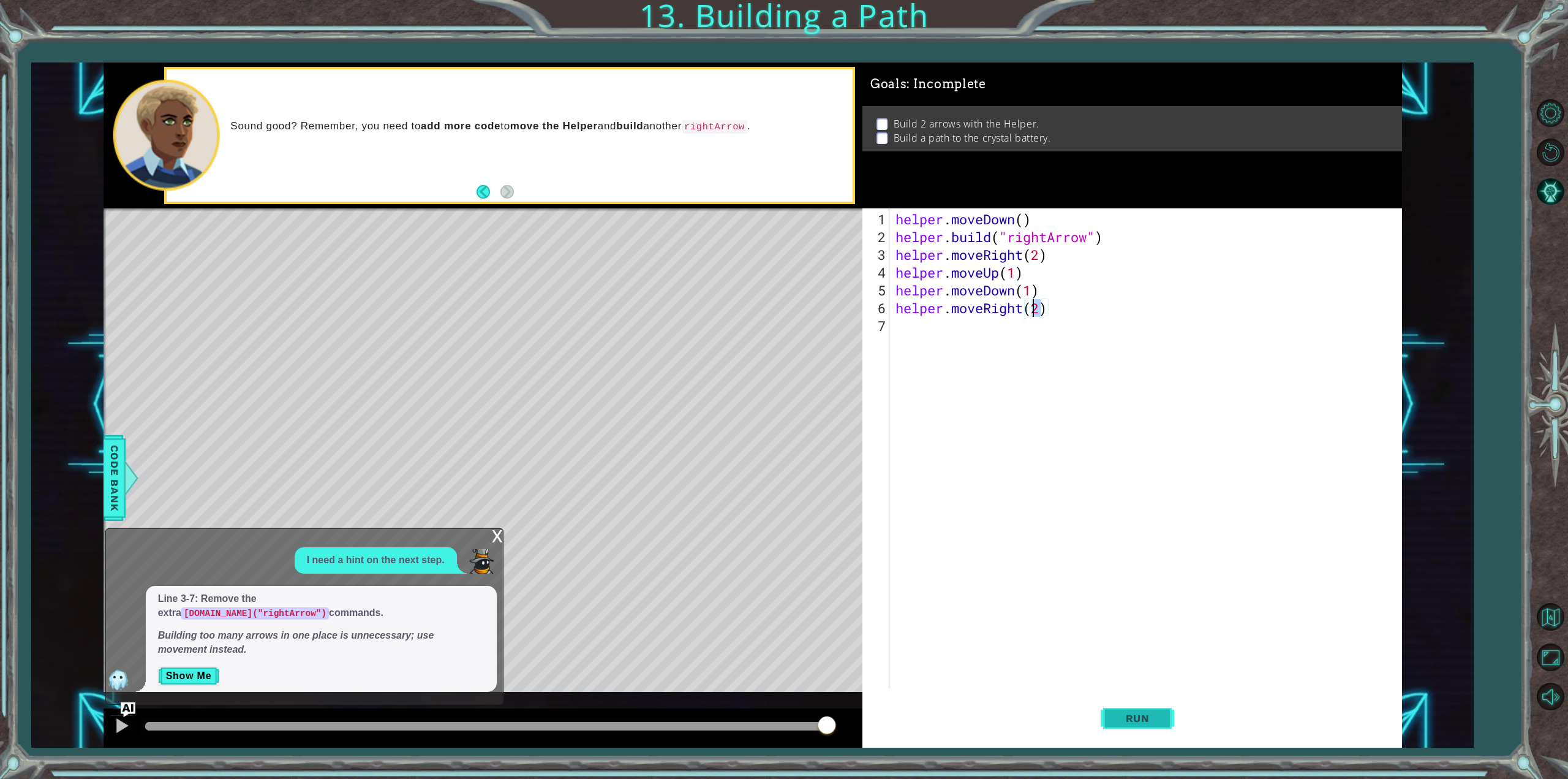
click at [1158, 731] on button "Run" at bounding box center [1137, 718] width 74 height 54
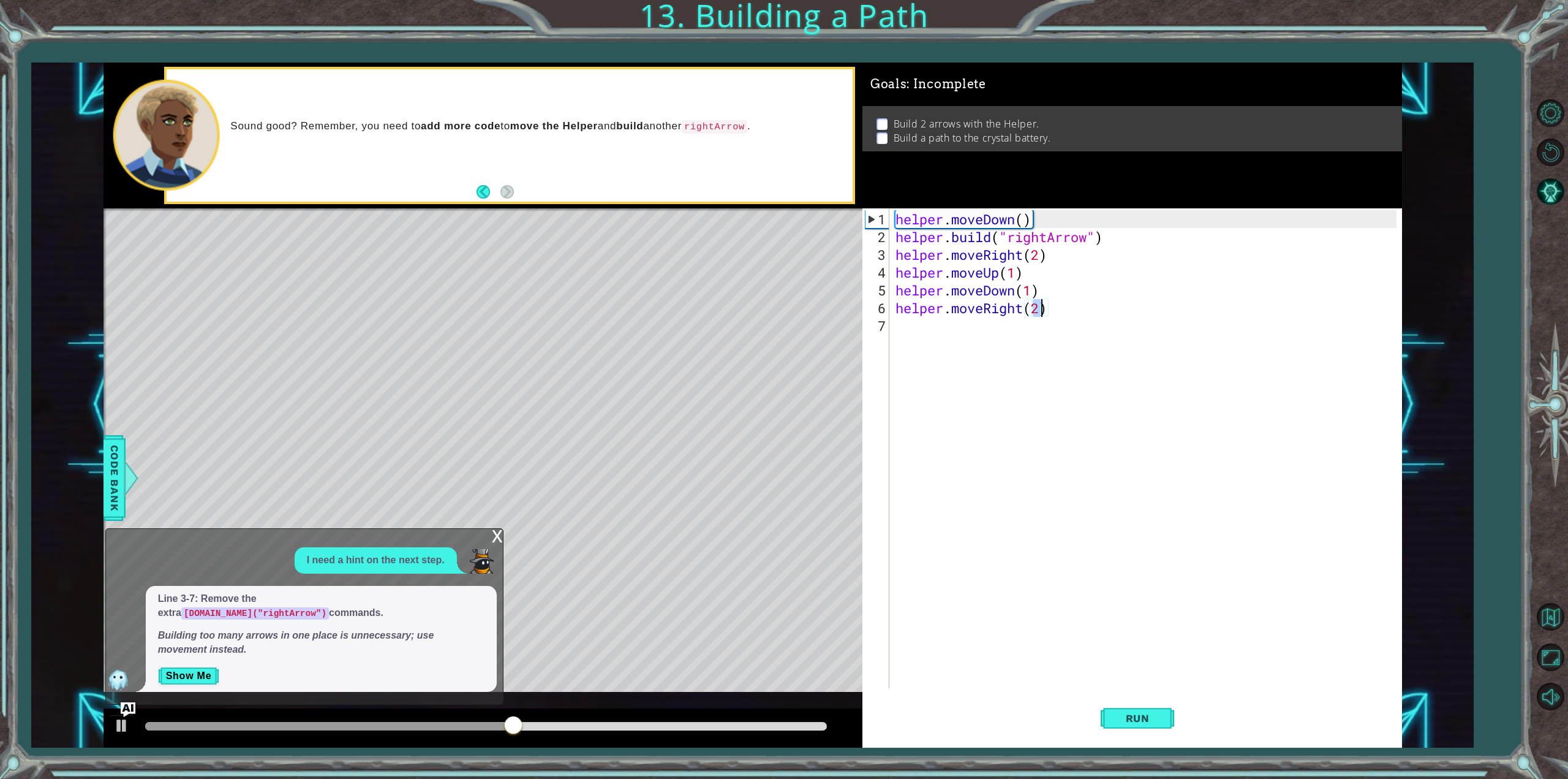
drag, startPoint x: 1037, startPoint y: 311, endPoint x: 1045, endPoint y: 311, distance: 8.0
click at [1045, 311] on div "helper . moveDown ( ) helper . build ( "rightArrow" ) helper . moveRight ( 2 ) …" at bounding box center [1148, 468] width 510 height 516
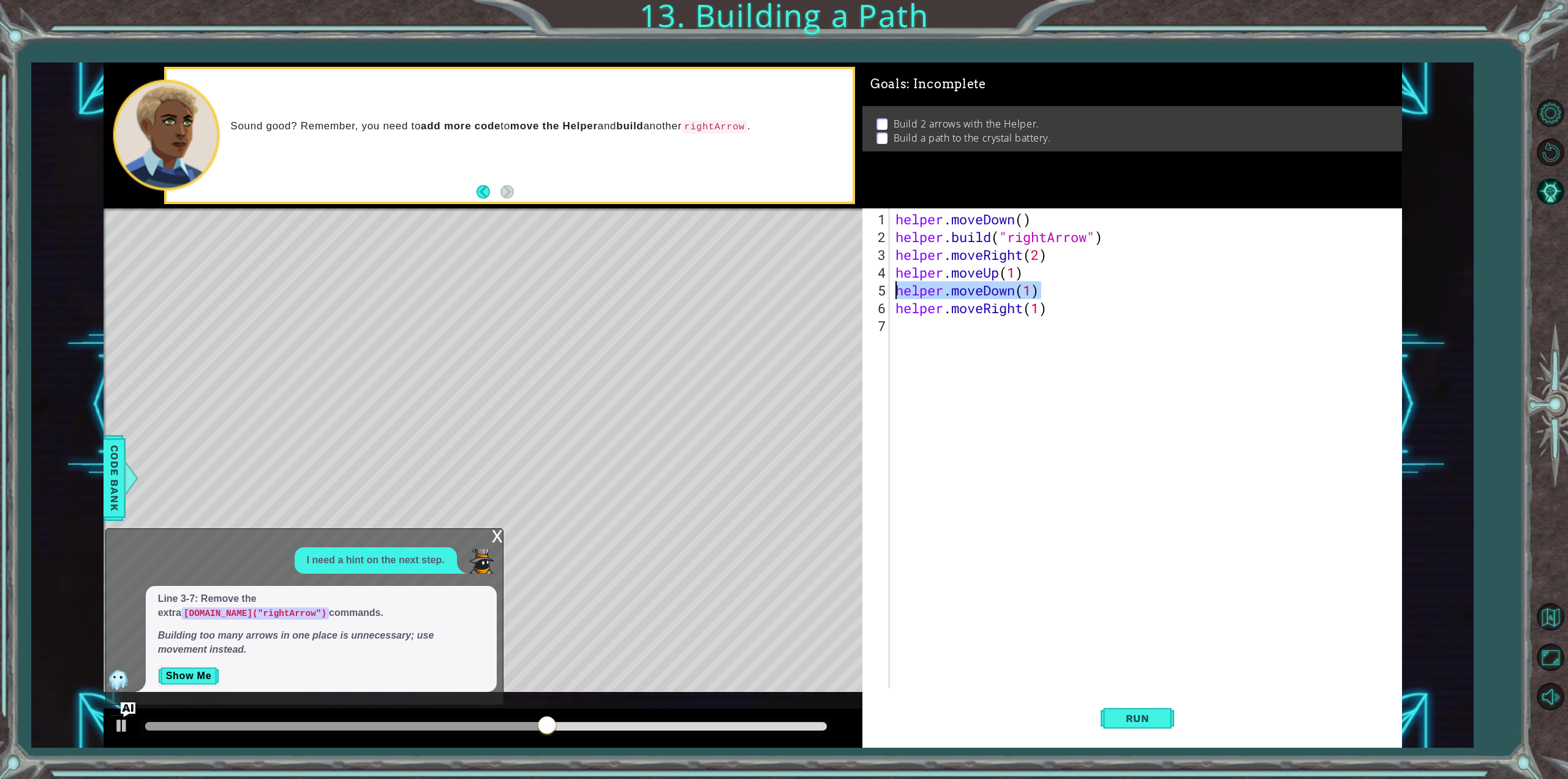
drag, startPoint x: 1056, startPoint y: 284, endPoint x: 868, endPoint y: 284, distance: 188.0
click at [868, 284] on div "helper.moveRight(1) 1 2 3 4 5 6 7 helper . moveDown ( ) helper . build ( "right…" at bounding box center [1130, 449] width 534 height 480
type textarea "helper.moveDown(1)"
click at [913, 336] on div "helper . moveDown ( ) helper . build ( "rightArrow" ) helper . moveRight ( 2 ) …" at bounding box center [1148, 468] width 510 height 516
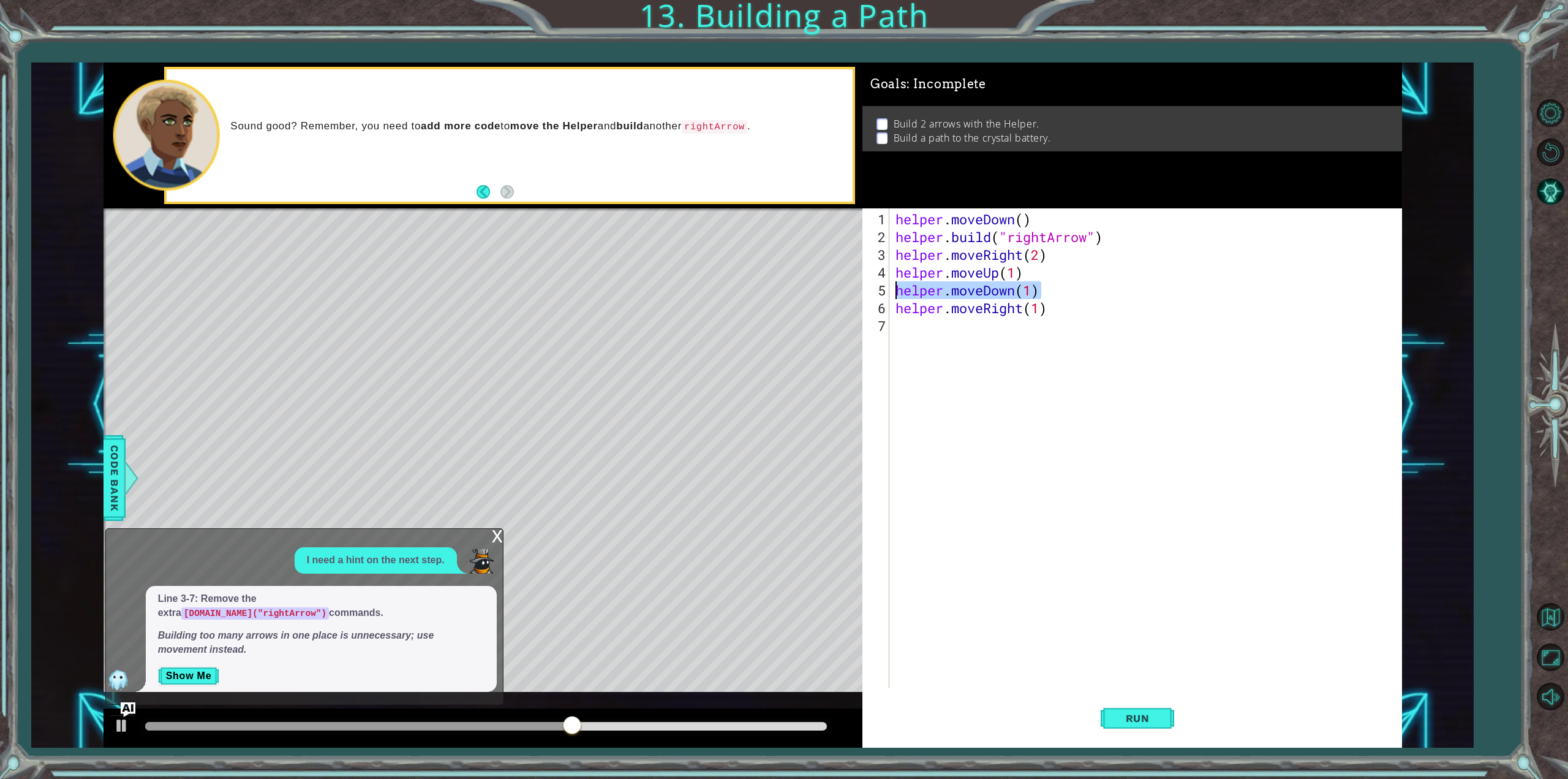
scroll to position [0, 0]
paste textarea "helper.moveDown(1)"
drag, startPoint x: 1026, startPoint y: 272, endPoint x: 884, endPoint y: 278, distance: 142.1
click at [884, 278] on div "helper.moveDown(1) 1 2 3 4 5 6 7 8 helper . moveDown ( ) helper . build ( "righ…" at bounding box center [1130, 449] width 534 height 480
type textarea "helper.moveUp(1)"
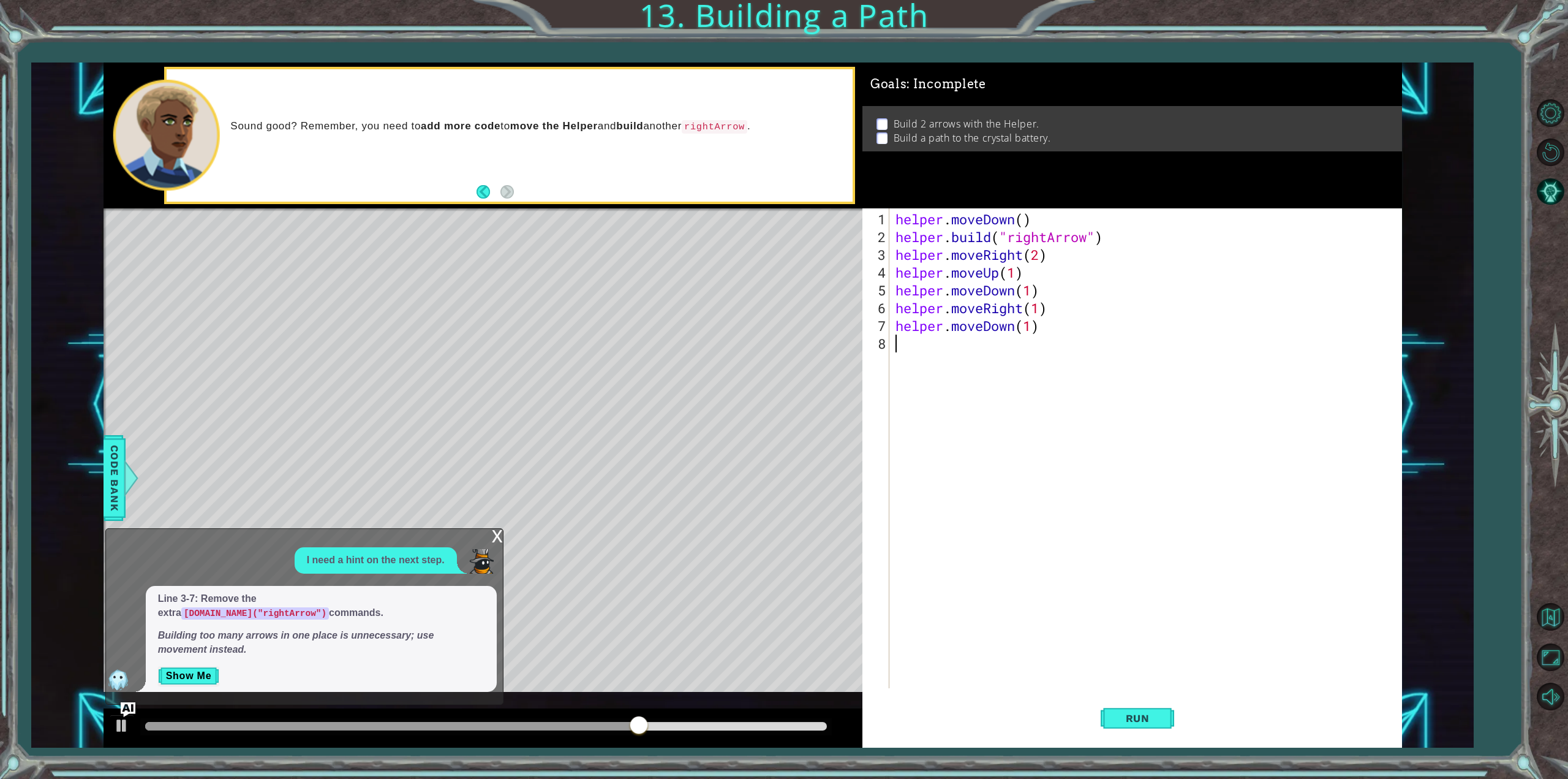
click at [922, 363] on div "helper . moveDown ( ) helper . build ( "rightArrow" ) helper . moveRight ( 2 ) …" at bounding box center [1148, 468] width 510 height 516
paste textarea "helper.moveUp(1)"
click at [837, 308] on div "1 2 3 4 helper . moveDown ( ) helper . build ( "rightArrow" ) helper . moveRigh…" at bounding box center [753, 405] width 1299 height 686
type textarea "helper.moveRight(1)"
drag, startPoint x: 919, startPoint y: 366, endPoint x: 928, endPoint y: 373, distance: 11.4
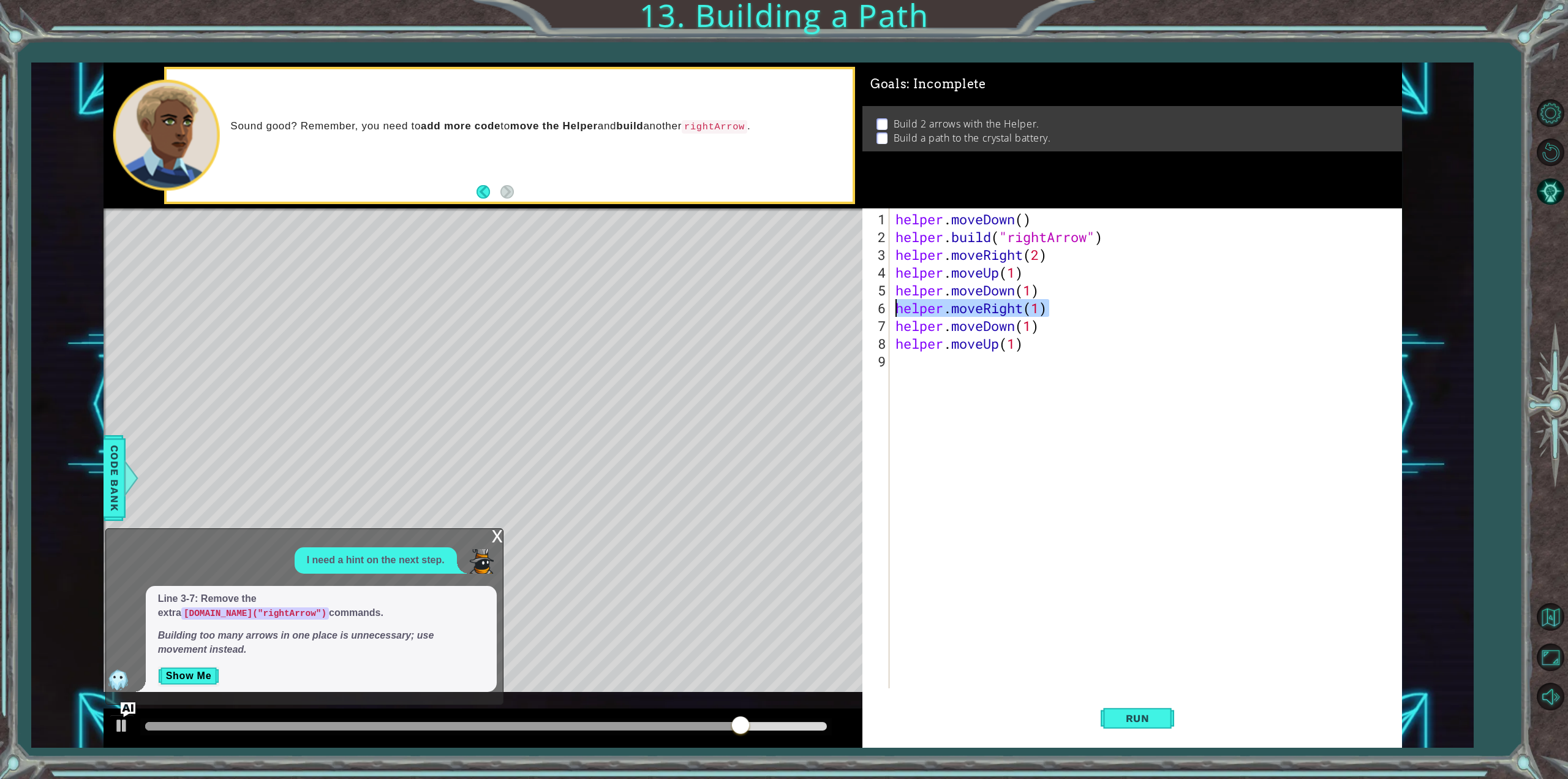
click at [919, 366] on div "helper . moveDown ( ) helper . build ( "rightArrow" ) helper . moveRight ( 2 ) …" at bounding box center [1148, 468] width 510 height 516
paste textarea "helper.moveRight(1)"
type textarea "helper.moveRight(1)"
click at [1123, 725] on button "Run" at bounding box center [1137, 718] width 74 height 54
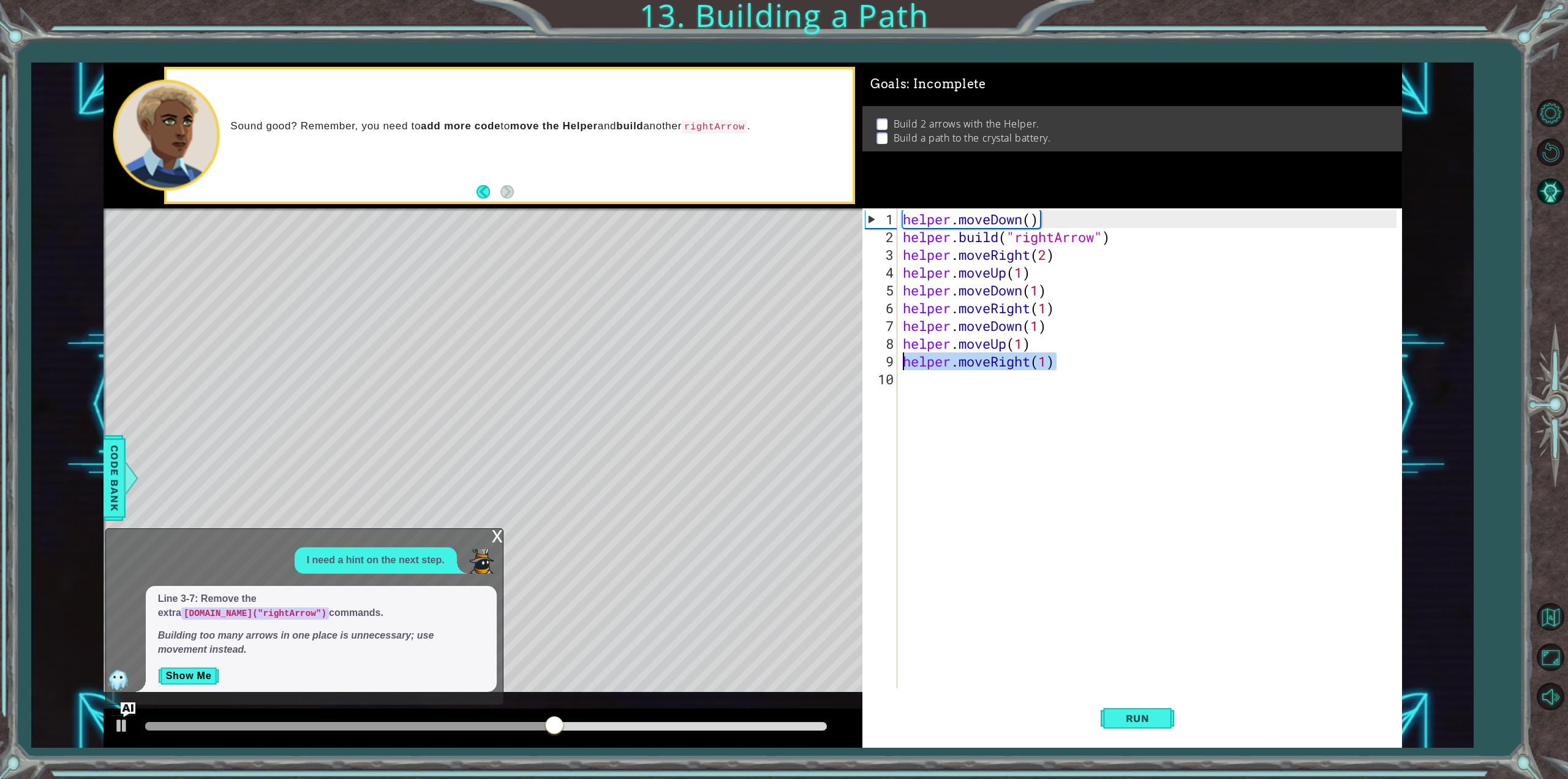
drag, startPoint x: 1091, startPoint y: 351, endPoint x: 885, endPoint y: 366, distance: 206.5
click at [885, 366] on div "helper.moveRight(1) 1 2 3 4 5 6 7 8 9 10 helper . moveDown ( ) helper . build (…" at bounding box center [1130, 449] width 534 height 480
type textarea "helper.moveUp(1)"
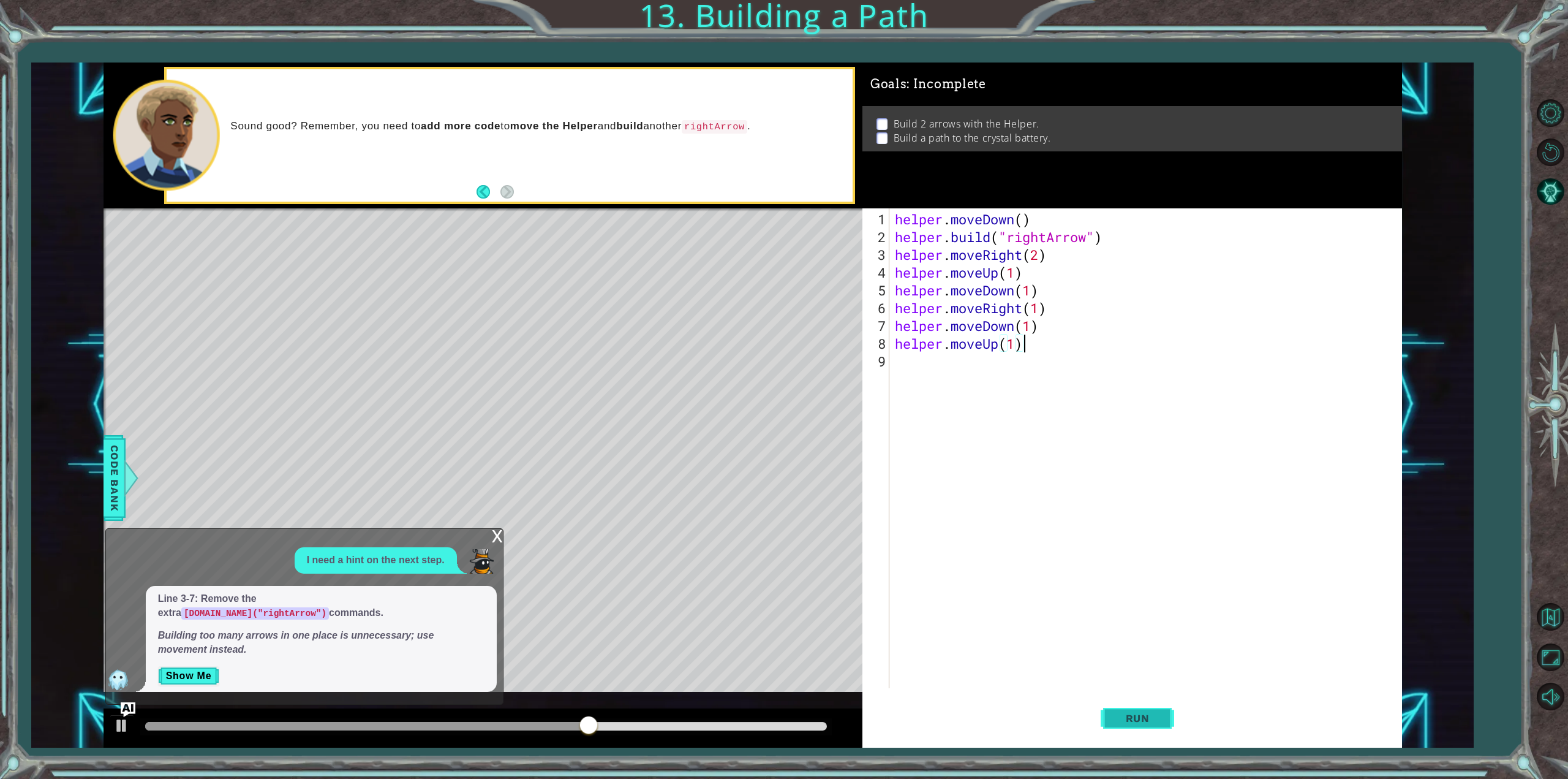
click at [1152, 733] on button "Run" at bounding box center [1137, 718] width 74 height 54
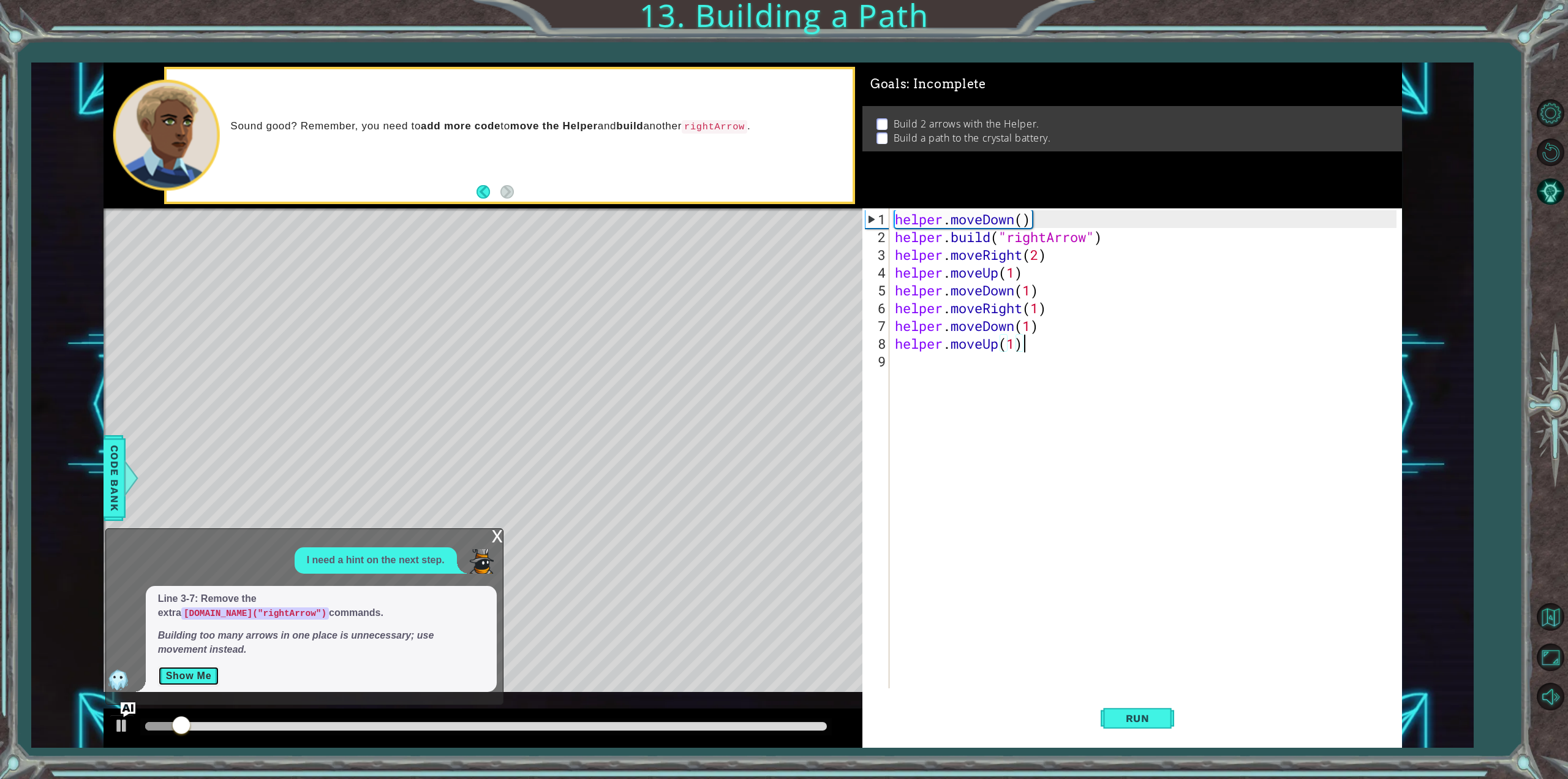
click at [183, 682] on button "Show Me" at bounding box center [189, 676] width 62 height 20
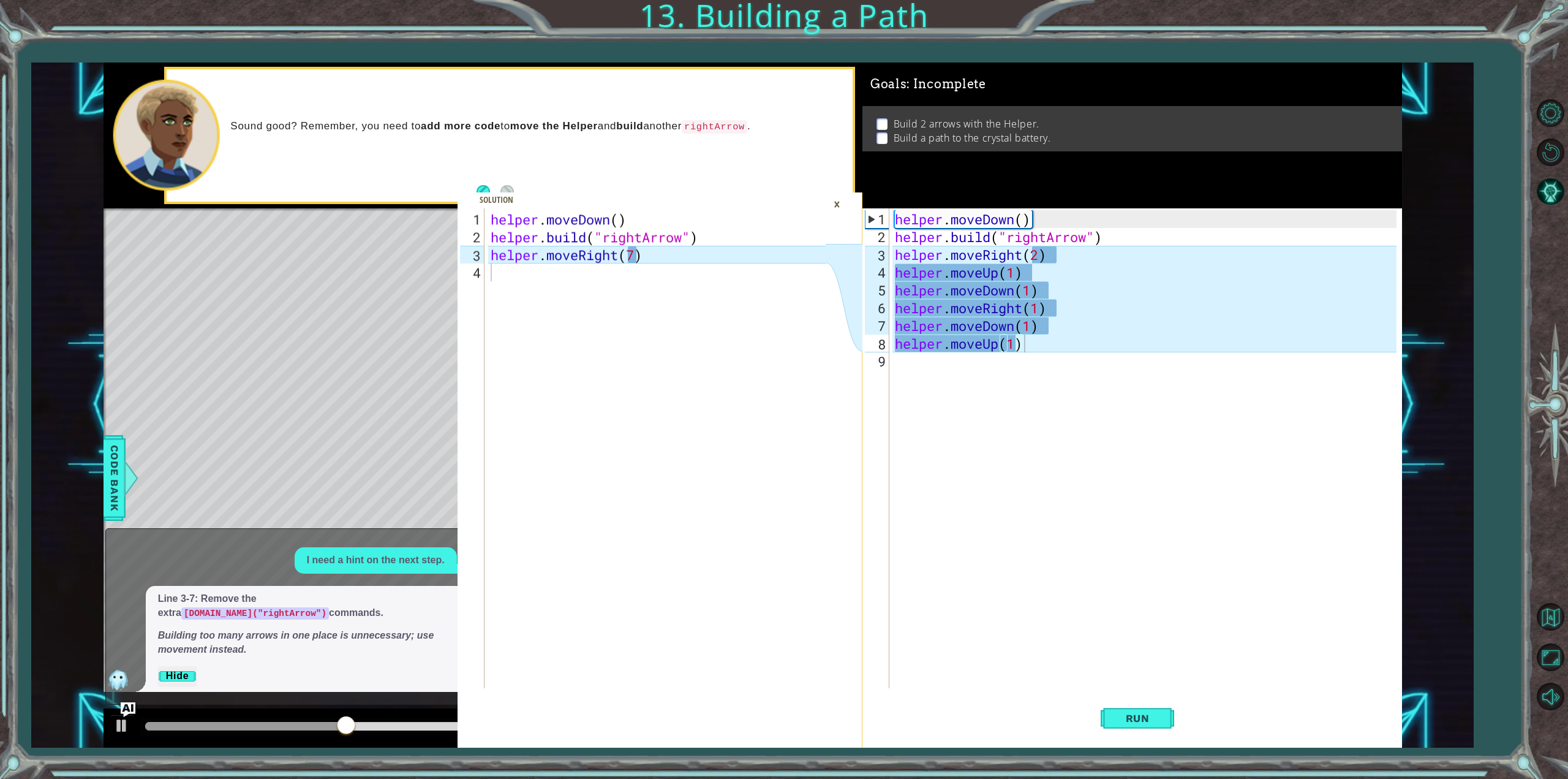
click at [834, 199] on div "×" at bounding box center [837, 203] width 19 height 21
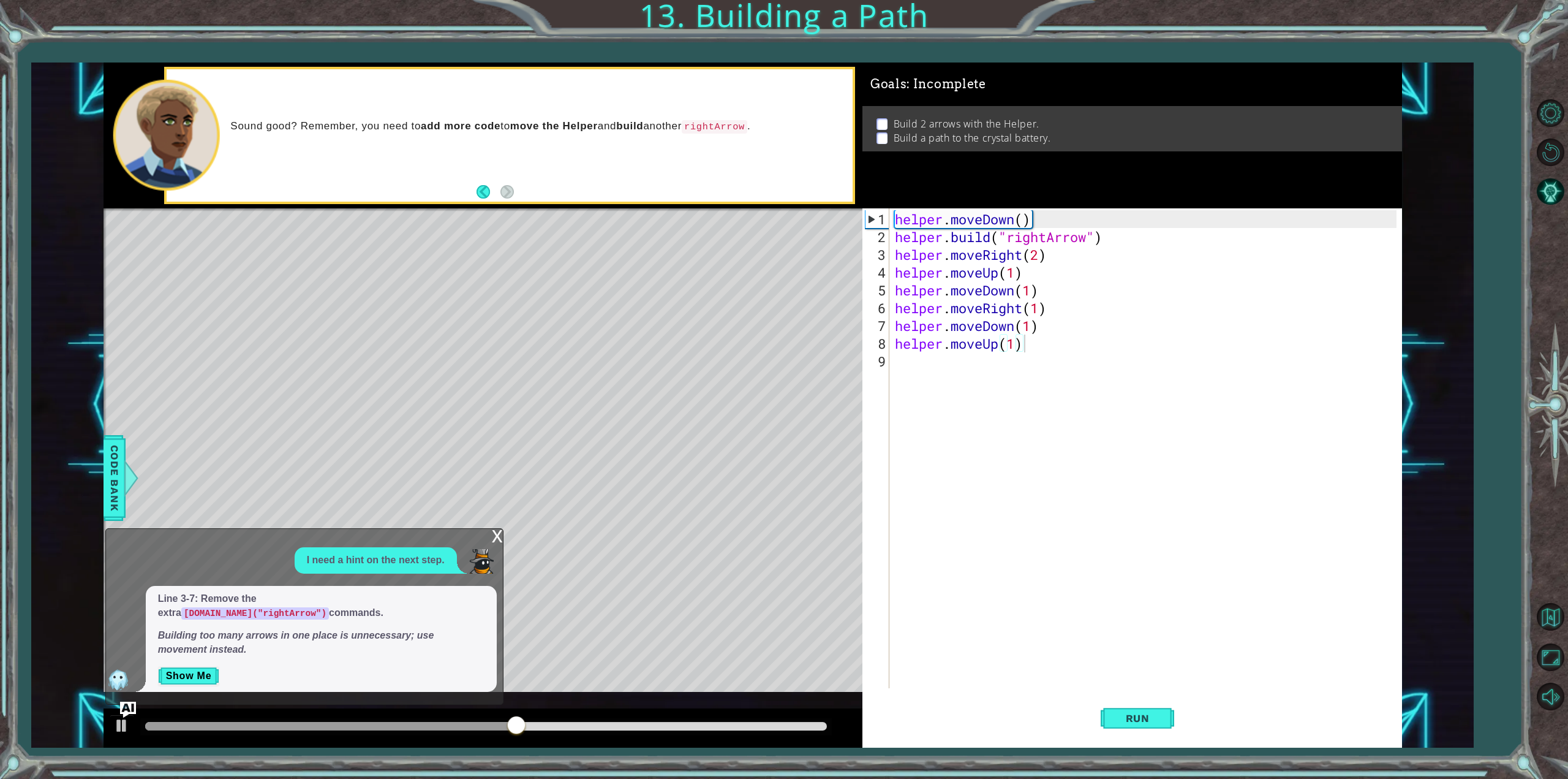
click at [121, 708] on img "Ask AI" at bounding box center [127, 710] width 16 height 16
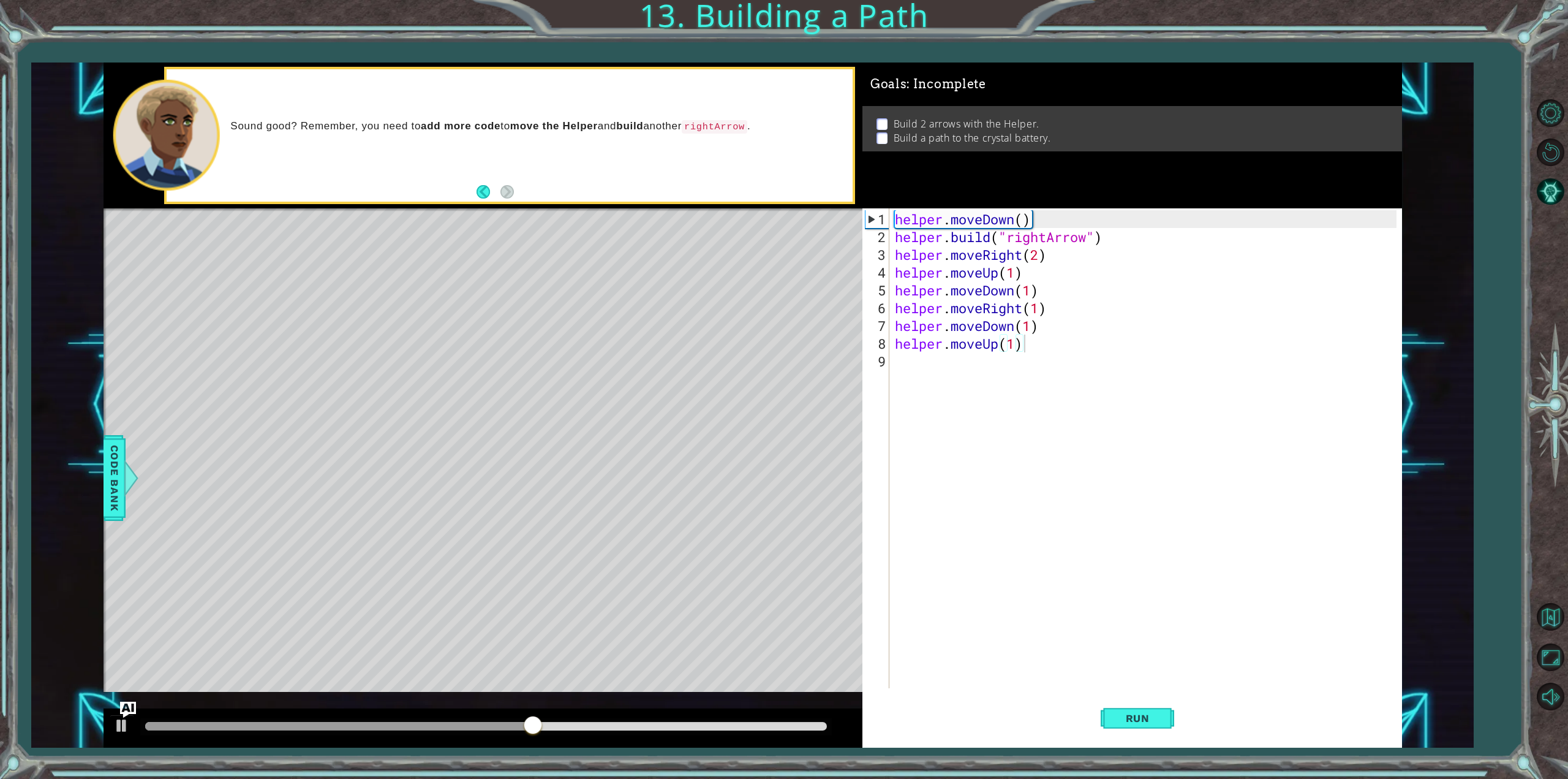
click at [129, 706] on img "Ask AI" at bounding box center [127, 710] width 16 height 16
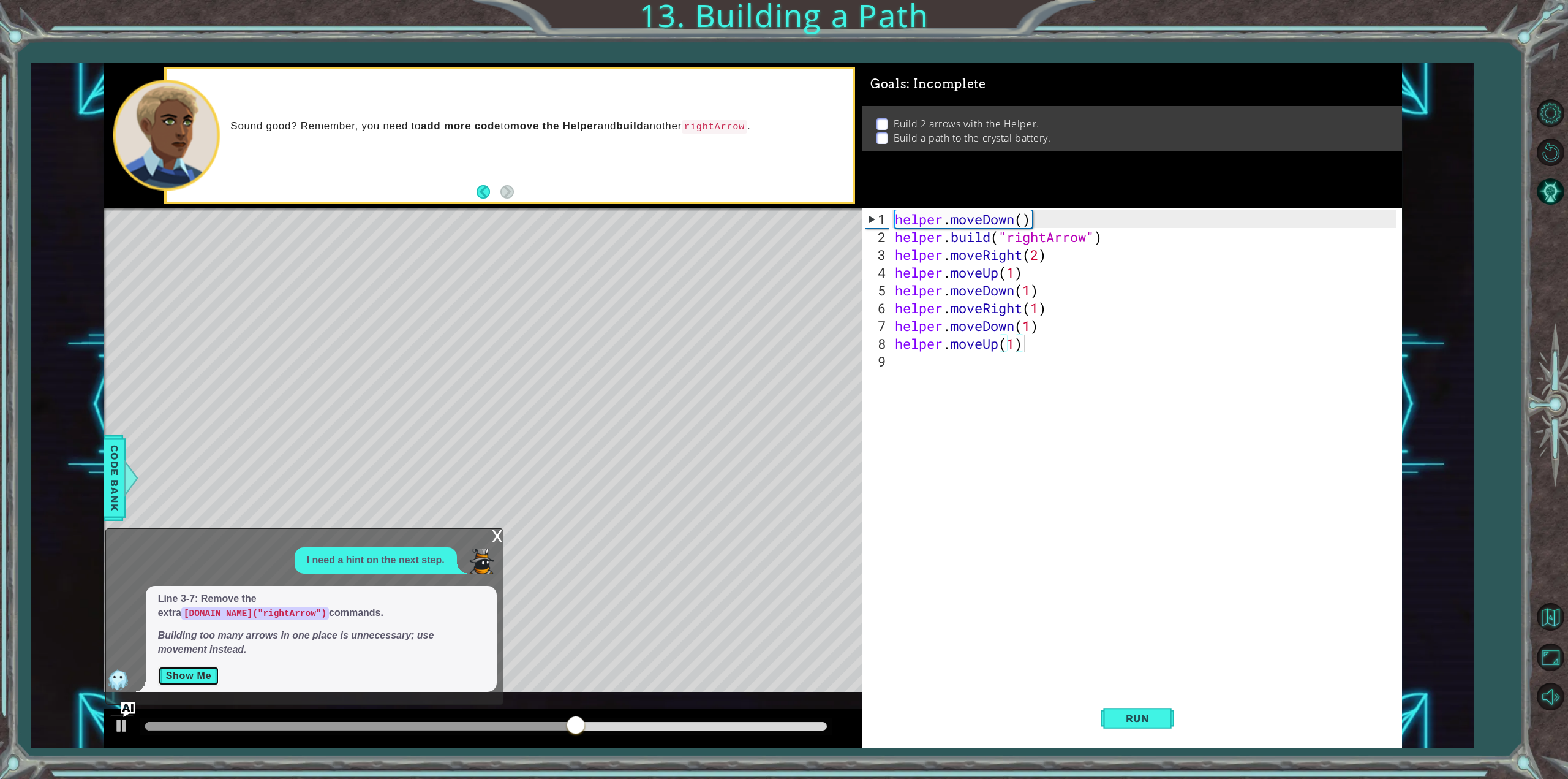
click at [206, 671] on button "Show Me" at bounding box center [189, 676] width 62 height 20
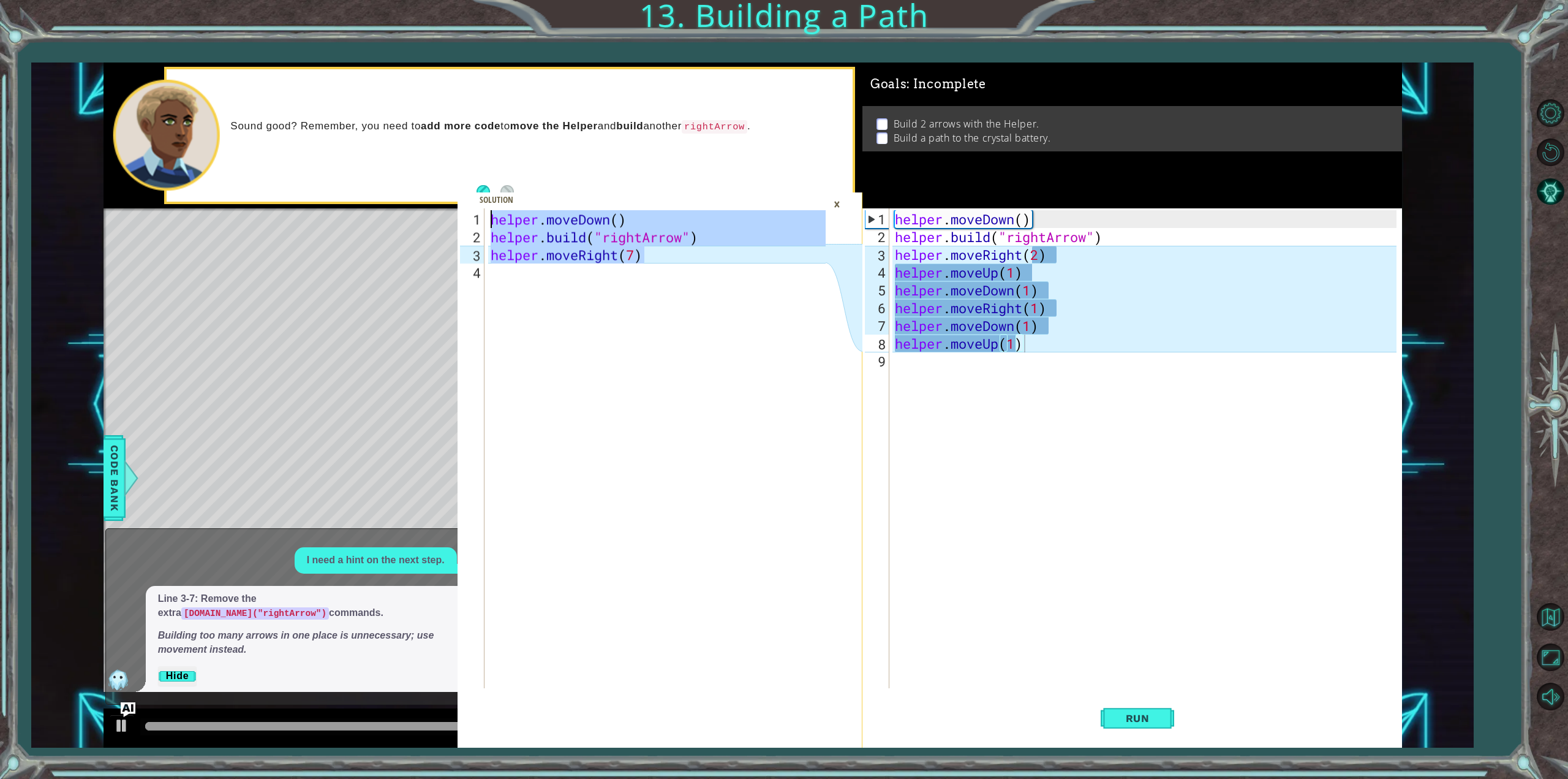
drag, startPoint x: 689, startPoint y: 260, endPoint x: 447, endPoint y: 198, distance: 249.8
click at [447, 198] on div "helper.moveRight(7) 1 2 3 4 helper . moveDown ( ) helper . build ( "rightArrow"…" at bounding box center [753, 405] width 1299 height 686
type textarea "helper.moveDown() [DOMAIN_NAME]("rightArrow")"
click at [1066, 347] on div "helper . moveDown ( ) helper . build ( "rightArrow" ) helper . moveRight ( 2 ) …" at bounding box center [1148, 468] width 510 height 516
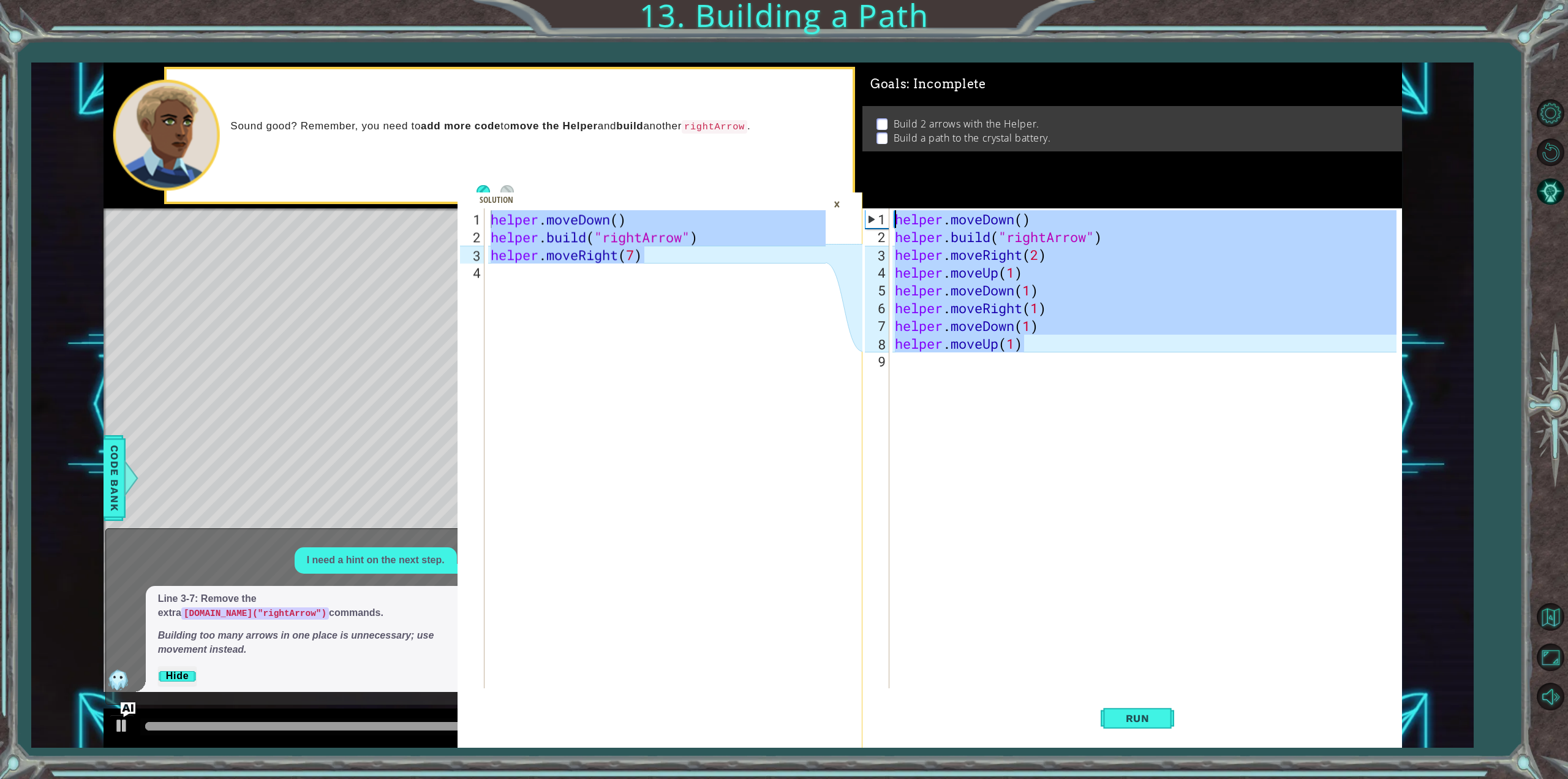
drag, startPoint x: 1066, startPoint y: 346, endPoint x: 652, endPoint y: 159, distance: 454.3
click at [652, 159] on div "helper.moveDown() [DOMAIN_NAME]("rightArrow") 1 2 3 4 helper . moveDown ( ) hel…" at bounding box center [753, 405] width 1299 height 686
paste textarea "Right(7"
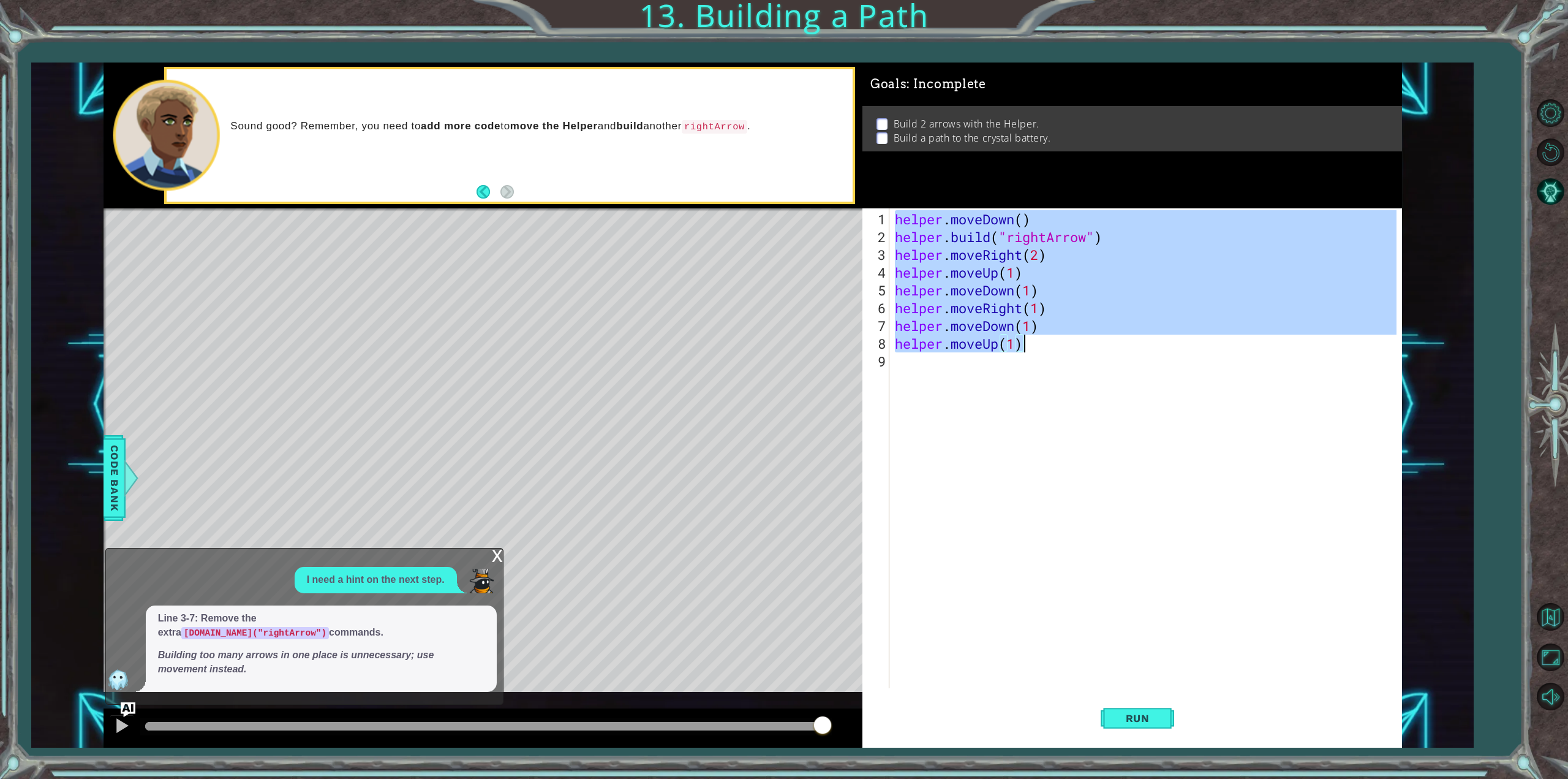
click at [1153, 274] on div "helper . moveDown ( ) helper . build ( "rightArrow" ) helper . moveRight ( 2 ) …" at bounding box center [1145, 449] width 504 height 480
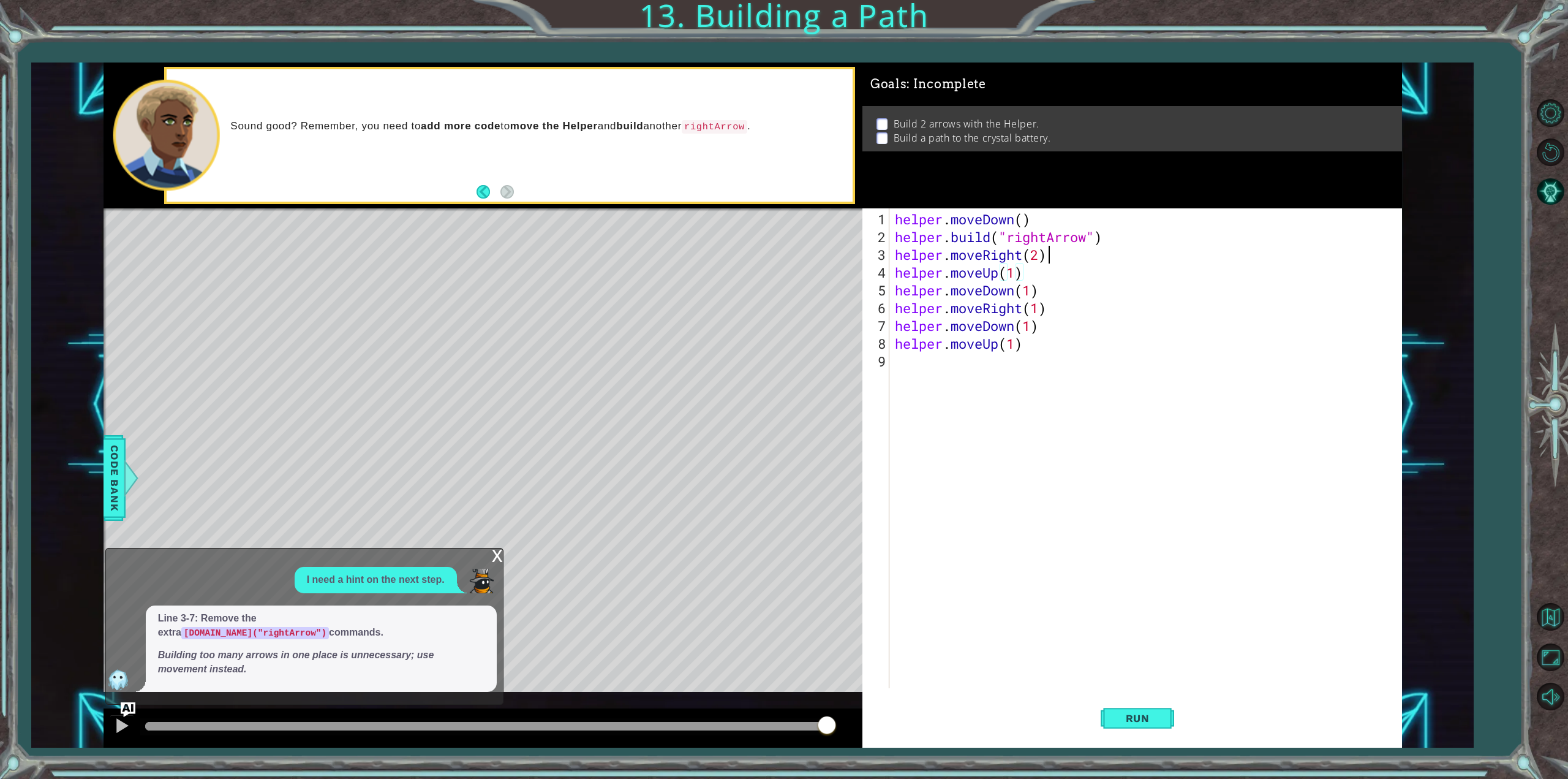
click at [1175, 253] on div "helper . moveDown ( ) helper . build ( "rightArrow" ) helper . moveRight ( 2 ) …" at bounding box center [1148, 468] width 510 height 516
click at [1182, 245] on div "helper . moveDown ( ) helper . build ( "rightArrow" ) helper . moveRight ( 2 ) …" at bounding box center [1148, 468] width 510 height 516
drag, startPoint x: 1185, startPoint y: 240, endPoint x: 865, endPoint y: 228, distance: 320.2
click at [865, 228] on div "helper.moveRight(2) 1 2 3 4 5 6 7 8 9 helper . moveDown ( ) helper . build ( "r…" at bounding box center [1130, 449] width 534 height 480
click at [909, 299] on div "helper . moveDown ( ) helper . build ( "rightArrow" ) helper . moveRight ( 2 ) …" at bounding box center [1148, 468] width 510 height 516
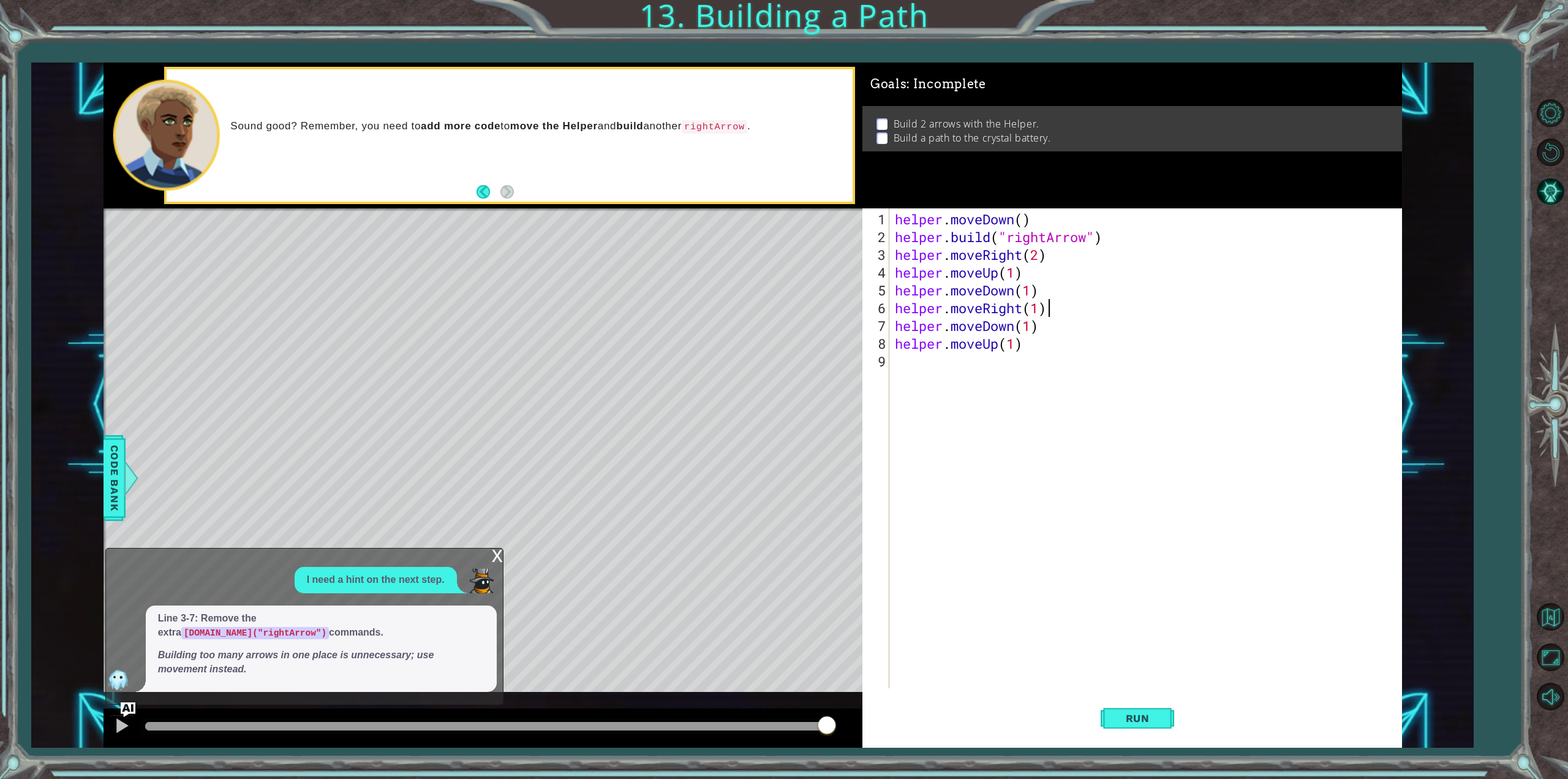
click at [1119, 302] on div "helper . moveDown ( ) helper . build ( "rightArrow" ) helper . moveRight ( 2 ) …" at bounding box center [1148, 468] width 510 height 516
click at [1122, 289] on div "helper . moveDown ( ) helper . build ( "rightArrow" ) helper . moveRight ( 2 ) …" at bounding box center [1148, 468] width 510 height 516
type textarea "helper.moveDown(1)"
paste textarea "[DOMAIN_NAME]("rightArrow")"
click at [1069, 360] on div "helper . moveDown ( ) helper . build ( "rightArrow" ) helper . moveRight ( 2 ) …" at bounding box center [1152, 468] width 502 height 516
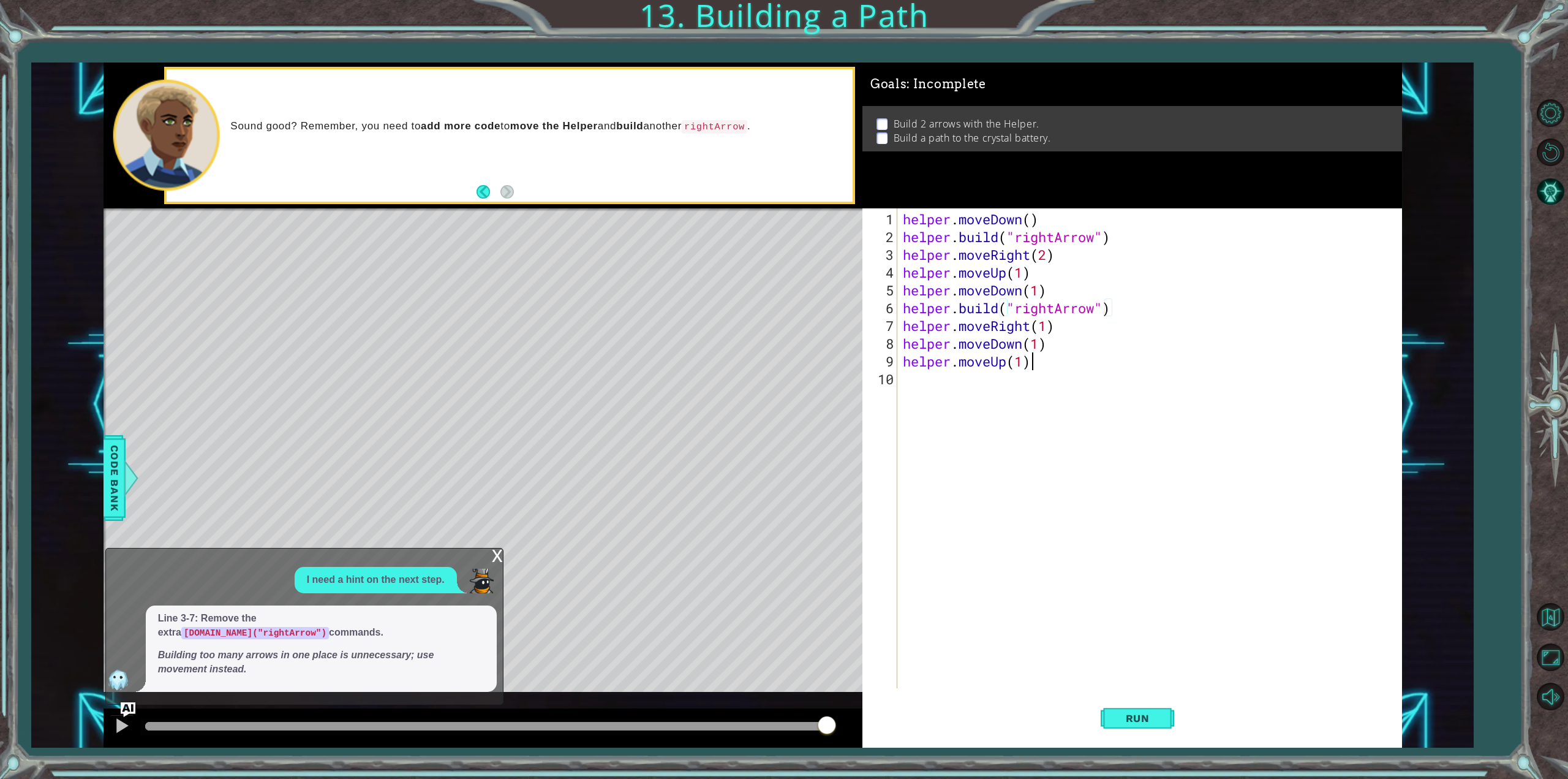
type textarea "helper.moveUp(1)"
paste textarea "[DOMAIN_NAME]("rightArrow")"
type textarea "[DOMAIN_NAME]("rightArrow")"
click at [1083, 341] on div "helper . moveDown ( ) helper . build ( "rightArrow" ) helper . moveRight ( 2 ) …" at bounding box center [1152, 468] width 502 height 516
type textarea "helper.moveDown(1)"
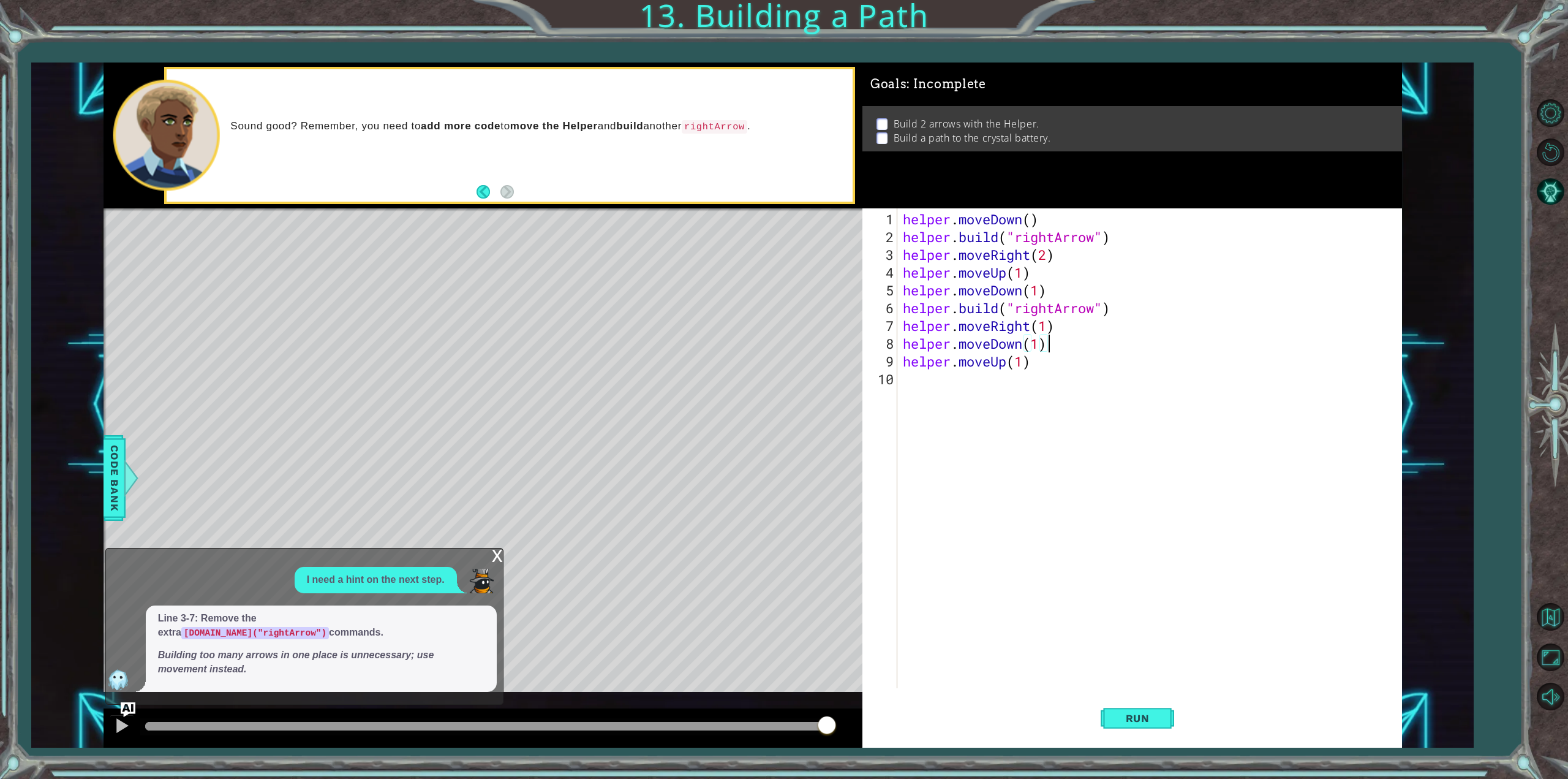
type textarea "\"
paste textarea "[DOMAIN_NAME]("rightArrow")"
type textarea "[DOMAIN_NAME]("rightArrow")"
click at [1146, 714] on span "Run" at bounding box center [1138, 718] width 49 height 12
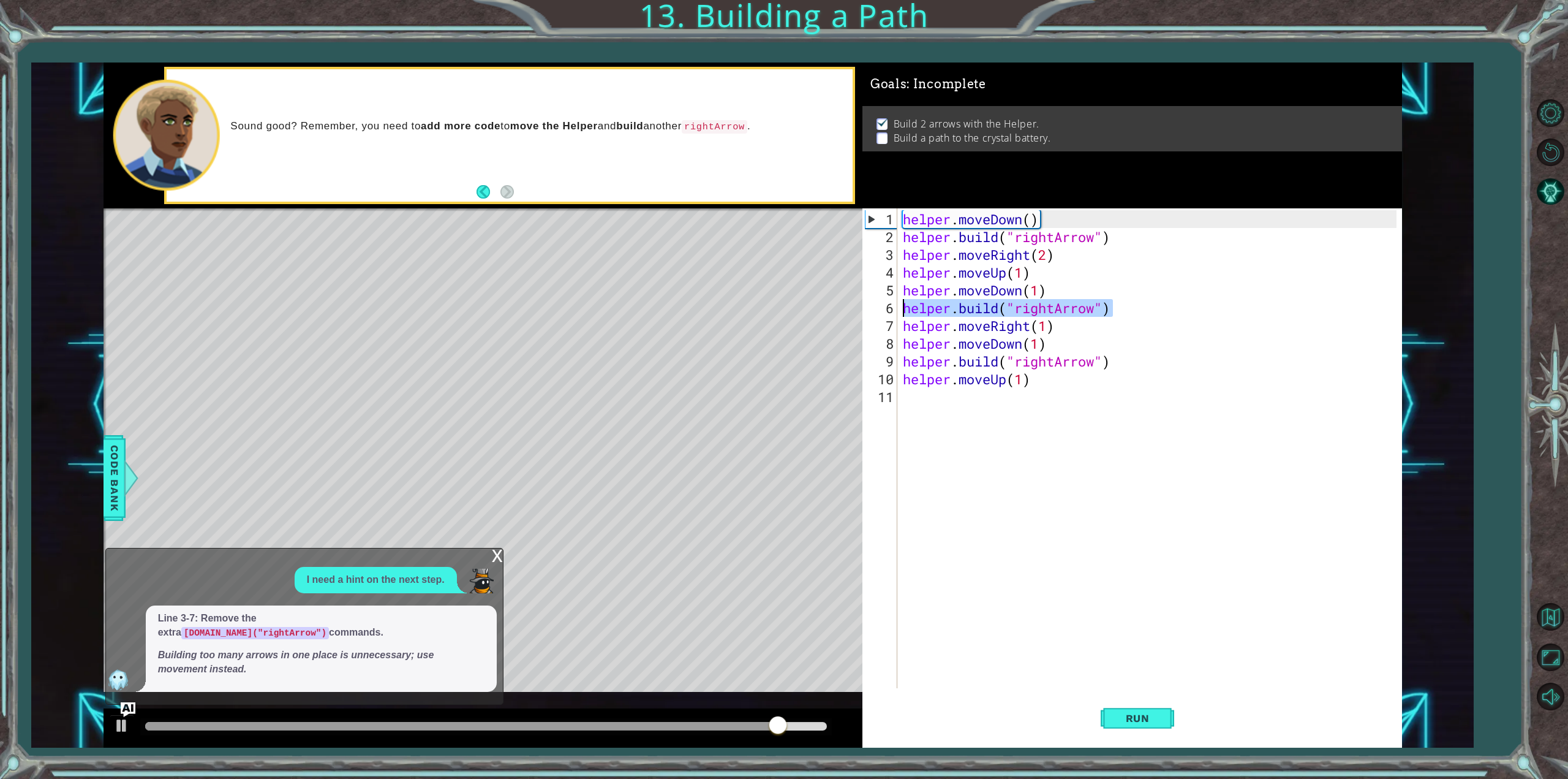
click at [808, 308] on div "helper.moveDown() [DOMAIN_NAME]("rightArrow") 1 2 3 4 helper . moveDown ( ) hel…" at bounding box center [753, 405] width 1299 height 686
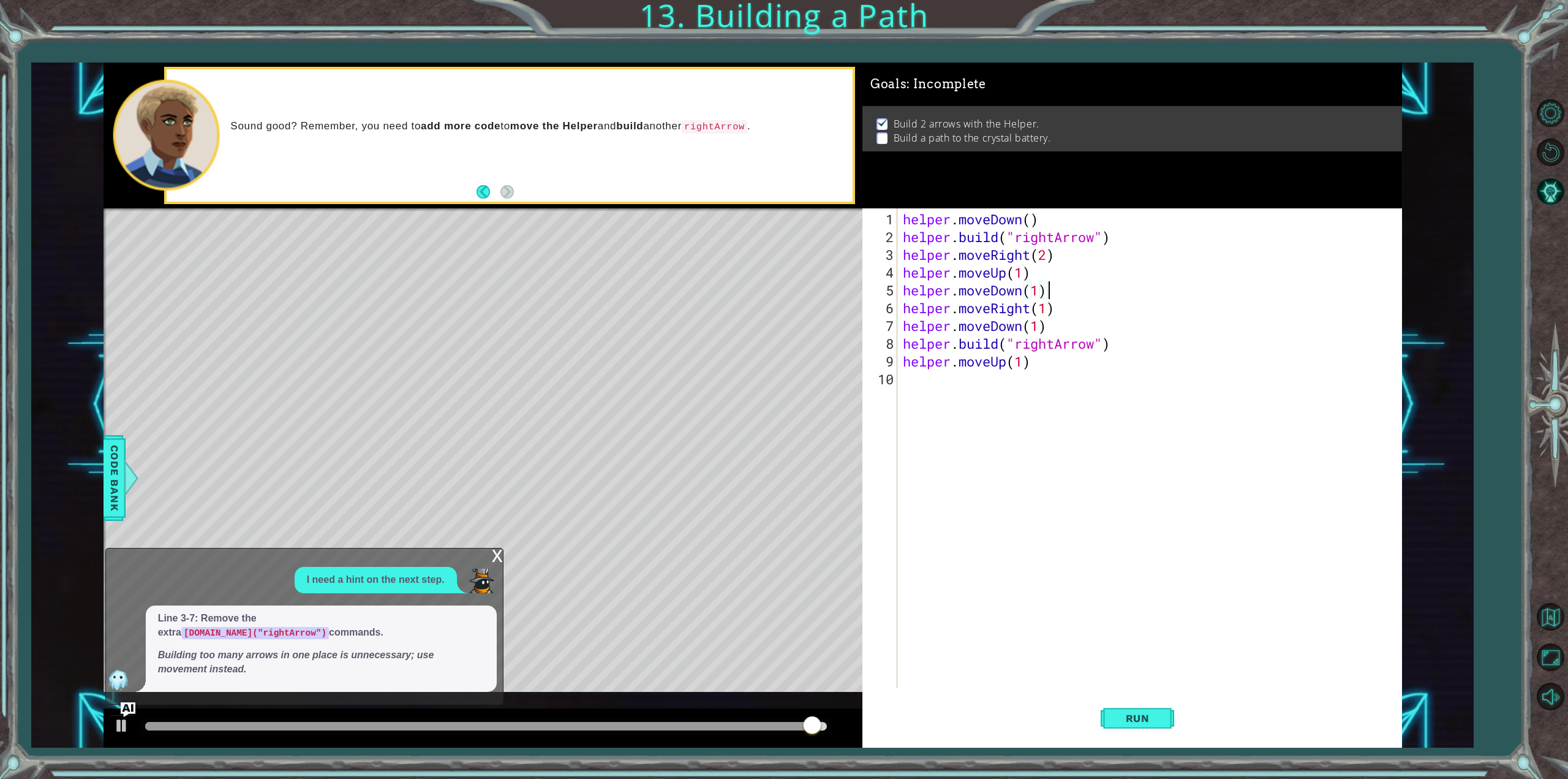
click at [1066, 340] on div "helper . moveDown ( ) helper . build ( "rightArrow" ) helper . moveRight ( 2 ) …" at bounding box center [1152, 468] width 502 height 516
type textarea "[DOMAIN_NAME]("rightArrow")"
click at [1039, 376] on div "helper . moveDown ( ) helper . build ( "rightArrow" ) helper . moveRight ( 2 ) …" at bounding box center [1152, 468] width 502 height 516
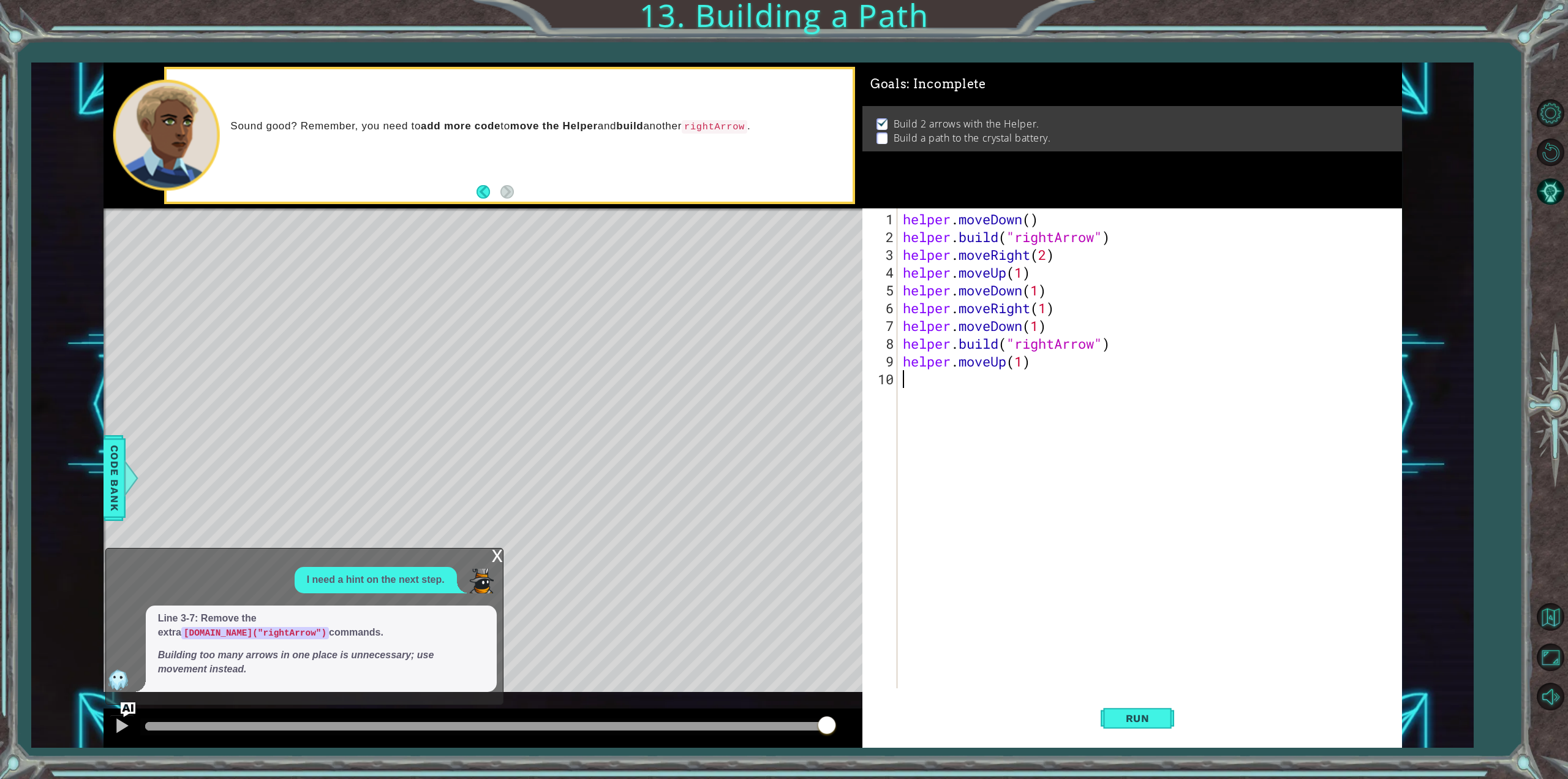
scroll to position [0, 0]
click at [1079, 365] on div "helper . moveDown ( ) helper . build ( "rightArrow" ) helper . moveRight ( 2 ) …" at bounding box center [1152, 468] width 502 height 516
drag, startPoint x: 1088, startPoint y: 303, endPoint x: 1086, endPoint y: 297, distance: 6.3
click at [1087, 302] on div "helper . moveDown ( ) helper . build ( "rightArrow" ) helper . moveRight ( 2 ) …" at bounding box center [1152, 468] width 502 height 516
type textarea "helper.moveRight(1)"
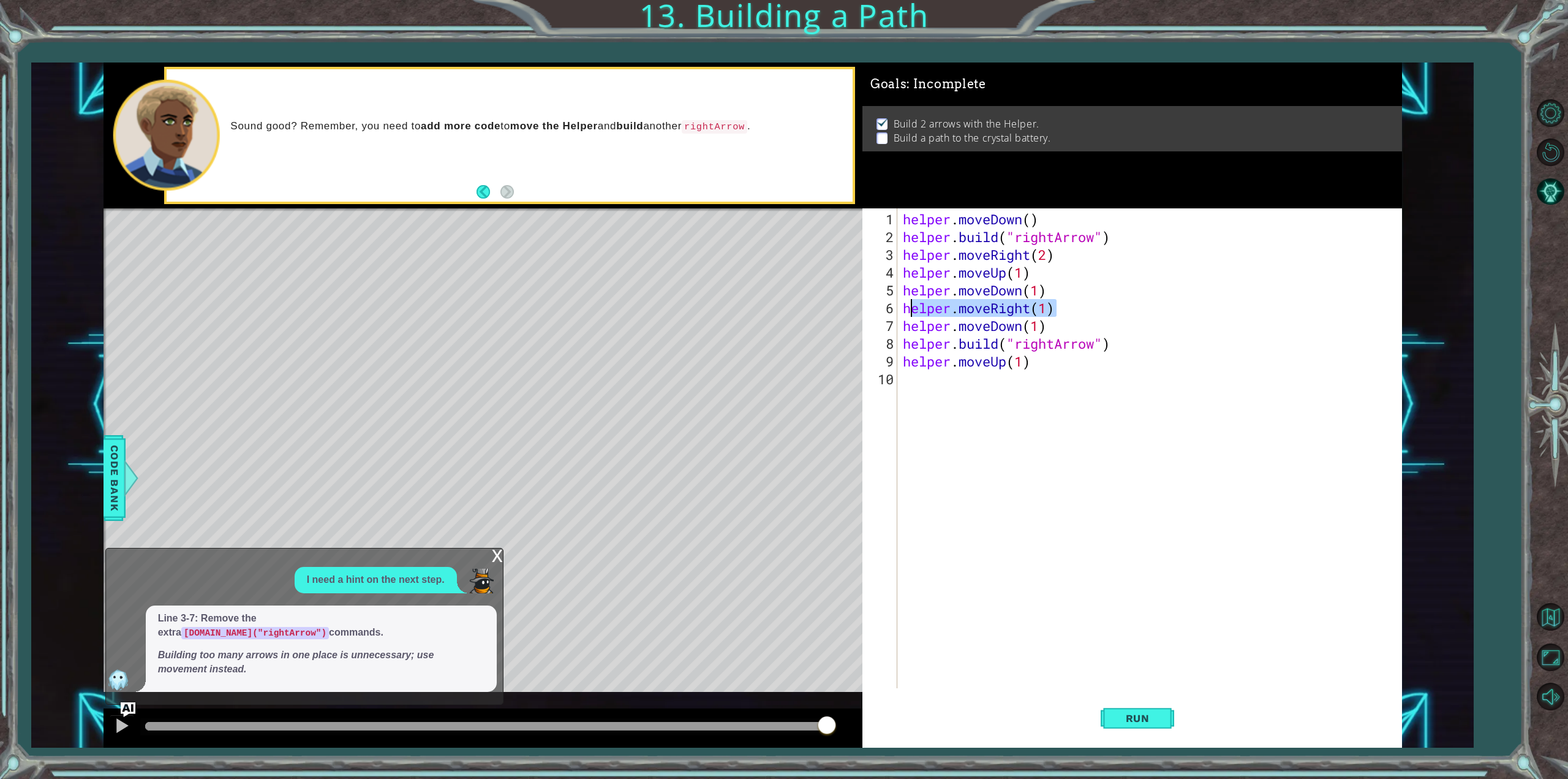
drag, startPoint x: 1088, startPoint y: 300, endPoint x: 903, endPoint y: 299, distance: 185.0
click at [903, 299] on div "helper . moveDown ( ) helper . build ( "rightArrow" ) helper . moveRight ( 2 ) …" at bounding box center [1152, 468] width 502 height 516
click at [911, 378] on div "helper . moveDown ( ) helper . build ( "rightArrow" ) helper . moveRight ( 2 ) …" at bounding box center [1152, 468] width 502 height 516
paste textarea "helper.moveRight(1)"
click at [1135, 721] on span "Run" at bounding box center [1138, 718] width 49 height 12
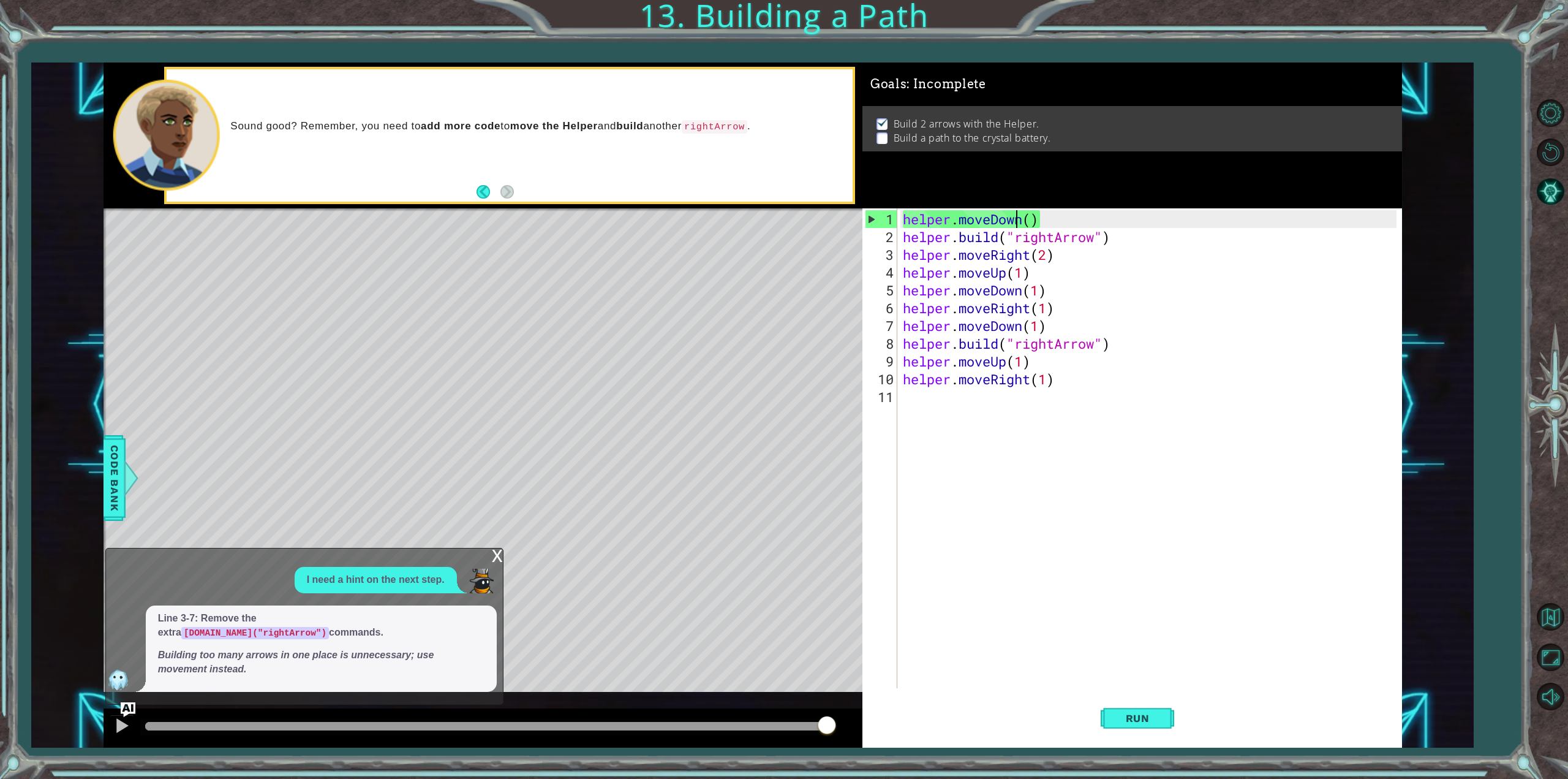
click at [1015, 219] on div "helper . moveDown ( ) helper . build ( "rightArrow" ) helper . moveRight ( 2 ) …" at bounding box center [1152, 468] width 502 height 516
drag, startPoint x: 1115, startPoint y: 379, endPoint x: 937, endPoint y: 379, distance: 178.0
click at [937, 379] on div "helper . moveDown ( ) helper . build ( "rightArrow" ) helper . moveRight ( 2 ) …" at bounding box center [1152, 468] width 502 height 516
click at [958, 378] on div "helper . moveDown ( ) helper . build ( "rightArrow" ) helper . moveRight ( 2 ) …" at bounding box center [1149, 449] width 496 height 480
drag, startPoint x: 995, startPoint y: 375, endPoint x: 1030, endPoint y: 382, distance: 35.7
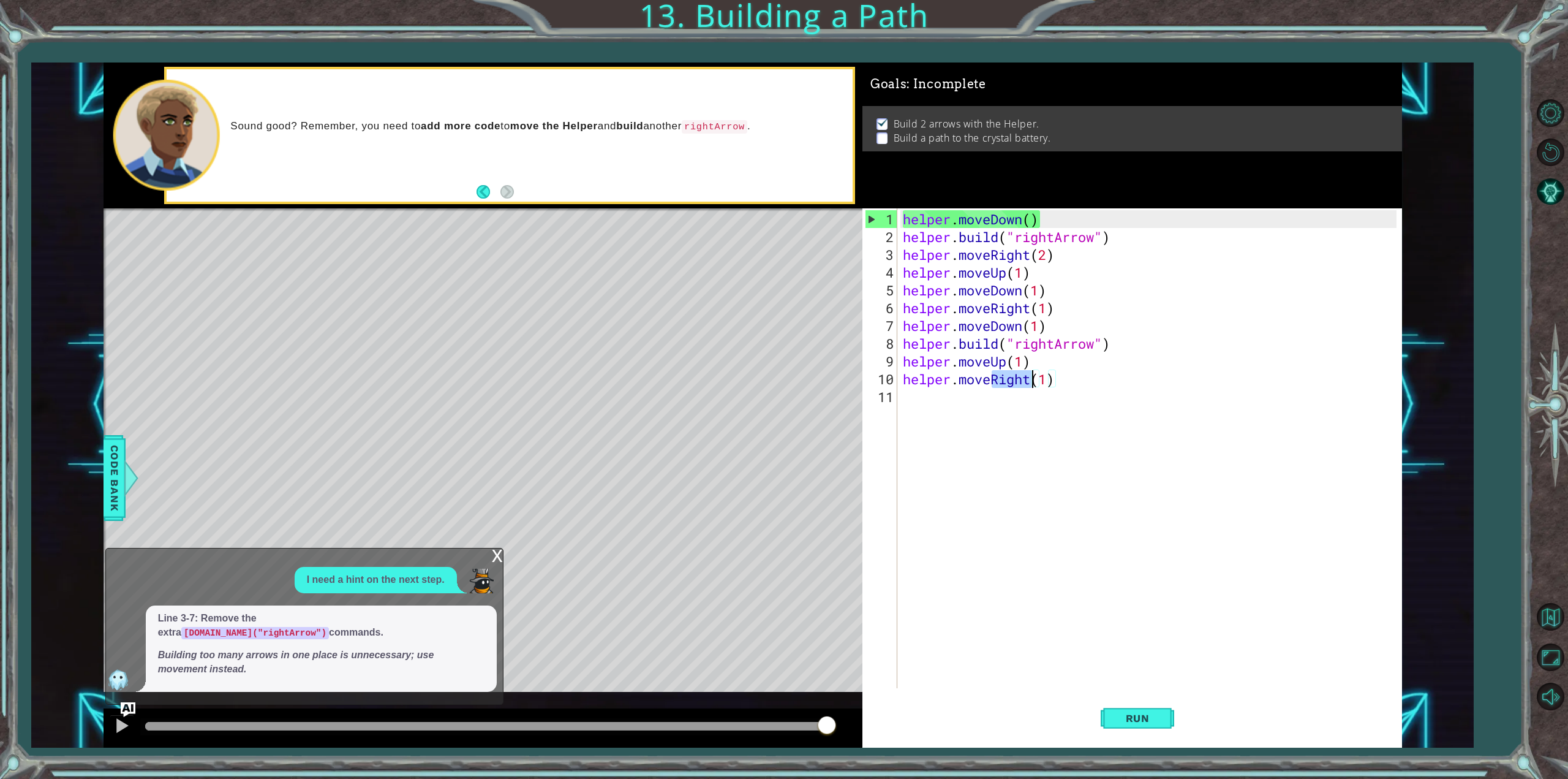
click at [1030, 382] on div "helper . moveDown ( ) helper . build ( "rightArrow" ) helper . moveRight ( 2 ) …" at bounding box center [1152, 468] width 502 height 516
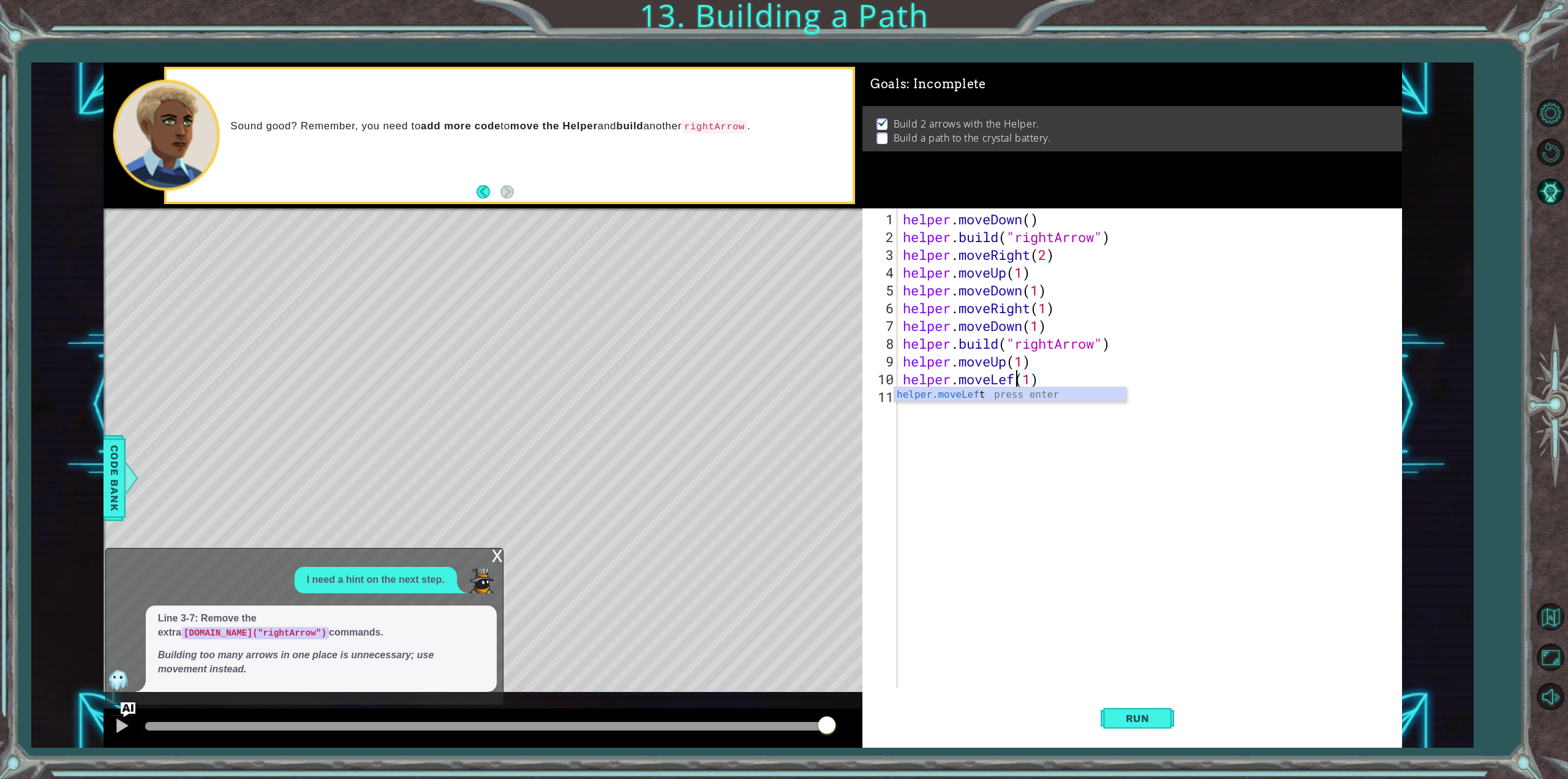
scroll to position [0, 5]
click at [1037, 381] on div "helper . moveDown ( ) helper . build ( "rightArrow" ) helper . moveRight ( 2 ) …" at bounding box center [1152, 468] width 502 height 516
drag, startPoint x: 1035, startPoint y: 381, endPoint x: 1048, endPoint y: 383, distance: 13.2
click at [1048, 383] on div "helper . moveDown ( ) helper . build ( "rightArrow" ) helper . moveRight ( 2 ) …" at bounding box center [1152, 468] width 502 height 516
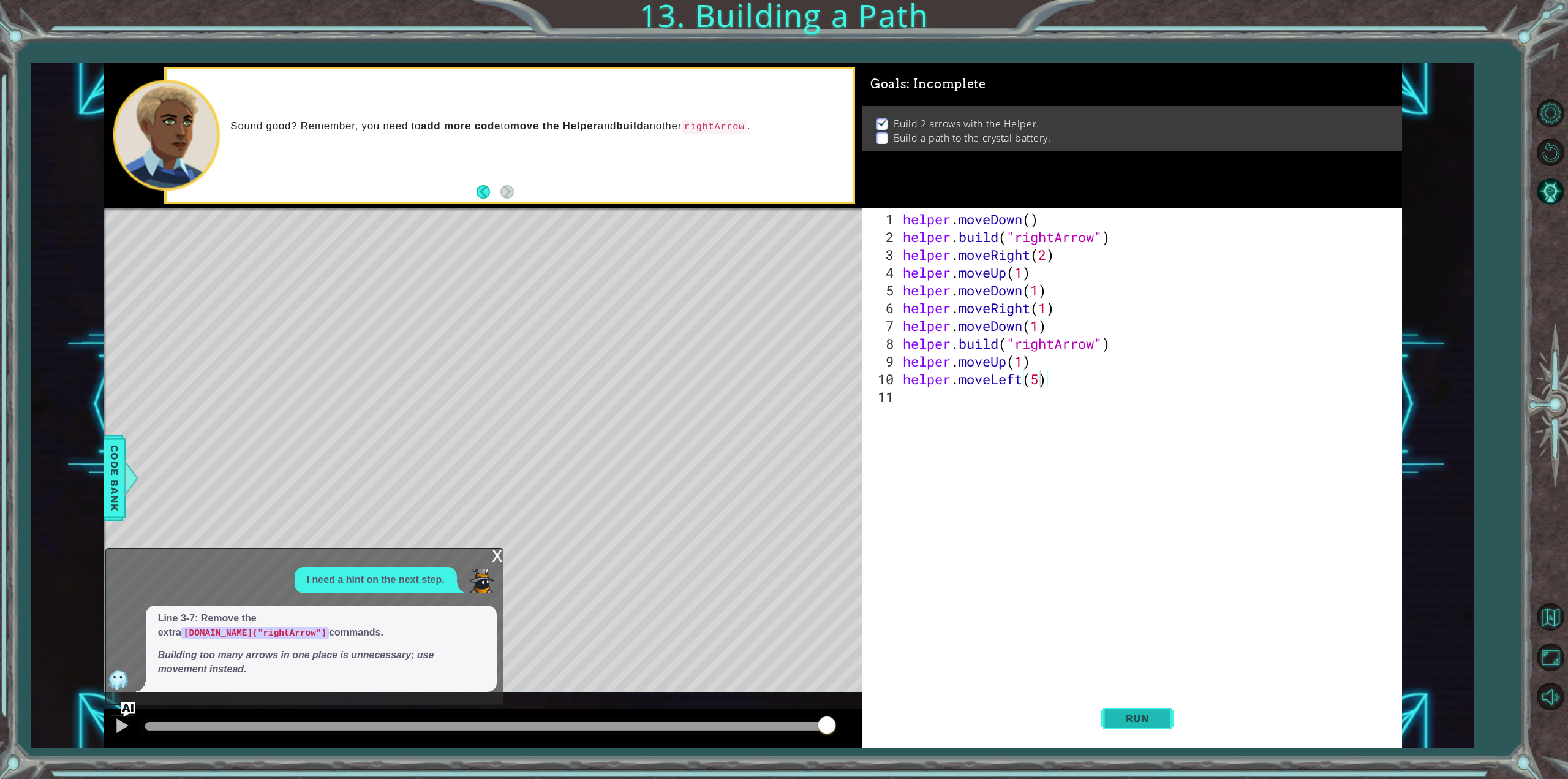
click at [1160, 723] on span "Run" at bounding box center [1138, 718] width 49 height 12
click at [1035, 381] on div "helper . moveDown ( ) helper . build ( "rightArrow" ) helper . moveRight ( 2 ) …" at bounding box center [1152, 468] width 502 height 516
drag, startPoint x: 1034, startPoint y: 359, endPoint x: 869, endPoint y: 357, distance: 165.0
click at [869, 357] on div "helper.moveLeft(4) 1 2 3 4 5 6 7 8 9 10 11 helper . moveDown ( ) helper . build…" at bounding box center [1130, 449] width 534 height 480
type textarea "helper.moveUp(1)"
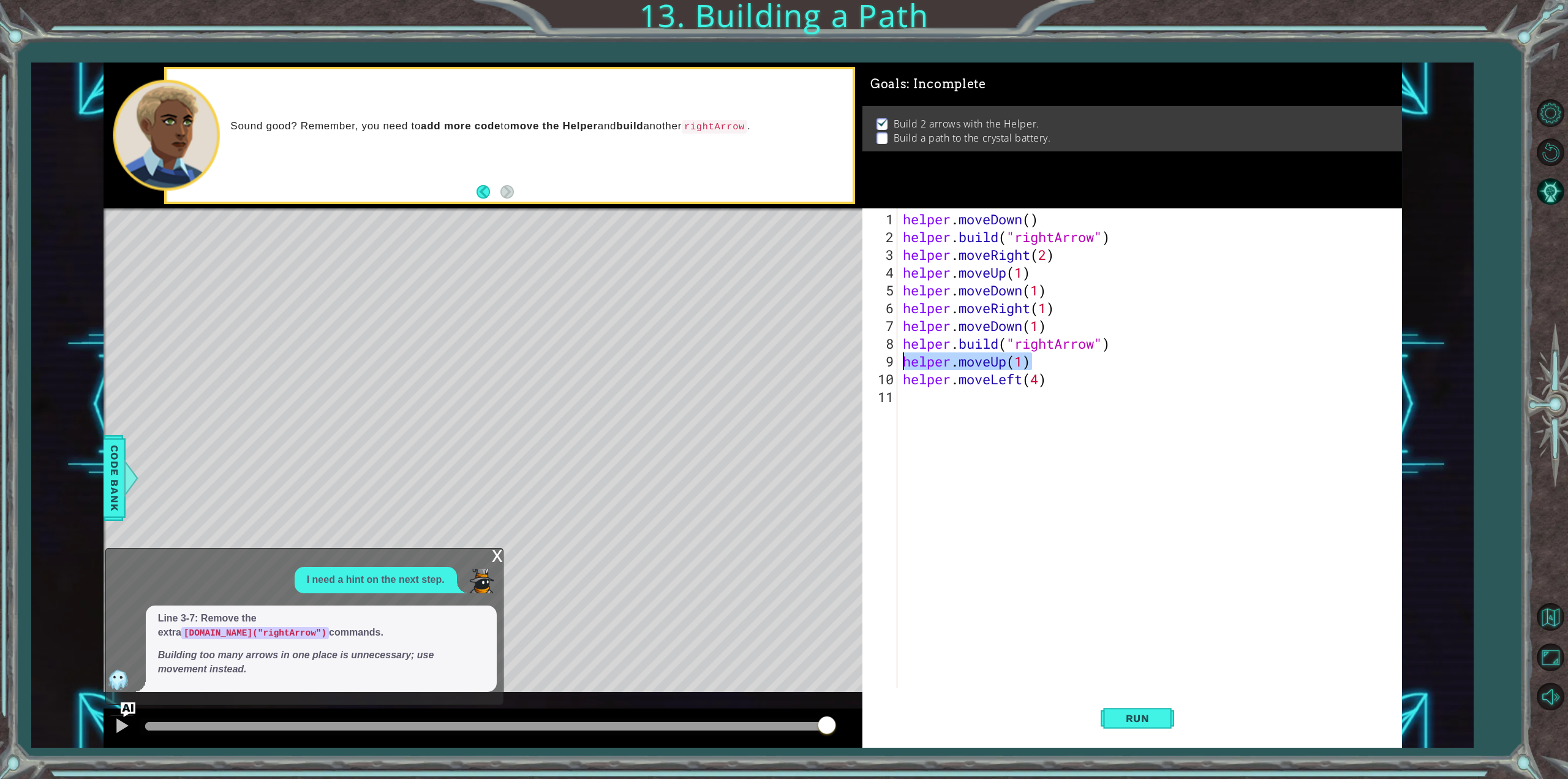
scroll to position [0, 5]
click at [941, 409] on div "helper . moveDown ( ) helper . build ( "rightArrow" ) helper . moveRight ( 2 ) …" at bounding box center [1152, 468] width 502 height 516
paste textarea "helper.moveUp(1)"
click at [1135, 721] on span "Run" at bounding box center [1138, 718] width 49 height 12
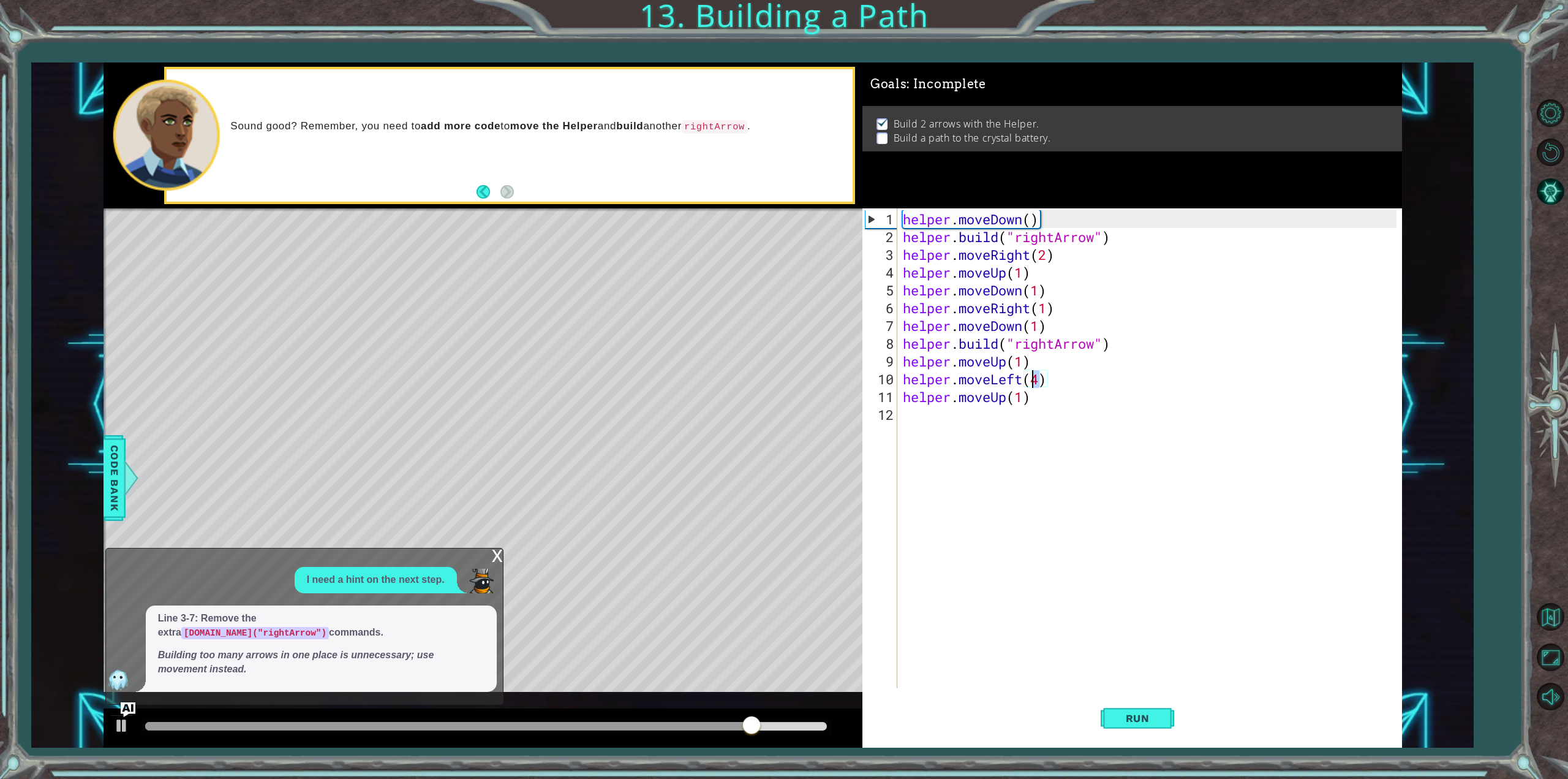
drag, startPoint x: 1039, startPoint y: 377, endPoint x: 1035, endPoint y: 383, distance: 7.2
click at [1035, 383] on div "helper . moveDown ( ) helper . build ( "rightArrow" ) helper . moveRight ( 2 ) …" at bounding box center [1152, 468] width 502 height 516
type textarea "helper.moveLeft(3)"
click at [1136, 720] on span "Run" at bounding box center [1138, 718] width 49 height 12
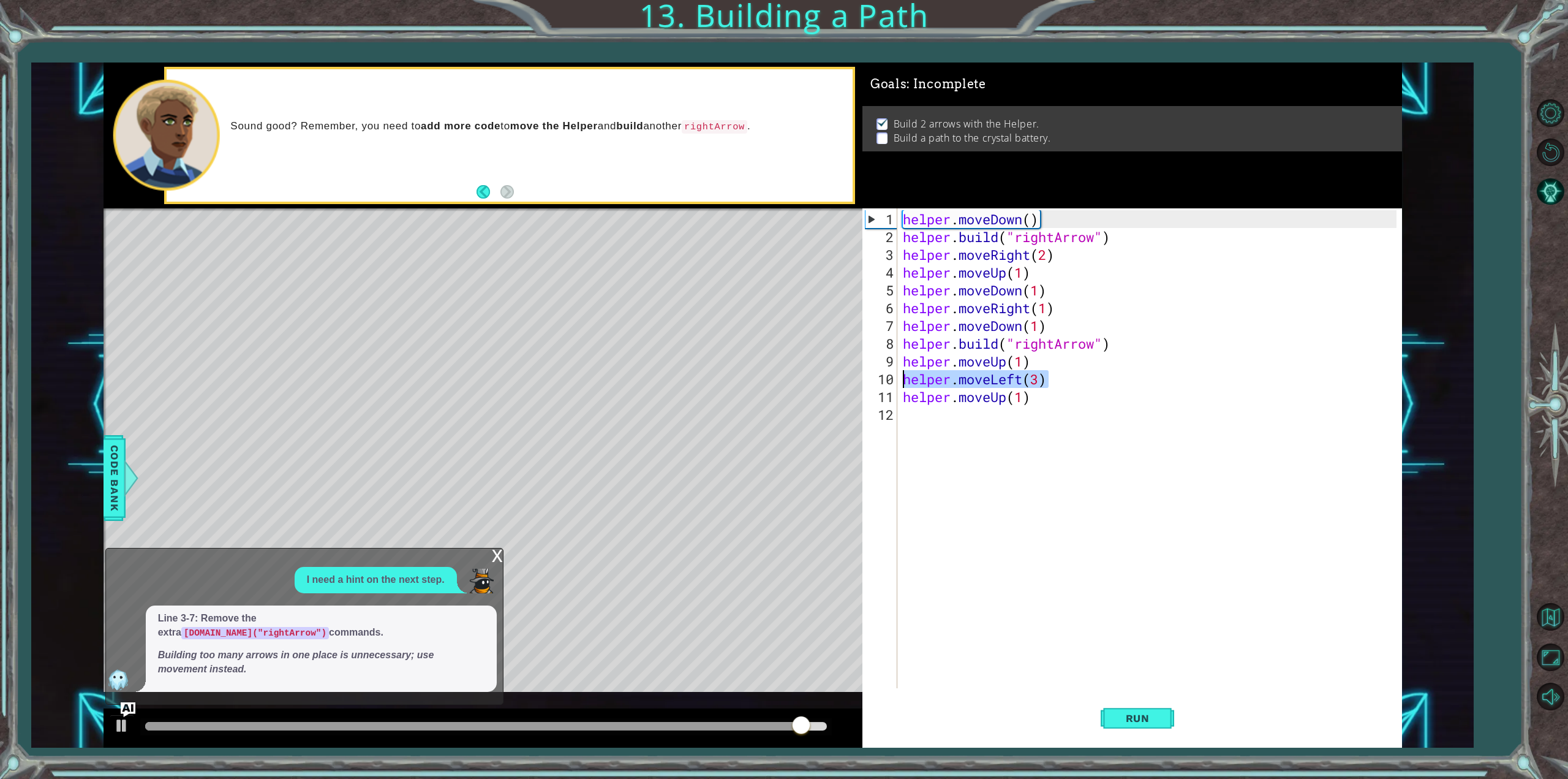
drag, startPoint x: 1073, startPoint y: 382, endPoint x: 874, endPoint y: 378, distance: 199.0
click at [874, 378] on div "helper.moveLeft(3) 1 2 3 4 5 6 7 8 9 10 11 12 helper . moveDown ( ) helper . bu…" at bounding box center [1130, 449] width 534 height 480
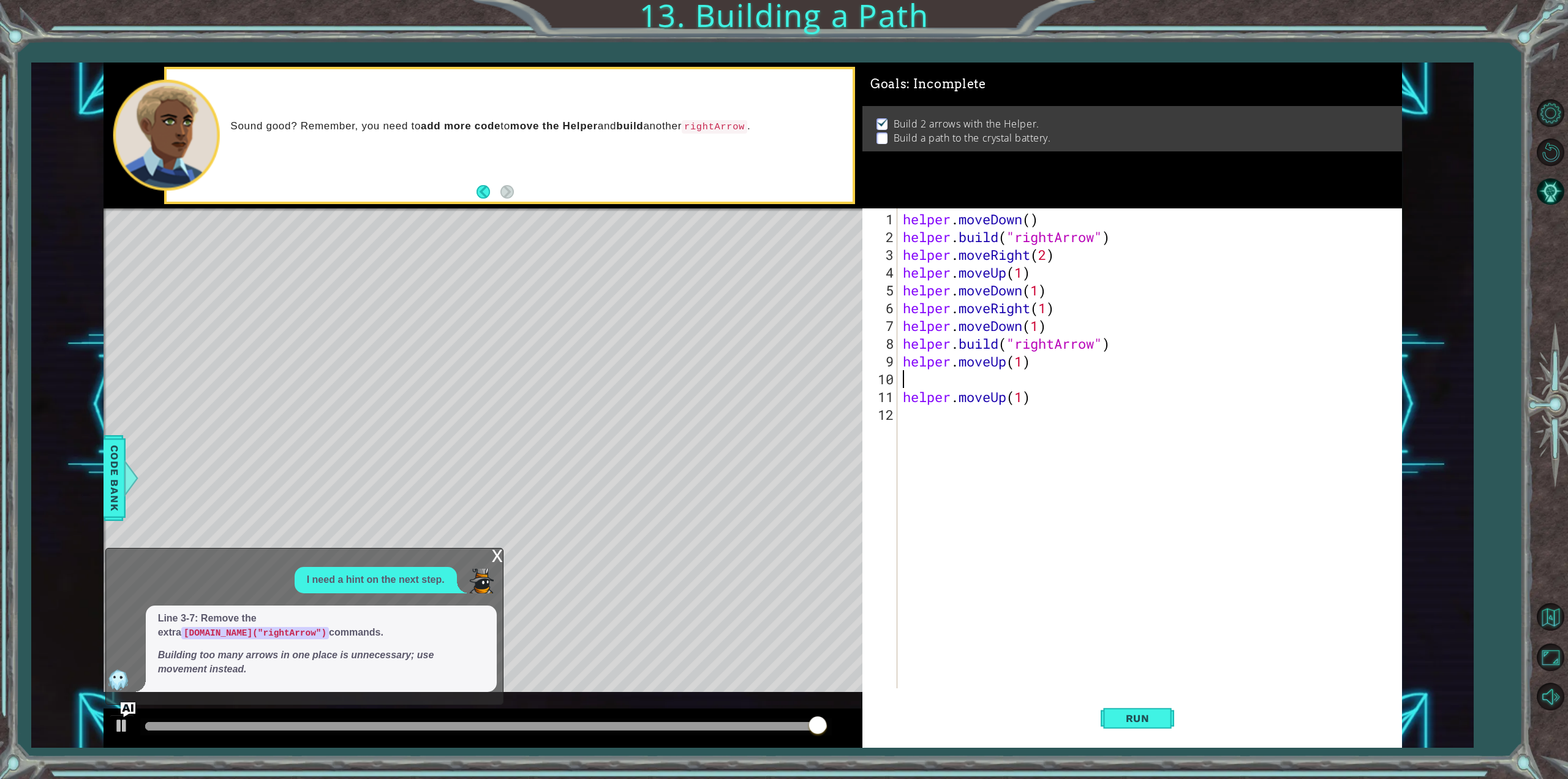
type textarea "helper.moveUp(1)"
click at [827, 375] on div "helper.moveDown() [DOMAIN_NAME]("rightArrow") 1 2 3 4 helper . moveDown ( ) hel…" at bounding box center [753, 405] width 1299 height 686
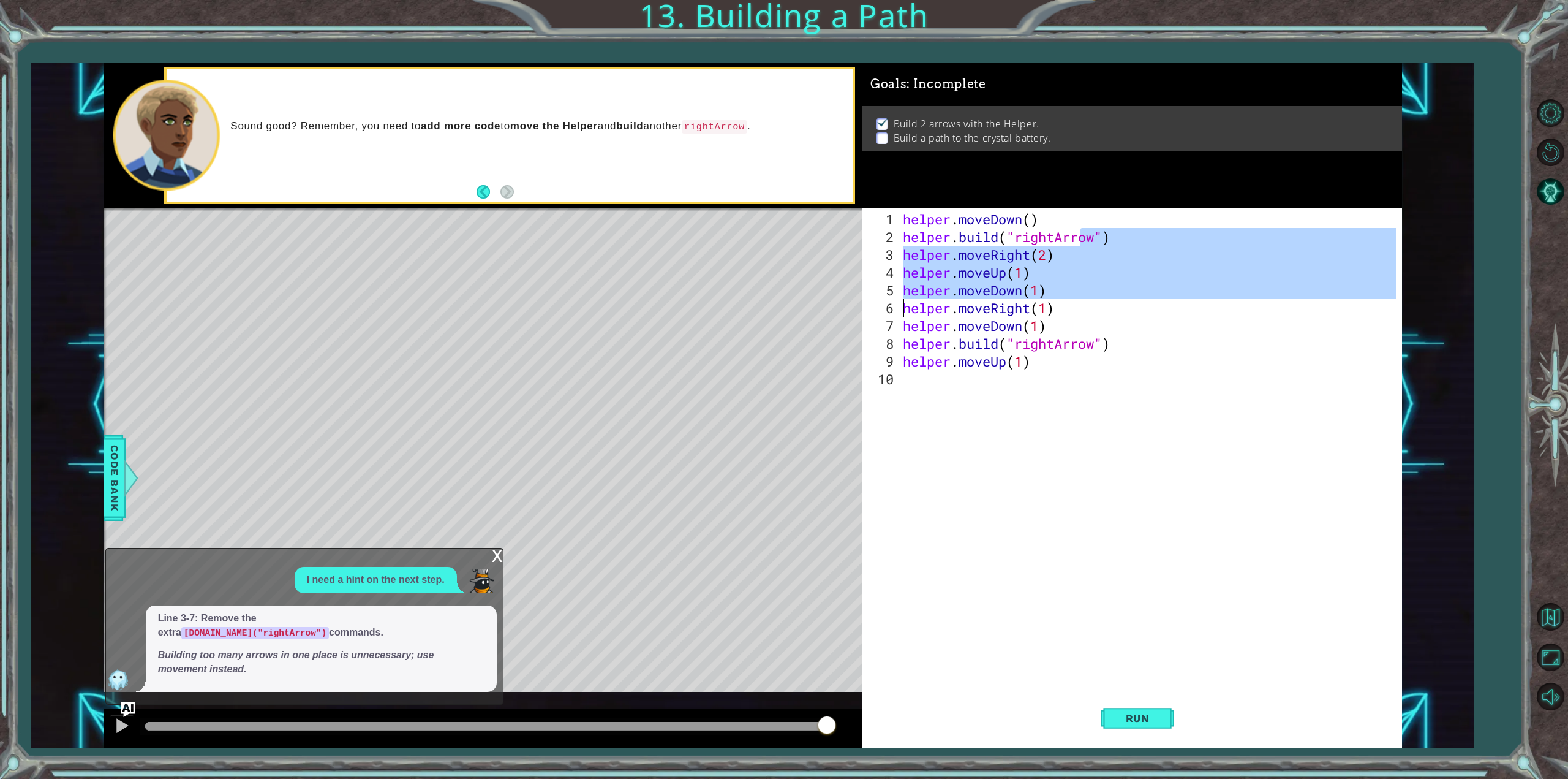
drag, startPoint x: 1079, startPoint y: 311, endPoint x: 999, endPoint y: 314, distance: 80.1
click at [916, 311] on div "helper . moveDown ( ) helper . build ( "rightArrow" ) helper . moveRight ( 2 ) …" at bounding box center [1152, 468] width 502 height 516
click at [1088, 314] on div "helper . moveDown ( ) helper . build ( "rightArrow" ) helper . moveRight ( 2 ) …" at bounding box center [1152, 468] width 502 height 516
type textarea "helper.moveRight(1)"
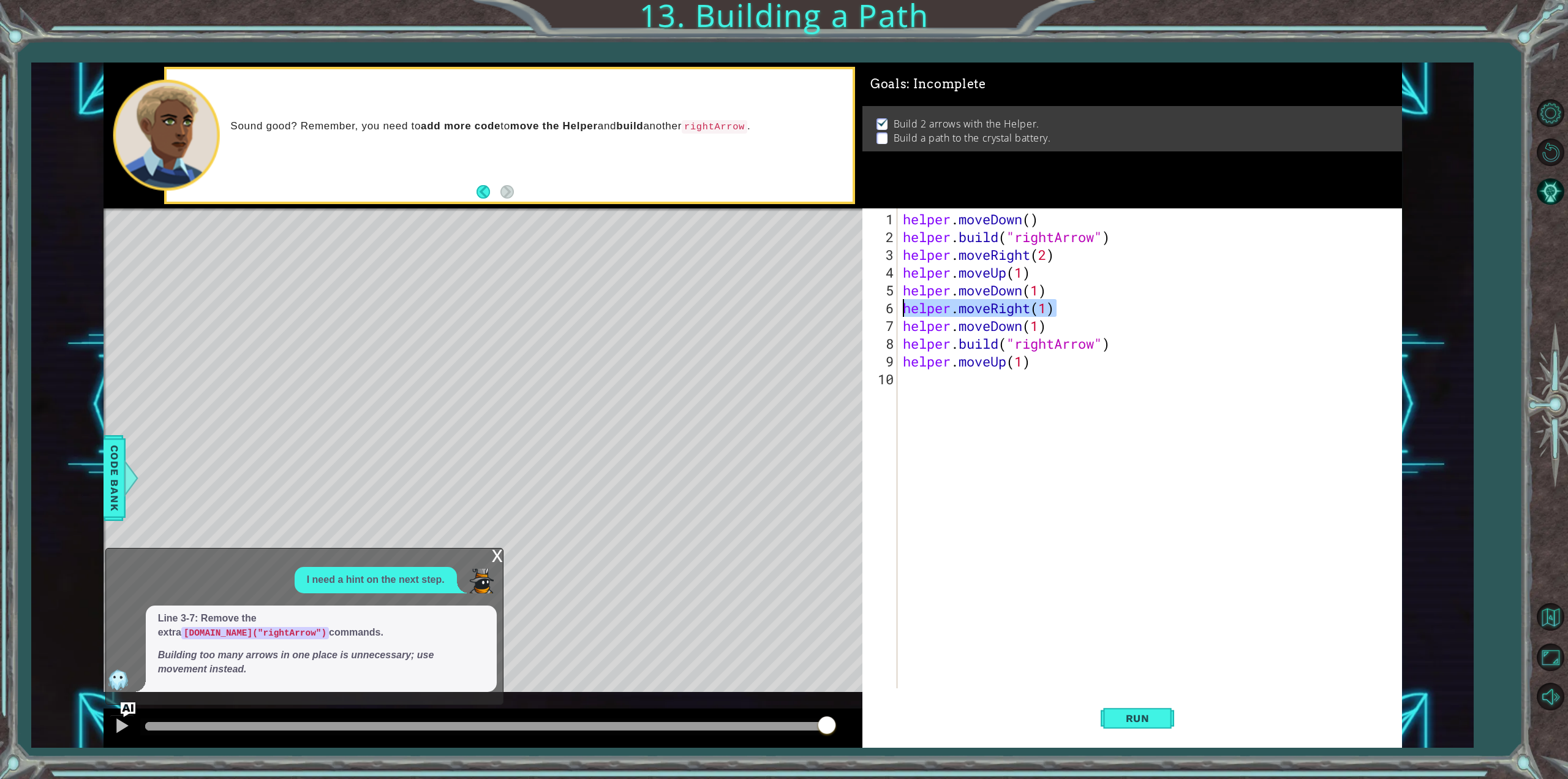
drag, startPoint x: 1099, startPoint y: 314, endPoint x: 897, endPoint y: 308, distance: 202.1
click at [897, 308] on div "helper.moveRight(1) 1 2 3 4 5 6 7 8 9 10 helper . moveDown ( ) helper . build (…" at bounding box center [1130, 449] width 534 height 480
click at [908, 391] on div "helper . moveDown ( ) helper . build ( "rightArrow" ) helper . moveRight ( 2 ) …" at bounding box center [1152, 468] width 502 height 516
paste textarea "helper.moveRight(1)"
click at [1158, 736] on button "Run" at bounding box center [1137, 718] width 74 height 54
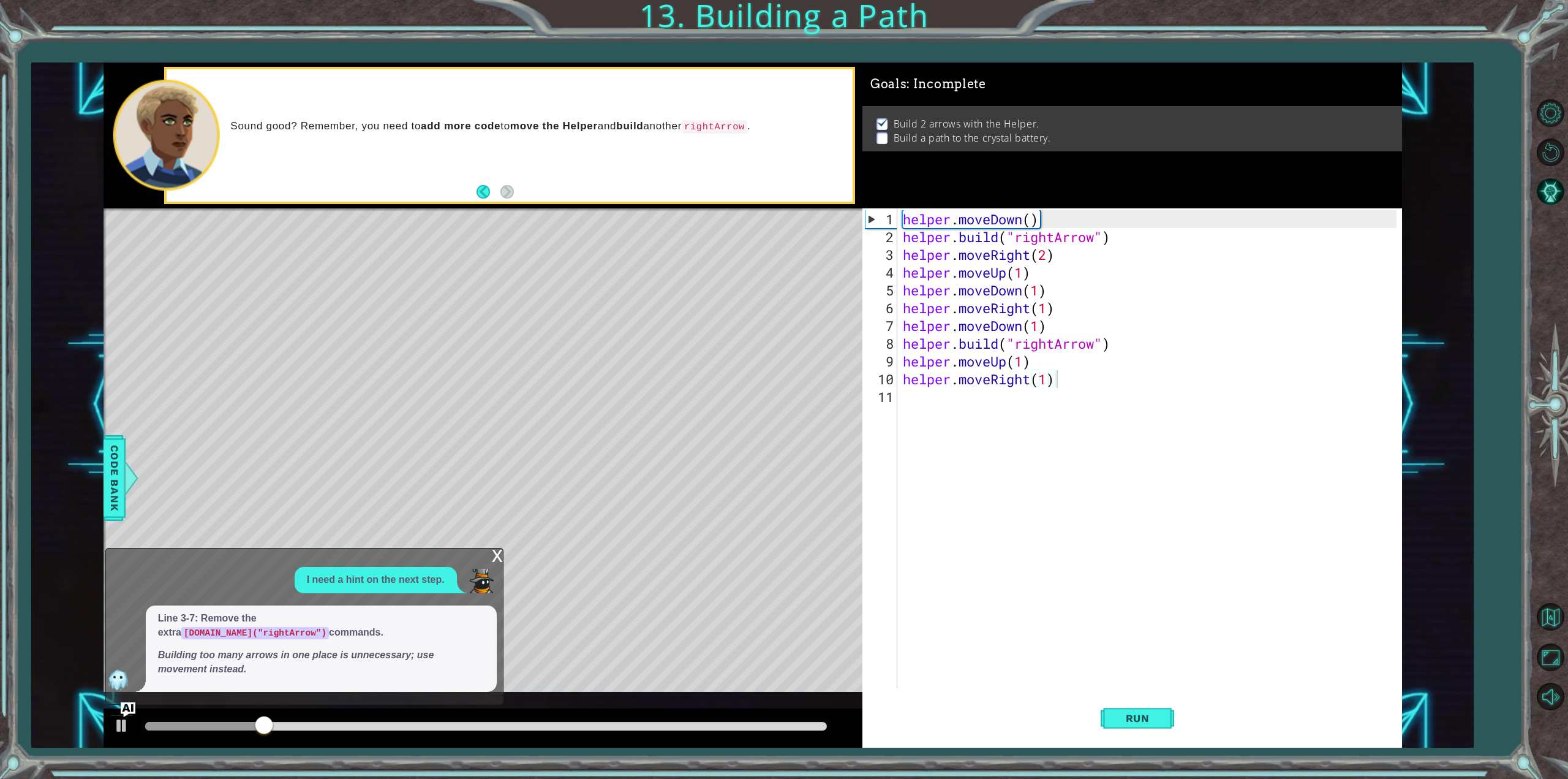
click at [404, 583] on div "I need a hint on the next step." at bounding box center [375, 579] width 162 height 27
drag, startPoint x: 394, startPoint y: 594, endPoint x: 381, endPoint y: 605, distance: 17.0
click at [394, 587] on p "I need a hint on the next step." at bounding box center [375, 580] width 138 height 14
click at [496, 560] on div "x" at bounding box center [497, 554] width 11 height 12
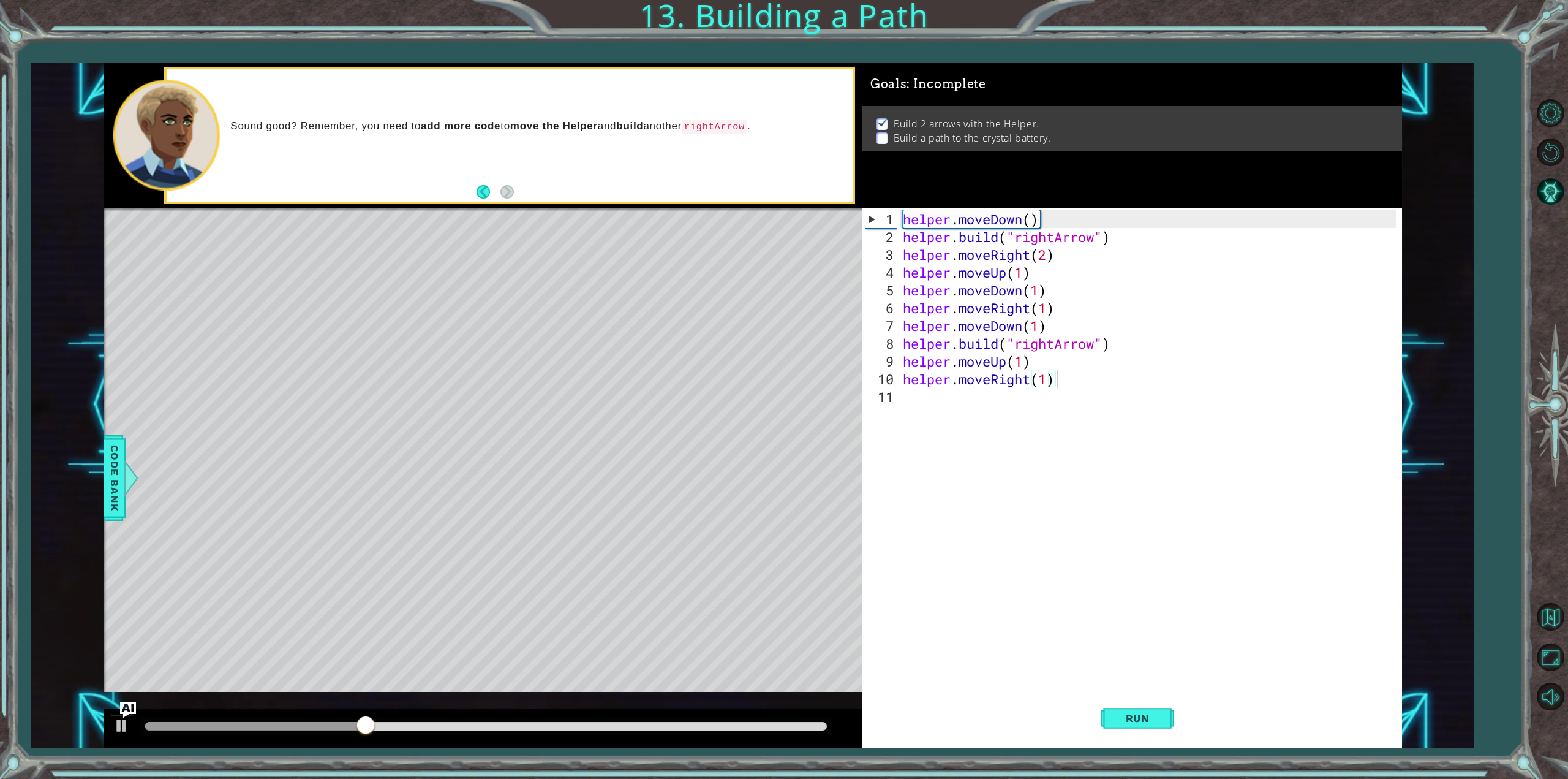
click at [131, 705] on img "Ask AI" at bounding box center [127, 710] width 16 height 16
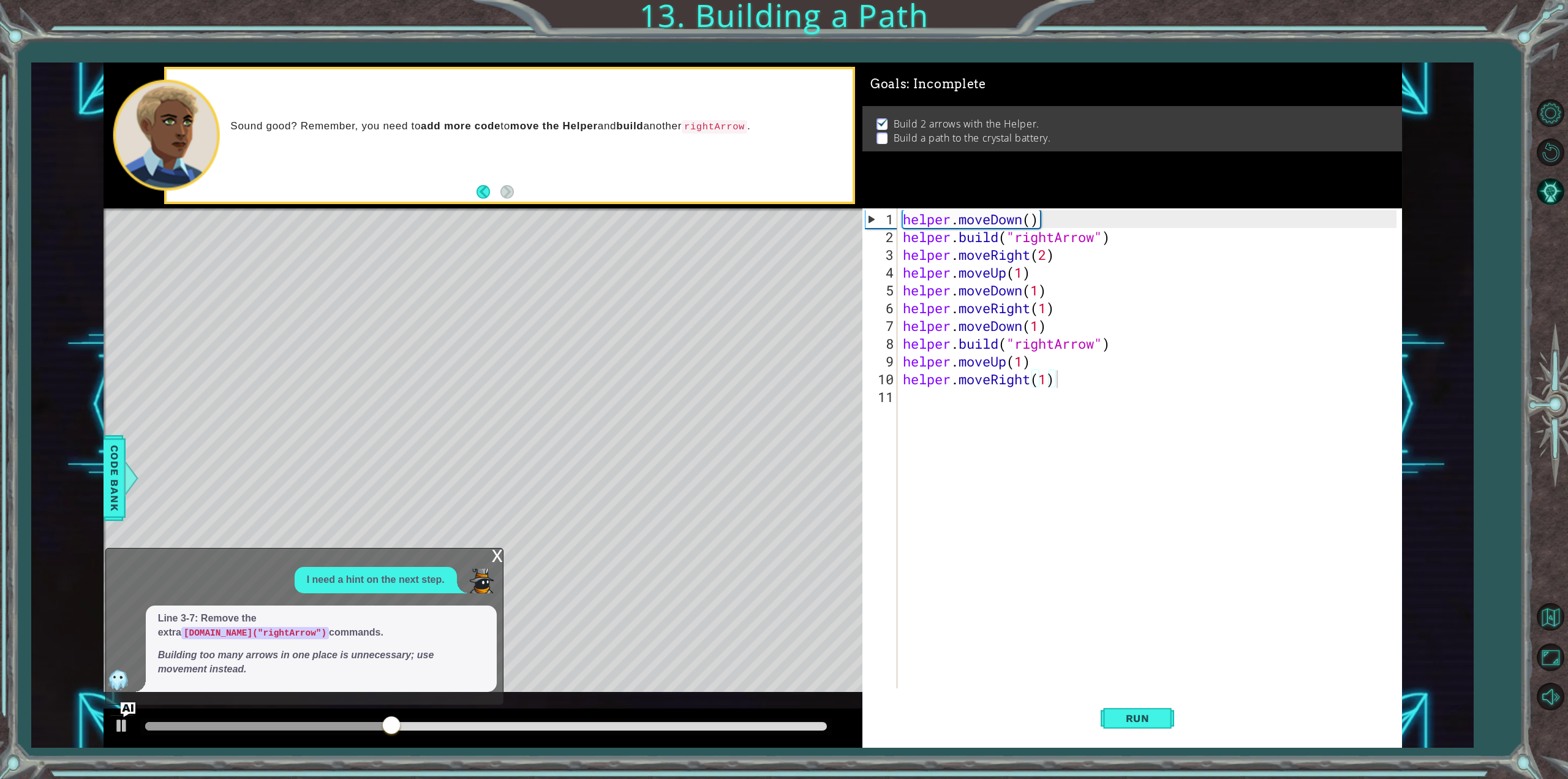
click at [208, 676] on div "Line 3-7: Remove the extra [DOMAIN_NAME]("rightArrow") commands. Building too m…" at bounding box center [321, 648] width 351 height 86
drag, startPoint x: 225, startPoint y: 662, endPoint x: 416, endPoint y: 635, distance: 192.9
click at [416, 635] on span "Line 3-7: Remove the extra [DOMAIN_NAME]("rightArrow") commands. Building too m…" at bounding box center [321, 643] width 327 height 65
click at [492, 560] on div "x" at bounding box center [497, 554] width 11 height 12
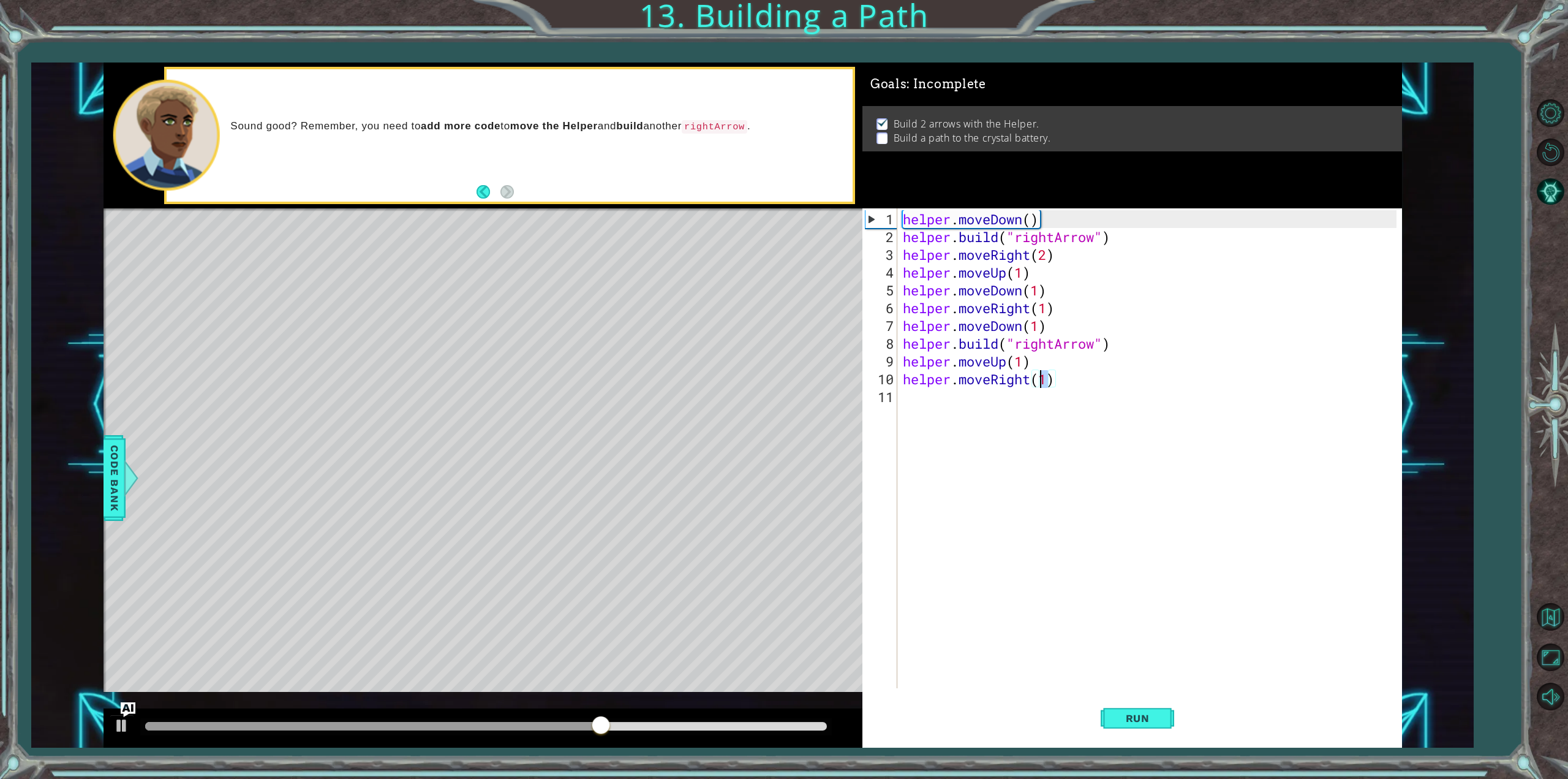
drag, startPoint x: 1049, startPoint y: 385, endPoint x: 1039, endPoint y: 385, distance: 10.0
click at [1039, 385] on div "helper . moveDown ( ) helper . build ( "rightArrow" ) helper . moveRight ( 2 ) …" at bounding box center [1152, 468] width 502 height 516
type textarea "helper.moveRight(2)"
click at [1130, 719] on span "Run" at bounding box center [1138, 718] width 49 height 12
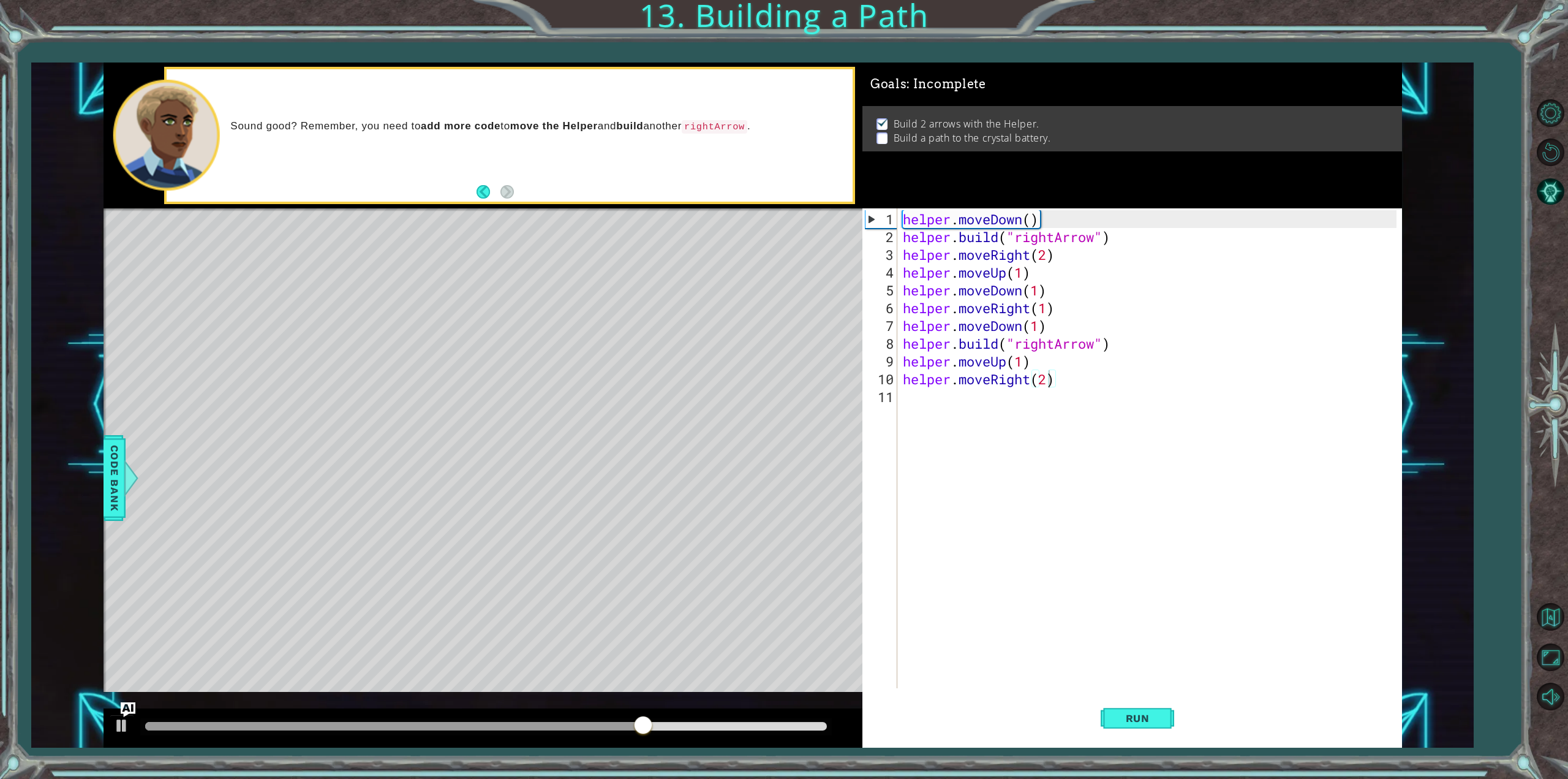
scroll to position [0, 0]
drag, startPoint x: 1103, startPoint y: 388, endPoint x: 1151, endPoint y: 379, distance: 48.8
click at [944, 394] on div "helper . moveDown ( ) helper . build ( "rightArrow" ) helper . moveRight ( 2 ) …" at bounding box center [1152, 468] width 502 height 516
drag, startPoint x: 1153, startPoint y: 380, endPoint x: 884, endPoint y: 382, distance: 269.0
click at [884, 382] on div "1 2 3 4 5 6 7 8 9 10 11 helper . moveDown ( ) helper . build ( "rightArrow" ) h…" at bounding box center [1130, 449] width 534 height 480
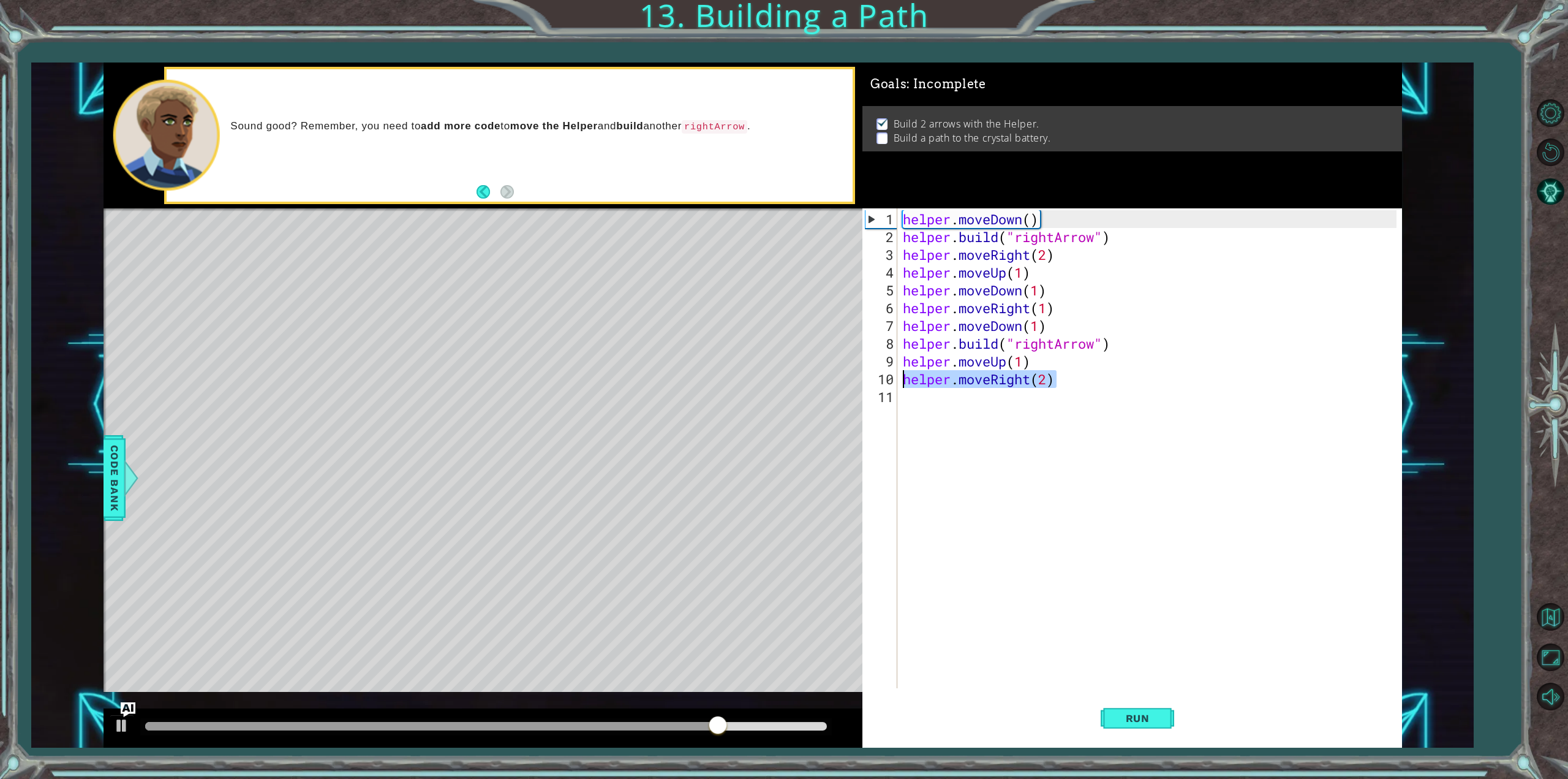
type textarea "helper.moveRight(2)"
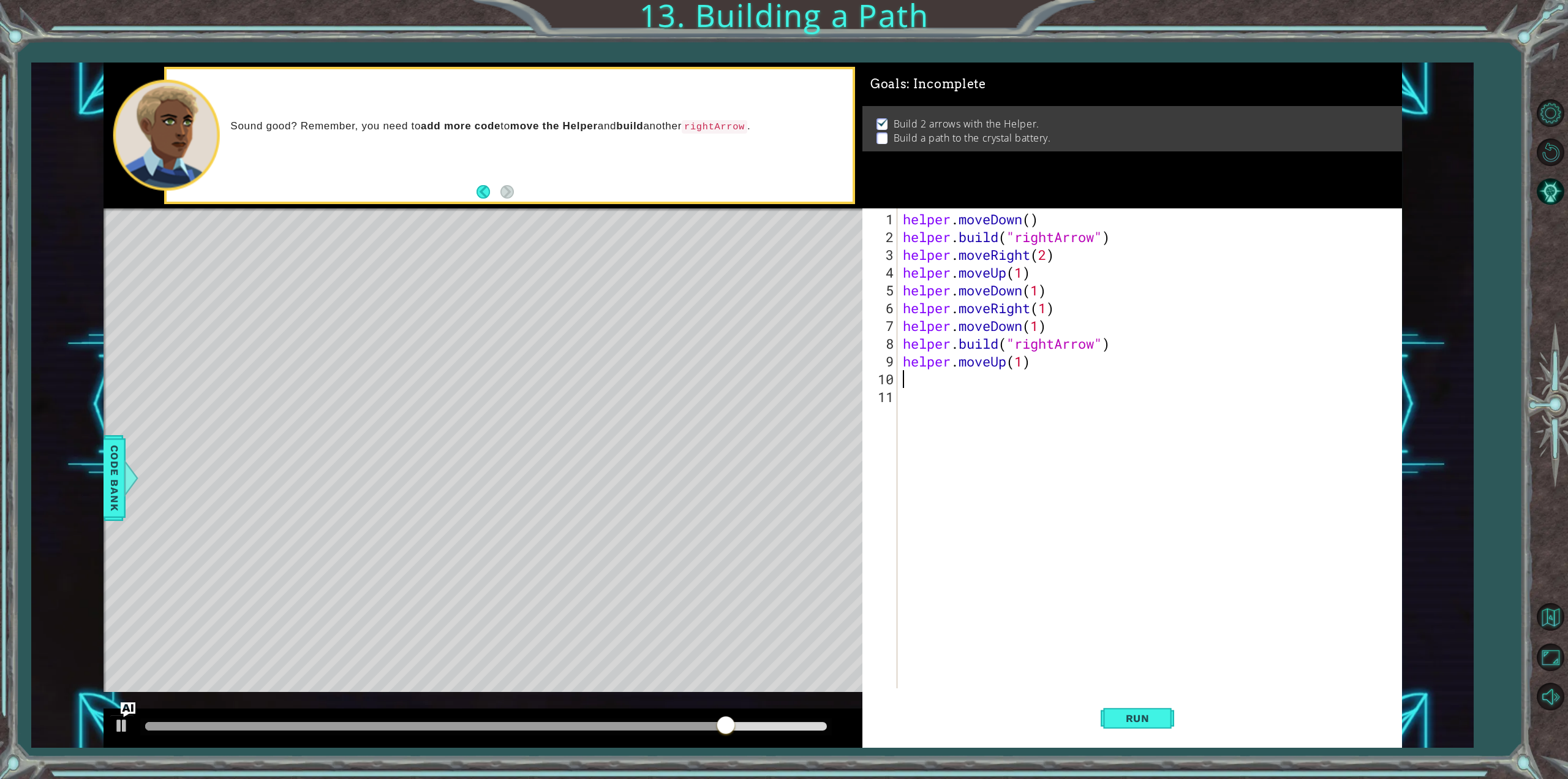
type textarea "helper.moveUp(1)"
click at [1033, 405] on div "helper . moveDown ( ) helper . build ( "rightArrow" ) helper . moveRight ( 2 ) …" at bounding box center [1152, 468] width 502 height 516
type textarea "helper.moveUp(1)"
click at [1136, 719] on span "Run" at bounding box center [1138, 718] width 49 height 12
click at [478, 188] on button "Back" at bounding box center [488, 192] width 24 height 14
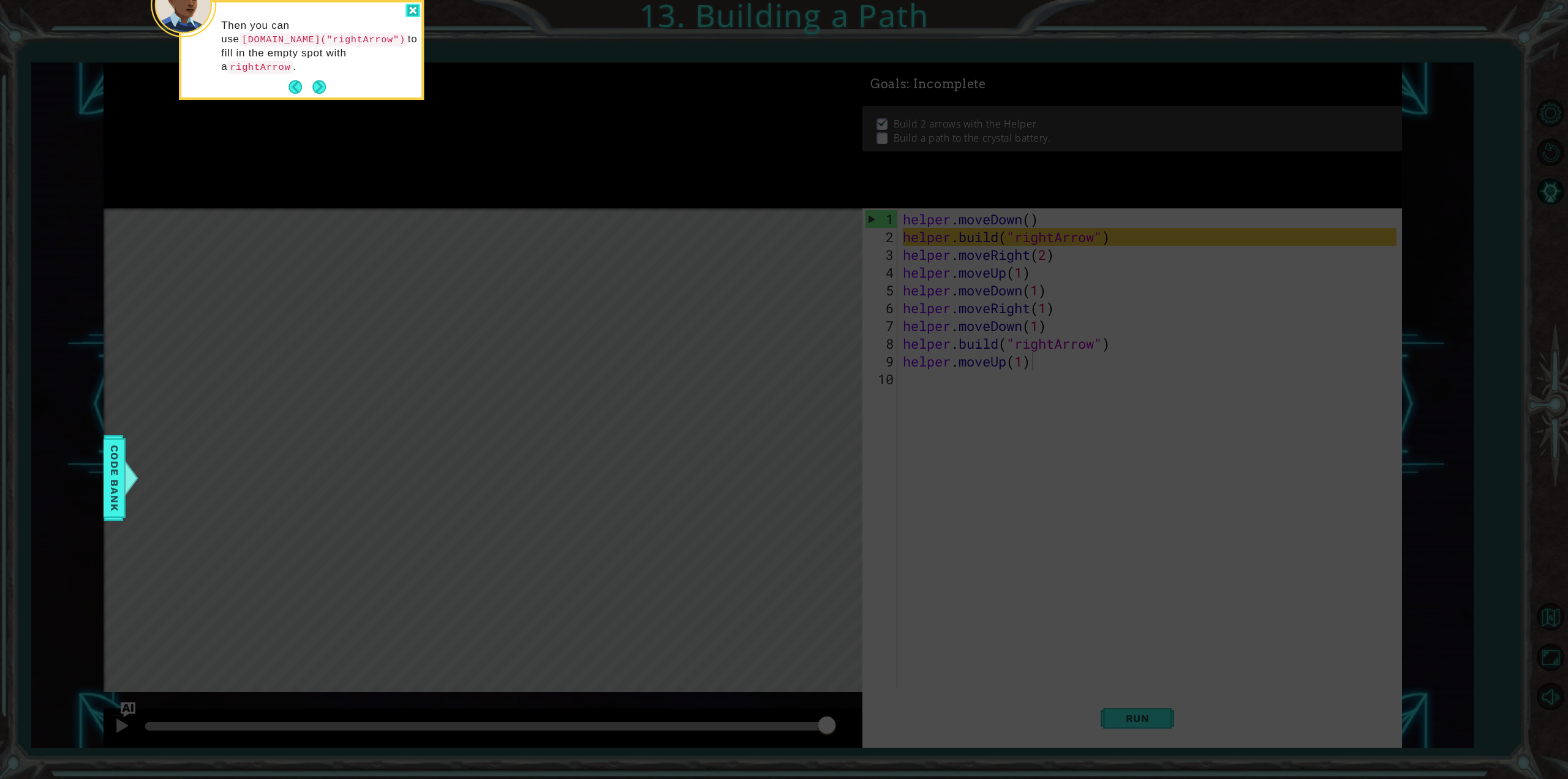
click at [413, 13] on div at bounding box center [413, 11] width 14 height 14
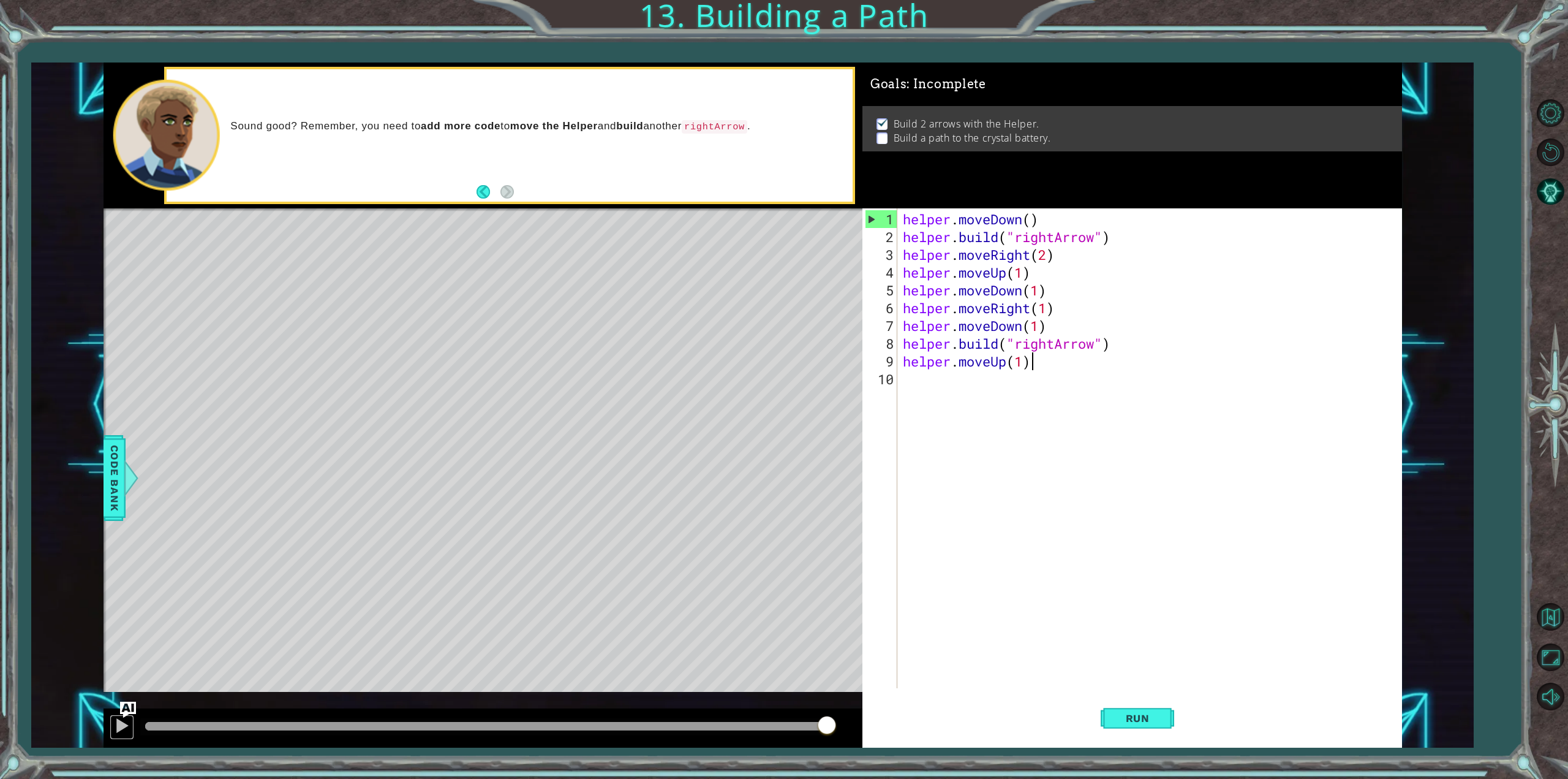
click at [120, 713] on div "helper.moveDown() [DOMAIN_NAME]("rightArrow") 1 2 3 4 helper . moveDown ( ) hel…" at bounding box center [753, 405] width 1299 height 686
click at [124, 707] on img "Ask AI" at bounding box center [127, 710] width 16 height 16
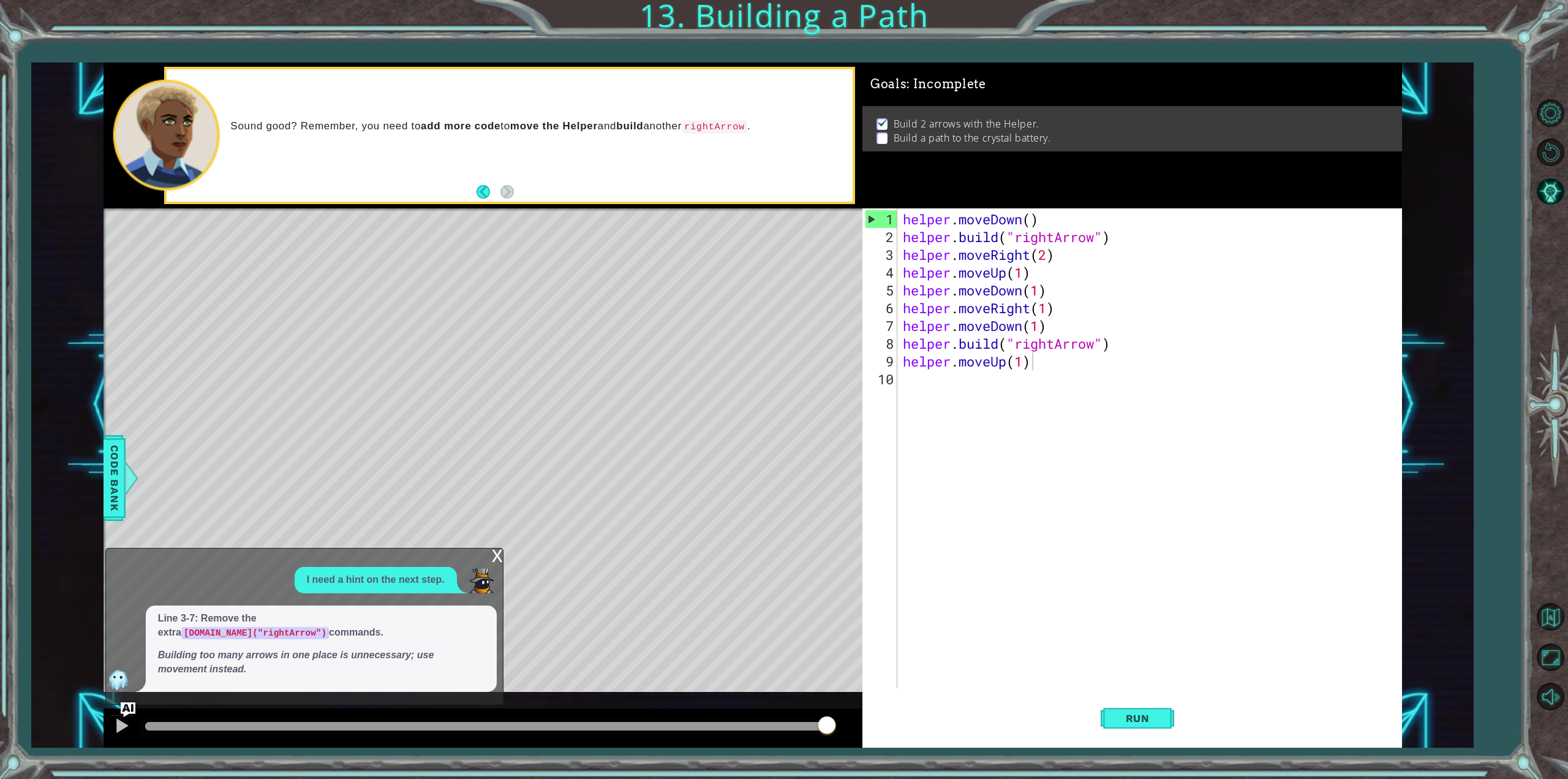
drag, startPoint x: 277, startPoint y: 642, endPoint x: 123, endPoint y: 676, distance: 157.7
click at [123, 676] on div "Line 3-7: Remove the extra [DOMAIN_NAME]("rightArrow") commands. Building too m…" at bounding box center [301, 648] width 391 height 86
click at [223, 661] on em "Building too many arrows in one place is unnecessary; use movement instead." at bounding box center [296, 662] width 276 height 24
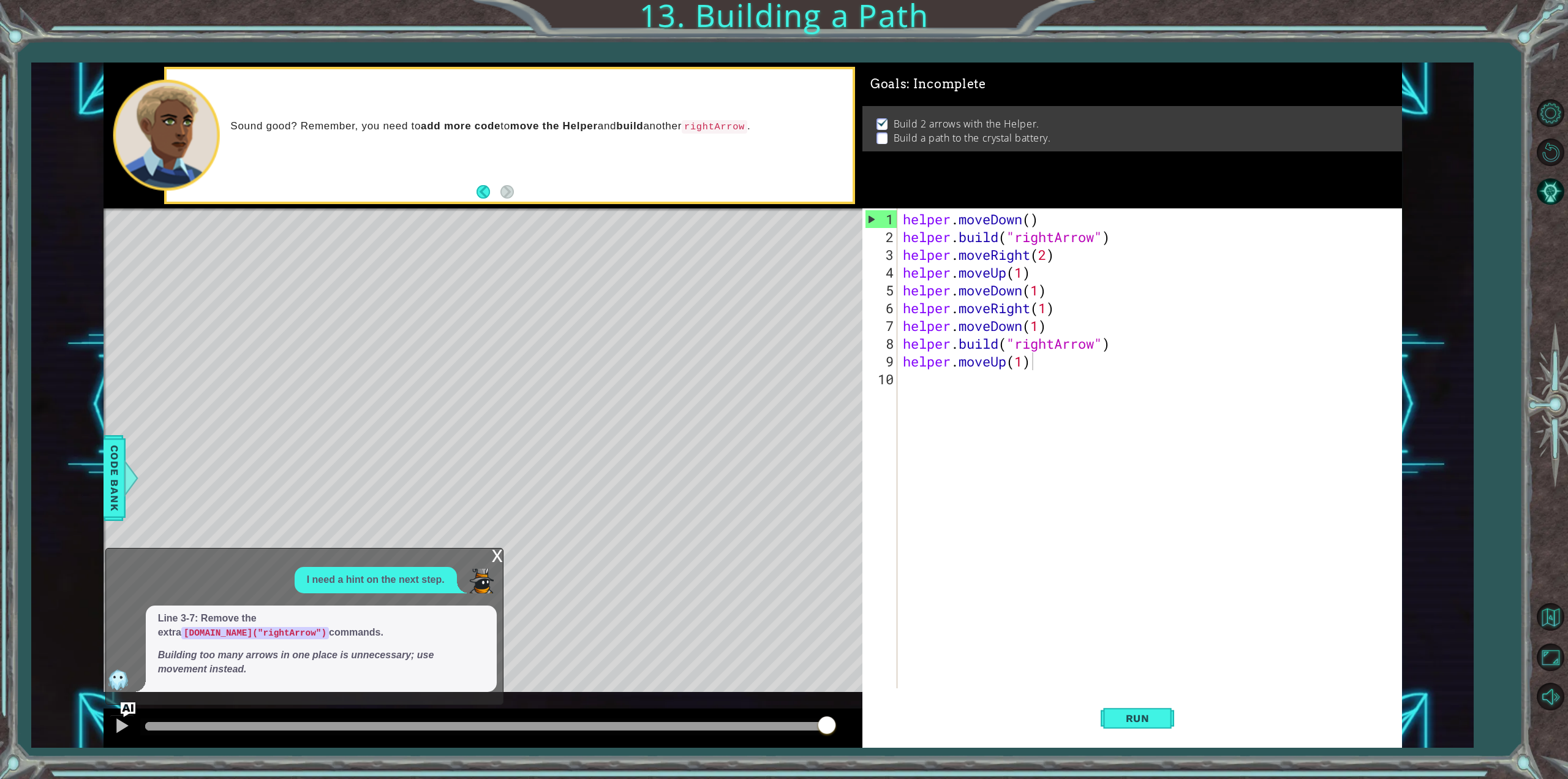
click at [492, 560] on div "x" at bounding box center [497, 554] width 11 height 12
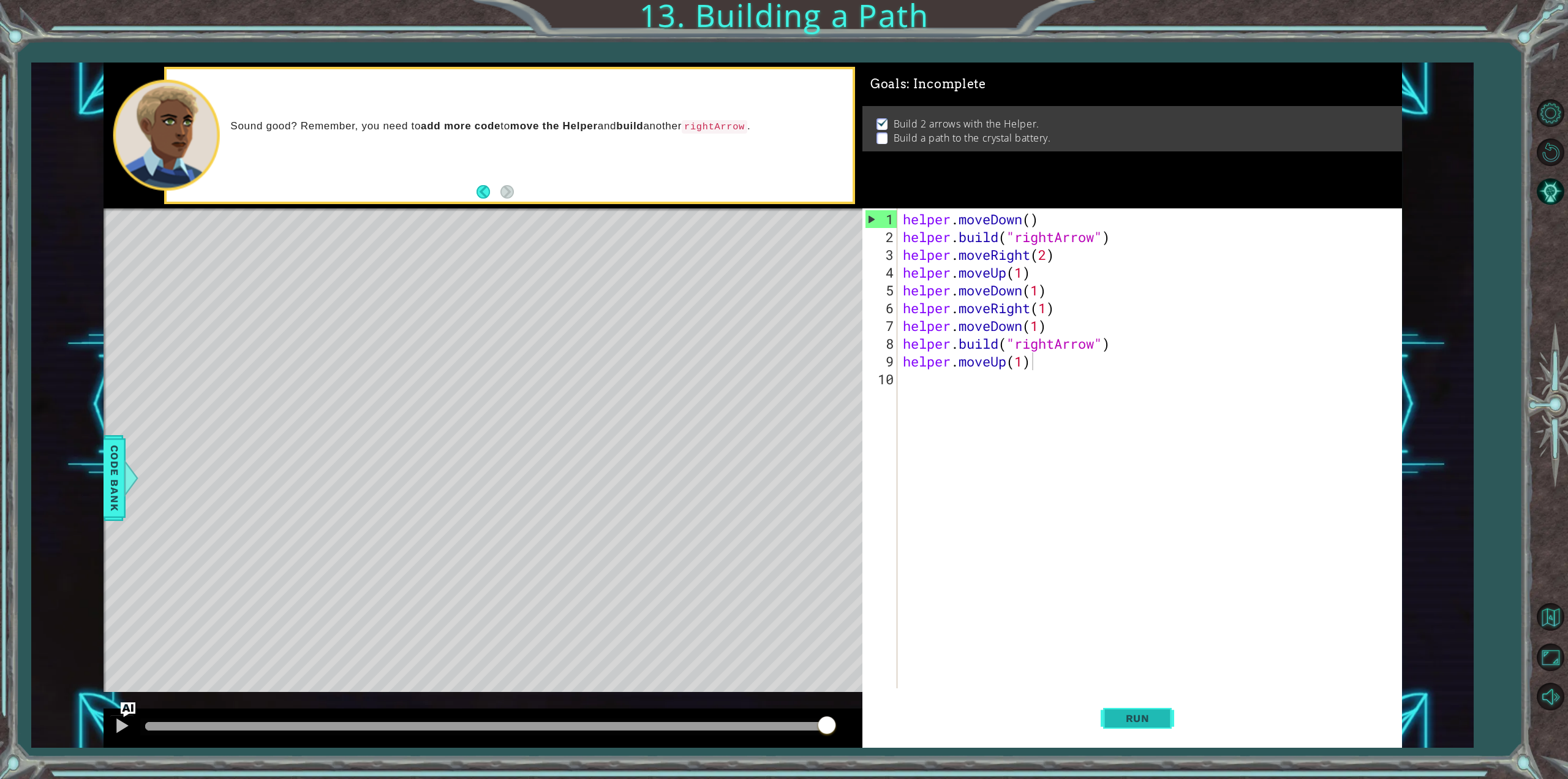
click at [1119, 721] on span "Run" at bounding box center [1138, 718] width 49 height 12
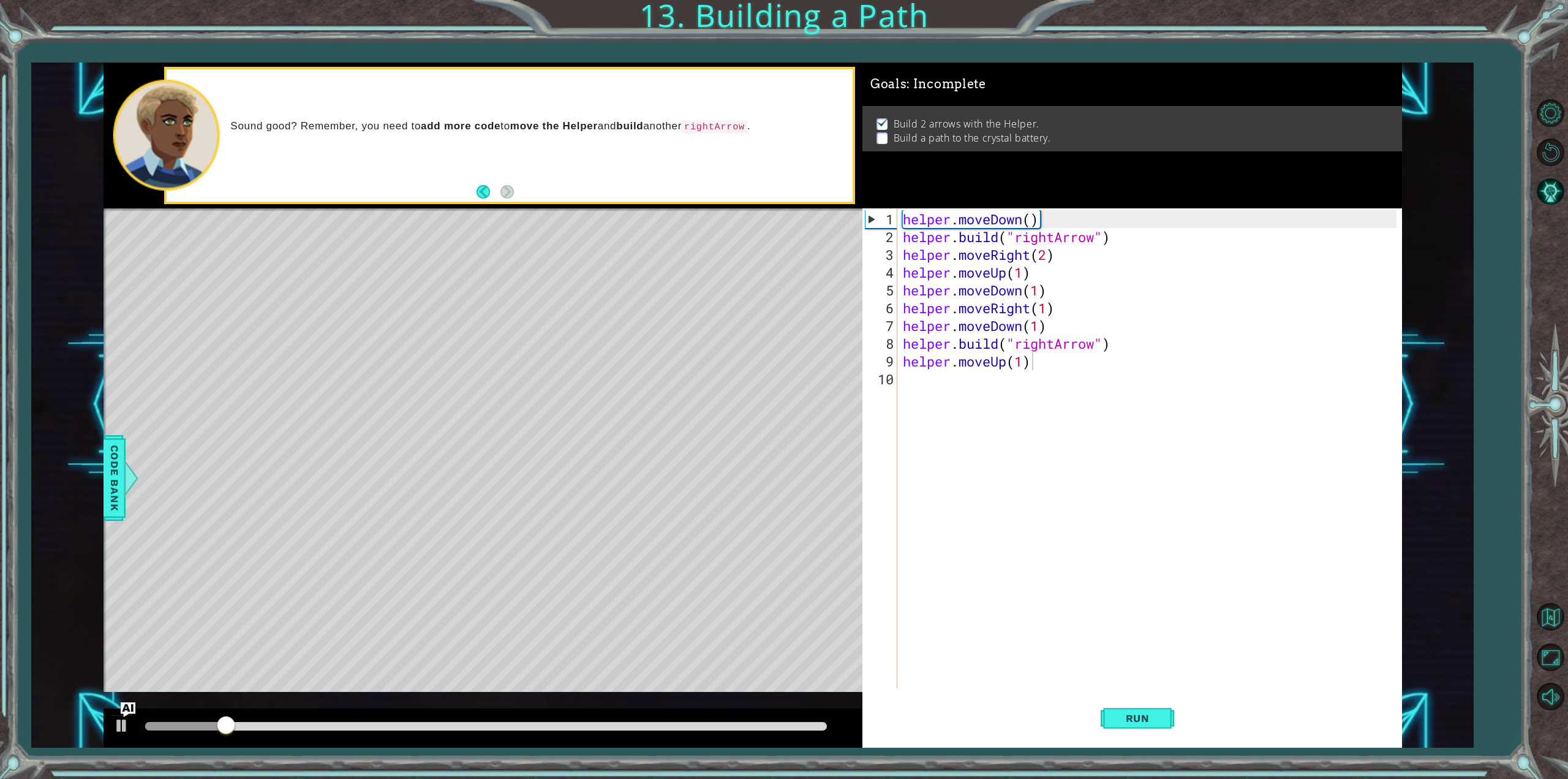
click at [881, 133] on p at bounding box center [882, 138] width 11 height 11
click at [881, 133] on p at bounding box center [882, 138] width 11 height 11
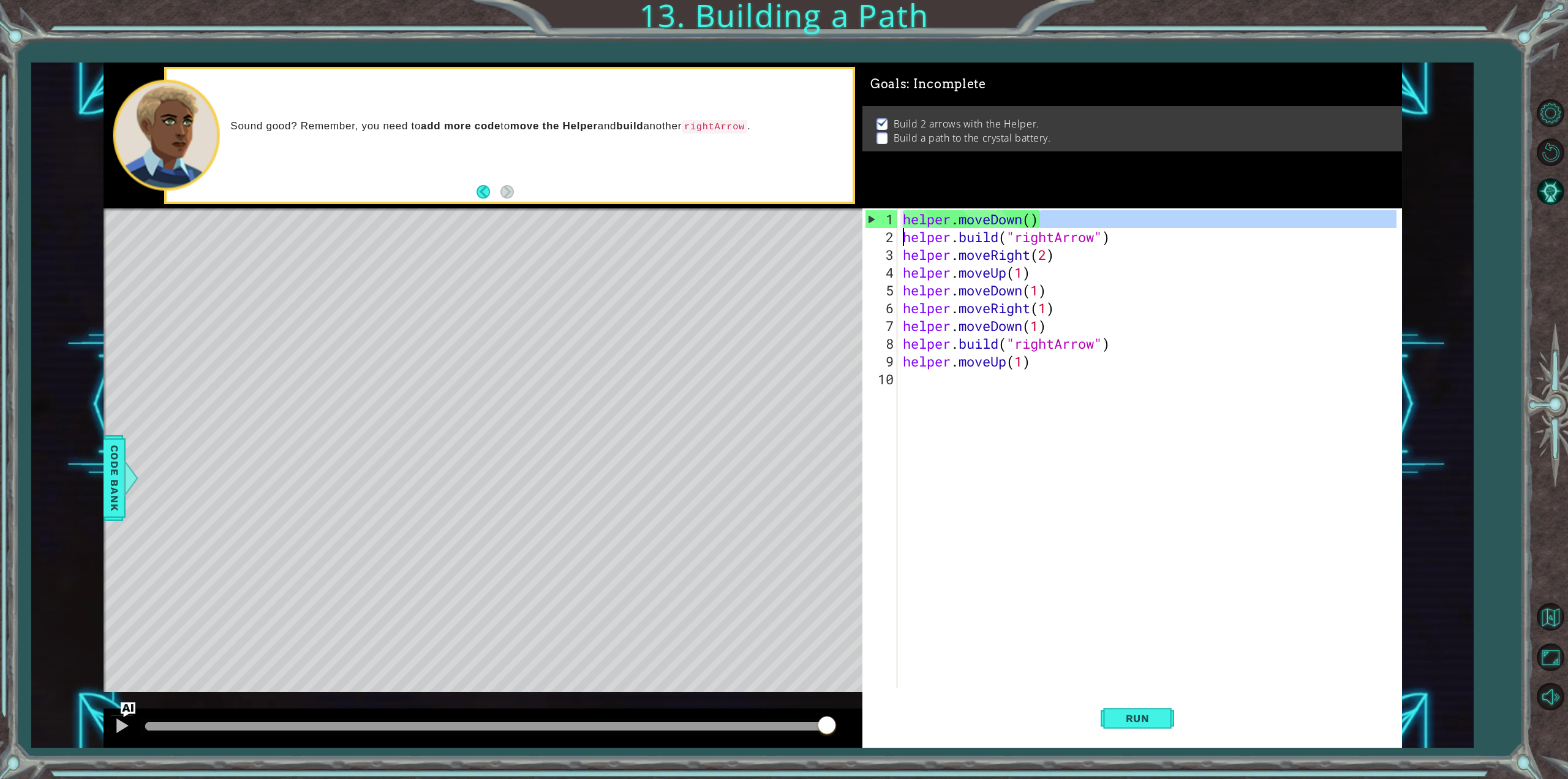
drag, startPoint x: 1059, startPoint y: 216, endPoint x: 865, endPoint y: 234, distance: 194.8
click at [865, 234] on div "helper.moveDown() 1 2 3 4 5 6 7 8 9 10 helper . moveDown ( ) helper . build ( "…" at bounding box center [1130, 449] width 534 height 480
click at [875, 219] on div "1" at bounding box center [881, 219] width 32 height 18
click at [872, 219] on div "1" at bounding box center [881, 219] width 32 height 18
drag, startPoint x: 1074, startPoint y: 222, endPoint x: 425, endPoint y: 118, distance: 657.3
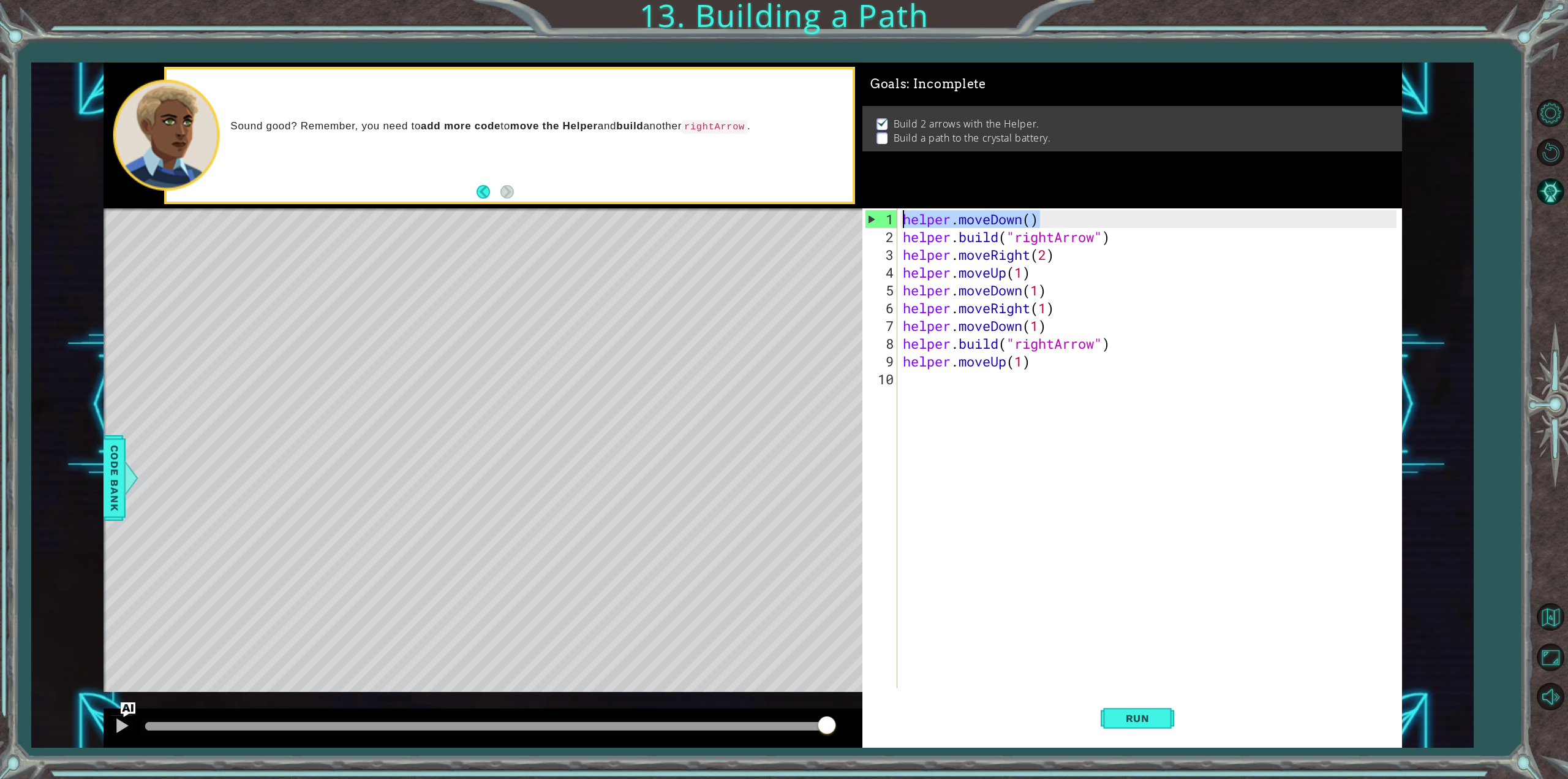
click at [430, 119] on div "helper.moveDown() [DOMAIN_NAME]("rightArrow") 1 2 3 4 helper . moveDown ( ) hel…" at bounding box center [753, 405] width 1299 height 686
click at [1138, 724] on span "Run" at bounding box center [1138, 718] width 49 height 12
click at [814, 321] on div "helper.moveDown() [DOMAIN_NAME]("rightArrow") 1 2 3 4 helper . moveDown ( ) hel…" at bounding box center [753, 405] width 1299 height 686
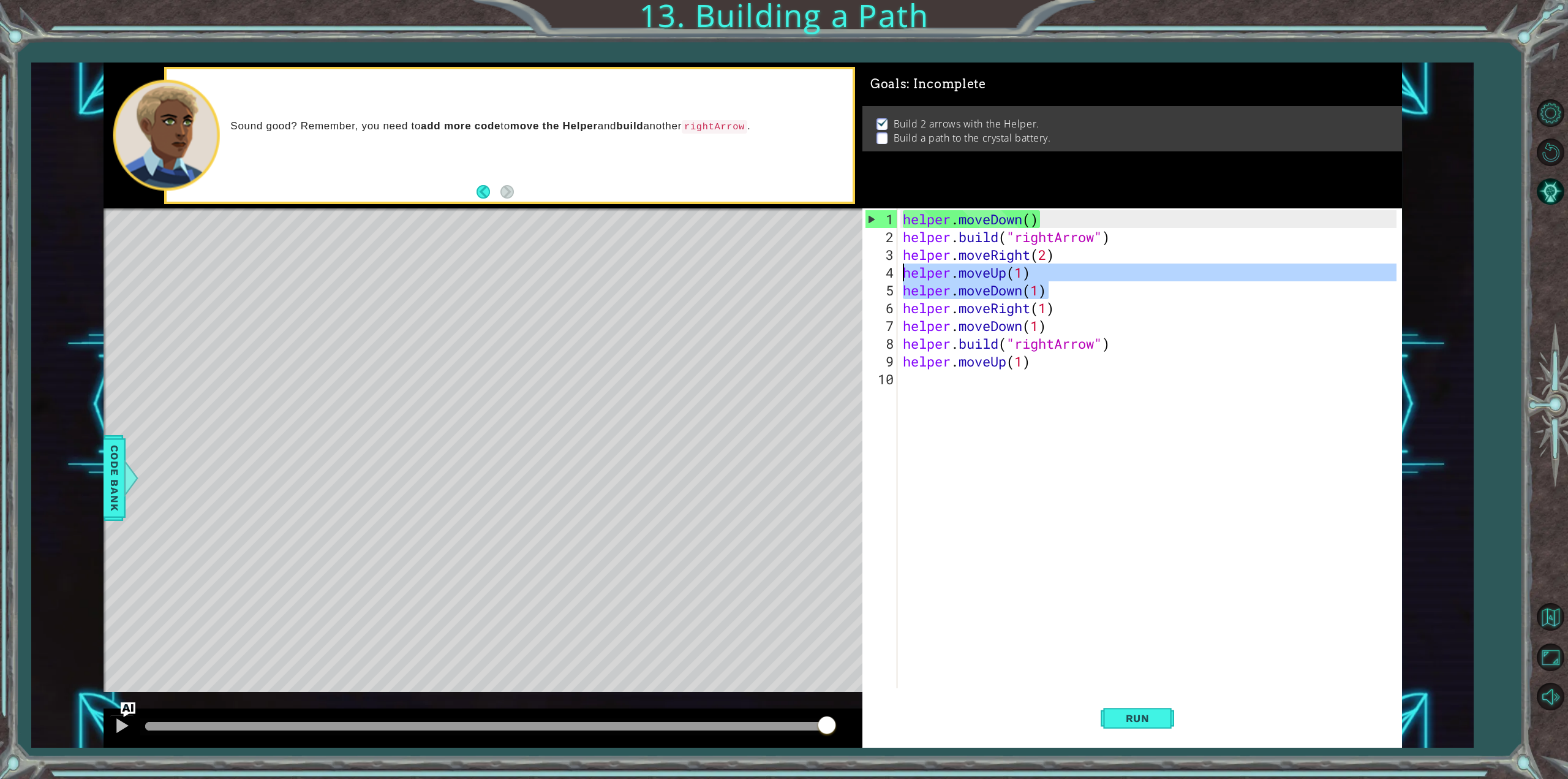
click at [862, 268] on div "helper.moveDown() [DOMAIN_NAME]("rightArrow") 1 2 3 4 helper . moveDown ( ) hel…" at bounding box center [753, 405] width 1299 height 686
type textarea "helper.moveUp(1) helper.moveDown(1)"
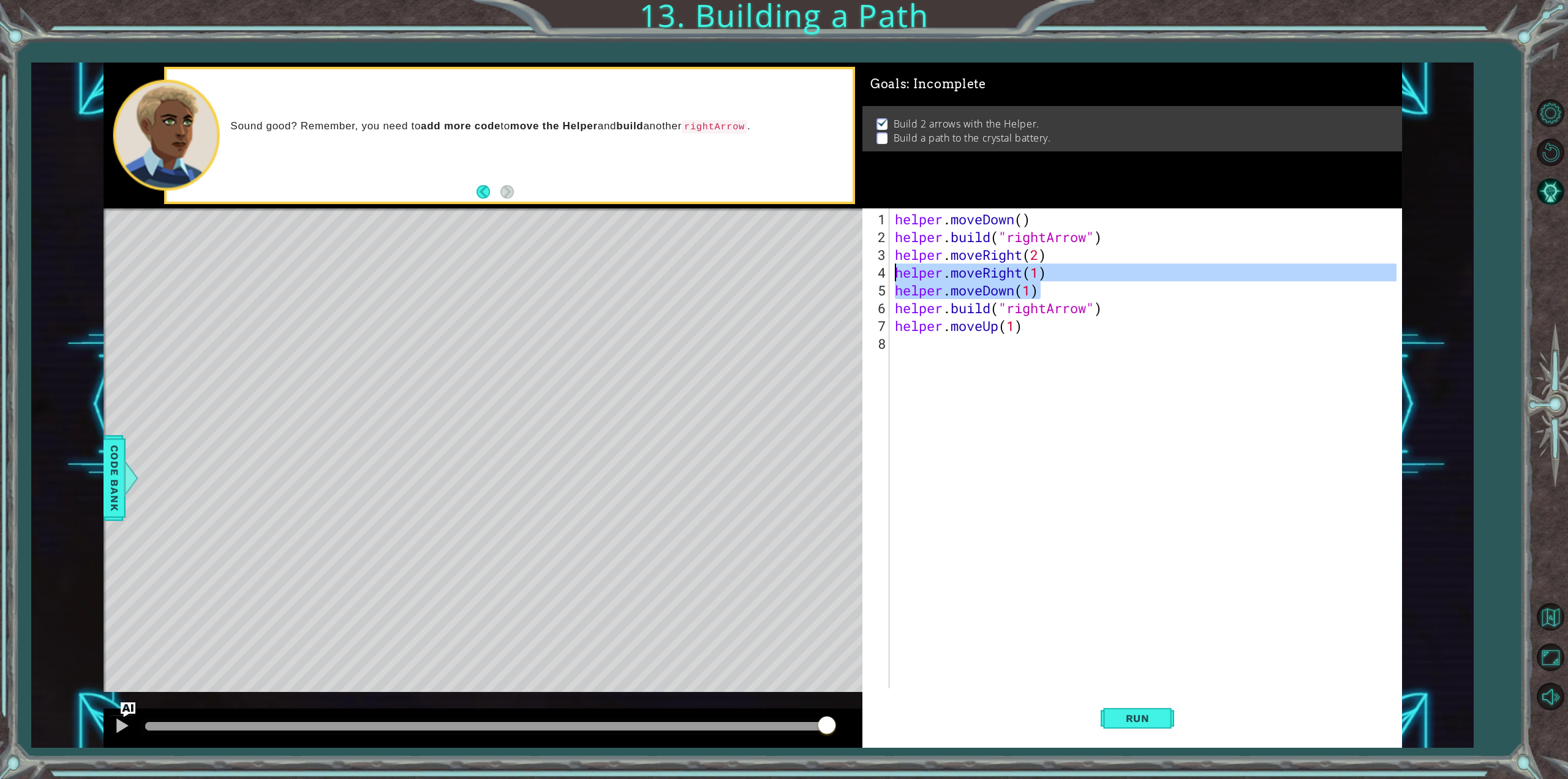
click at [827, 268] on div "helper.moveDown() [DOMAIN_NAME]("rightArrow") 1 2 3 4 helper . moveDown ( ) hel…" at bounding box center [753, 405] width 1299 height 686
type textarea "helper.moveRight(1) helper.moveDown(1)"
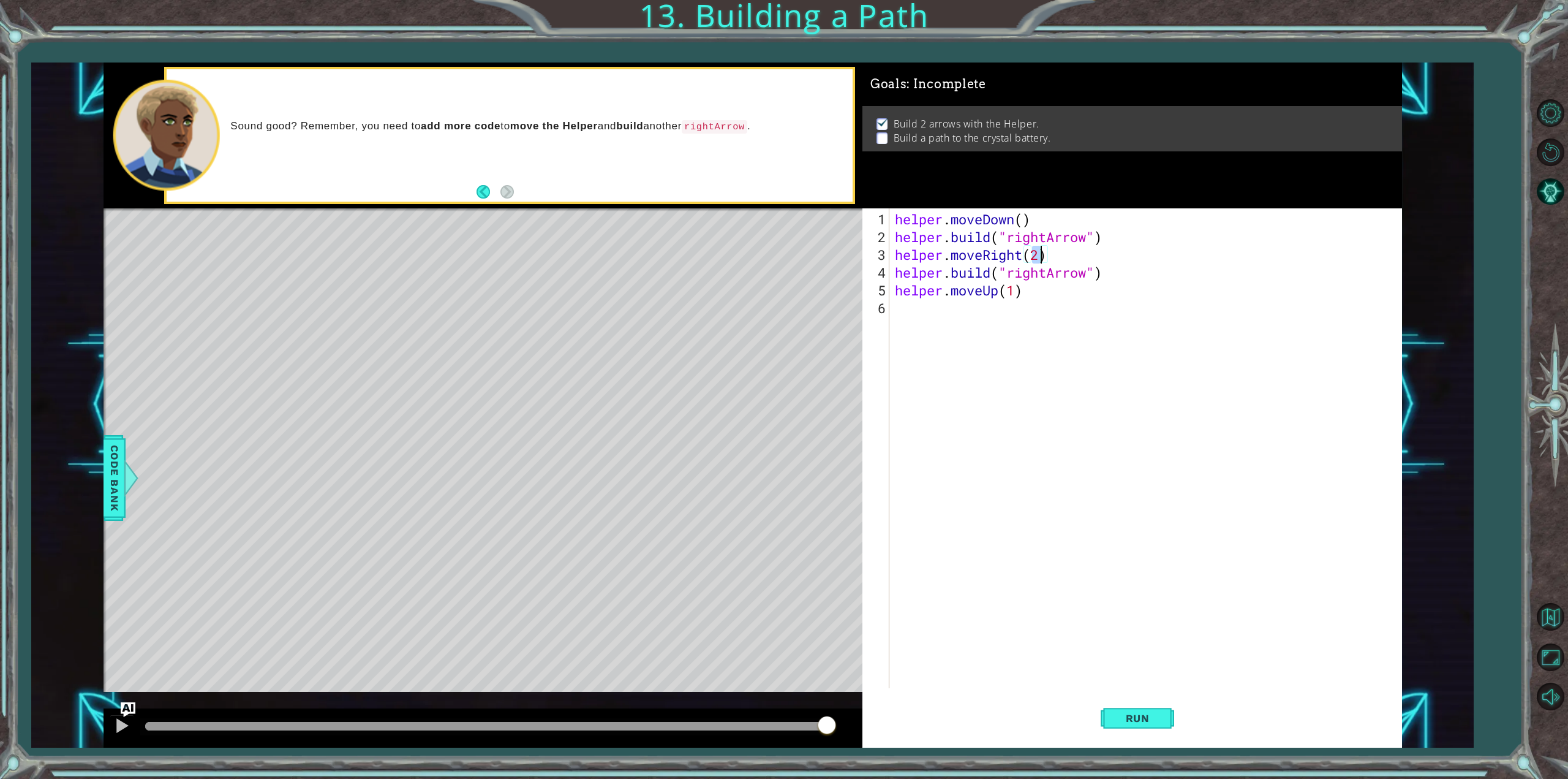
drag, startPoint x: 1034, startPoint y: 250, endPoint x: 1044, endPoint y: 253, distance: 10.4
click at [1044, 253] on div "helper . moveDown ( ) helper . build ( "rightArrow" ) helper . moveRight ( 2 ) …" at bounding box center [1148, 468] width 510 height 516
click at [1158, 717] on span "Run" at bounding box center [1138, 718] width 49 height 12
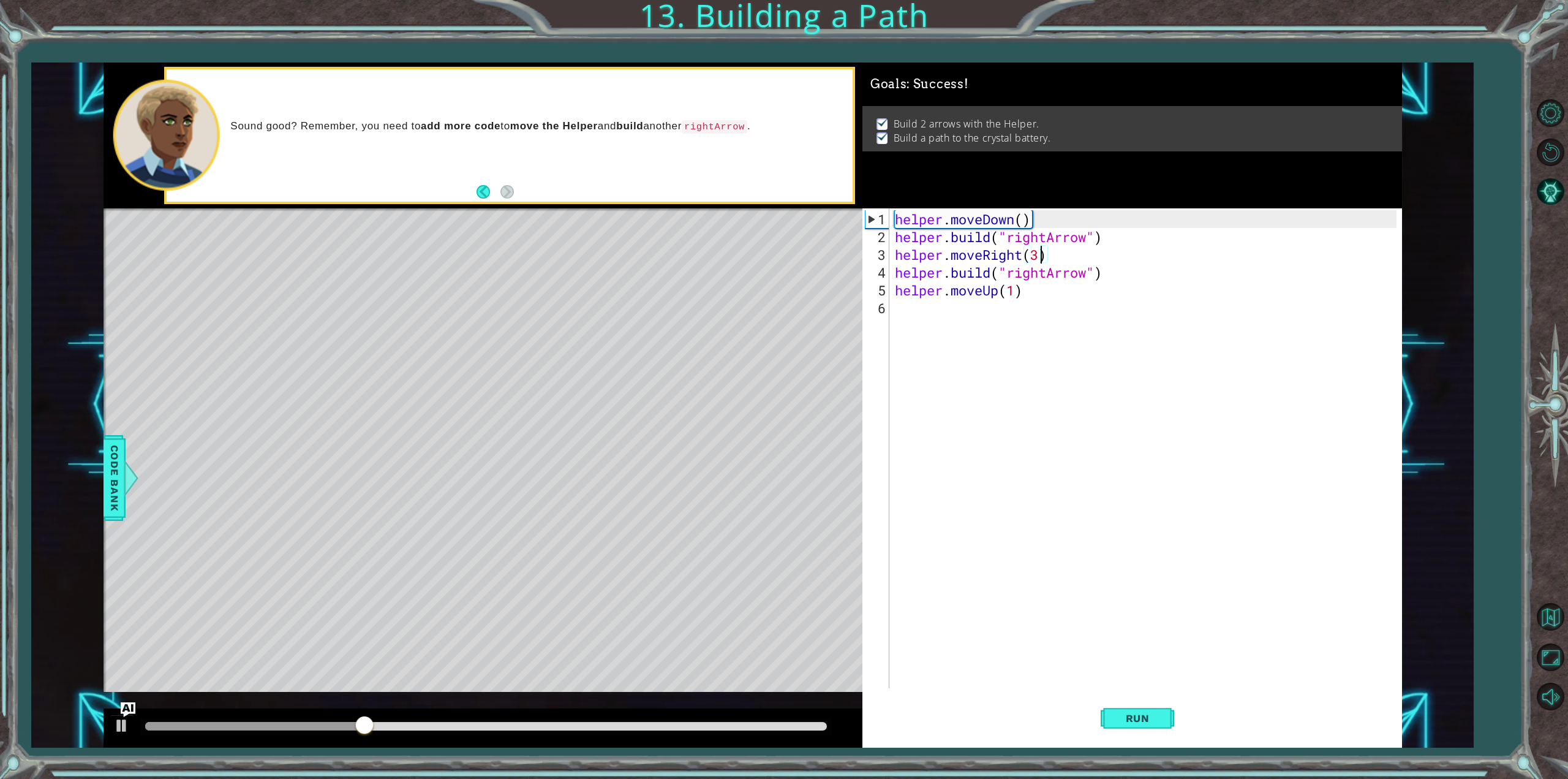
type textarea "helper.moveRight(3 )"
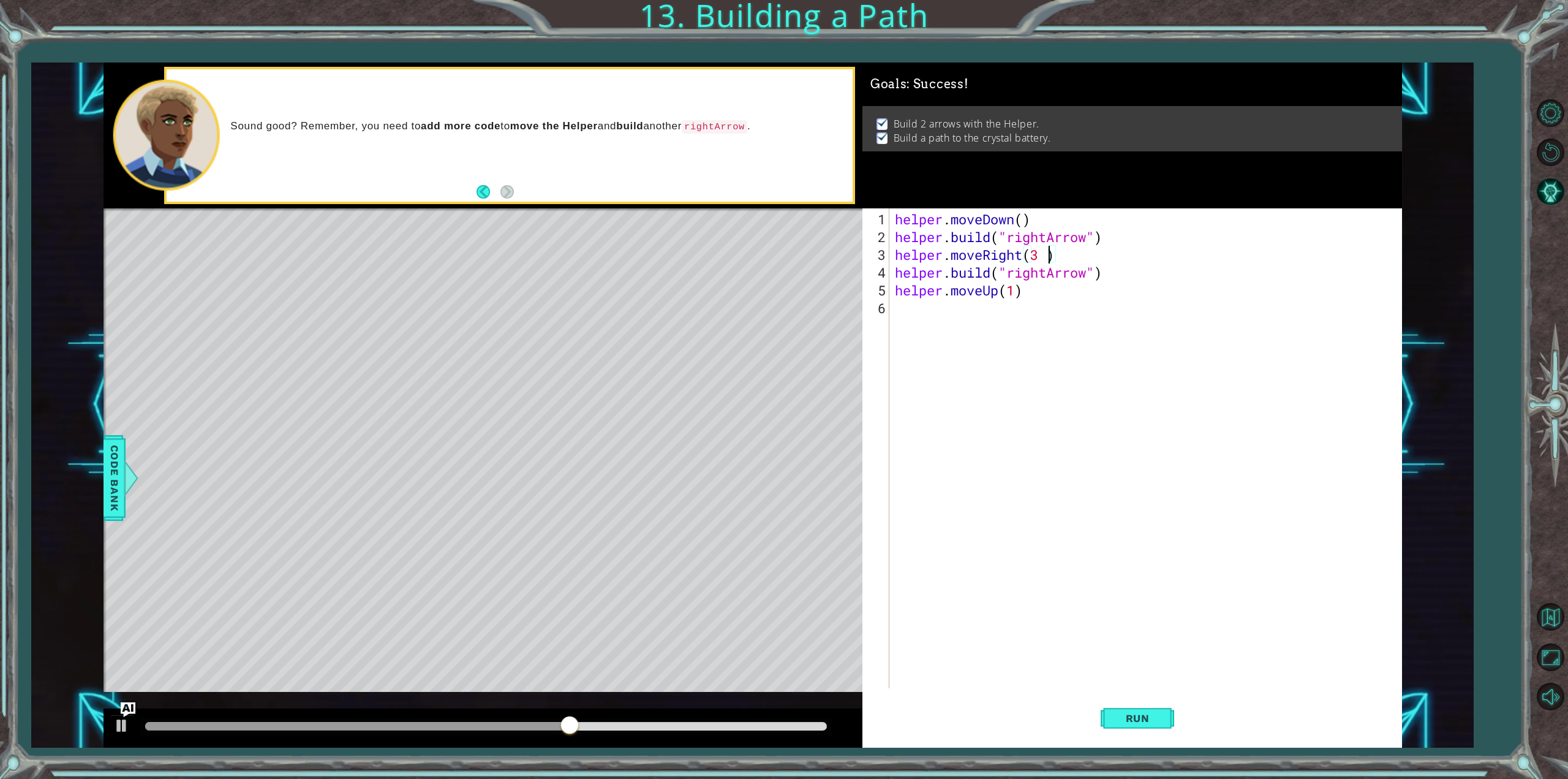
drag, startPoint x: 862, startPoint y: 667, endPoint x: 1060, endPoint y: 507, distance: 254.6
click at [1059, 507] on div "helper . moveDown ( ) helper . build ( "rightArrow" ) helper . moveRight ( 3 ) …" at bounding box center [1148, 468] width 510 height 516
click at [1151, 722] on span "Run" at bounding box center [1138, 718] width 49 height 12
drag, startPoint x: 1047, startPoint y: 287, endPoint x: 906, endPoint y: 283, distance: 141.1
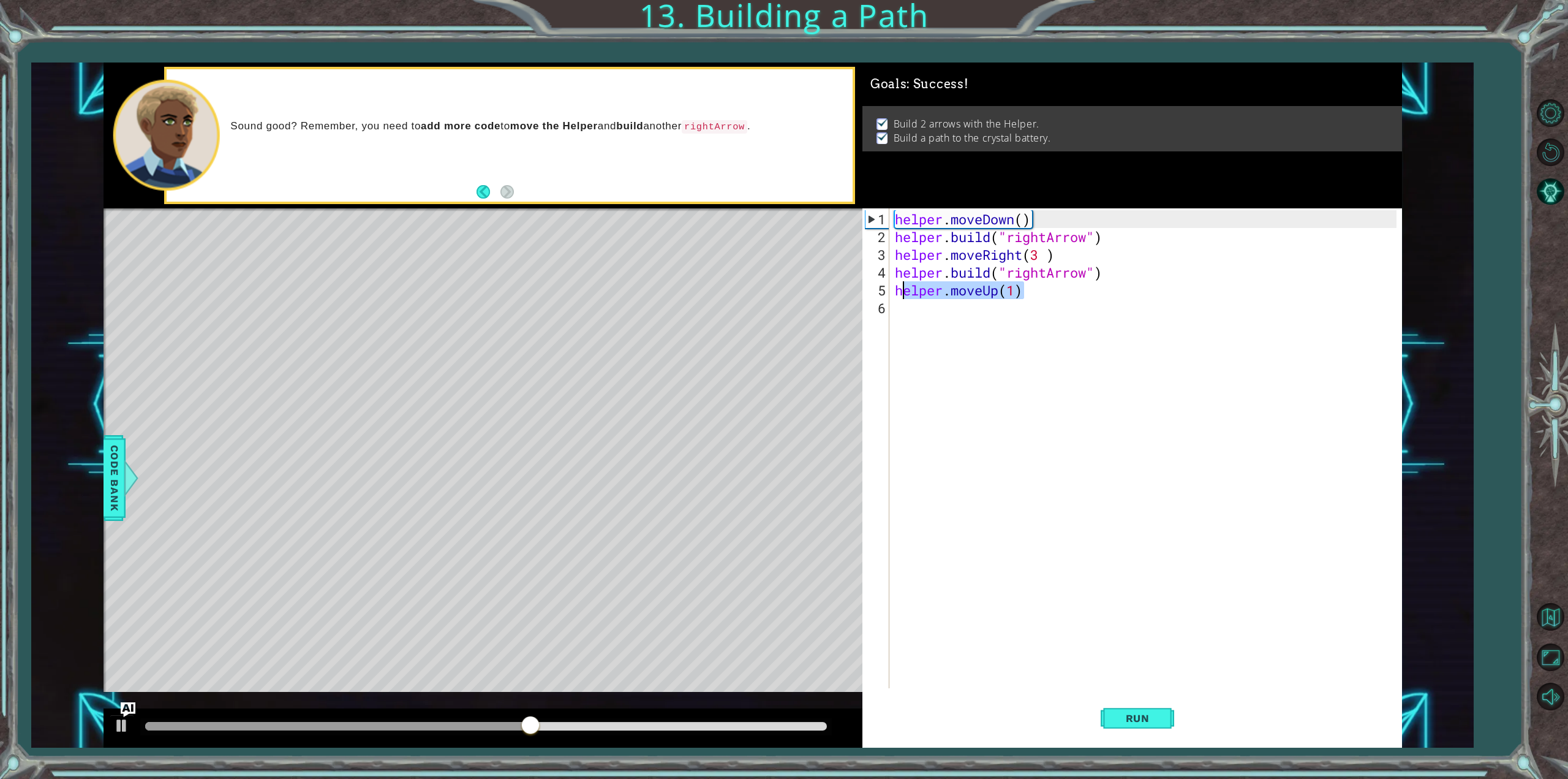
click at [906, 283] on div "helper . moveDown ( ) helper . build ( "rightArrow" ) helper . moveRight ( 3 ) …" at bounding box center [1148, 468] width 510 height 516
type textarea "h"
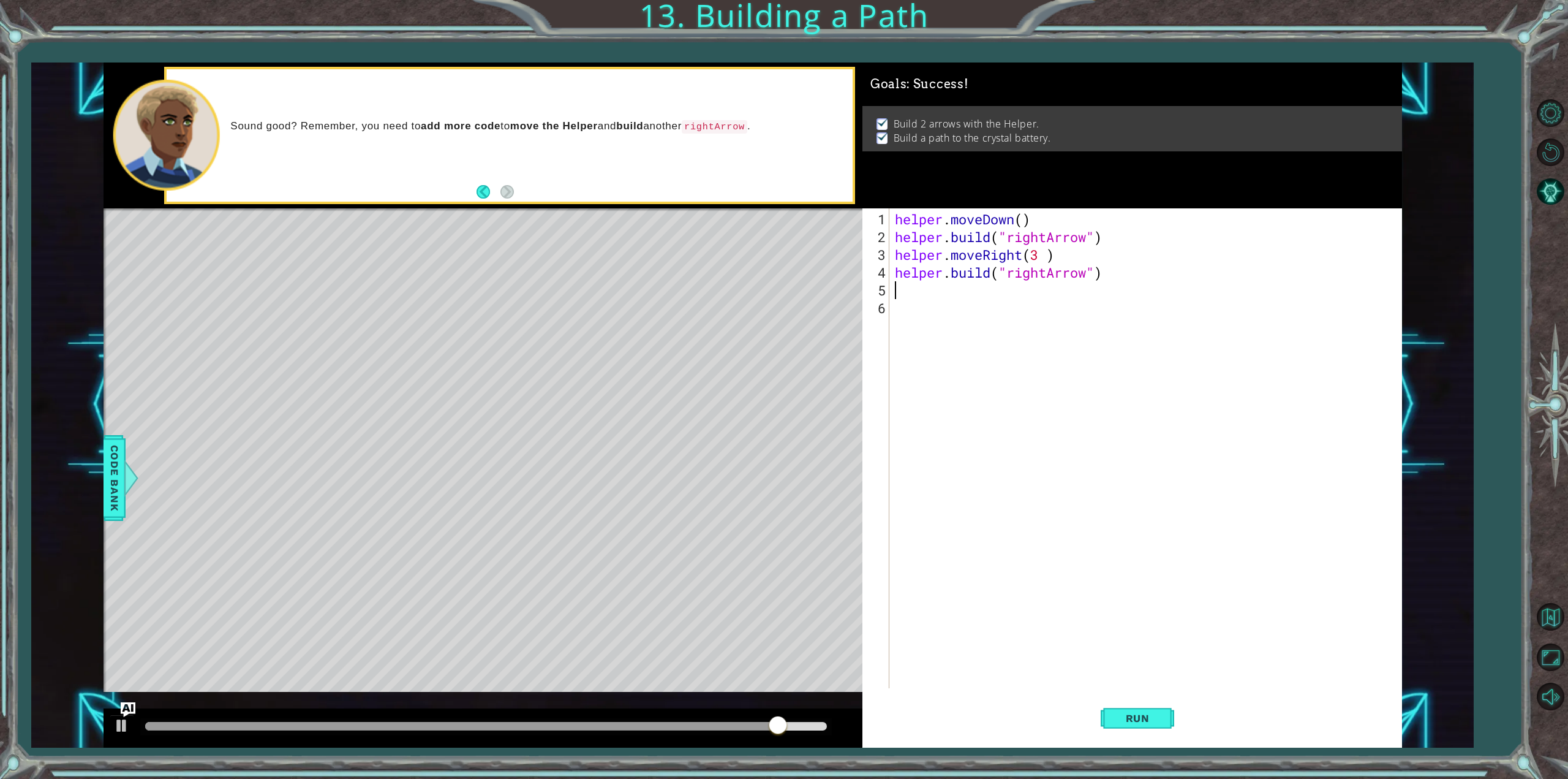
type textarea "[DOMAIN_NAME]("rightArrow")"
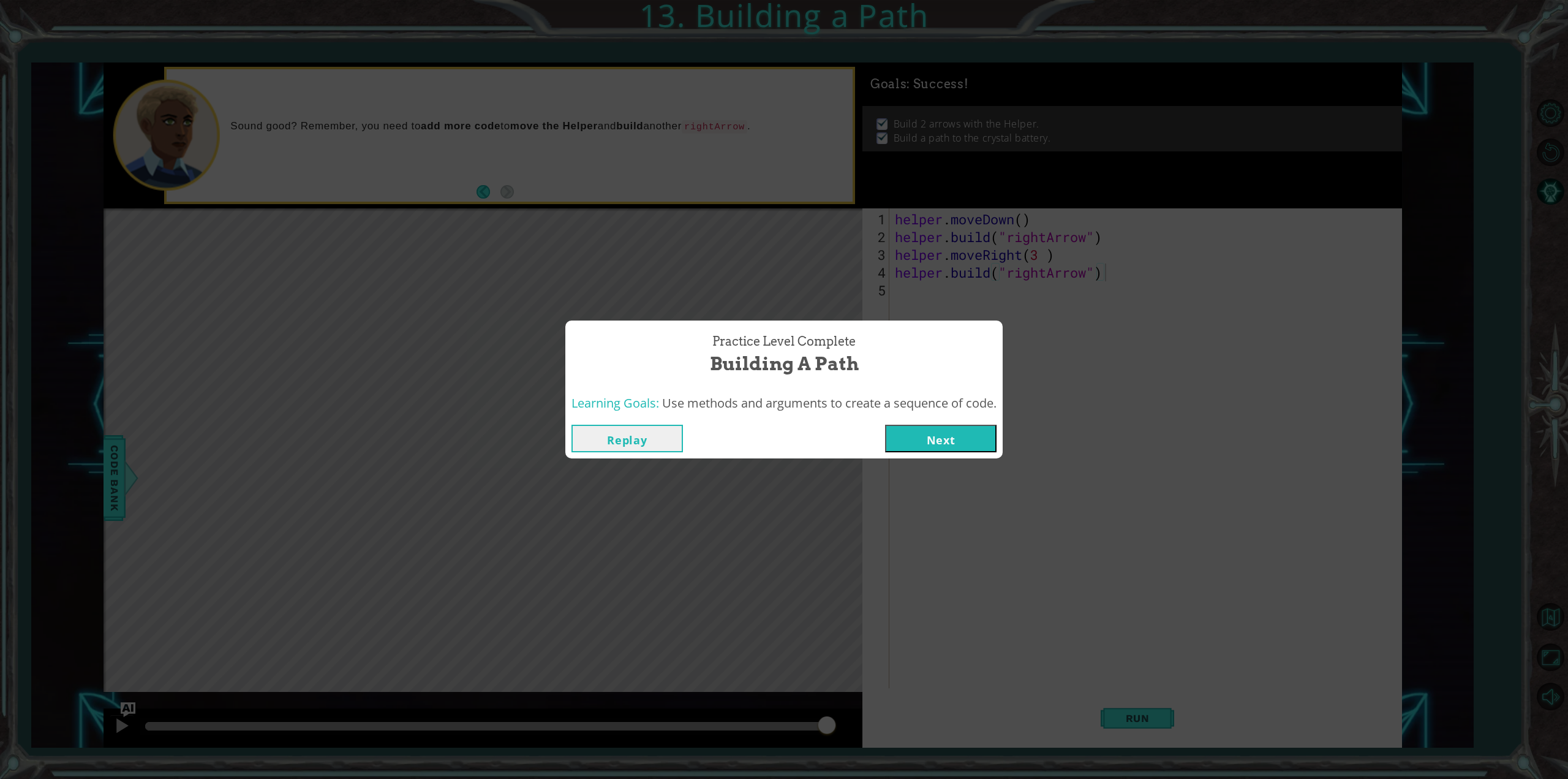
click at [951, 439] on button "Next" at bounding box center [941, 439] width 111 height 27
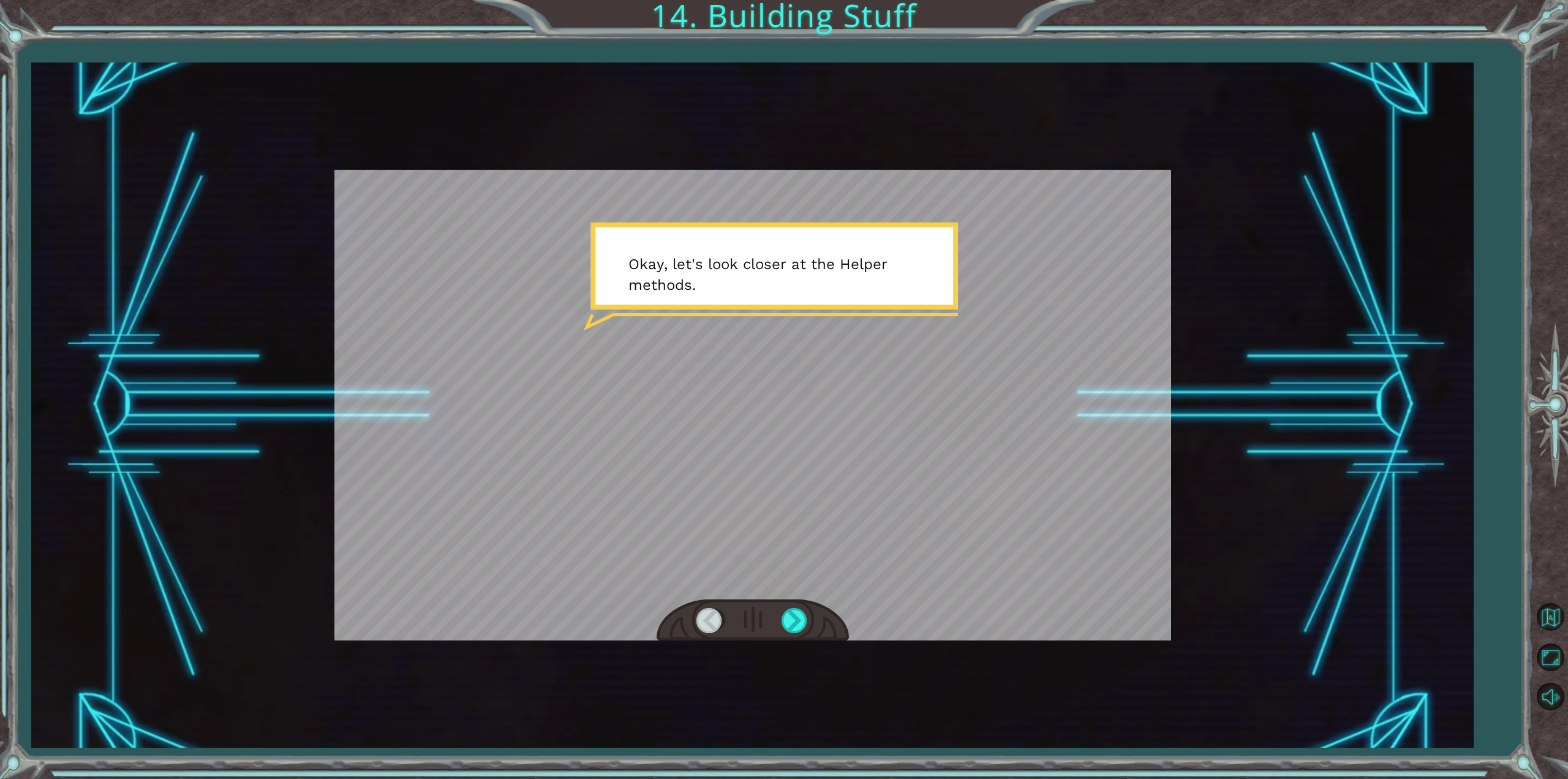
click at [859, 193] on div at bounding box center [752, 405] width 837 height 471
click at [1555, 611] on button "Back to Map" at bounding box center [1550, 617] width 36 height 36
